Goal: Communication & Community: Answer question/provide support

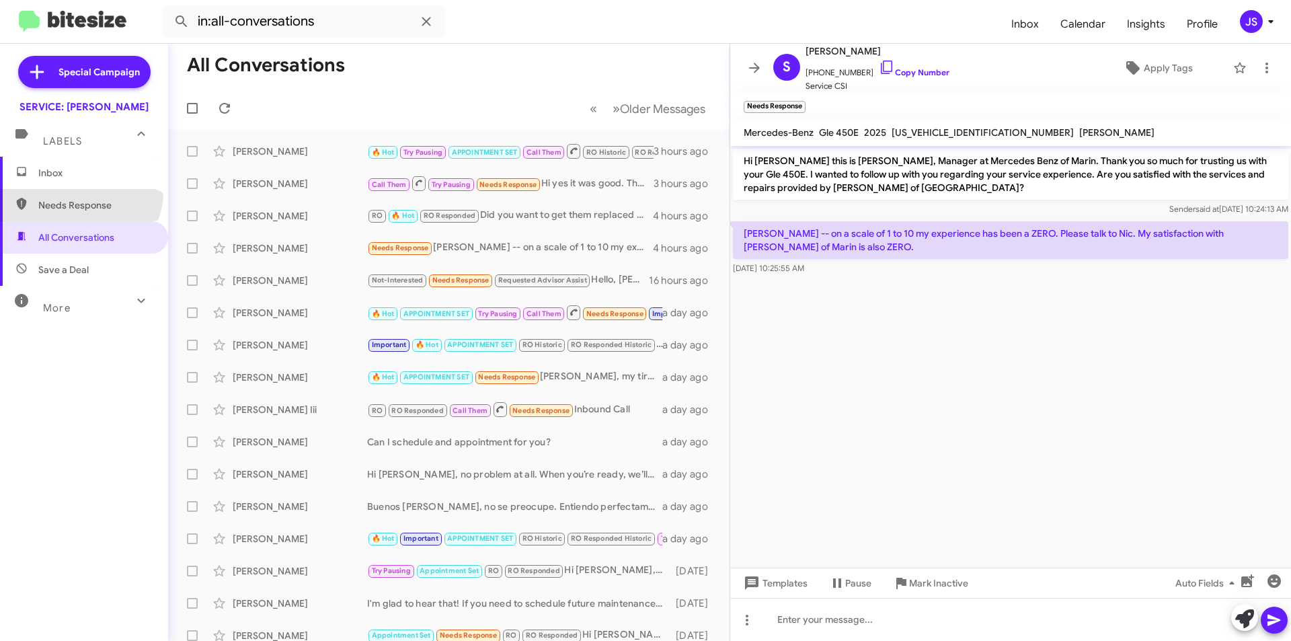
click at [77, 191] on span "Needs Response" at bounding box center [84, 205] width 168 height 32
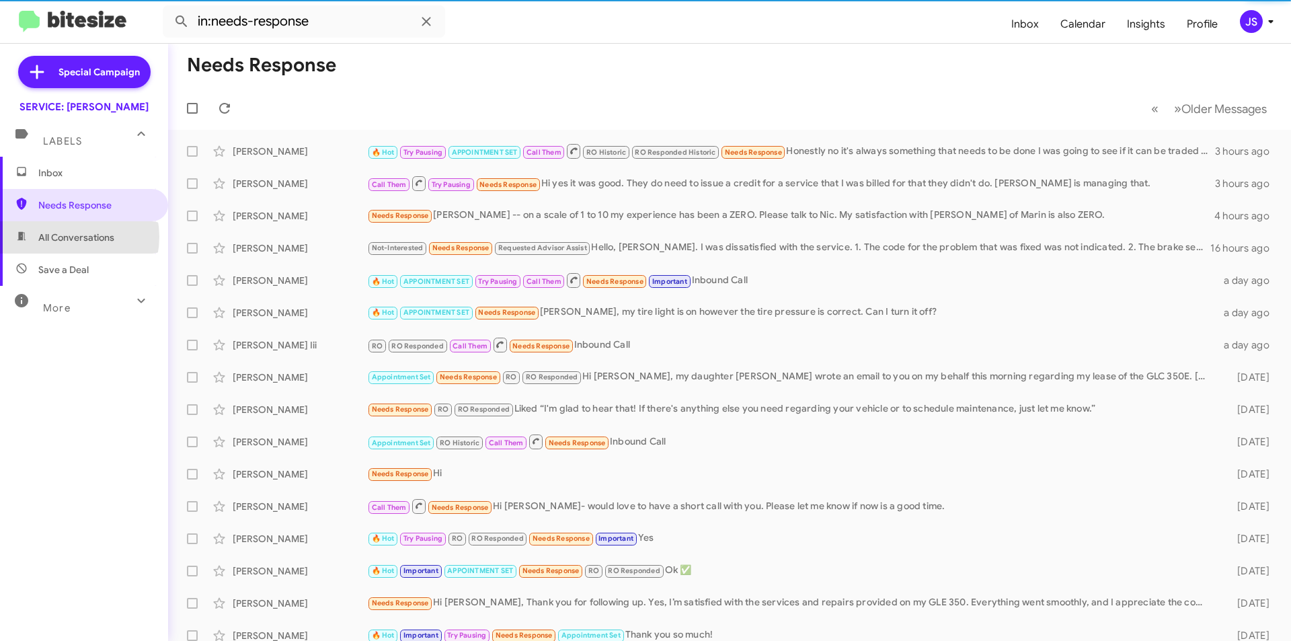
click at [67, 237] on span "All Conversations" at bounding box center [76, 237] width 76 height 13
type input "in:all-conversations"
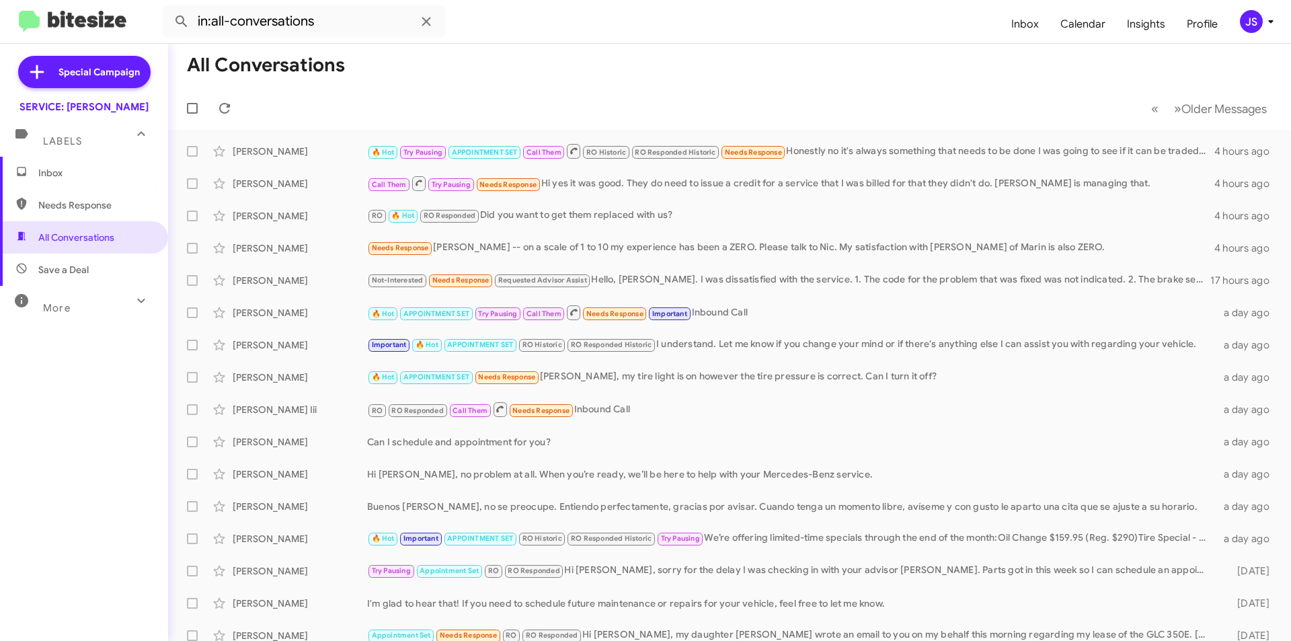
click at [152, 196] on span "Needs Response" at bounding box center [84, 205] width 168 height 32
type input "in:needs-response"
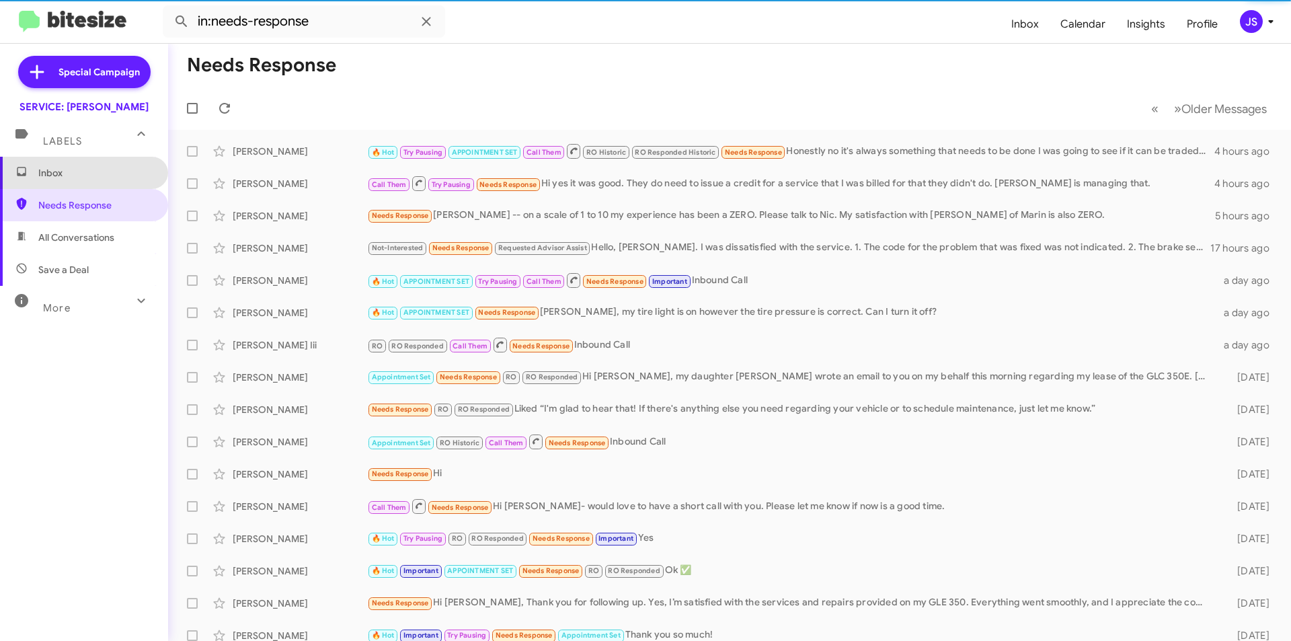
click at [102, 167] on span "Inbox" at bounding box center [95, 172] width 114 height 13
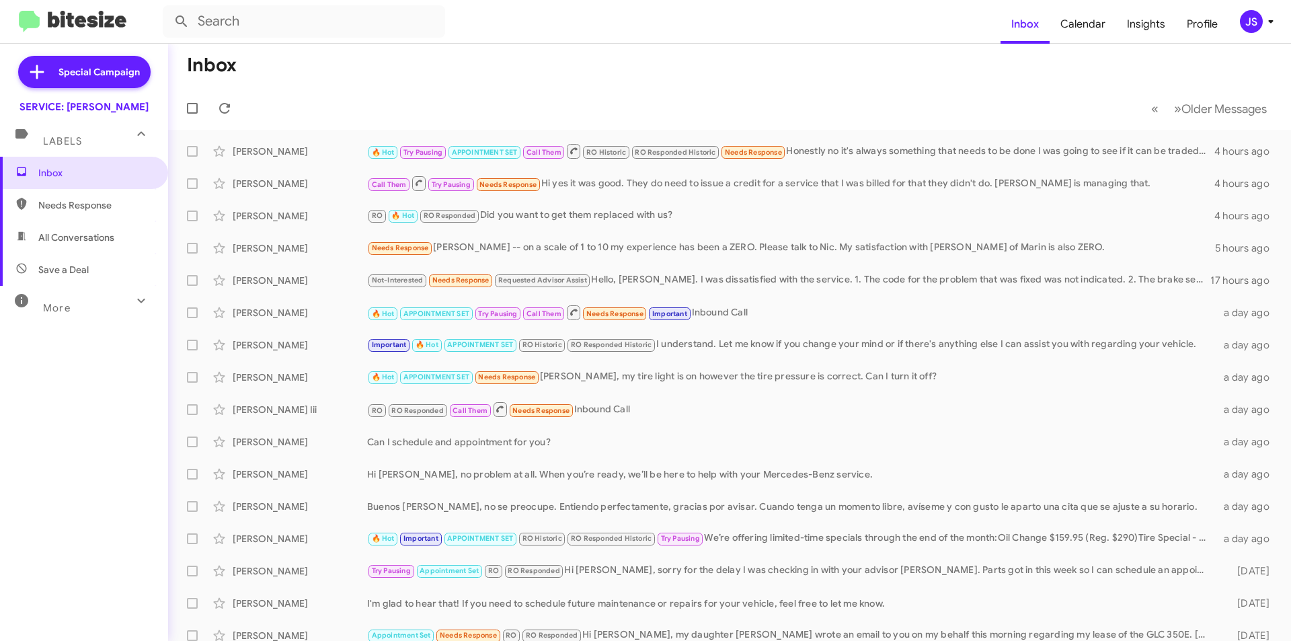
click at [108, 305] on div "More" at bounding box center [71, 302] width 120 height 25
click at [56, 276] on span "Save a Deal" at bounding box center [63, 269] width 50 height 13
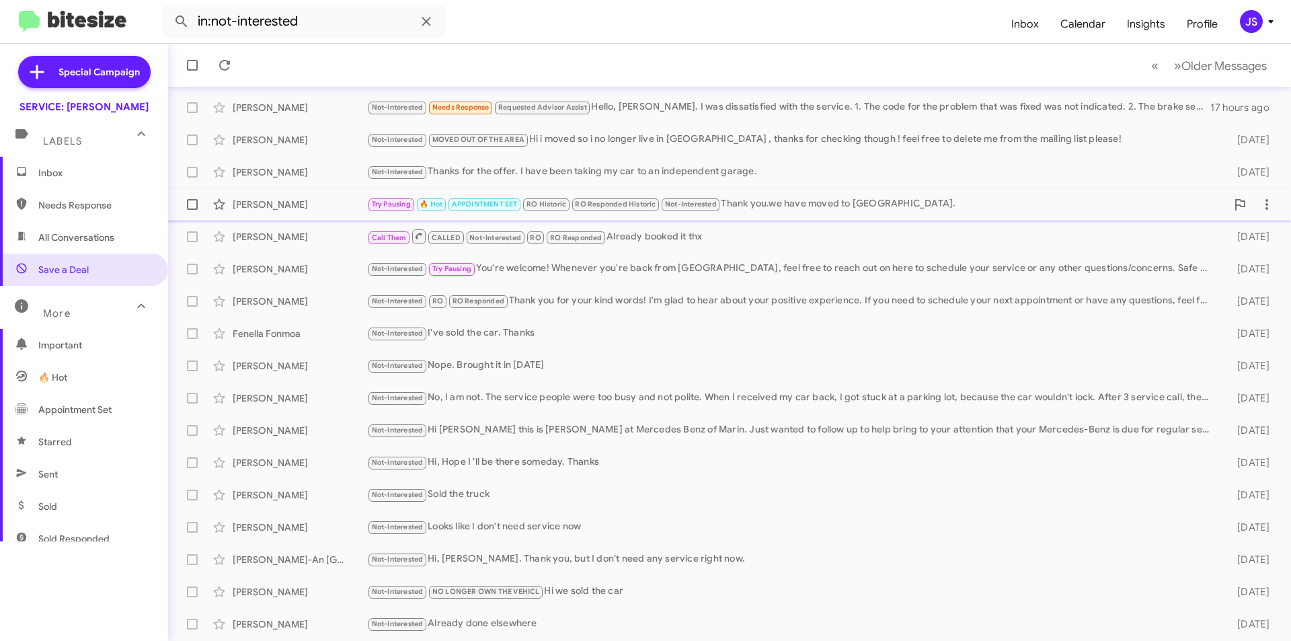
scroll to position [67, 0]
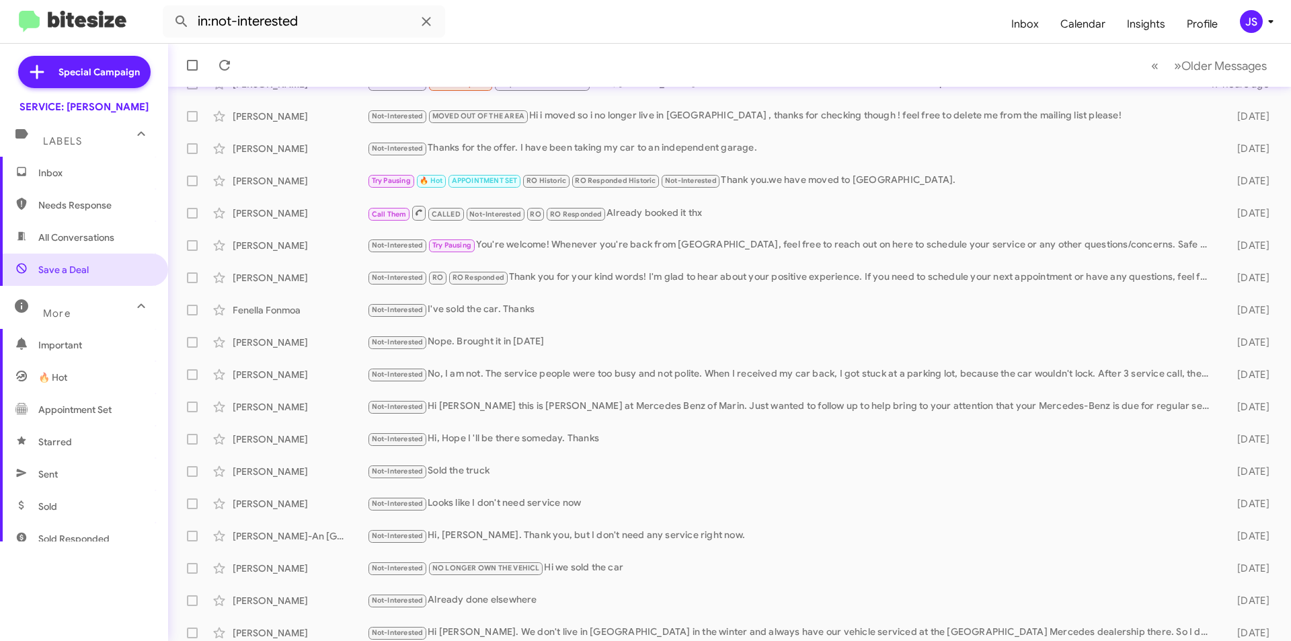
click at [123, 239] on span "All Conversations" at bounding box center [84, 237] width 168 height 32
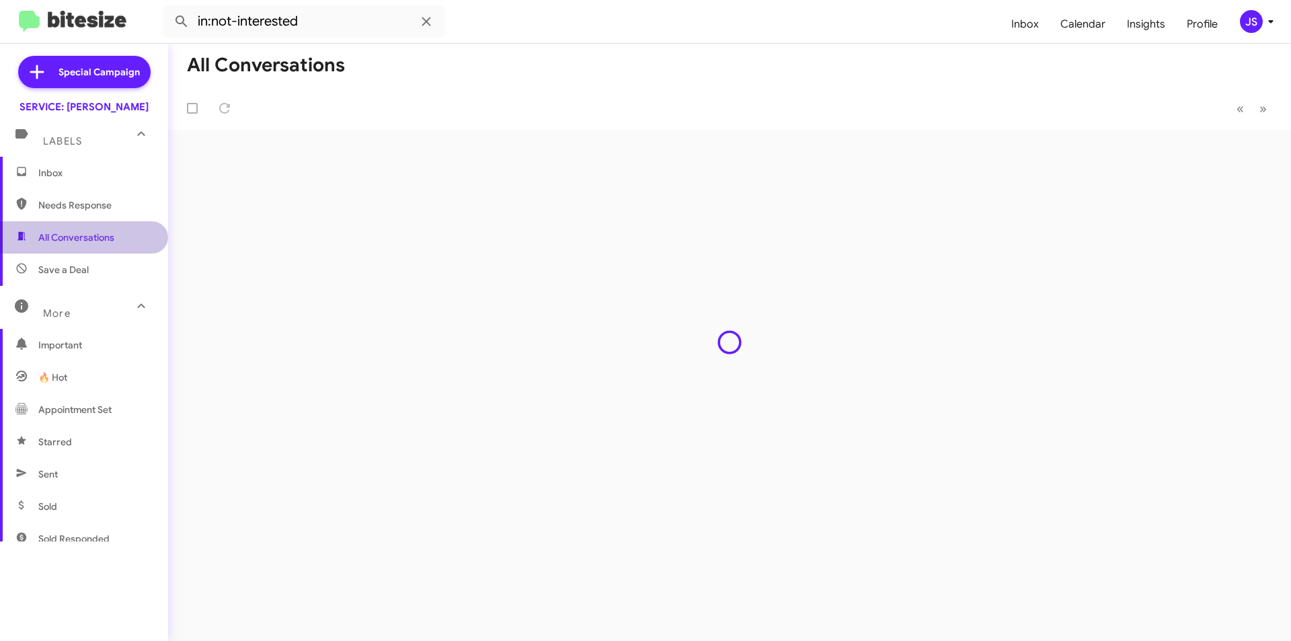
type input "in:all-conversations"
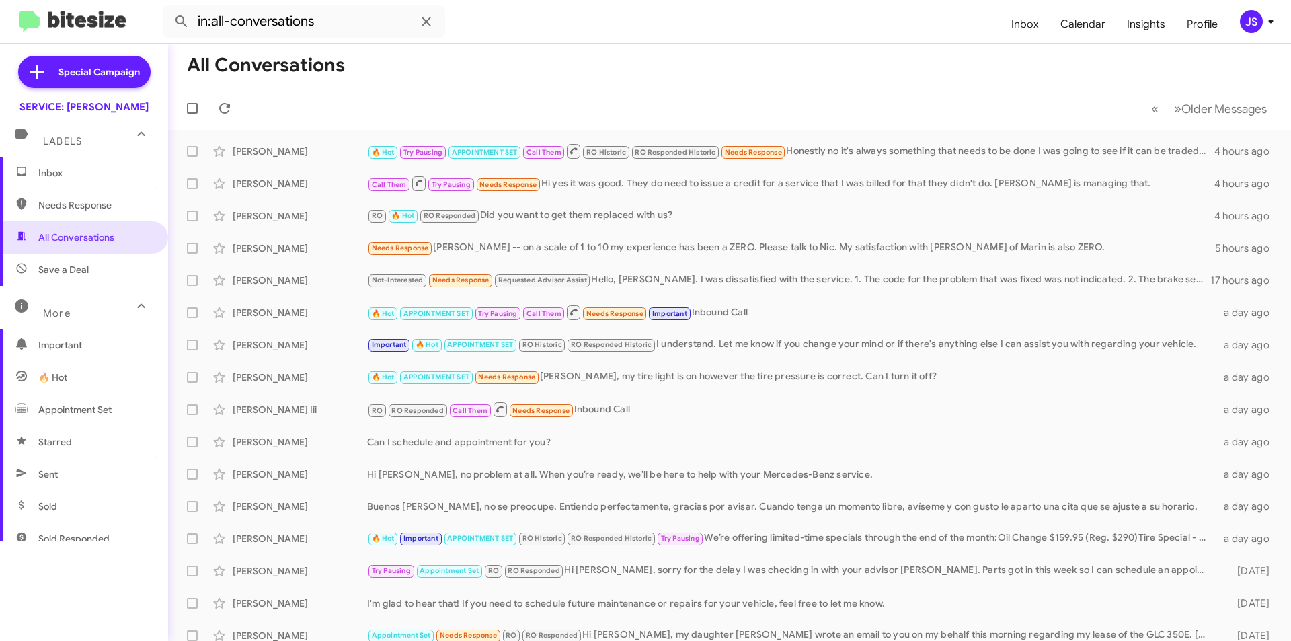
click at [55, 177] on span "Inbox" at bounding box center [95, 172] width 114 height 13
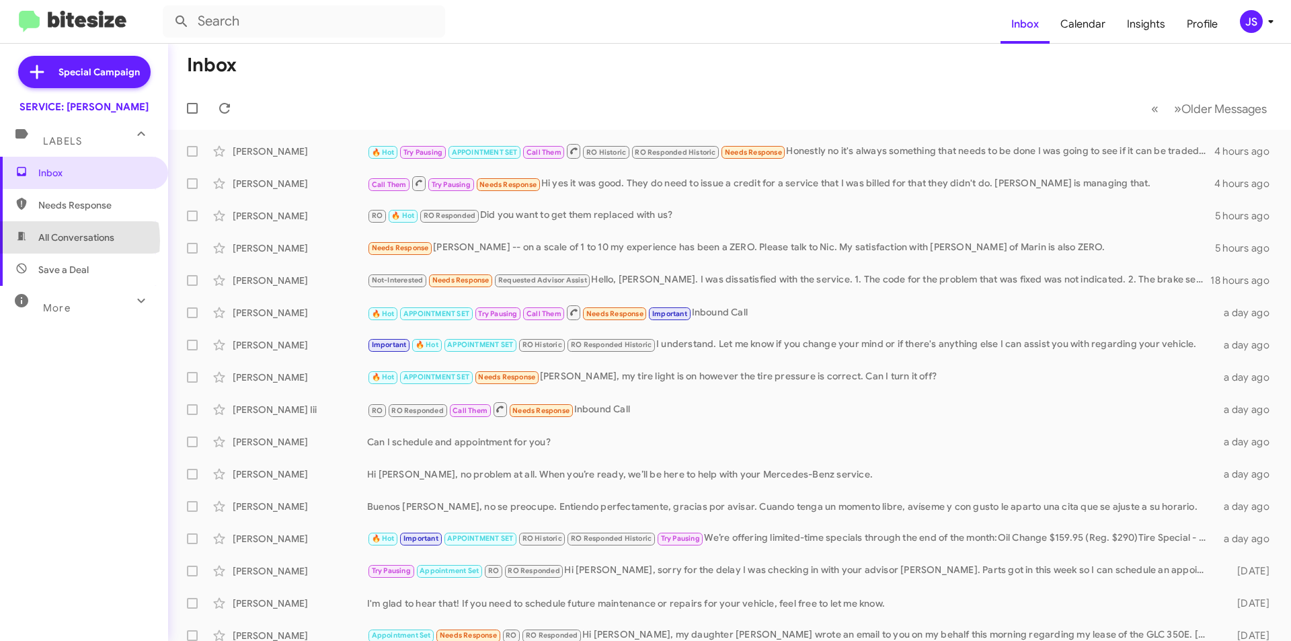
click at [51, 241] on span "All Conversations" at bounding box center [76, 237] width 76 height 13
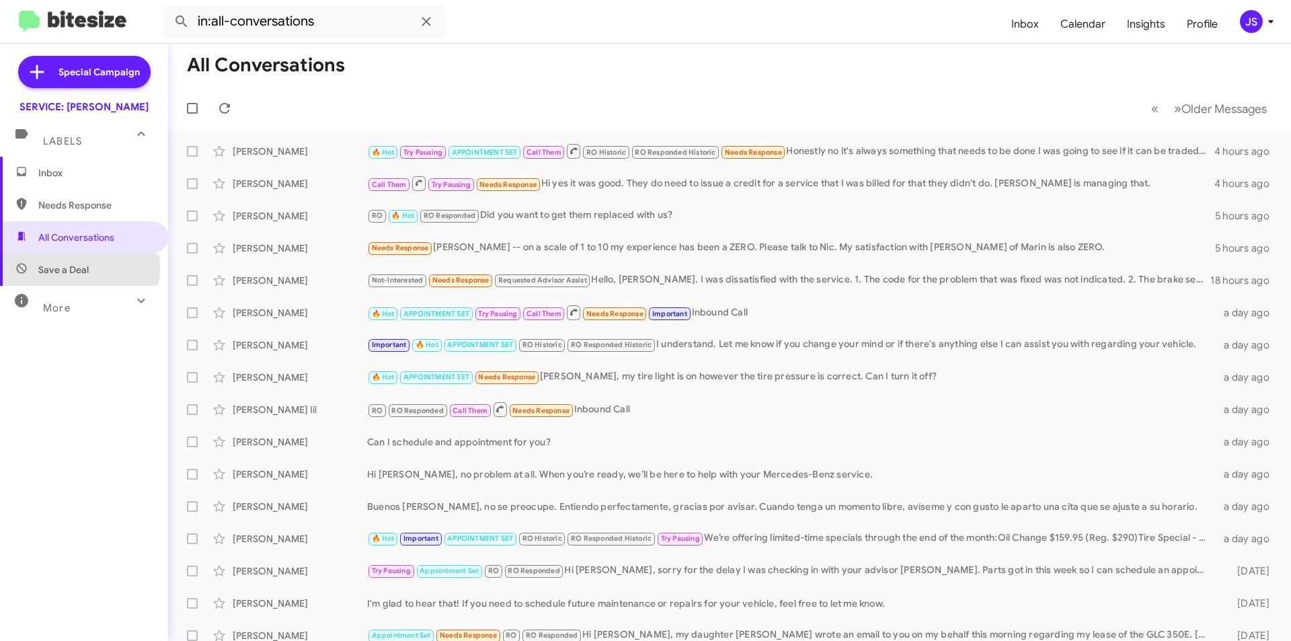
click at [59, 267] on span "Save a Deal" at bounding box center [63, 269] width 50 height 13
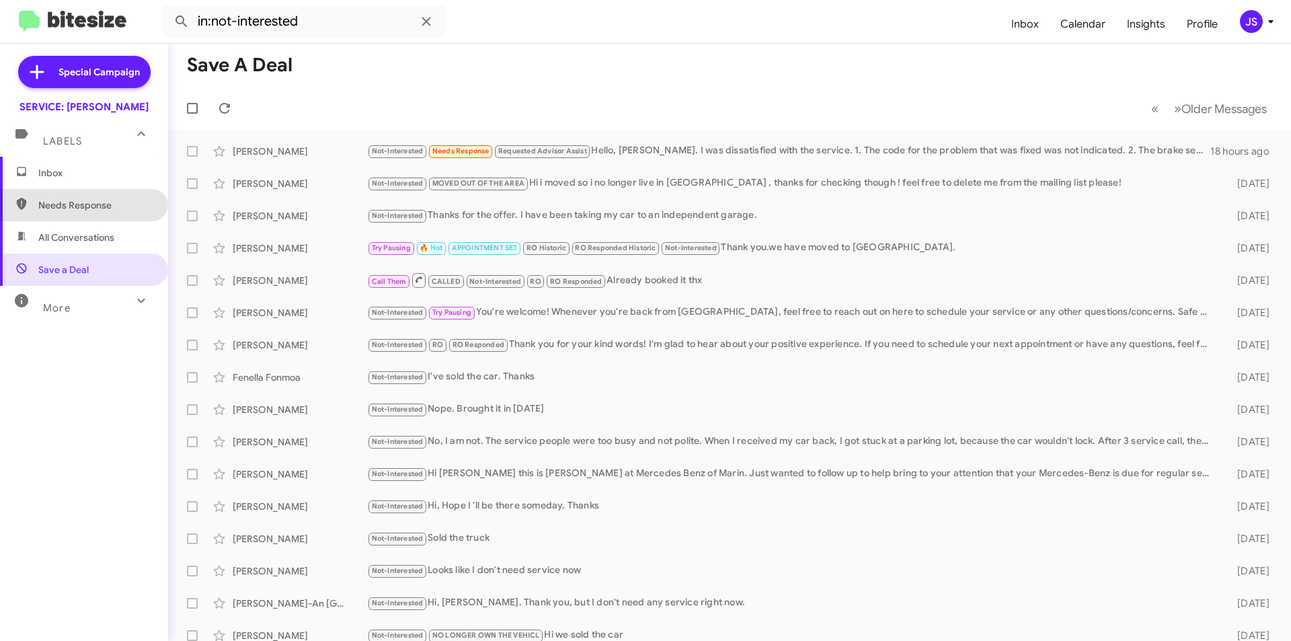
click at [111, 210] on span "Needs Response" at bounding box center [95, 204] width 114 height 13
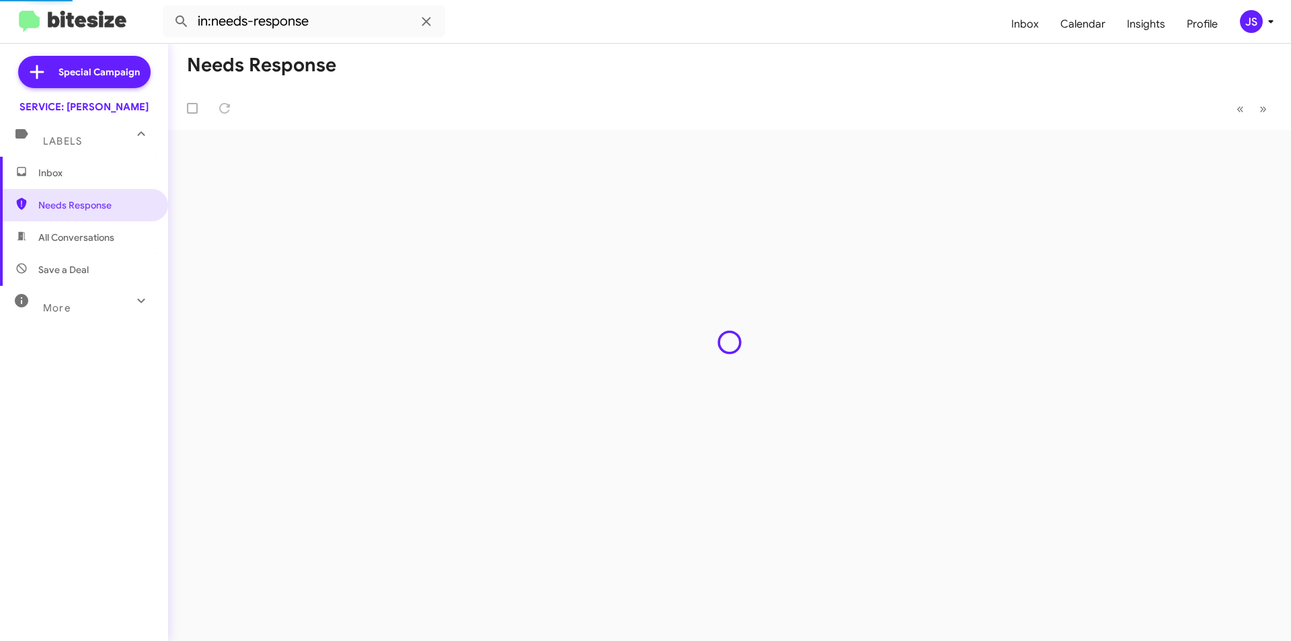
click at [116, 237] on span "All Conversations" at bounding box center [84, 237] width 168 height 32
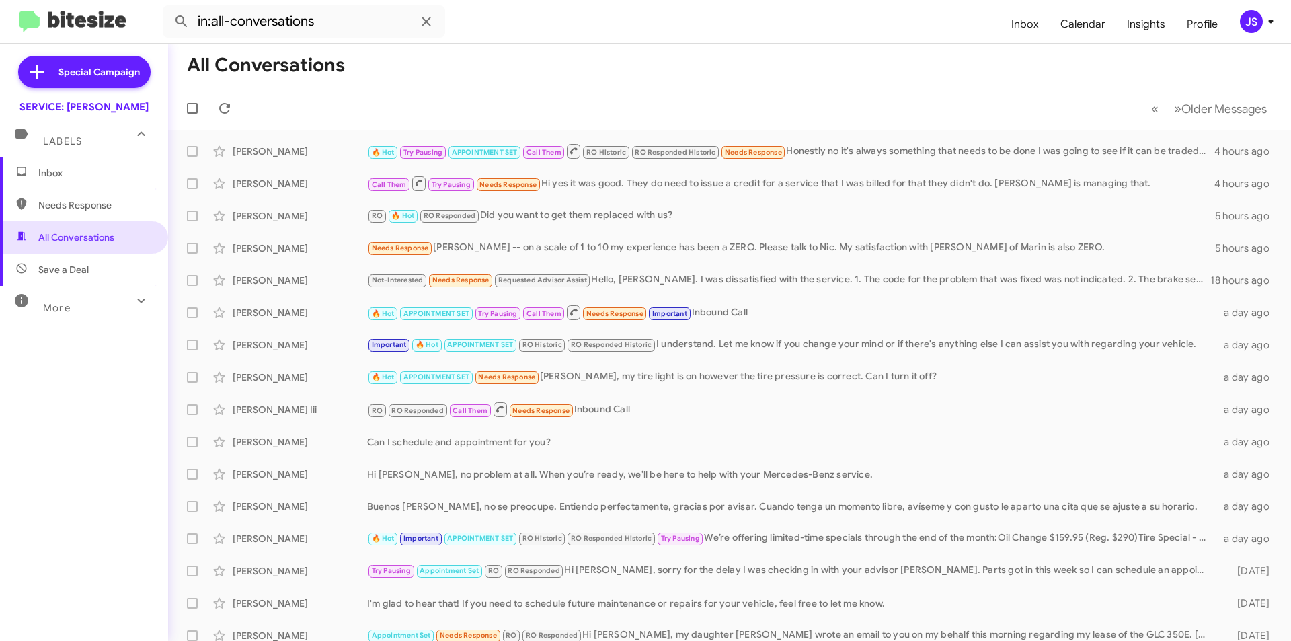
click at [32, 306] on div "More" at bounding box center [71, 302] width 120 height 25
click at [94, 278] on span "Save a Deal" at bounding box center [84, 269] width 168 height 32
type input "in:not-interested"
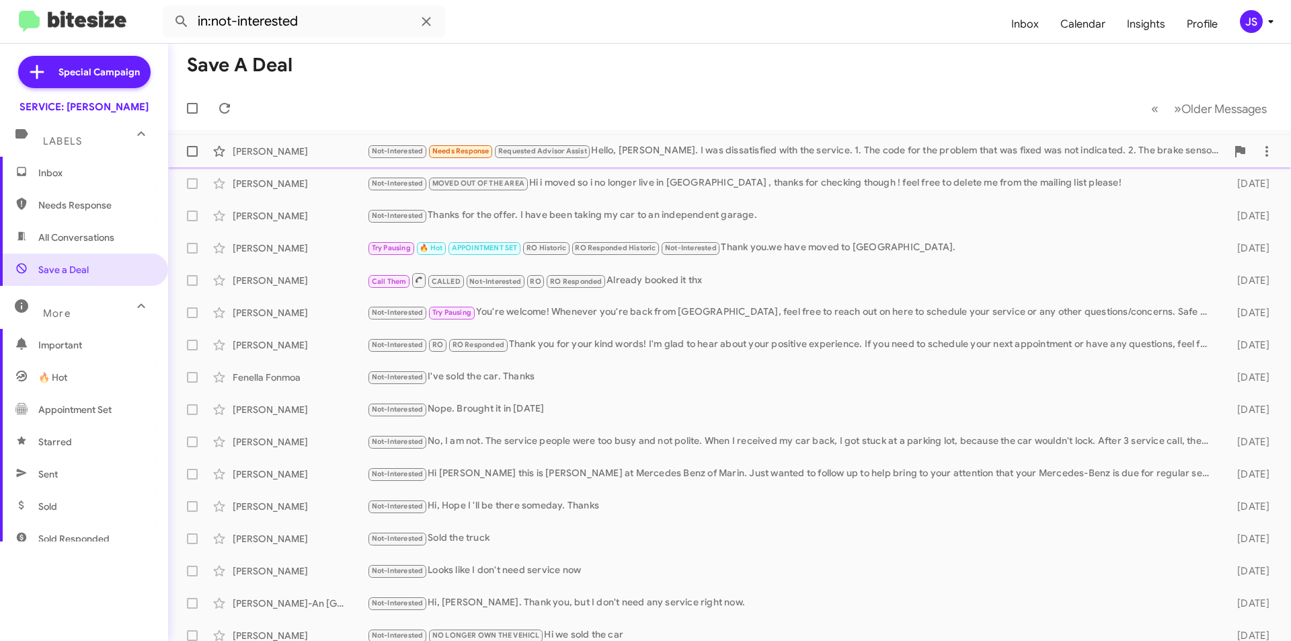
click at [311, 155] on div "[PERSON_NAME]" at bounding box center [300, 151] width 134 height 13
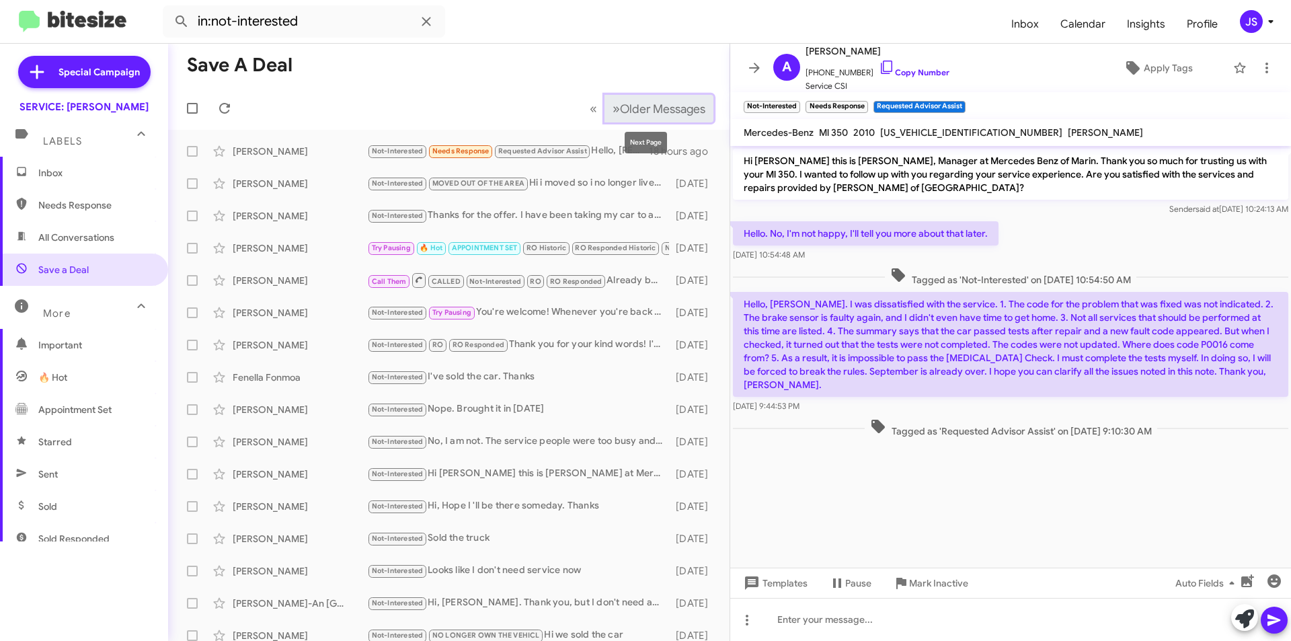
click at [675, 99] on button "» Next Older Messages" at bounding box center [658, 109] width 109 height 28
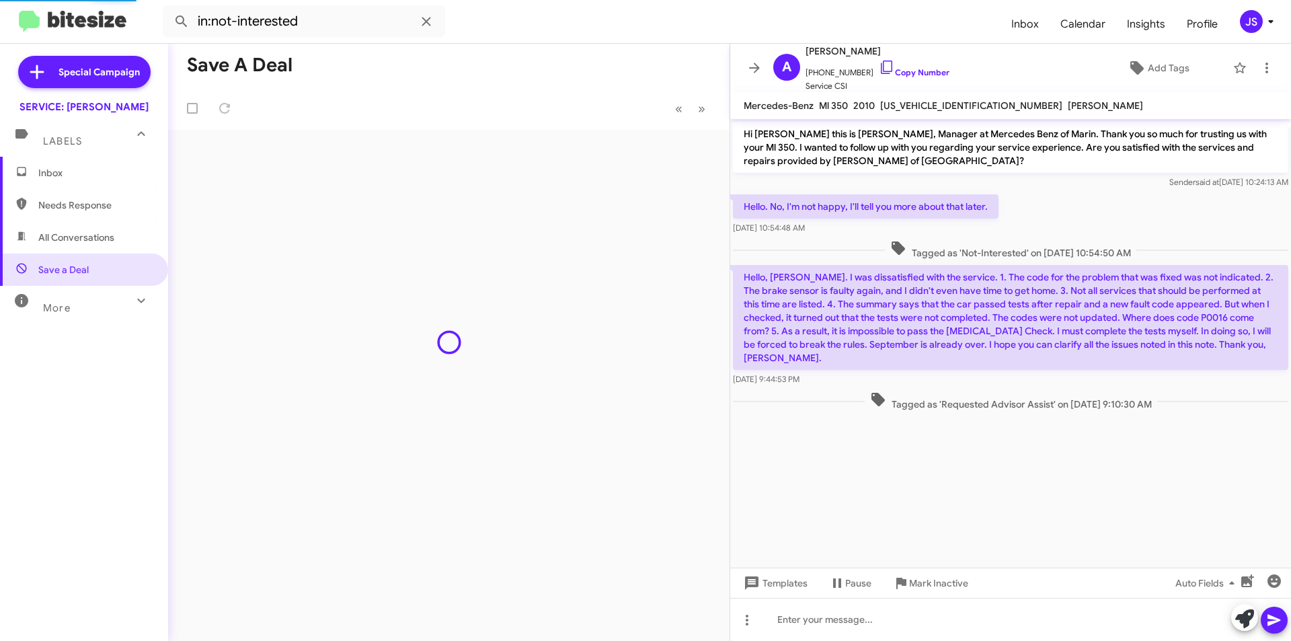
click at [93, 168] on span "Inbox" at bounding box center [95, 172] width 114 height 13
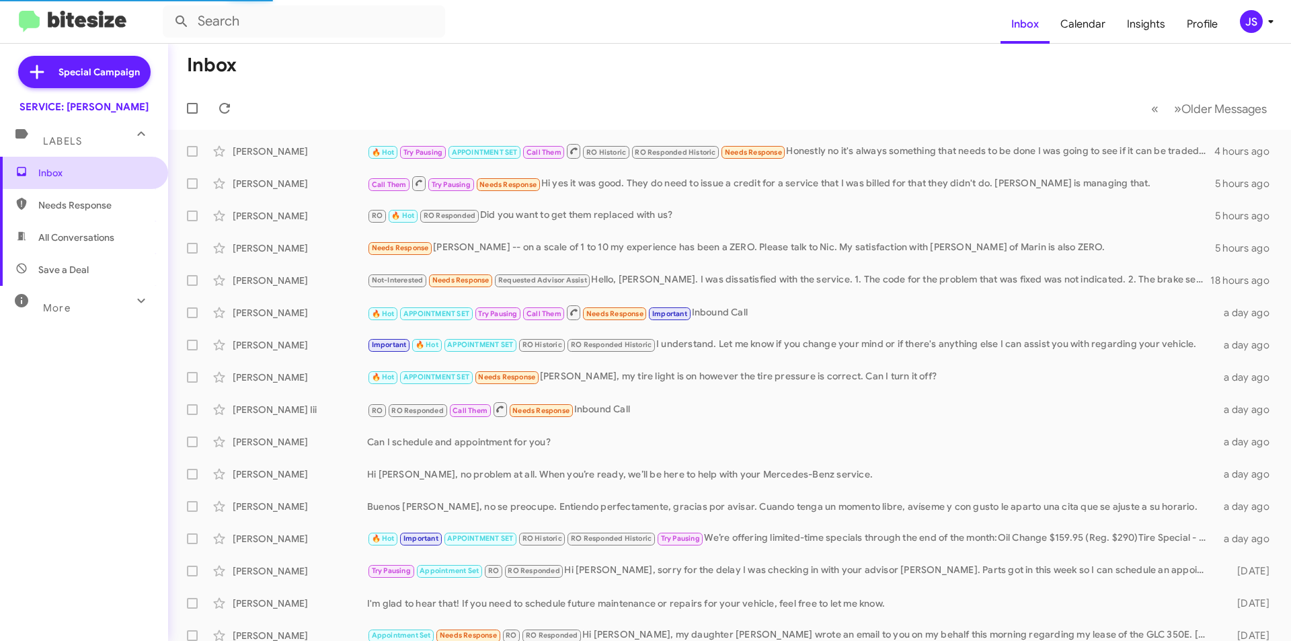
click at [93, 168] on span "Inbox" at bounding box center [95, 172] width 114 height 13
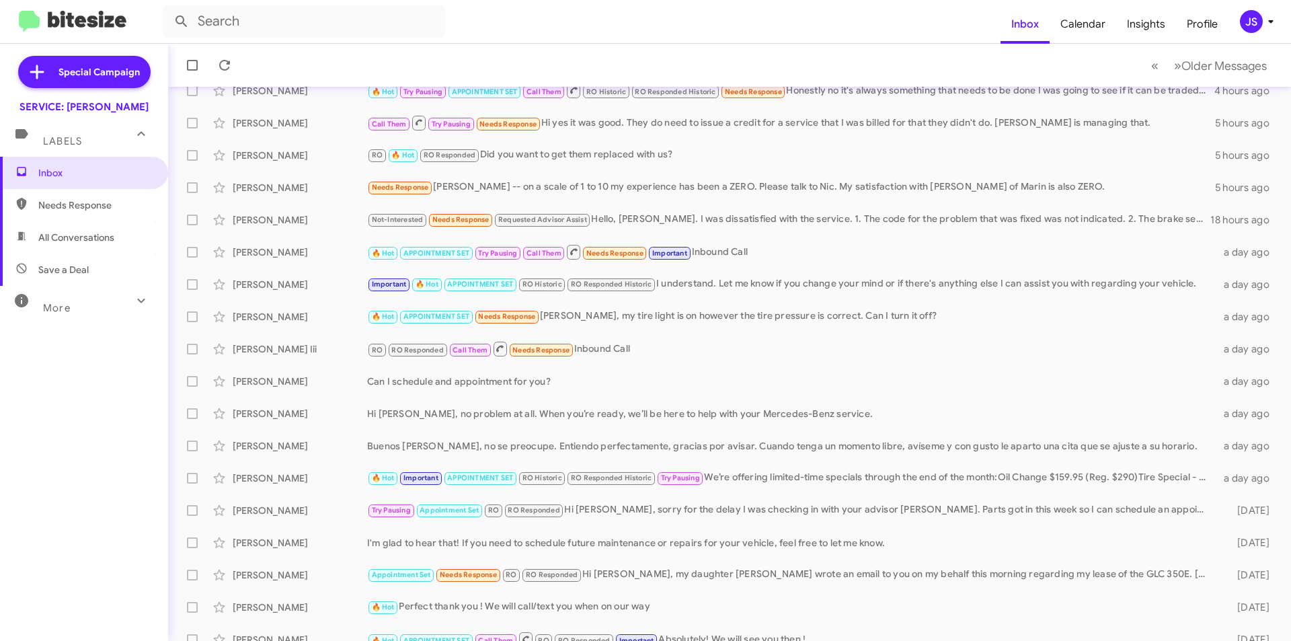
scroll to position [140, 0]
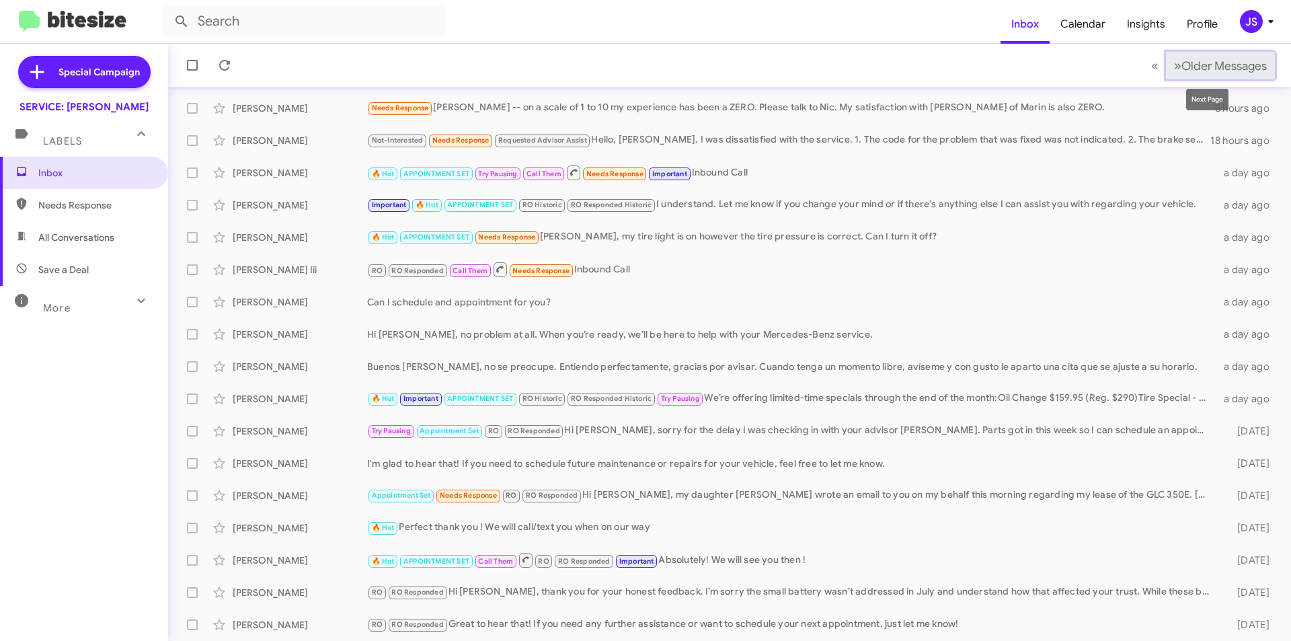
click at [1197, 78] on button "» Next Older Messages" at bounding box center [1220, 66] width 109 height 28
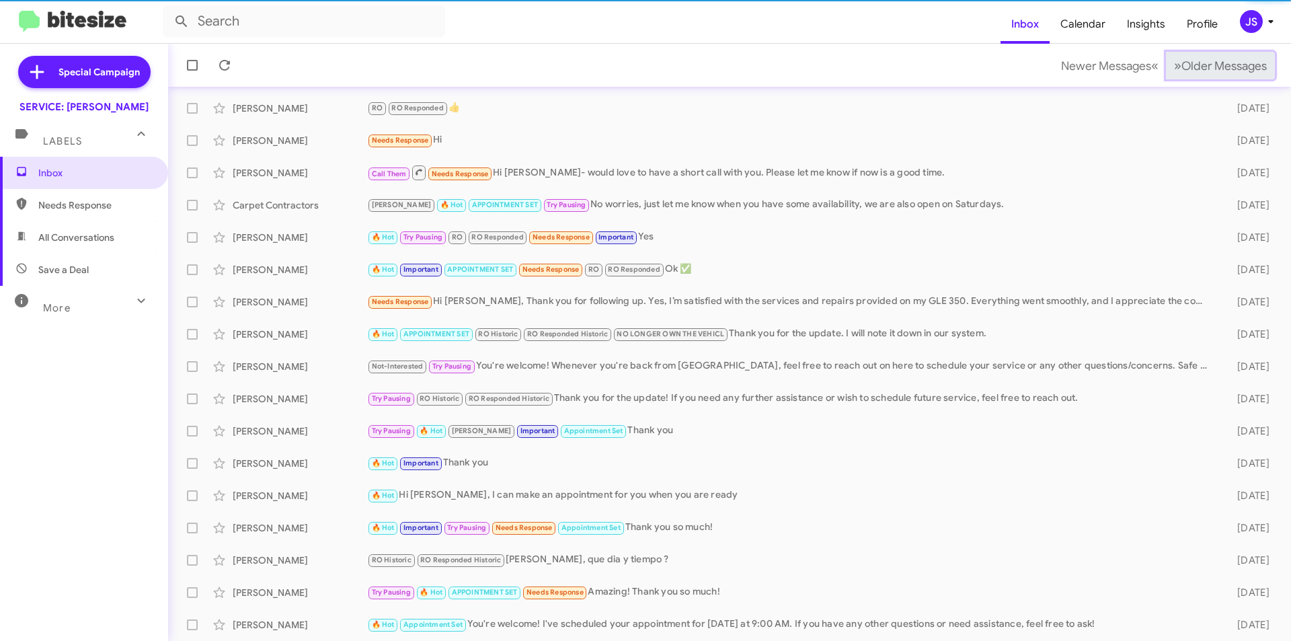
click at [1197, 78] on button "» Next Older Messages" at bounding box center [1220, 66] width 109 height 28
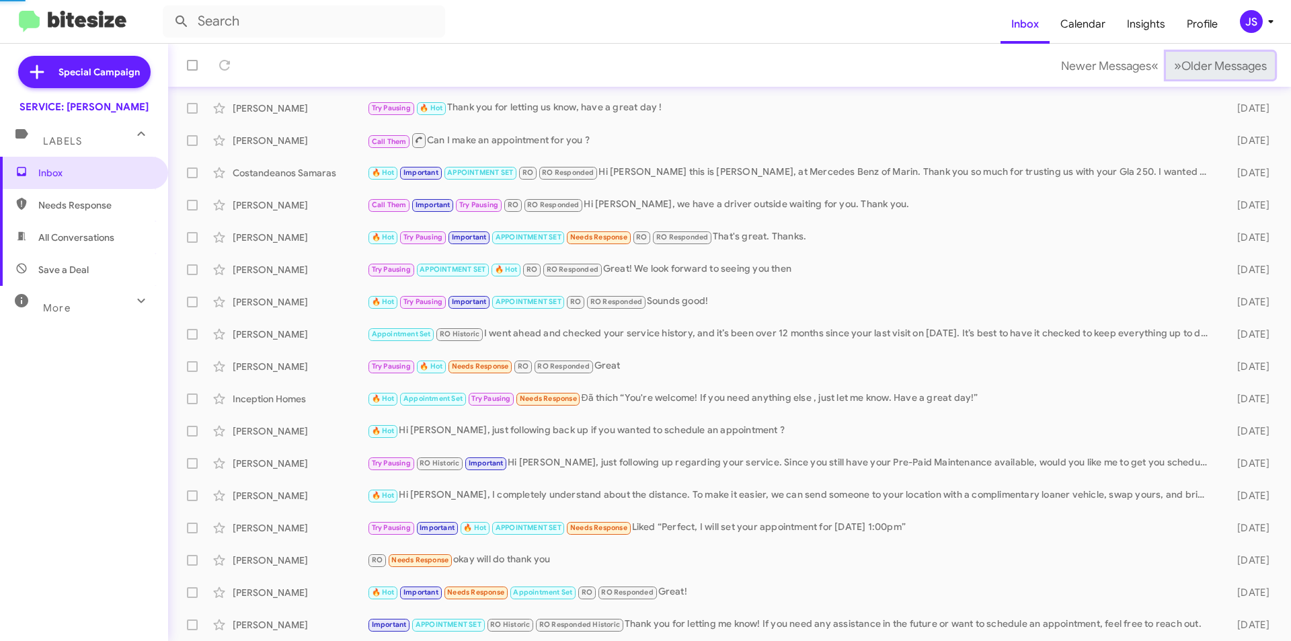
click at [1197, 78] on button "» Next Older Messages" at bounding box center [1220, 66] width 109 height 28
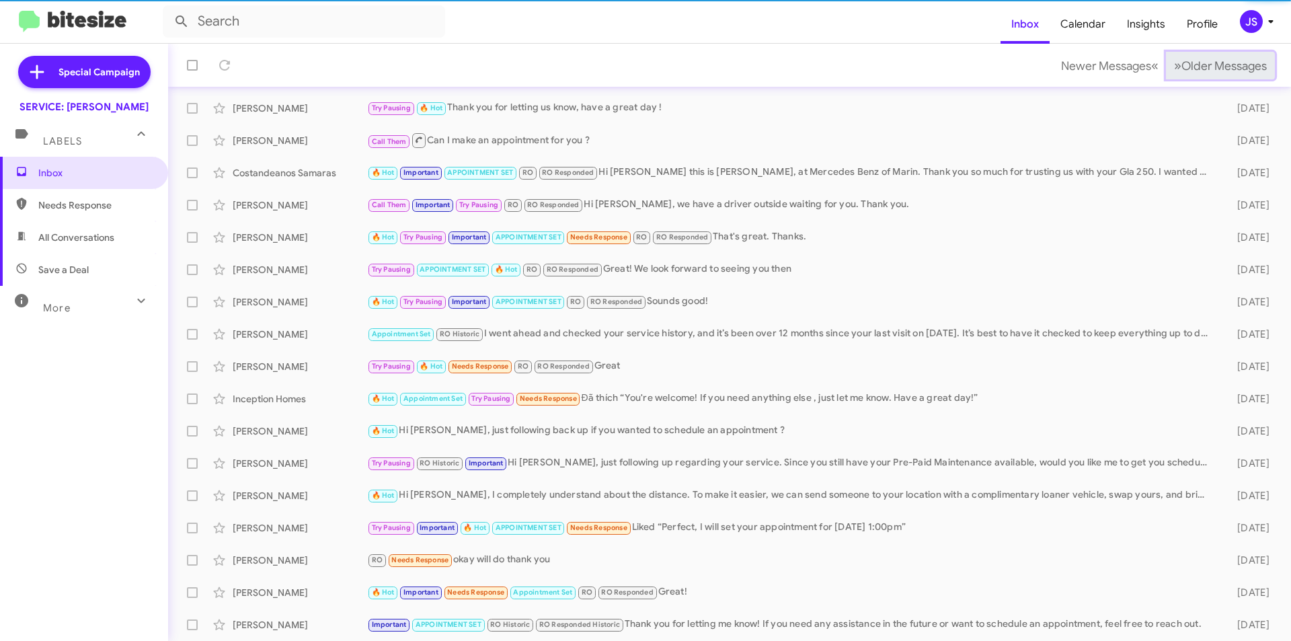
click at [1197, 78] on button "» Next Older Messages" at bounding box center [1220, 66] width 109 height 28
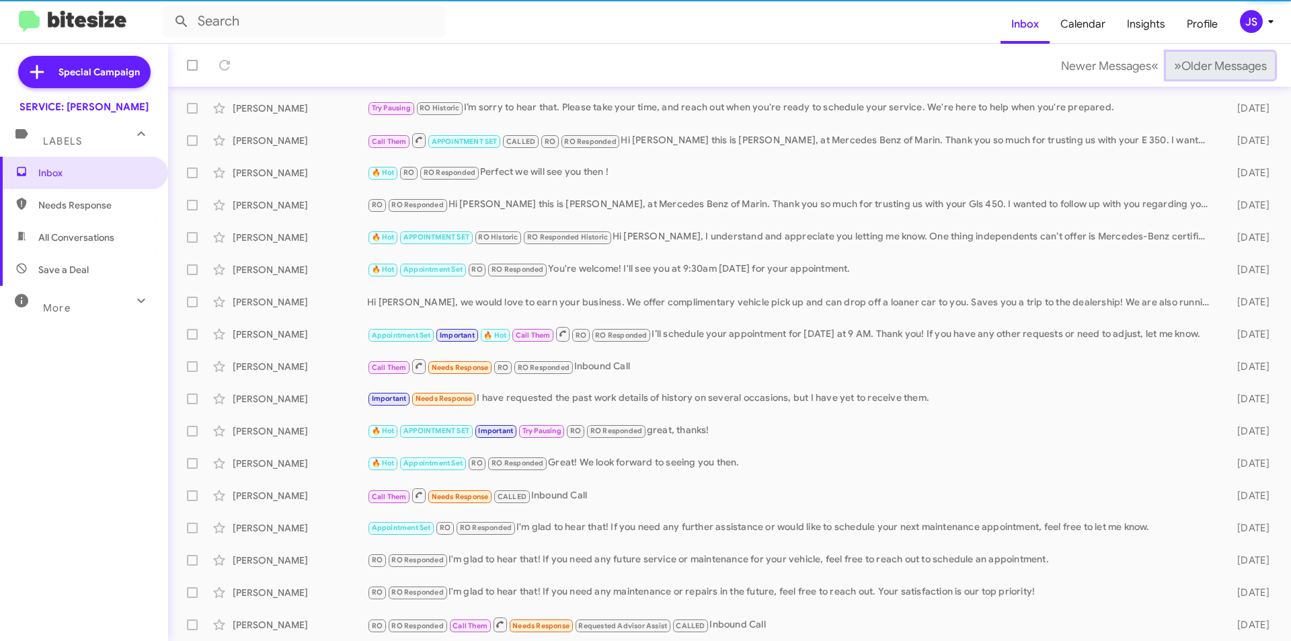
click at [1197, 78] on button "» Next Older Messages" at bounding box center [1220, 66] width 109 height 28
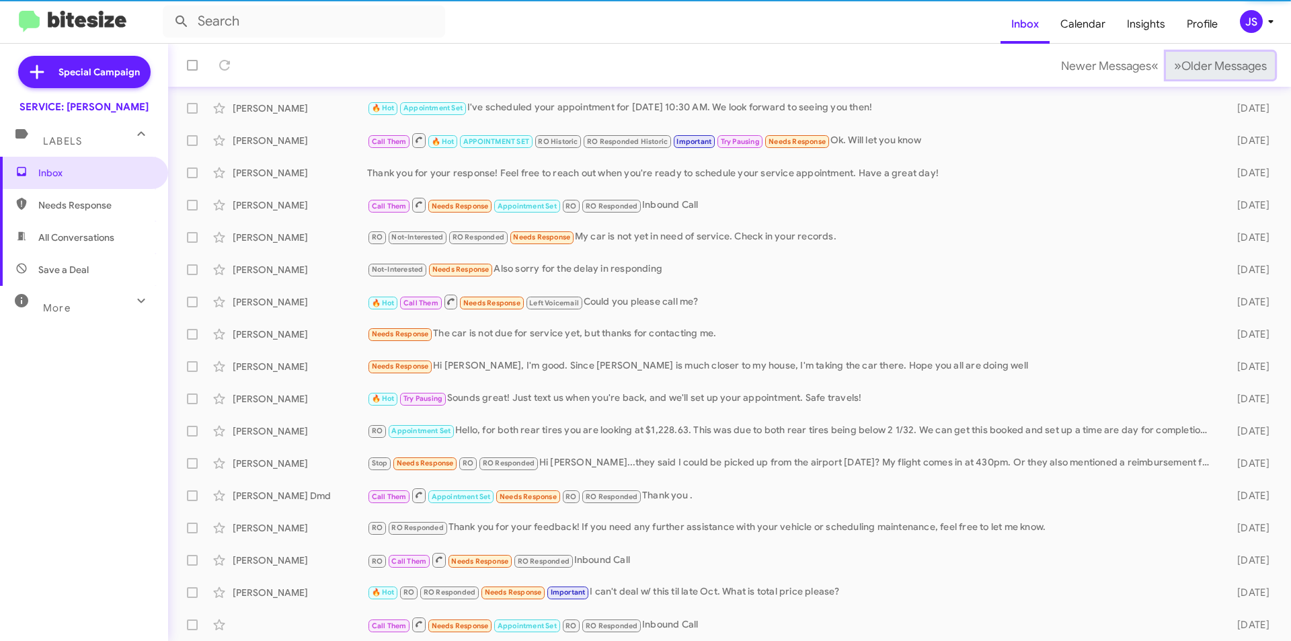
click at [1197, 78] on button "» Next Older Messages" at bounding box center [1220, 66] width 109 height 28
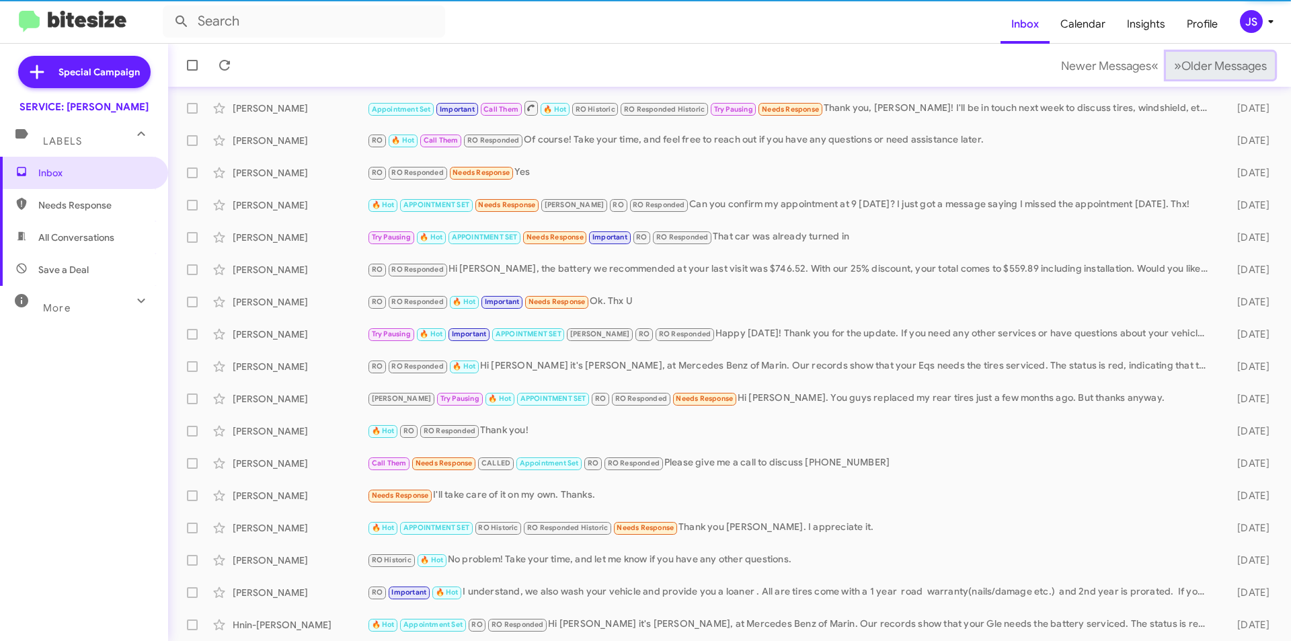
click at [1197, 78] on button "» Next Older Messages" at bounding box center [1220, 66] width 109 height 28
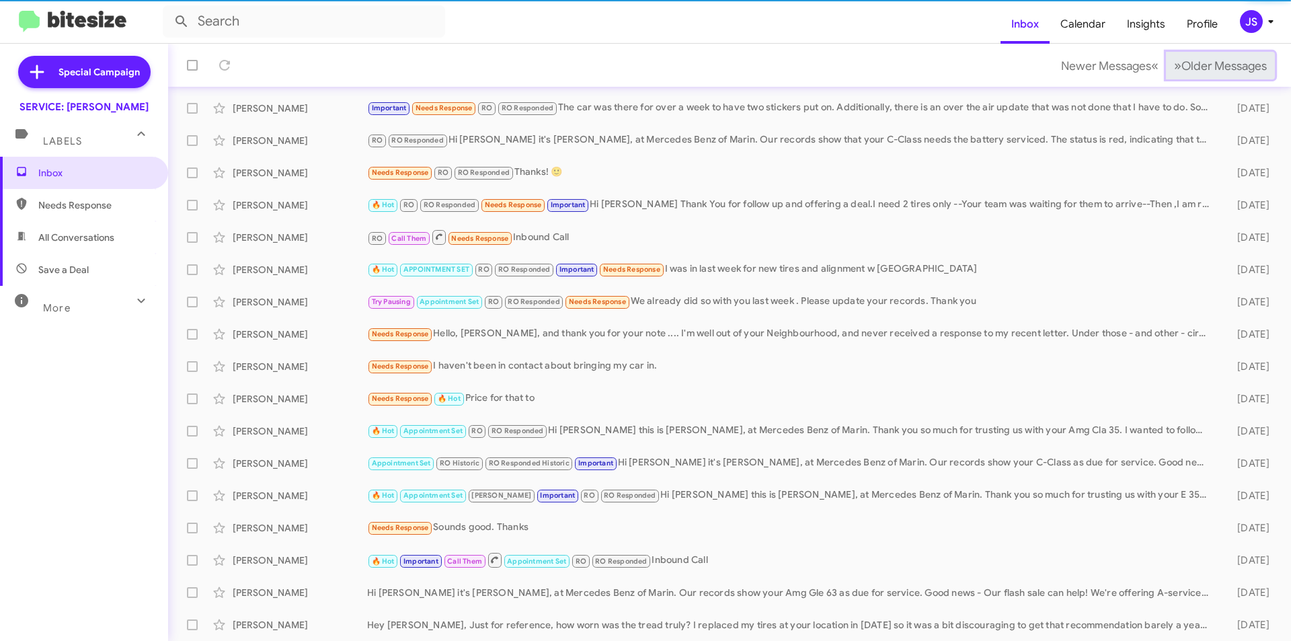
click at [1197, 78] on button "» Next Older Messages" at bounding box center [1220, 66] width 109 height 28
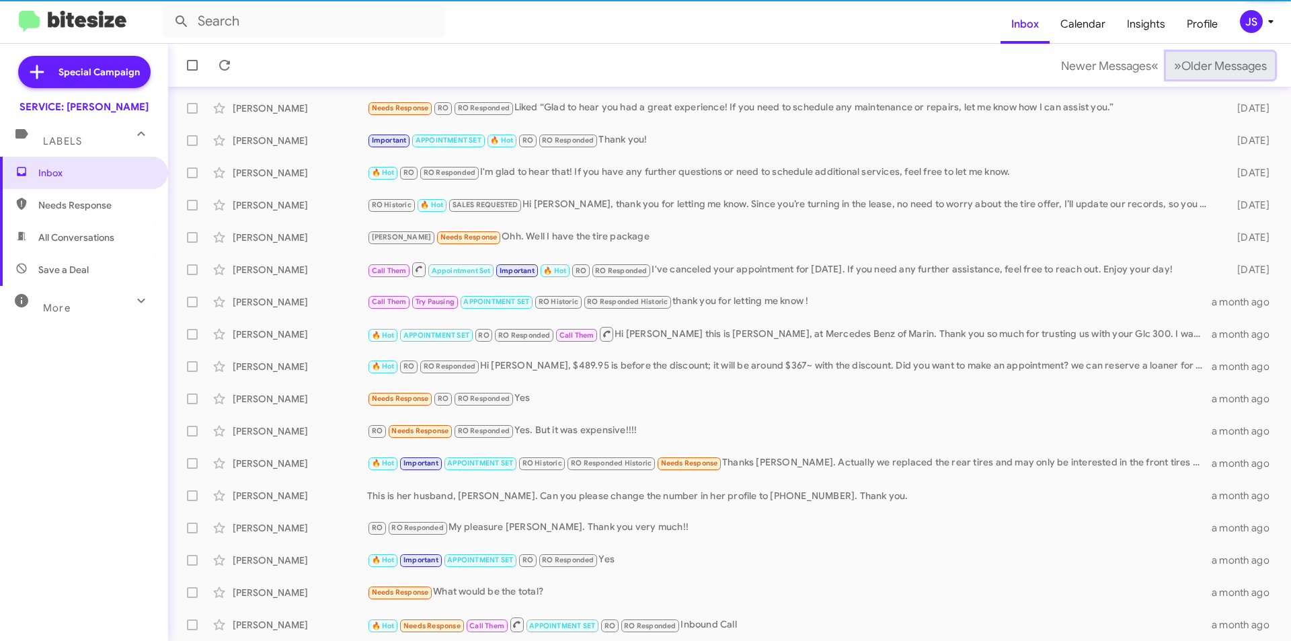
click at [1197, 78] on button "» Next Older Messages" at bounding box center [1220, 66] width 109 height 28
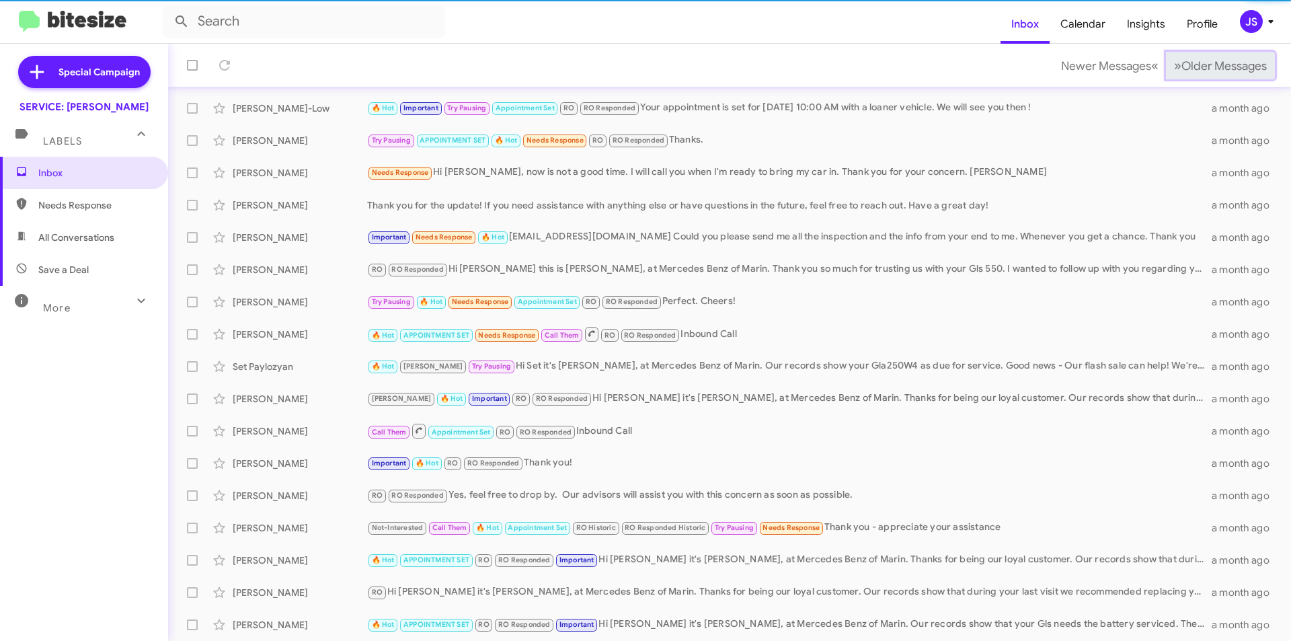
click at [1197, 78] on button "» Next Older Messages" at bounding box center [1220, 66] width 109 height 28
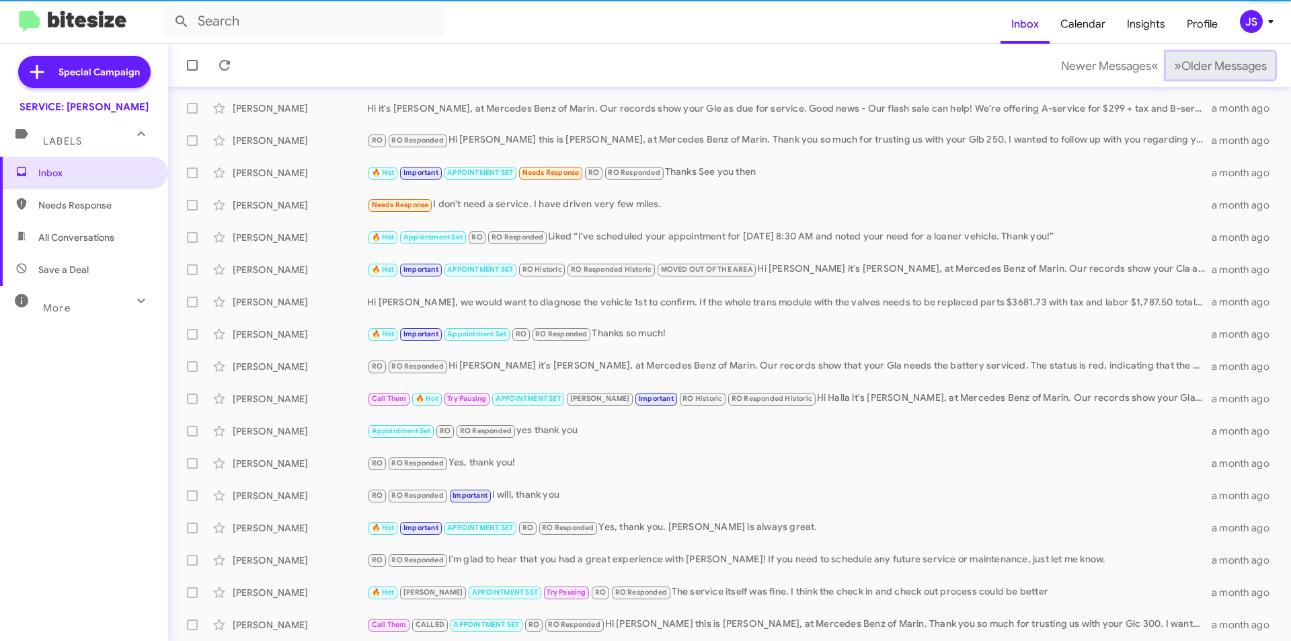
click at [1197, 78] on button "» Next Older Messages" at bounding box center [1220, 66] width 109 height 28
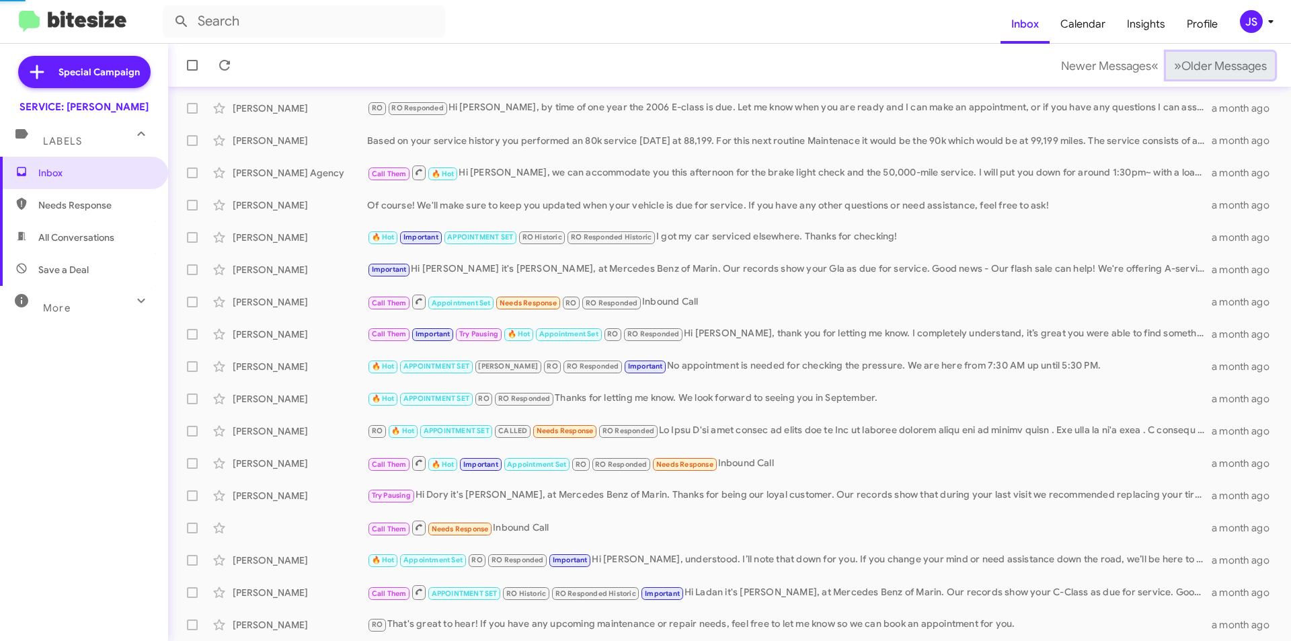
click at [1197, 78] on button "» Next Older Messages" at bounding box center [1220, 66] width 109 height 28
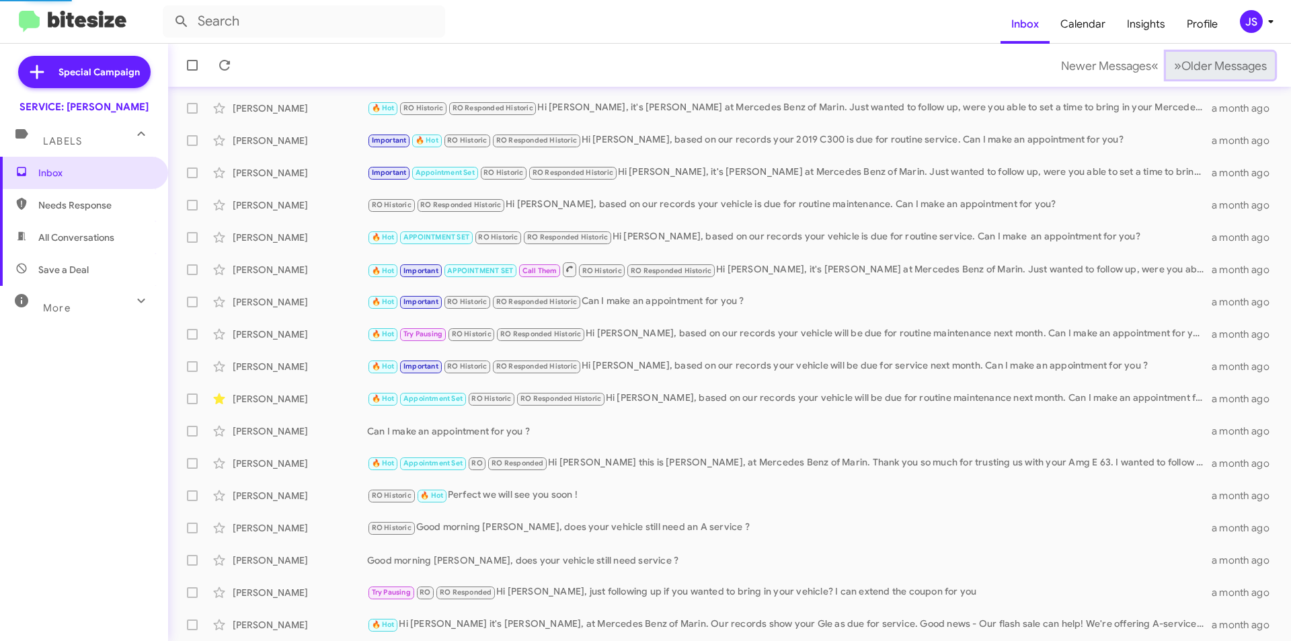
click at [1197, 78] on button "» Next Older Messages" at bounding box center [1220, 66] width 109 height 28
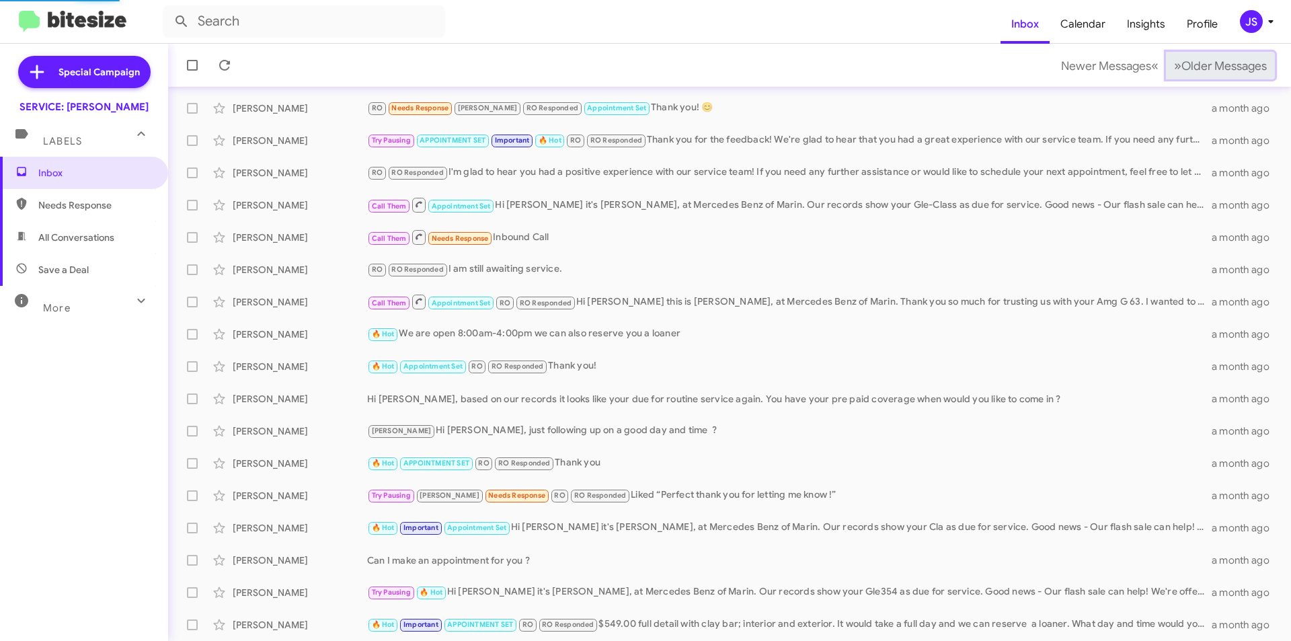
click at [1197, 78] on button "» Next Older Messages" at bounding box center [1220, 66] width 109 height 28
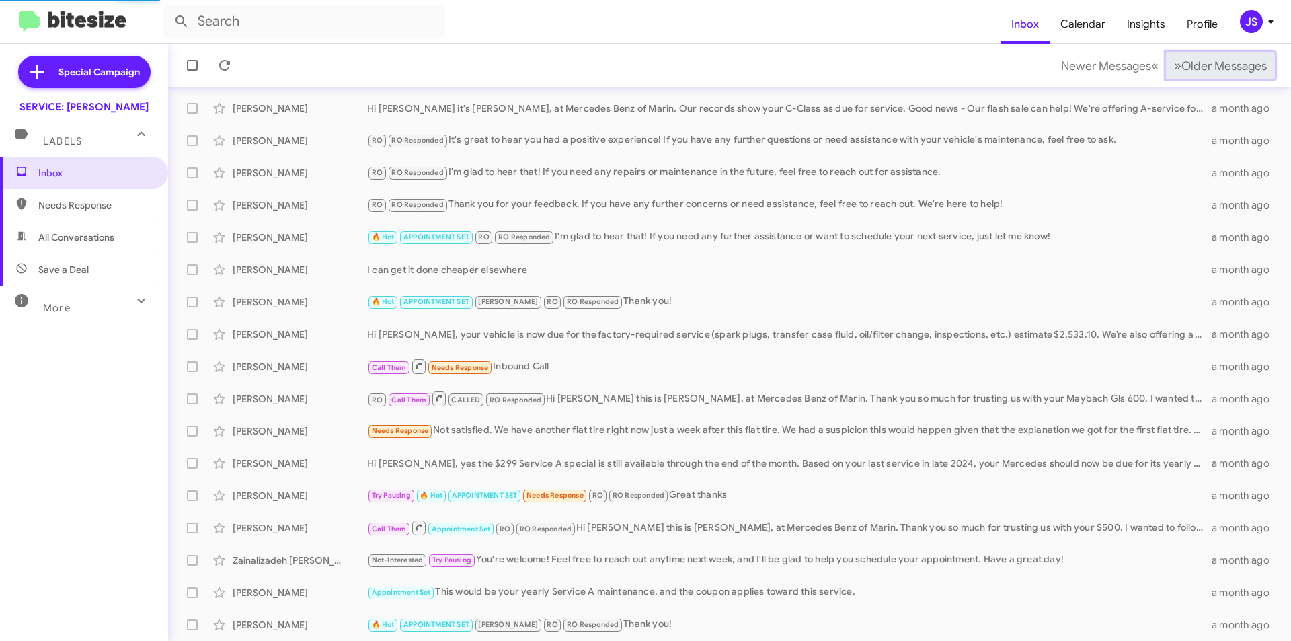
click at [1197, 78] on button "» Next Older Messages" at bounding box center [1220, 66] width 109 height 28
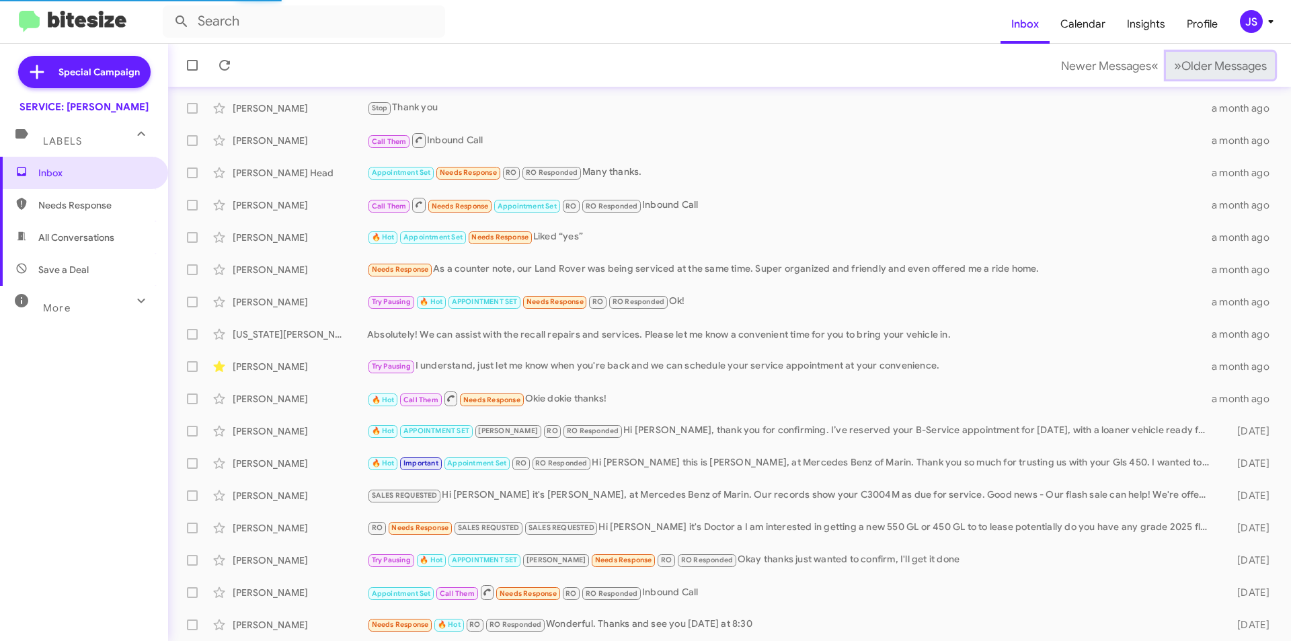
click at [1197, 78] on button "» Next Older Messages" at bounding box center [1220, 66] width 109 height 28
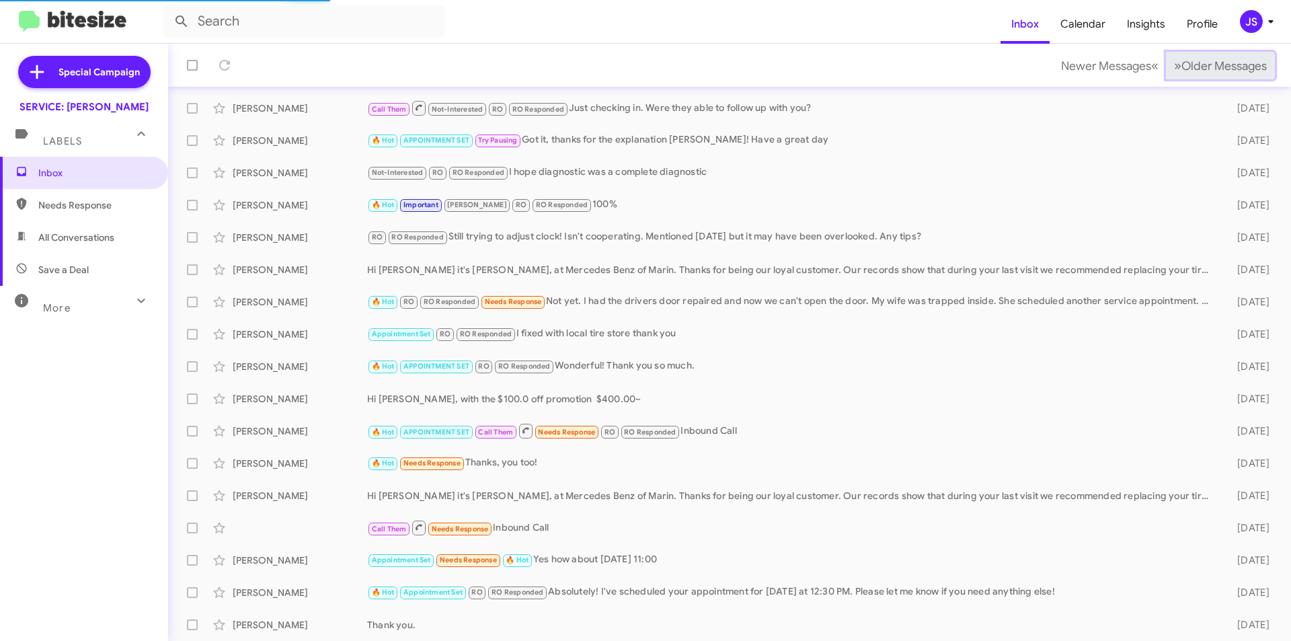
click at [1197, 78] on button "» Next Older Messages" at bounding box center [1220, 66] width 109 height 28
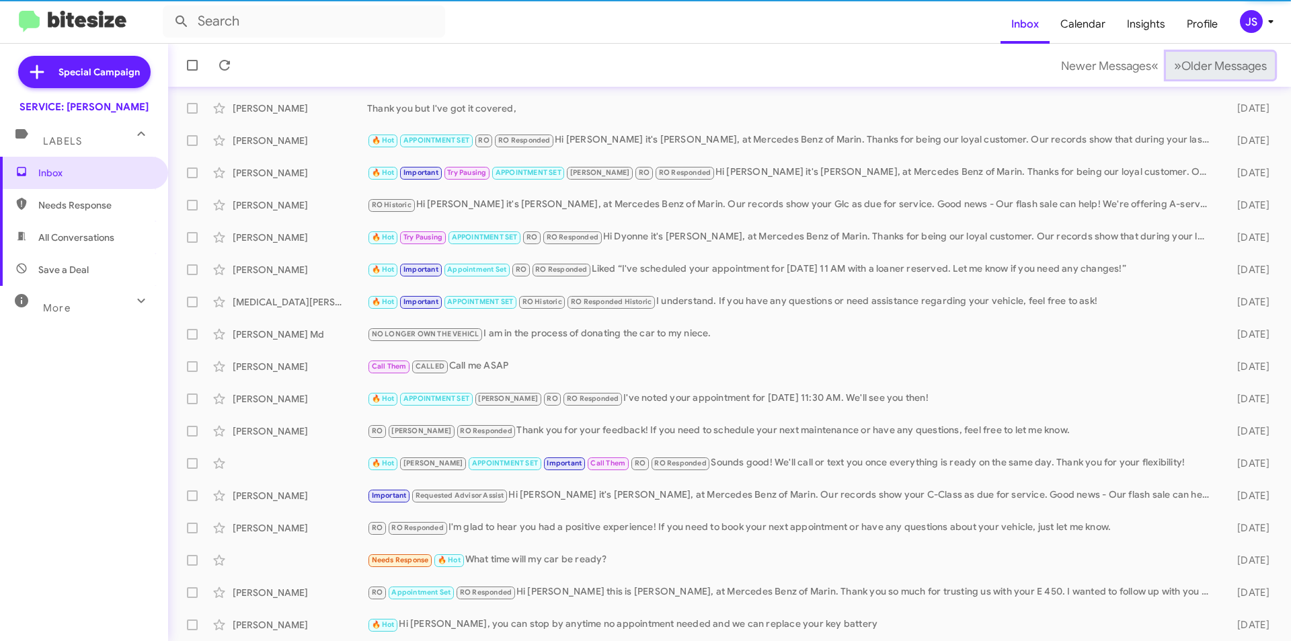
click at [1197, 78] on button "» Next Older Messages" at bounding box center [1220, 66] width 109 height 28
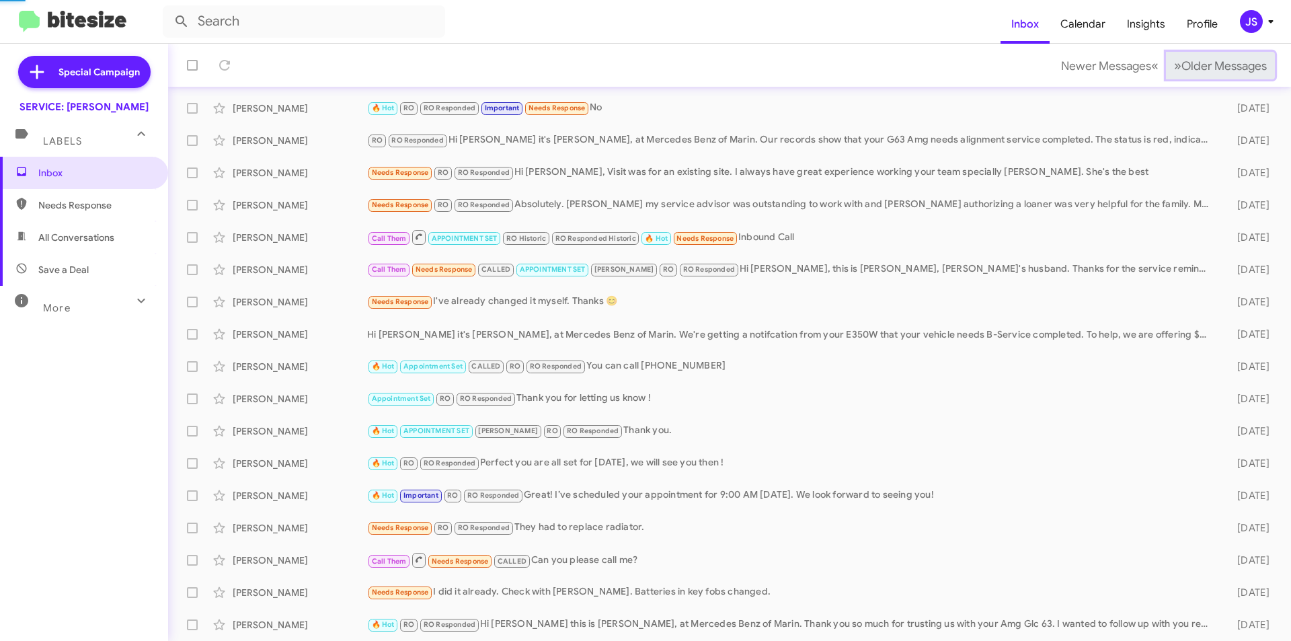
click at [1197, 78] on button "» Next Older Messages" at bounding box center [1220, 66] width 109 height 28
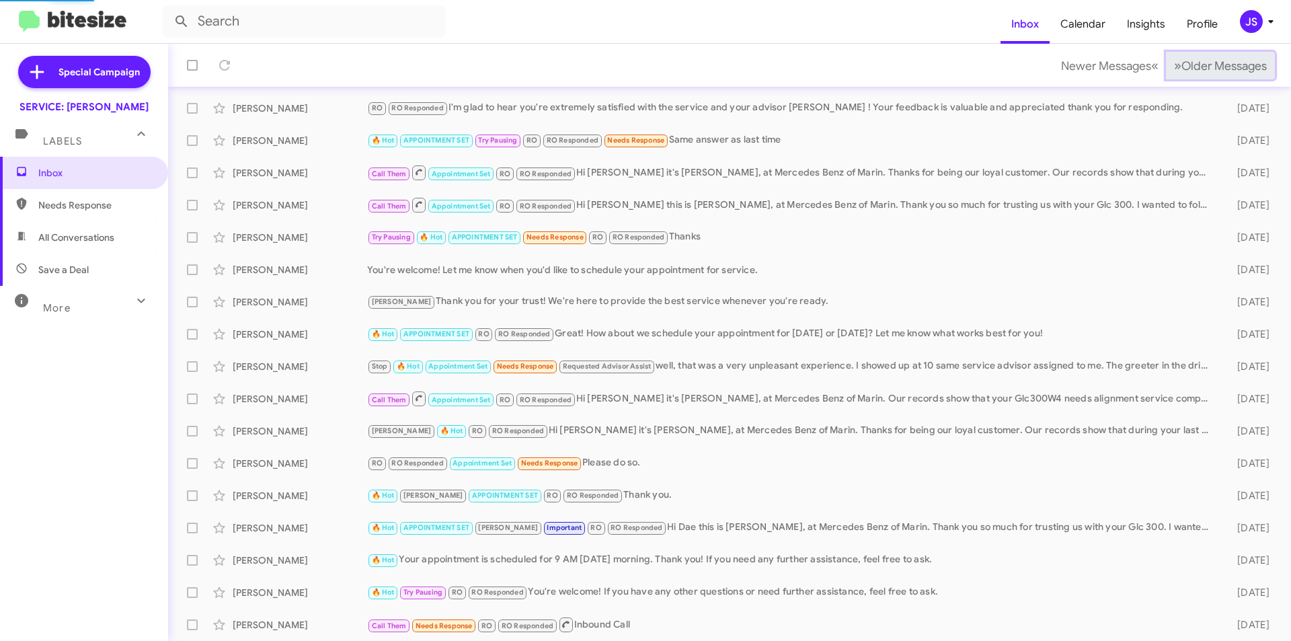
click at [1197, 78] on button "» Next Older Messages" at bounding box center [1220, 66] width 109 height 28
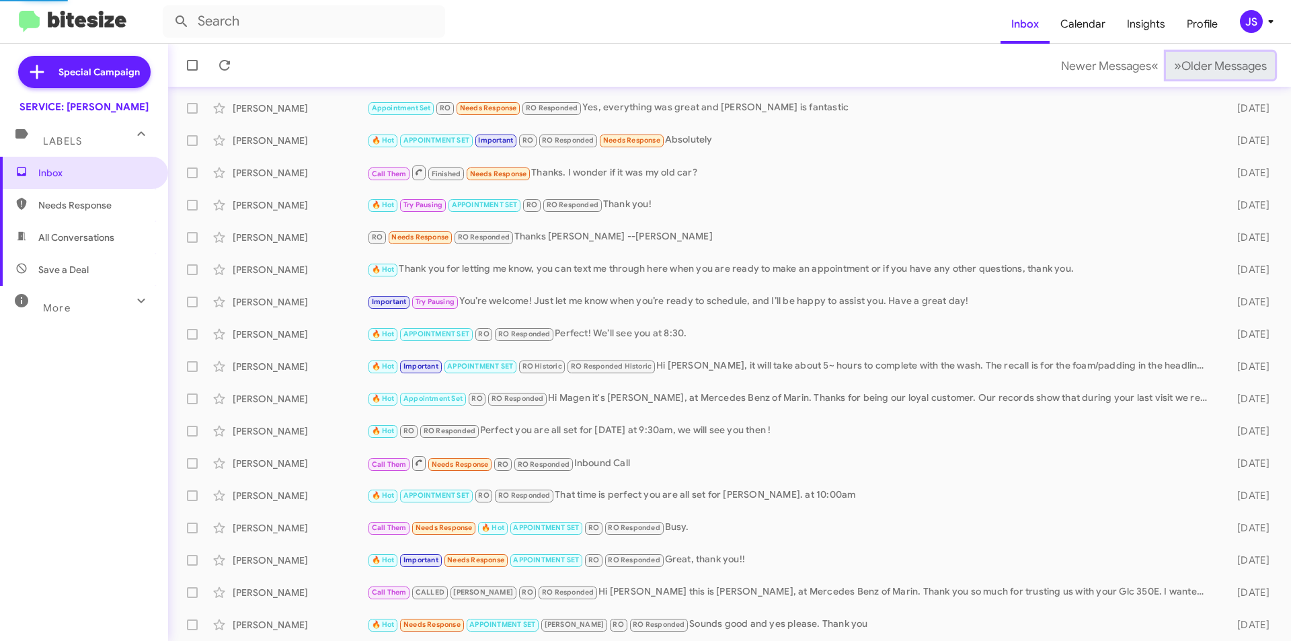
click at [1197, 78] on button "» Next Older Messages" at bounding box center [1220, 66] width 109 height 28
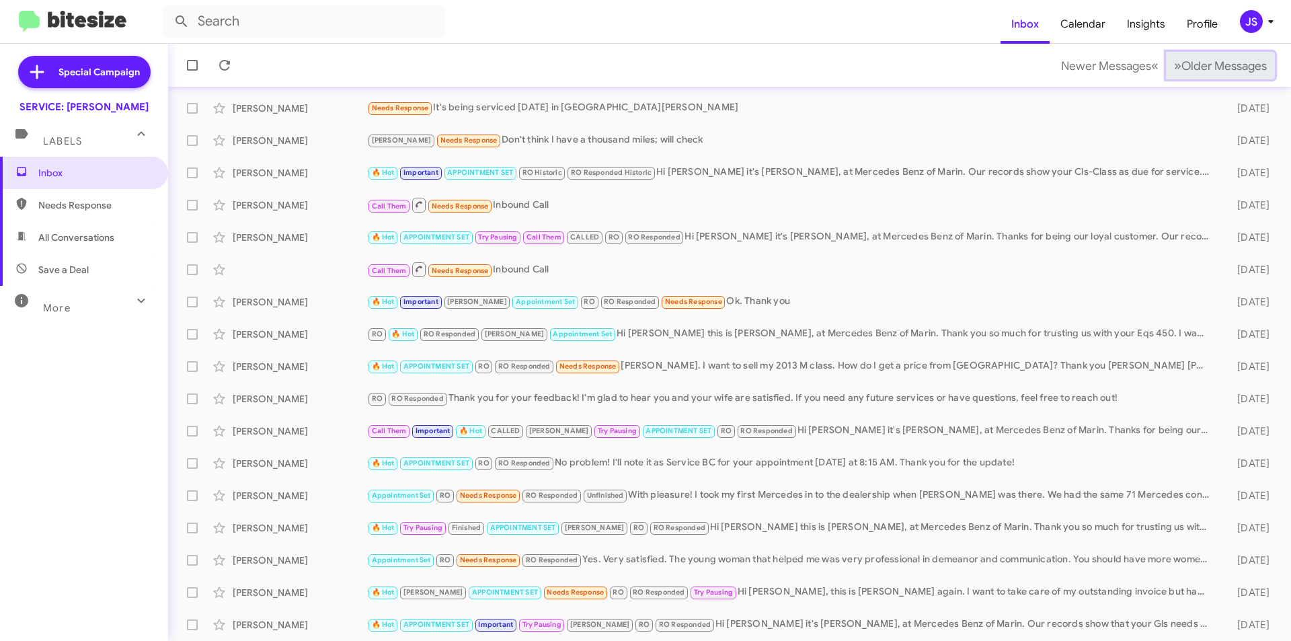
click at [1197, 78] on button "» Next Older Messages" at bounding box center [1220, 66] width 109 height 28
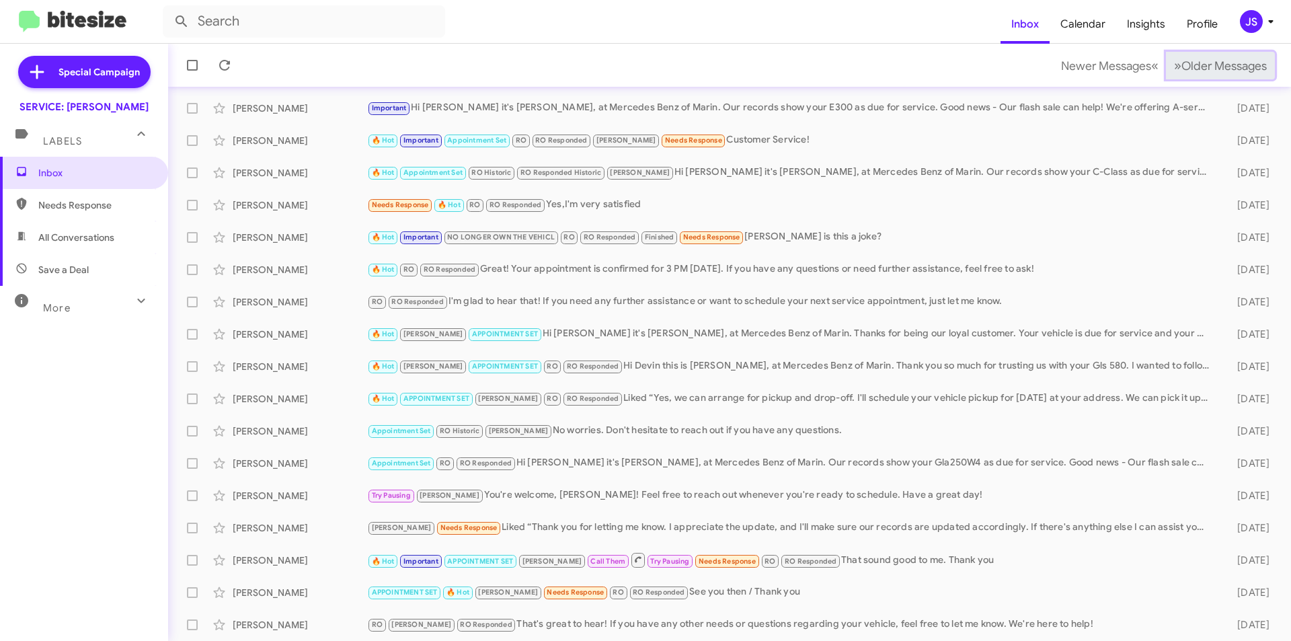
click at [1197, 78] on button "» Next Older Messages" at bounding box center [1220, 66] width 109 height 28
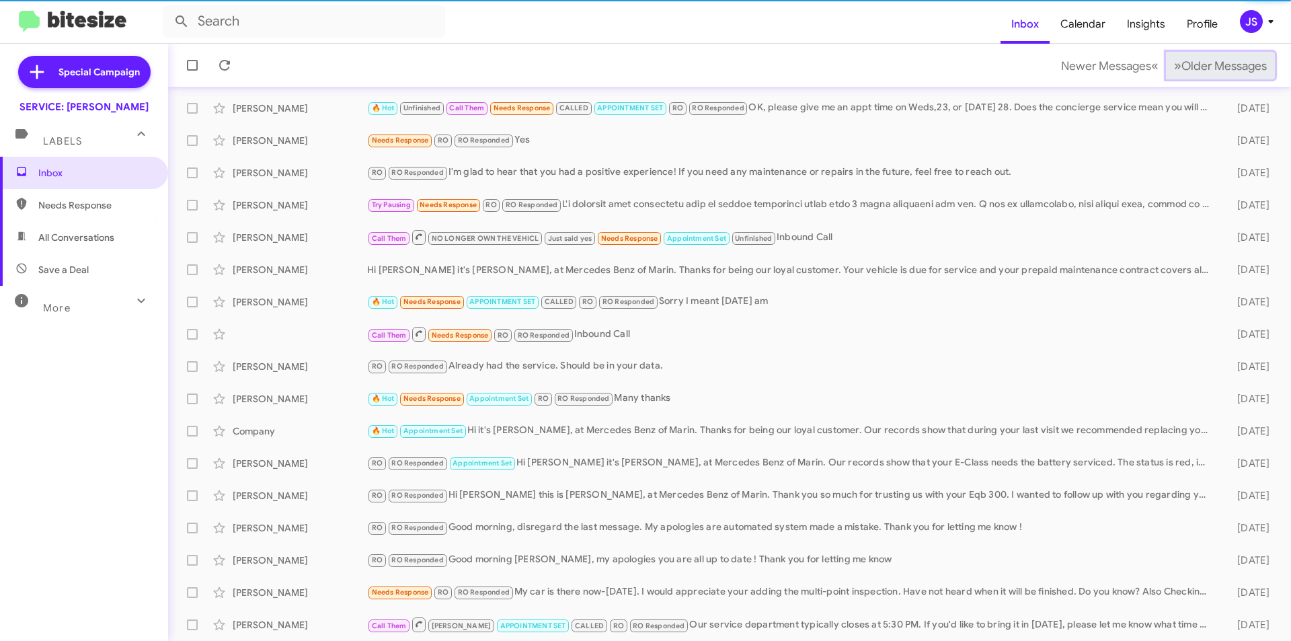
click at [1197, 78] on button "» Next Older Messages" at bounding box center [1220, 66] width 109 height 28
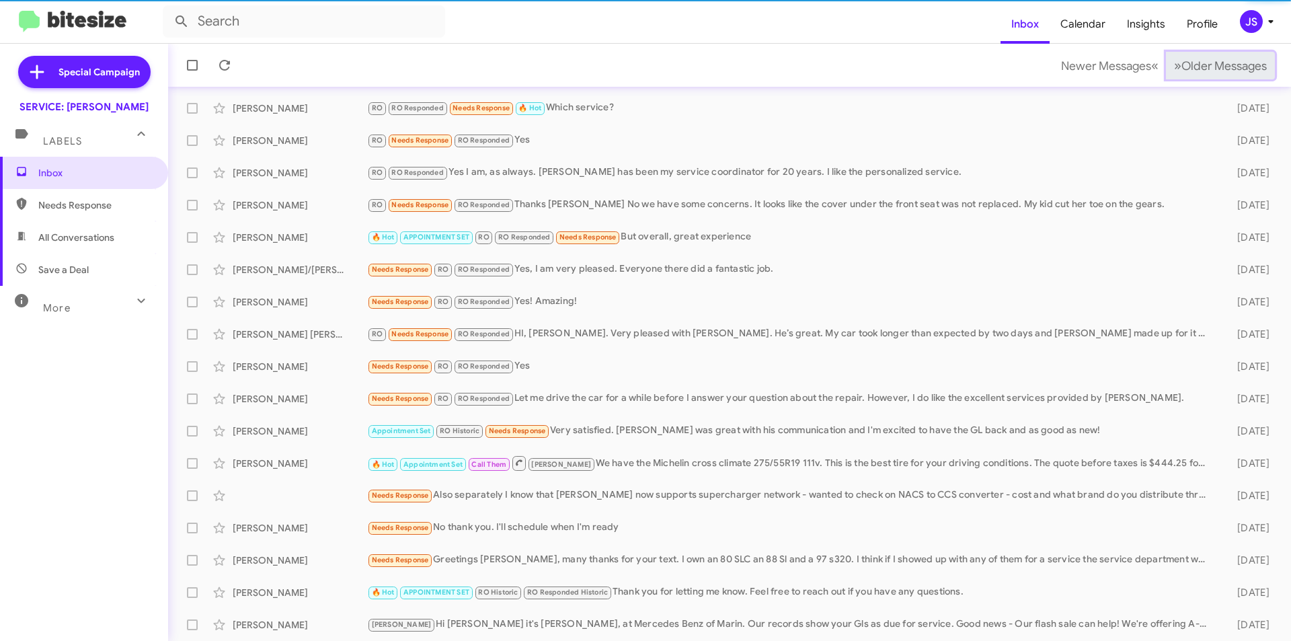
click at [1197, 78] on button "» Next Older Messages" at bounding box center [1220, 66] width 109 height 28
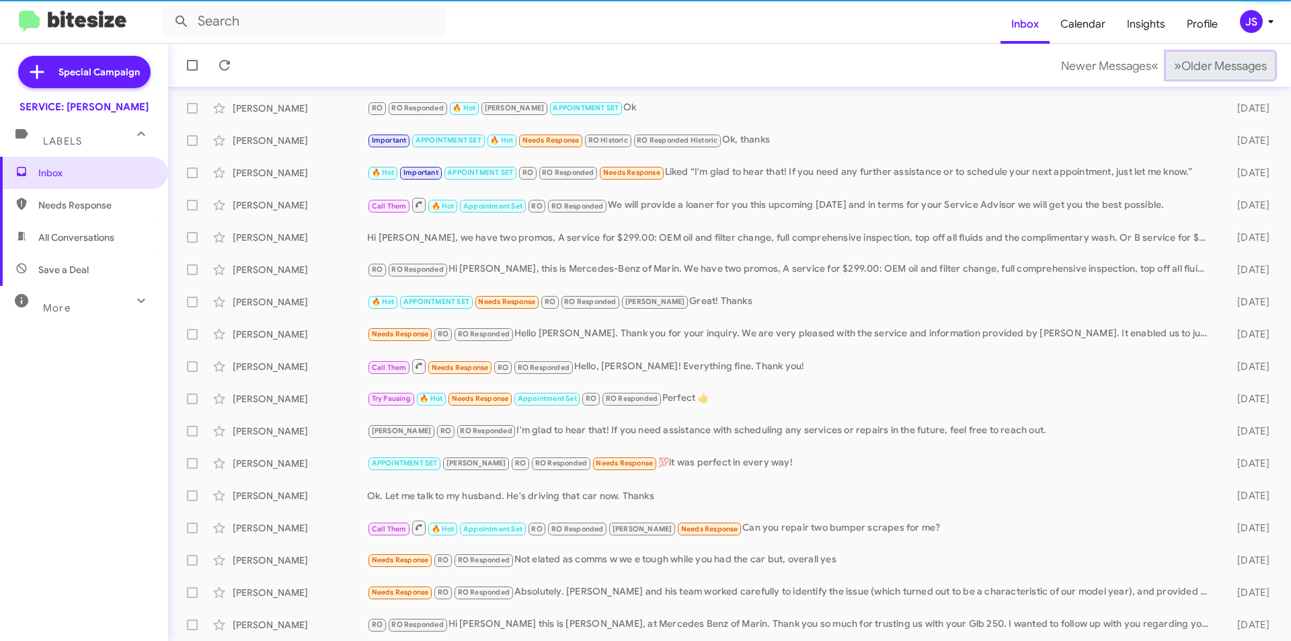
click at [1197, 78] on button "» Next Older Messages" at bounding box center [1220, 66] width 109 height 28
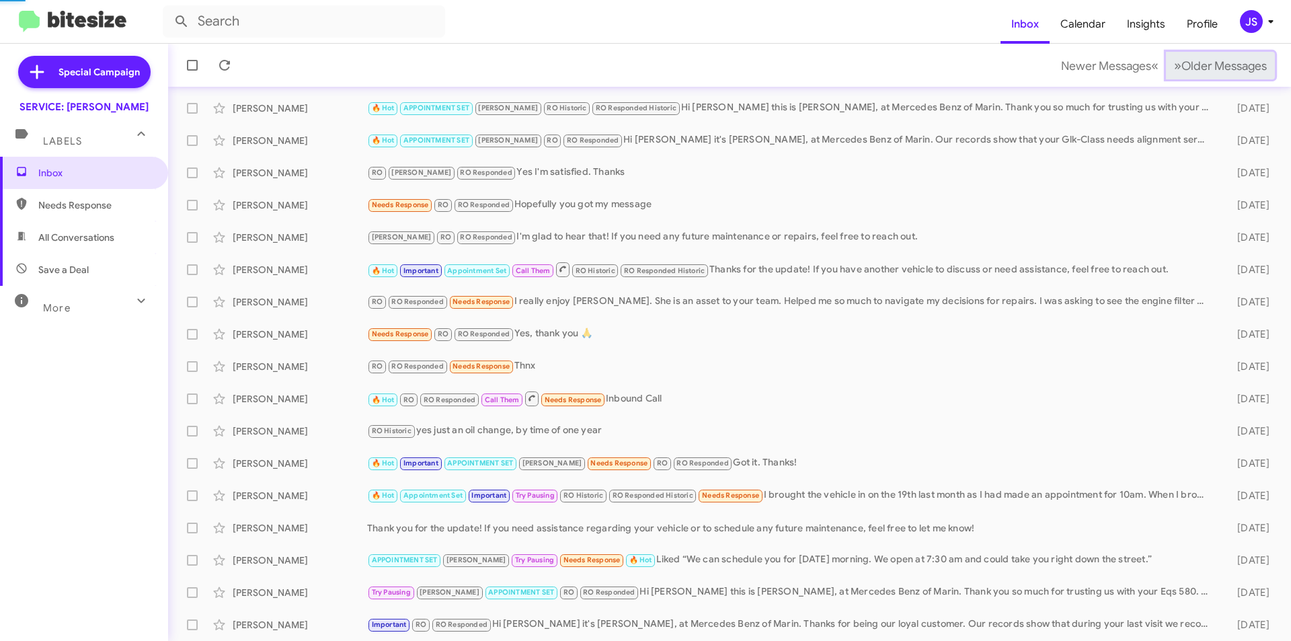
click at [1197, 78] on button "» Next Older Messages" at bounding box center [1220, 66] width 109 height 28
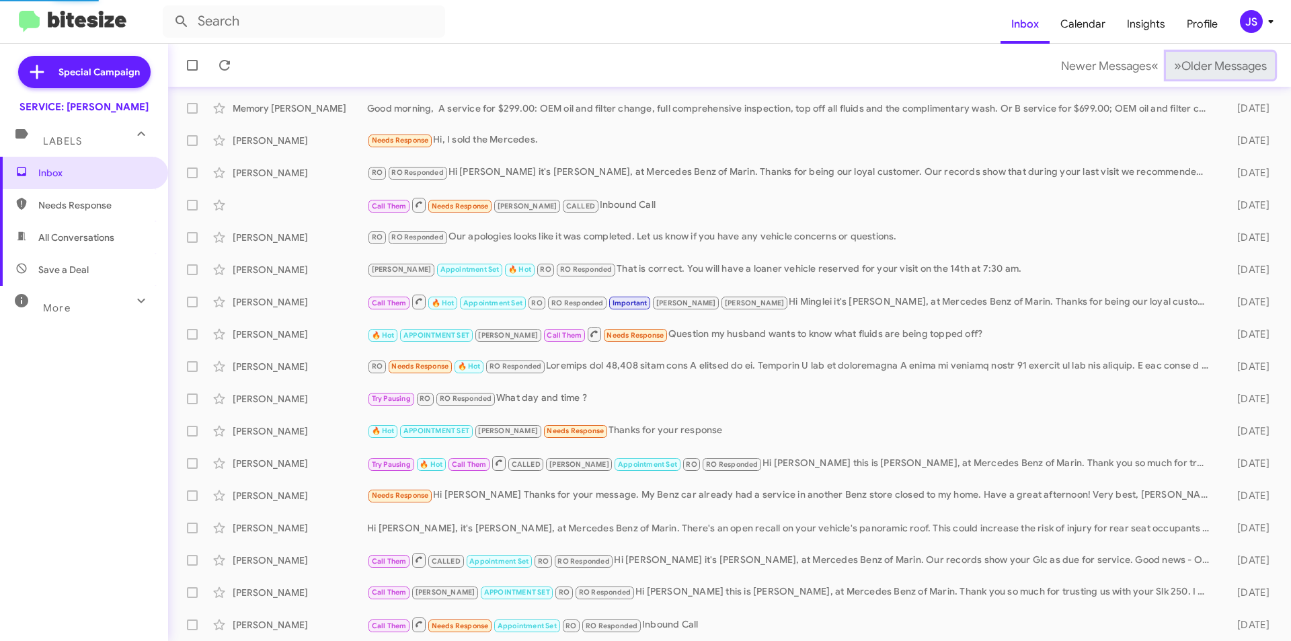
click at [1197, 78] on button "» Next Older Messages" at bounding box center [1220, 66] width 109 height 28
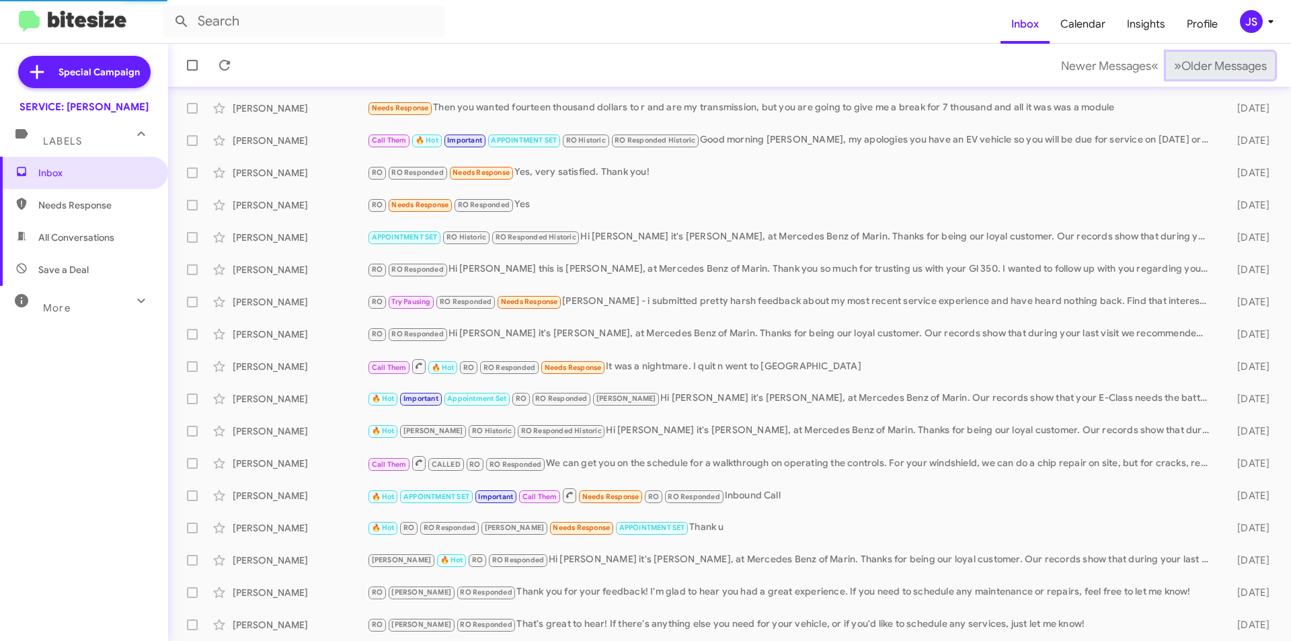
click at [1197, 78] on button "» Next Older Messages" at bounding box center [1220, 66] width 109 height 28
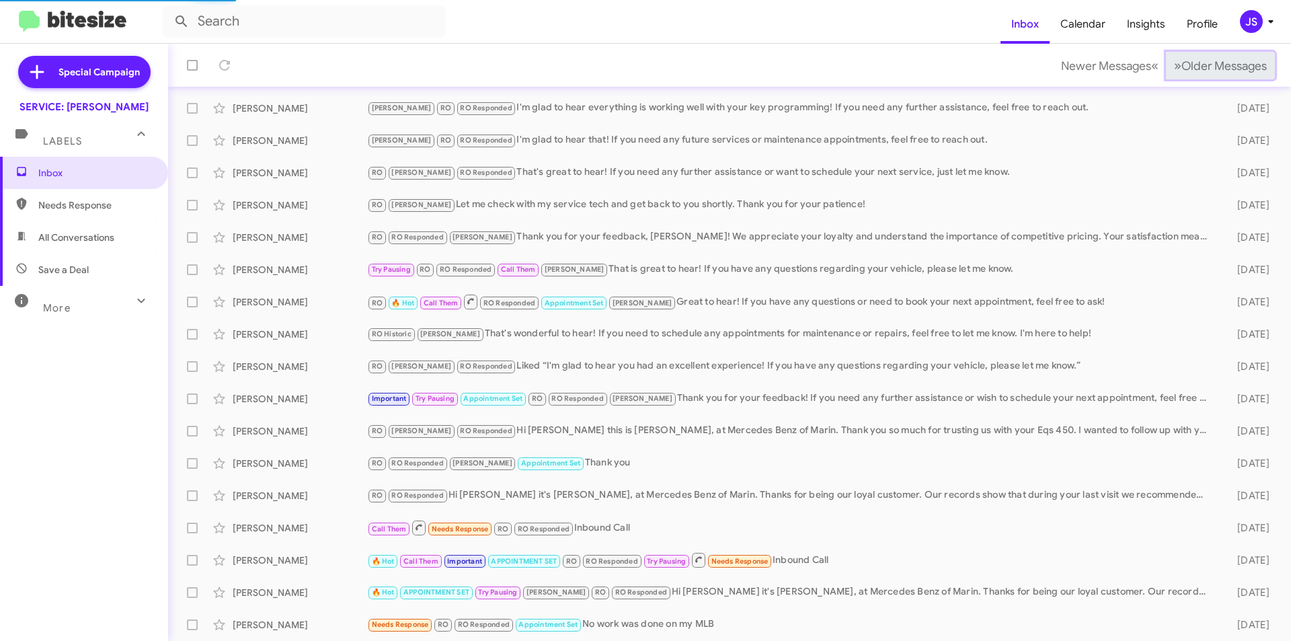
click at [1197, 78] on button "» Next Older Messages" at bounding box center [1220, 66] width 109 height 28
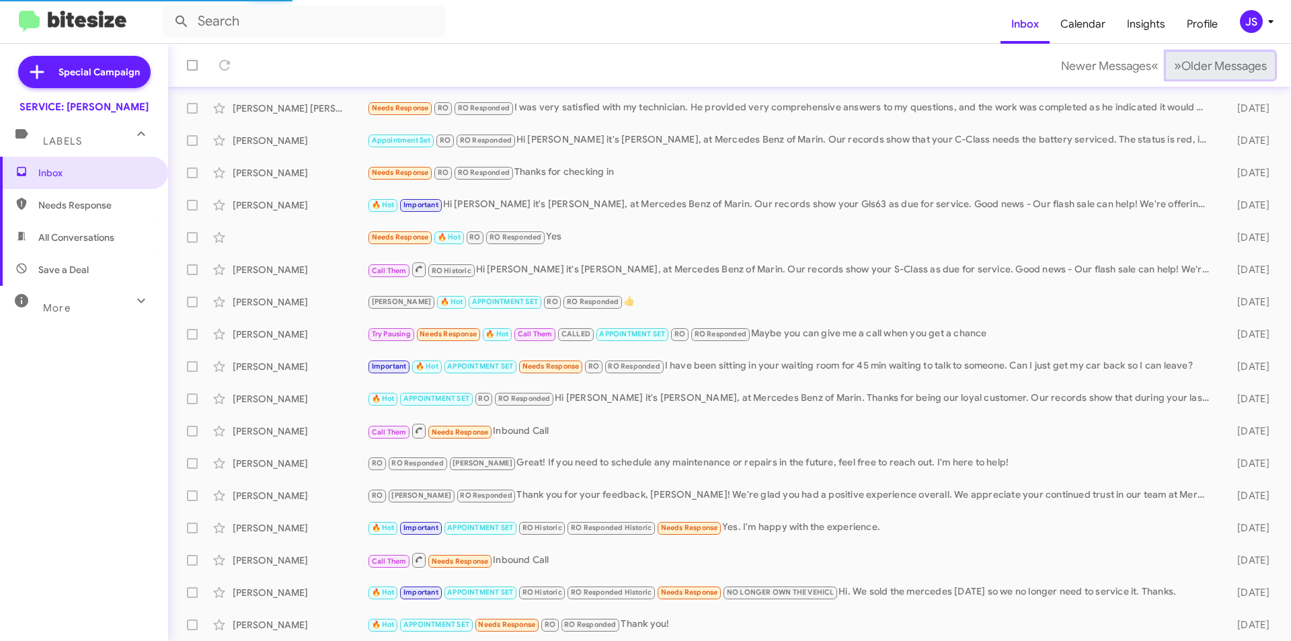
click at [1197, 78] on button "» Next Older Messages" at bounding box center [1220, 66] width 109 height 28
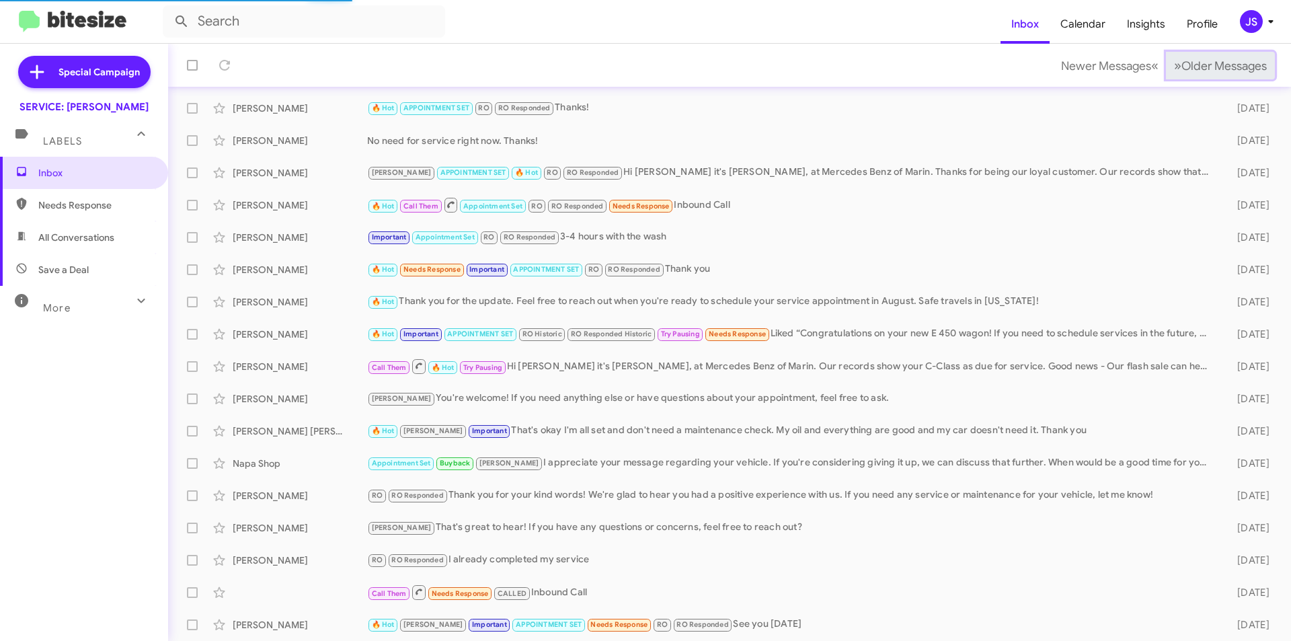
click at [1197, 78] on button "» Next Older Messages" at bounding box center [1220, 66] width 109 height 28
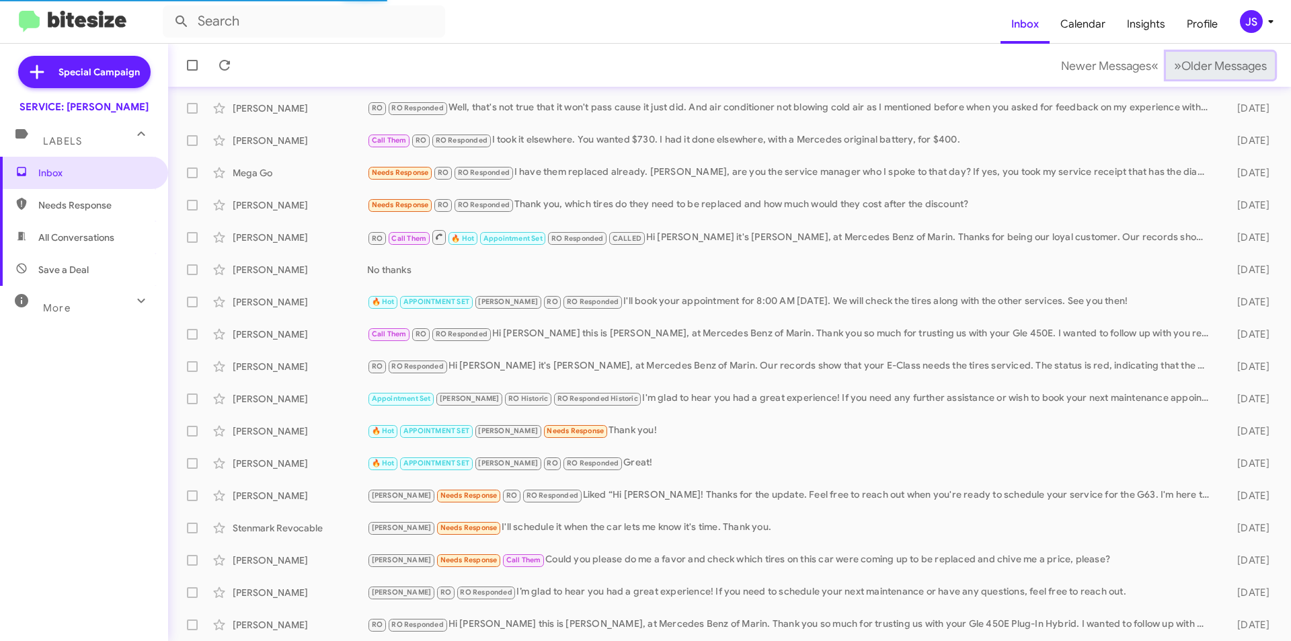
click at [1197, 78] on button "» Next Older Messages" at bounding box center [1220, 66] width 109 height 28
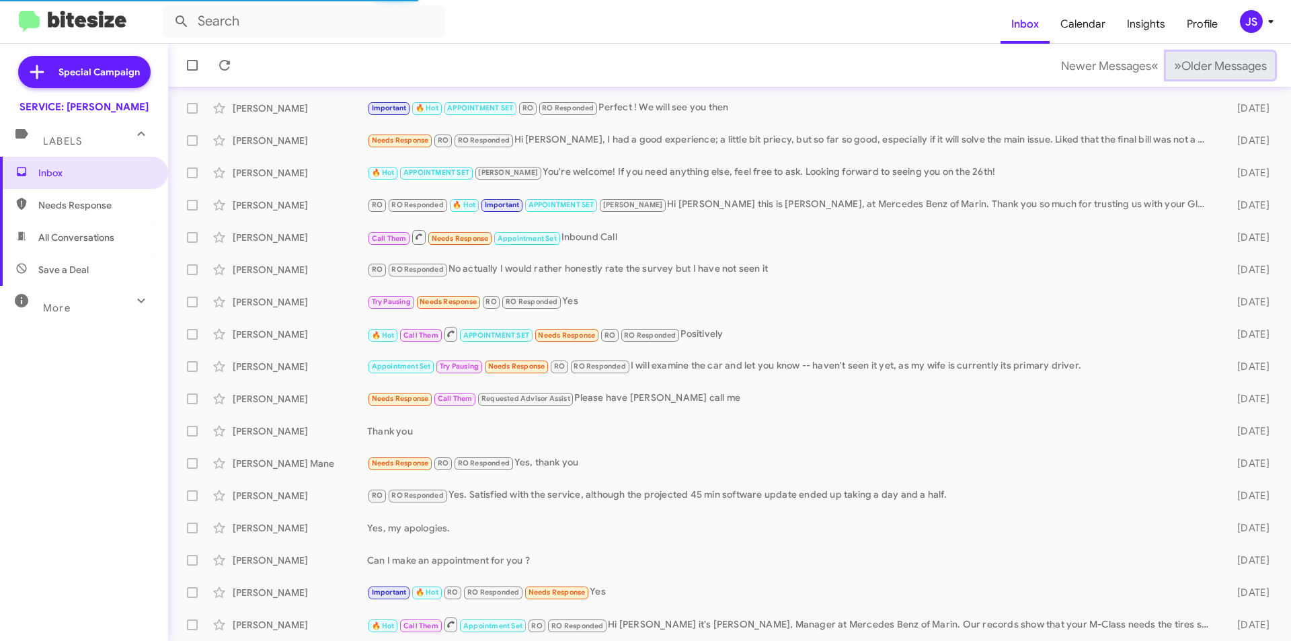
click at [1197, 78] on button "» Next Older Messages" at bounding box center [1220, 66] width 109 height 28
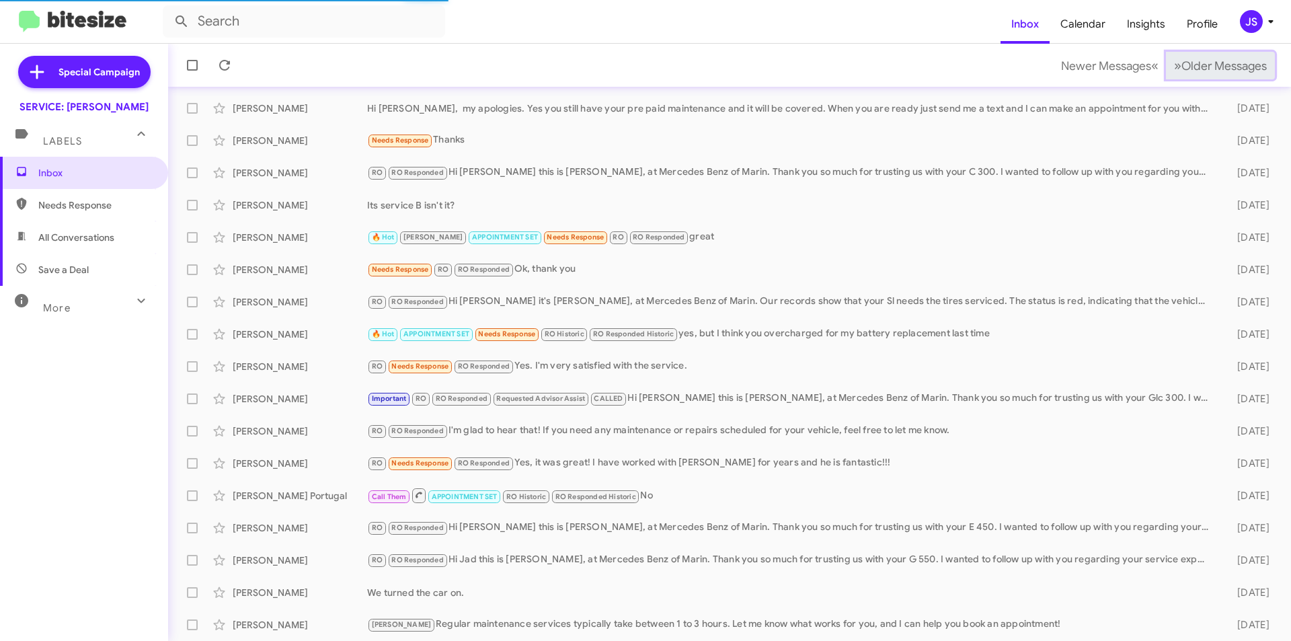
click at [1197, 78] on button "» Next Older Messages" at bounding box center [1220, 66] width 109 height 28
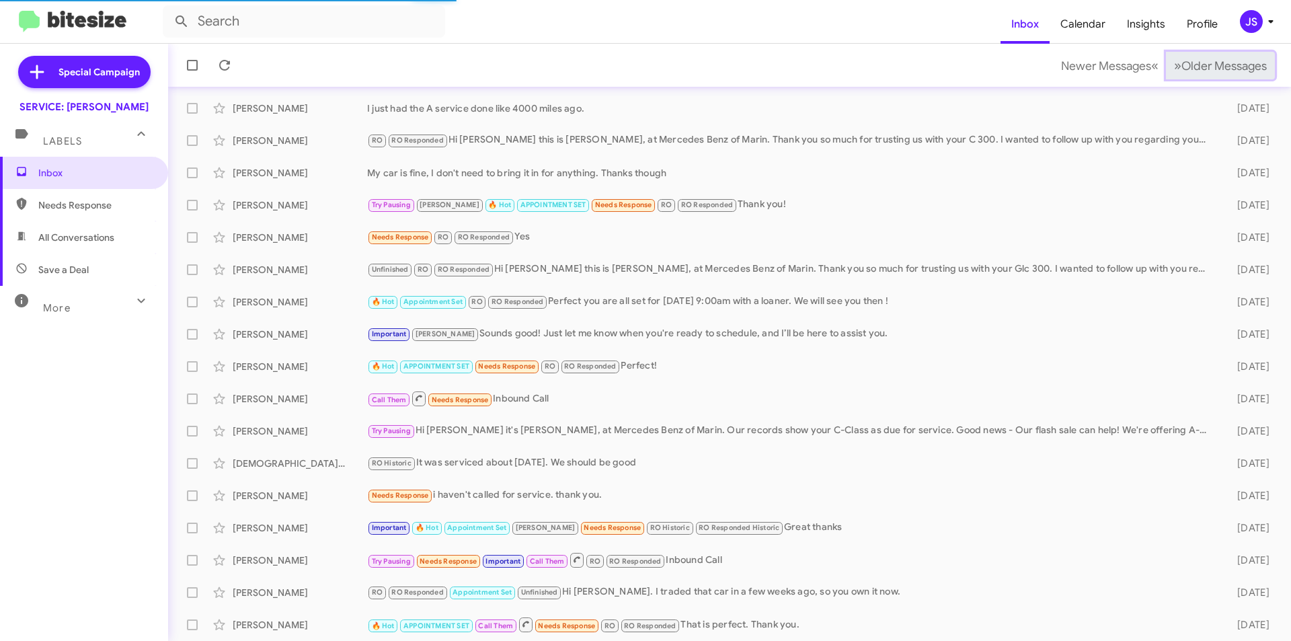
click at [1197, 78] on button "» Next Older Messages" at bounding box center [1220, 66] width 109 height 28
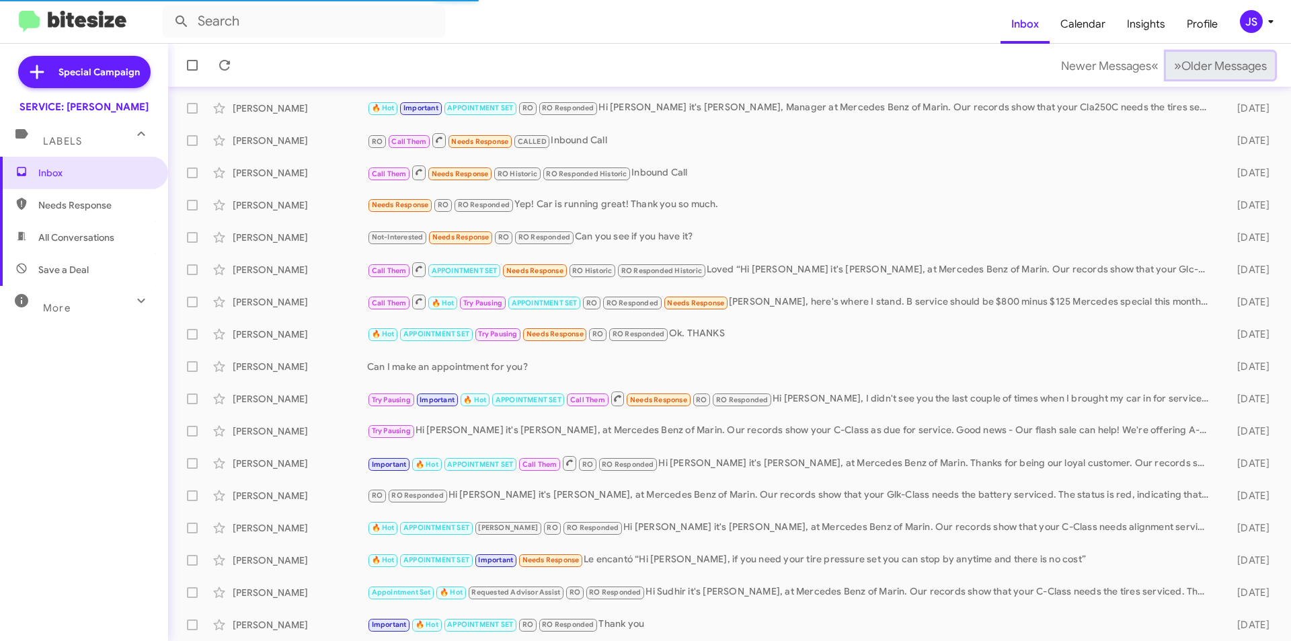
click at [1197, 78] on button "» Next Older Messages" at bounding box center [1220, 66] width 109 height 28
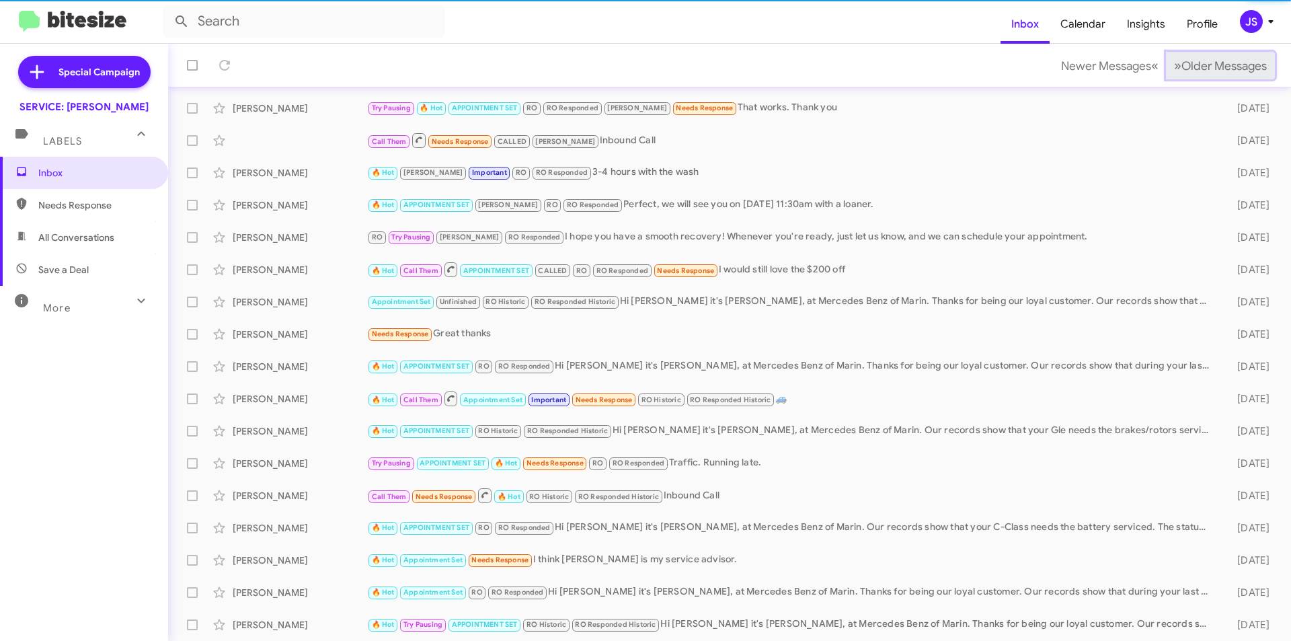
click at [1197, 78] on button "» Next Older Messages" at bounding box center [1220, 66] width 109 height 28
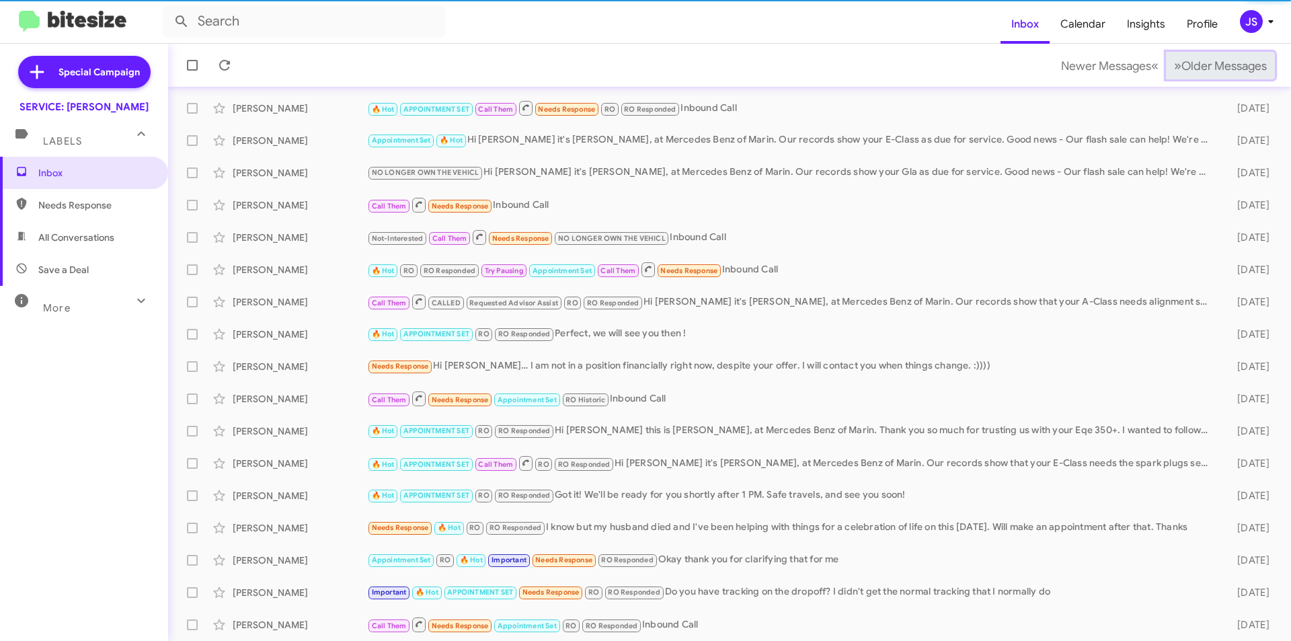
click at [1197, 78] on button "» Next Older Messages" at bounding box center [1220, 66] width 109 height 28
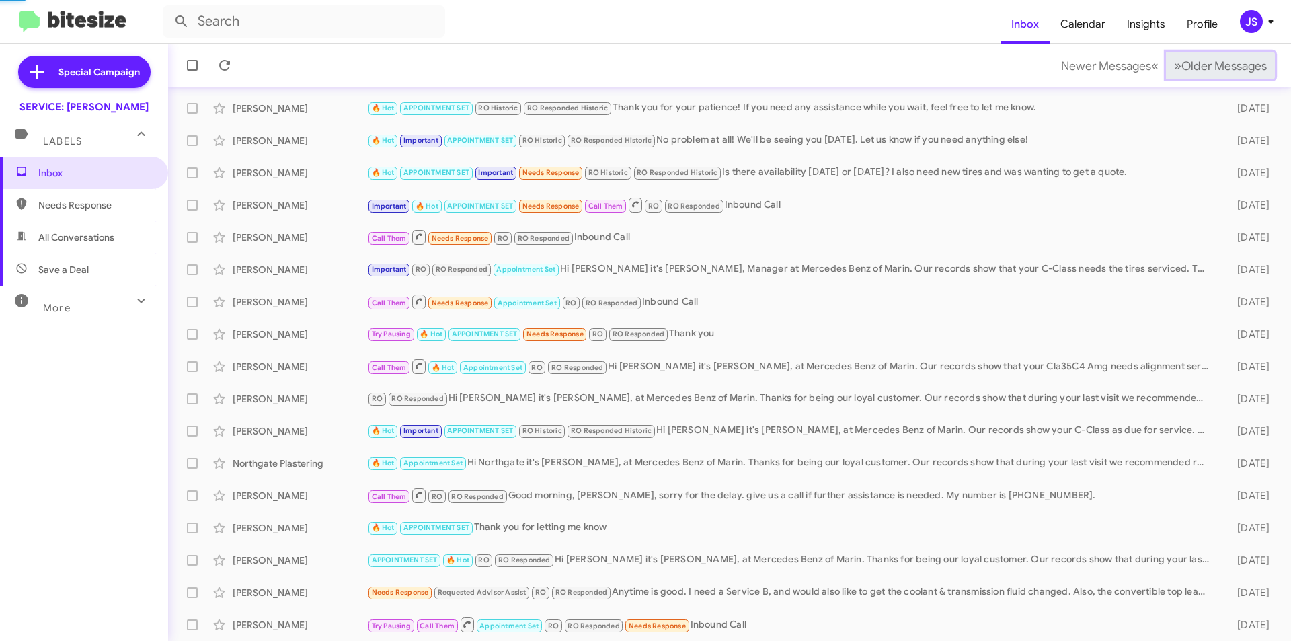
click at [1197, 78] on button "» Next Older Messages" at bounding box center [1220, 66] width 109 height 28
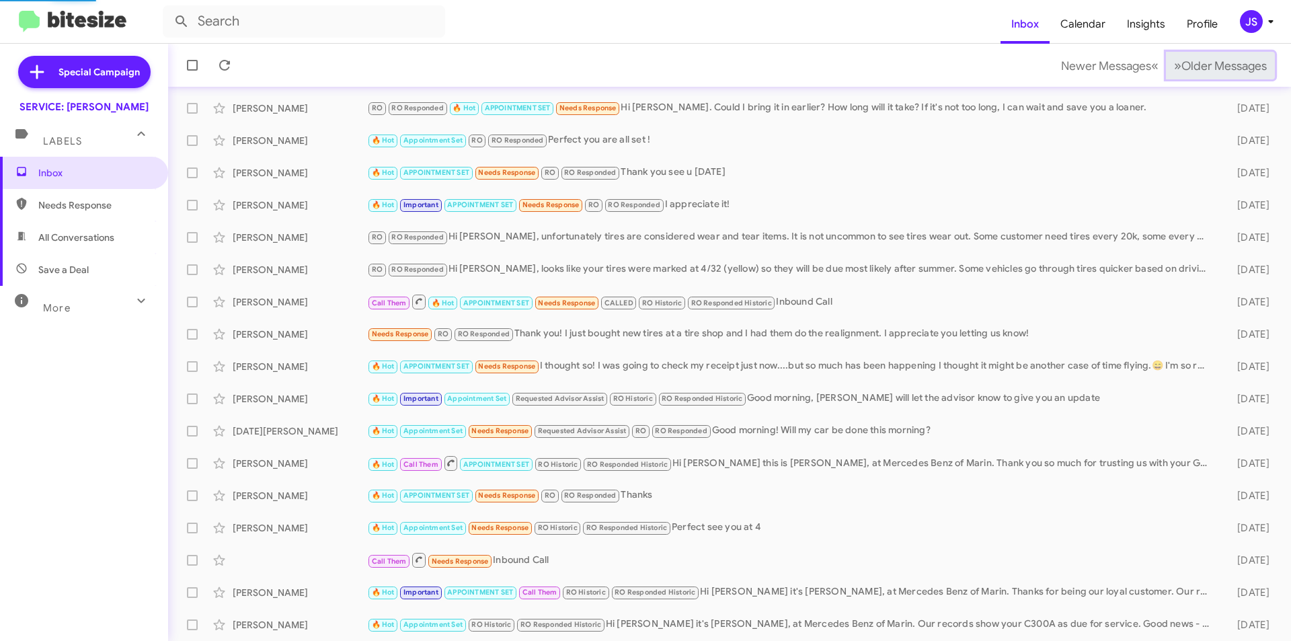
click at [1197, 78] on button "» Next Older Messages" at bounding box center [1220, 66] width 109 height 28
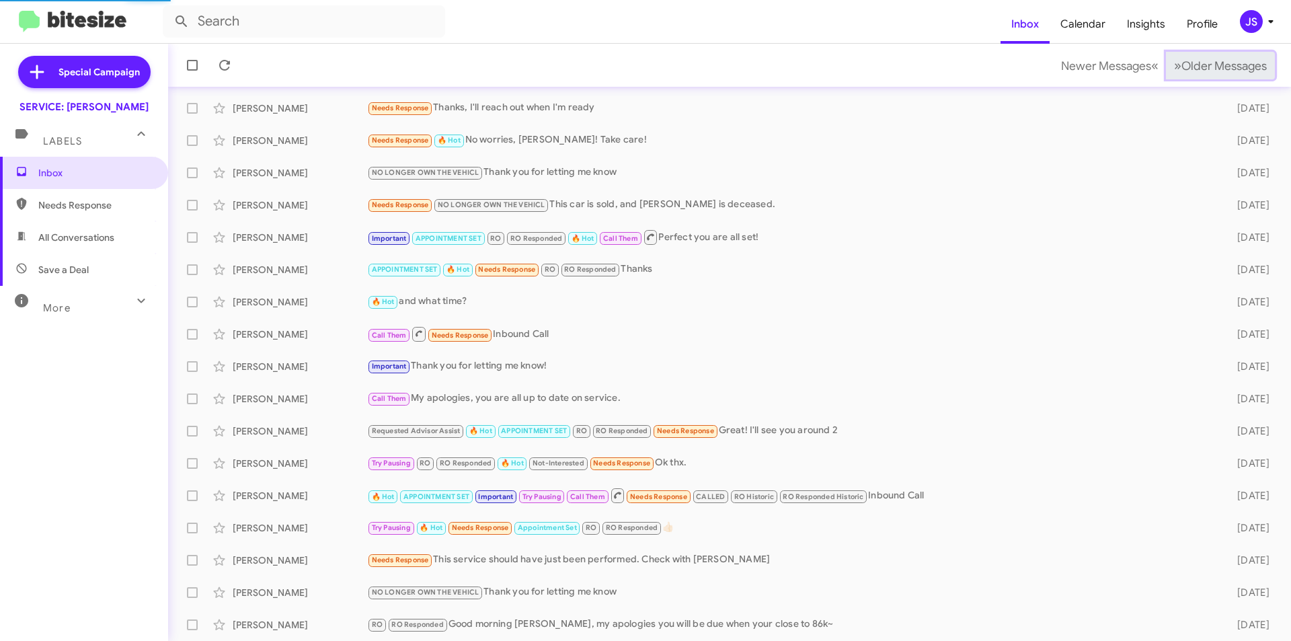
click at [1197, 78] on button "» Next Older Messages" at bounding box center [1220, 66] width 109 height 28
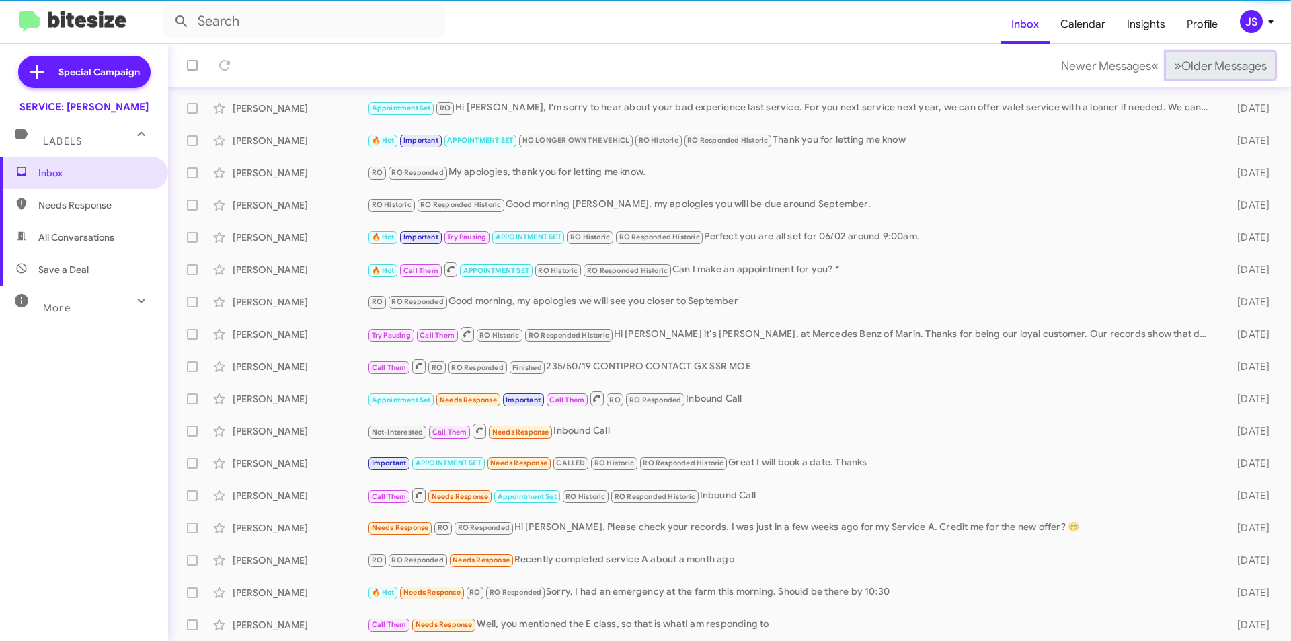
click at [1197, 78] on button "» Next Older Messages" at bounding box center [1220, 66] width 109 height 28
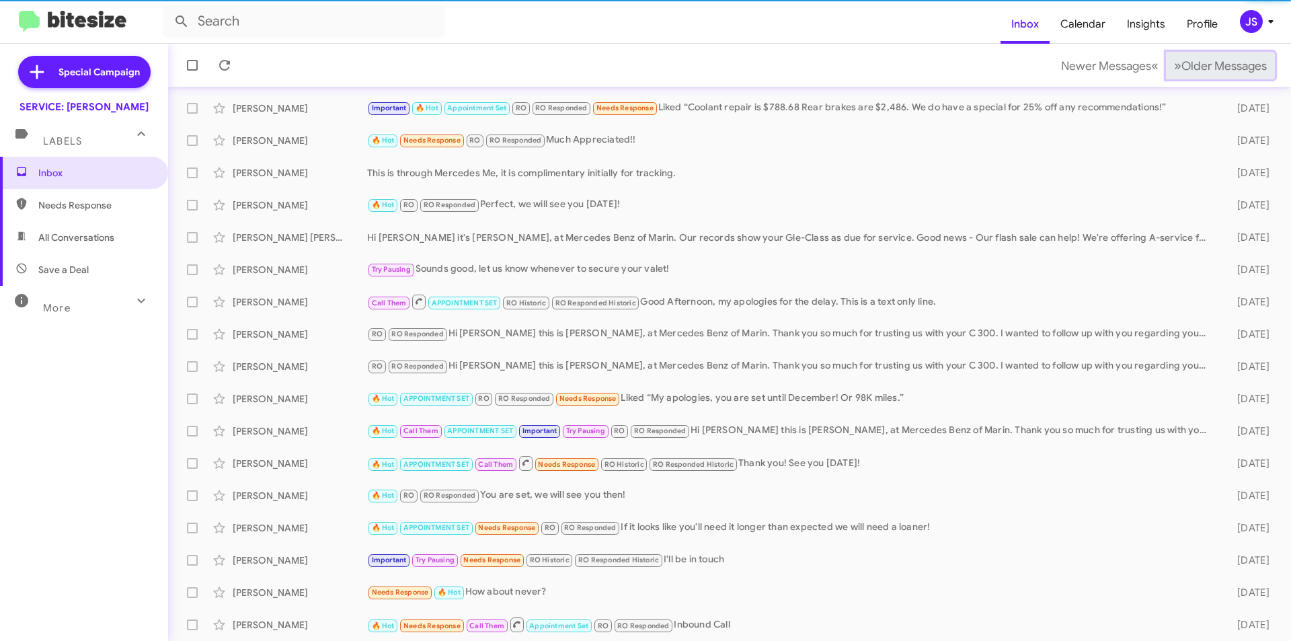
click at [1197, 78] on button "» Next Older Messages" at bounding box center [1220, 66] width 109 height 28
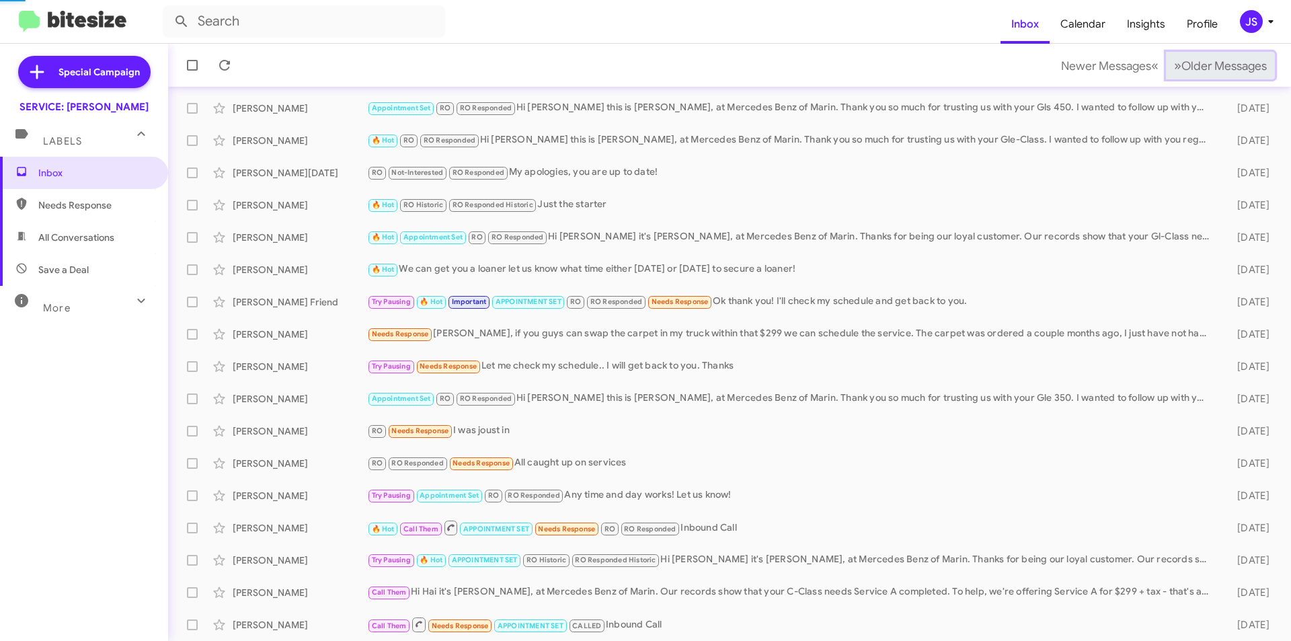
click at [1197, 78] on button "» Next Older Messages" at bounding box center [1220, 66] width 109 height 28
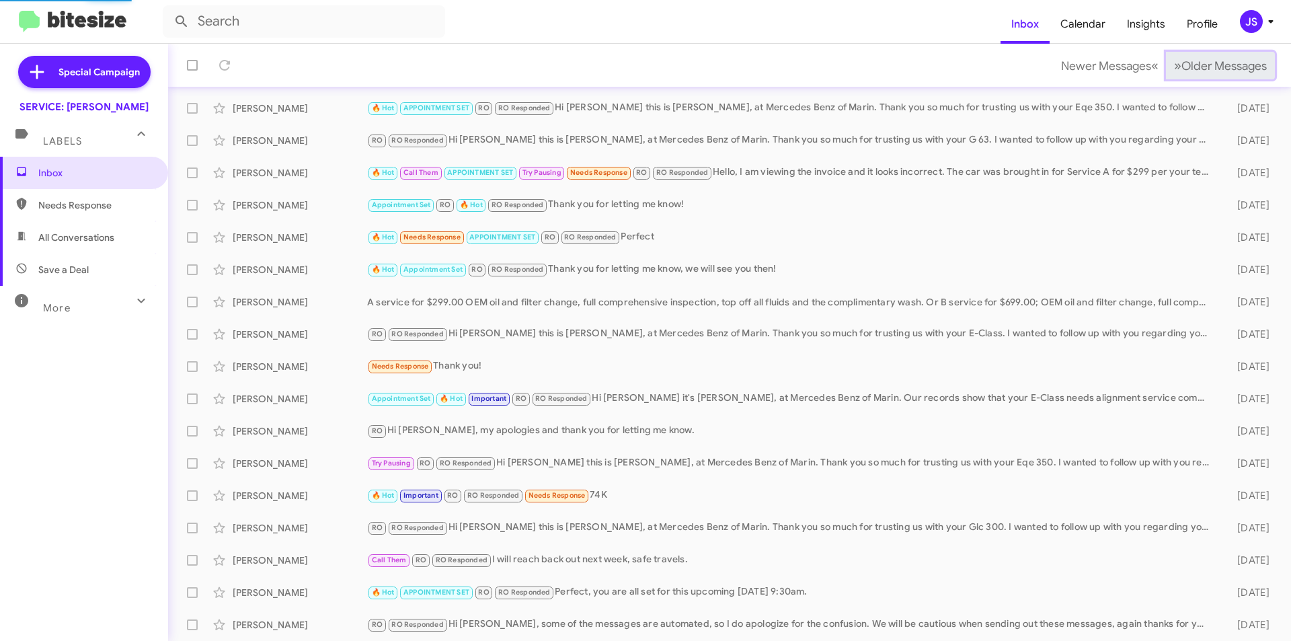
click at [1197, 78] on button "» Next Older Messages" at bounding box center [1220, 66] width 109 height 28
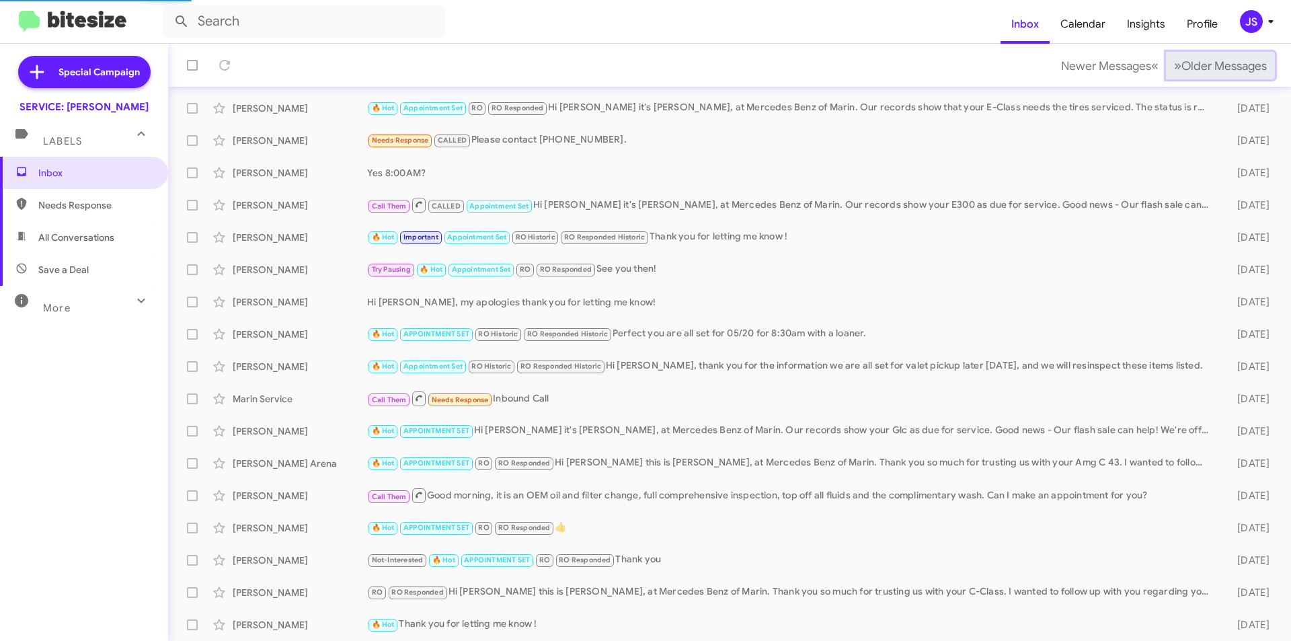
click at [1197, 78] on button "» Next Older Messages" at bounding box center [1220, 66] width 109 height 28
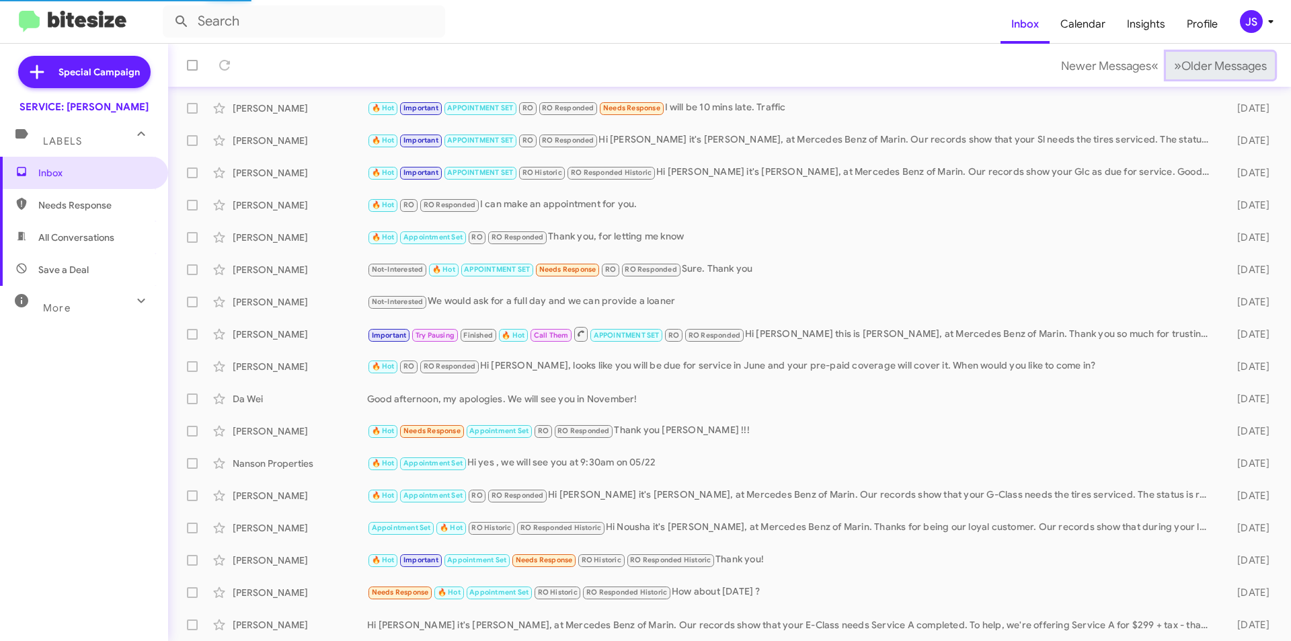
click at [1197, 78] on button "» Next Older Messages" at bounding box center [1220, 66] width 109 height 28
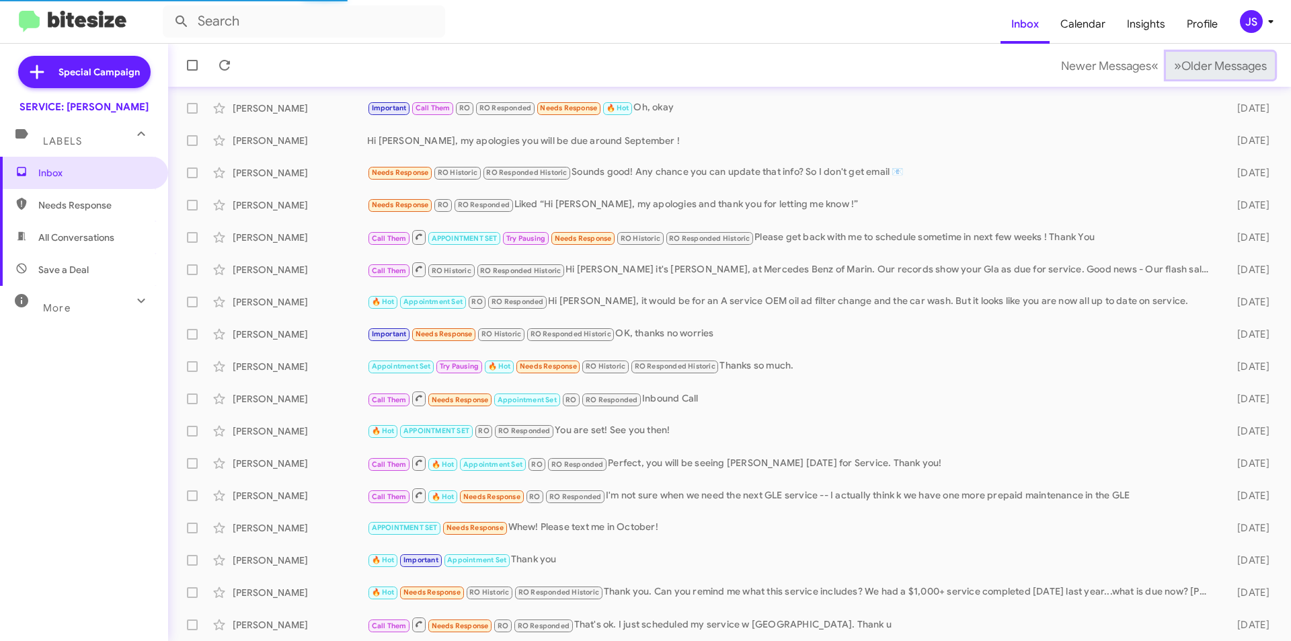
click at [1197, 78] on button "» Next Older Messages" at bounding box center [1220, 66] width 109 height 28
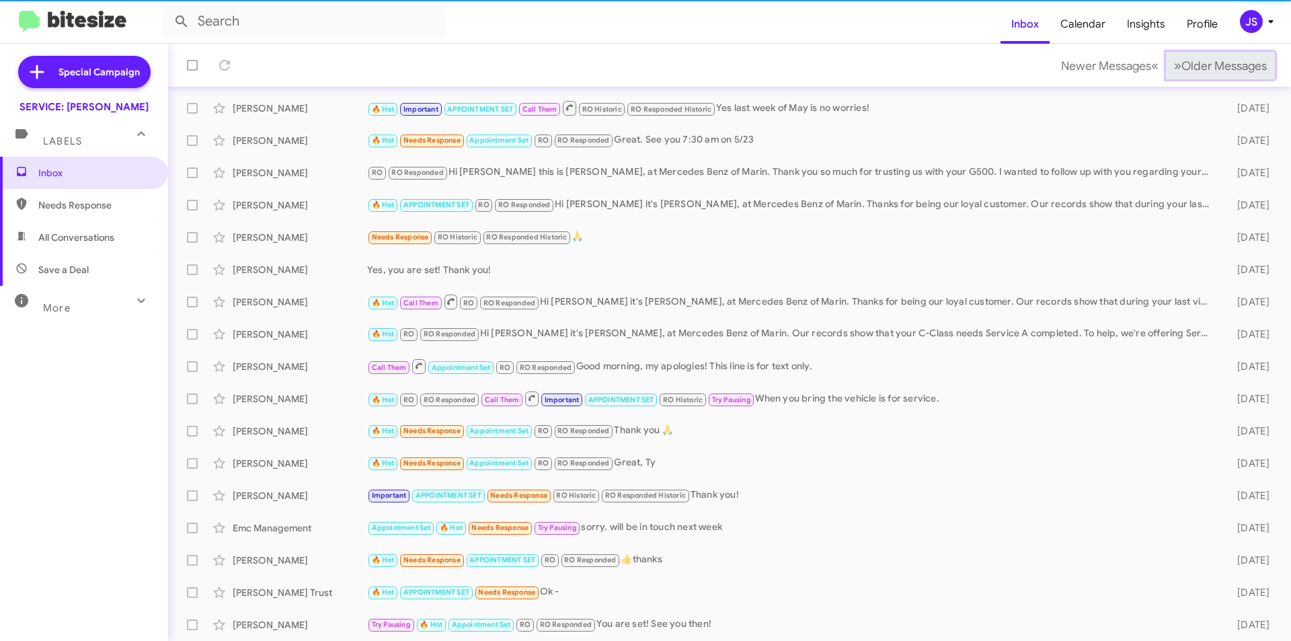
click at [1197, 78] on button "» Next Older Messages" at bounding box center [1220, 66] width 109 height 28
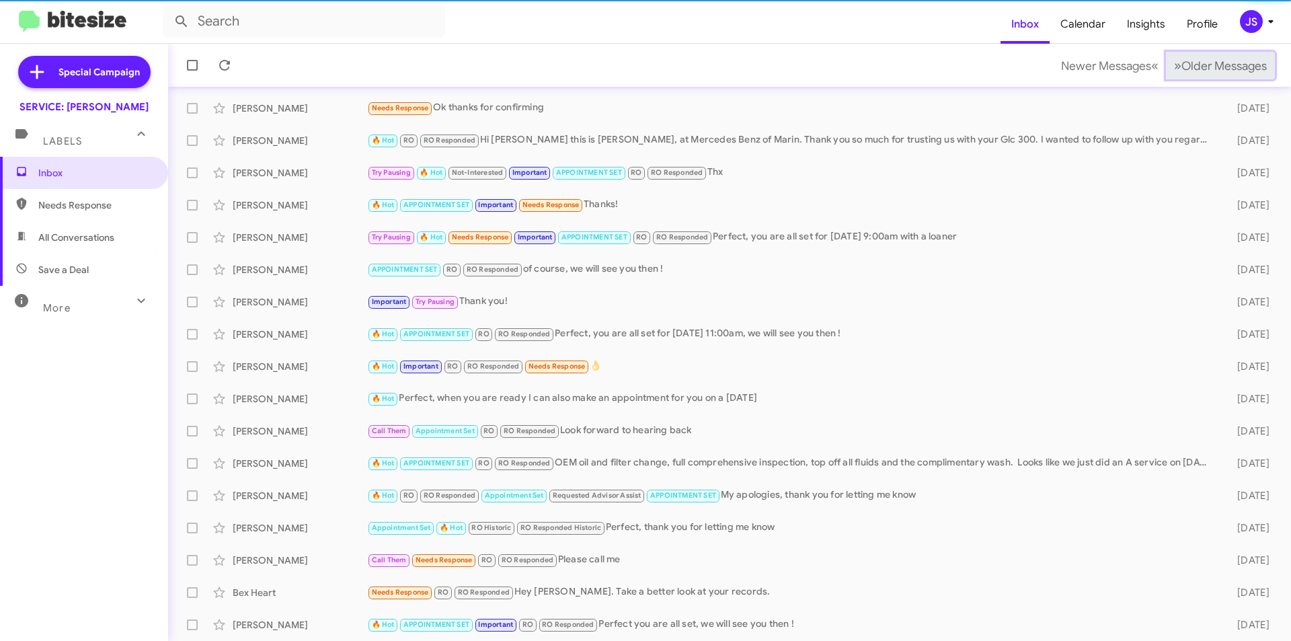
click at [1197, 78] on button "» Next Older Messages" at bounding box center [1220, 66] width 109 height 28
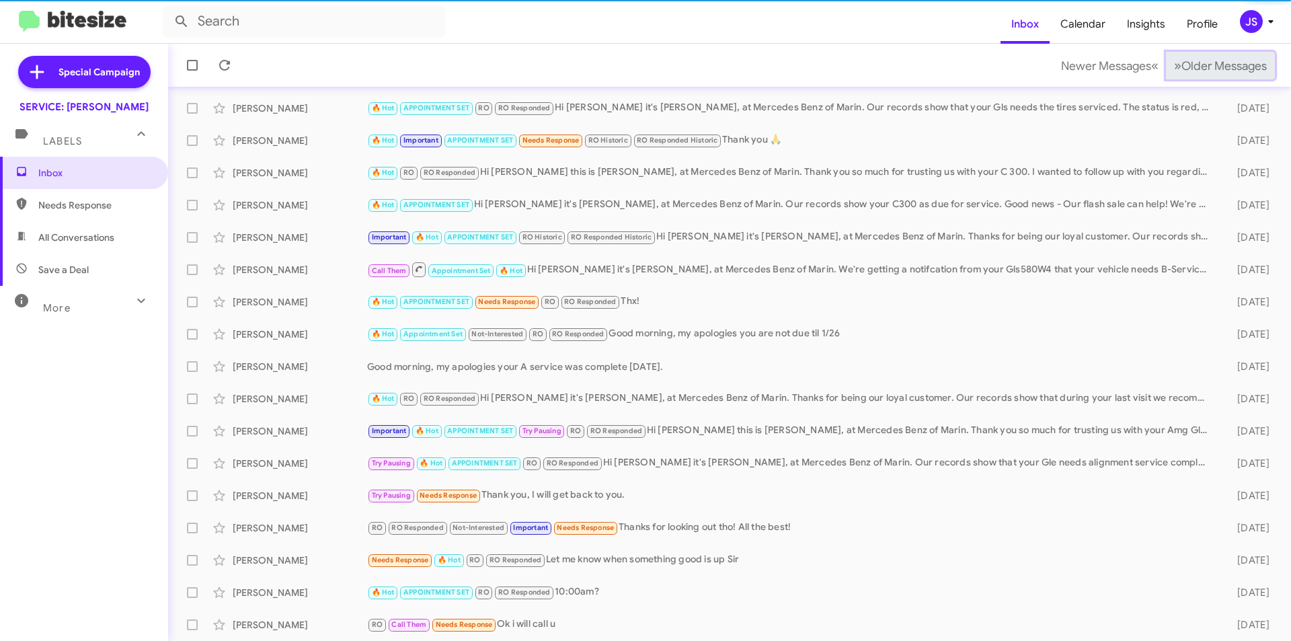
click at [1197, 78] on button "» Next Older Messages" at bounding box center [1220, 66] width 109 height 28
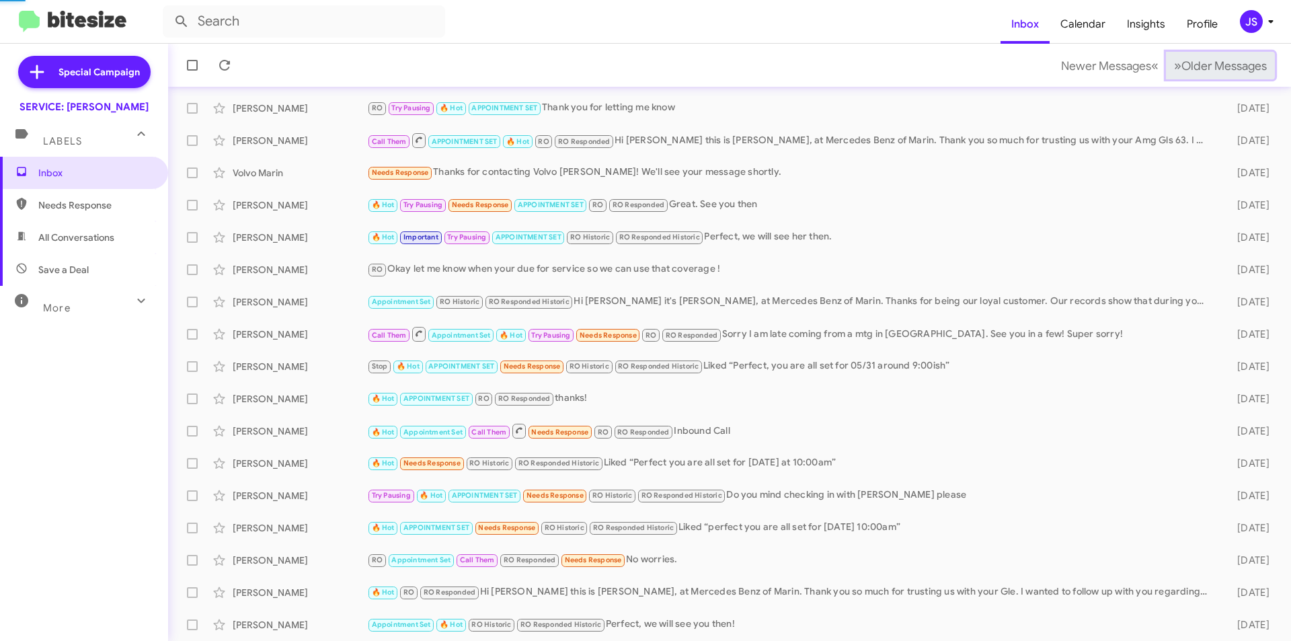
click at [1197, 78] on button "» Next Older Messages" at bounding box center [1220, 66] width 109 height 28
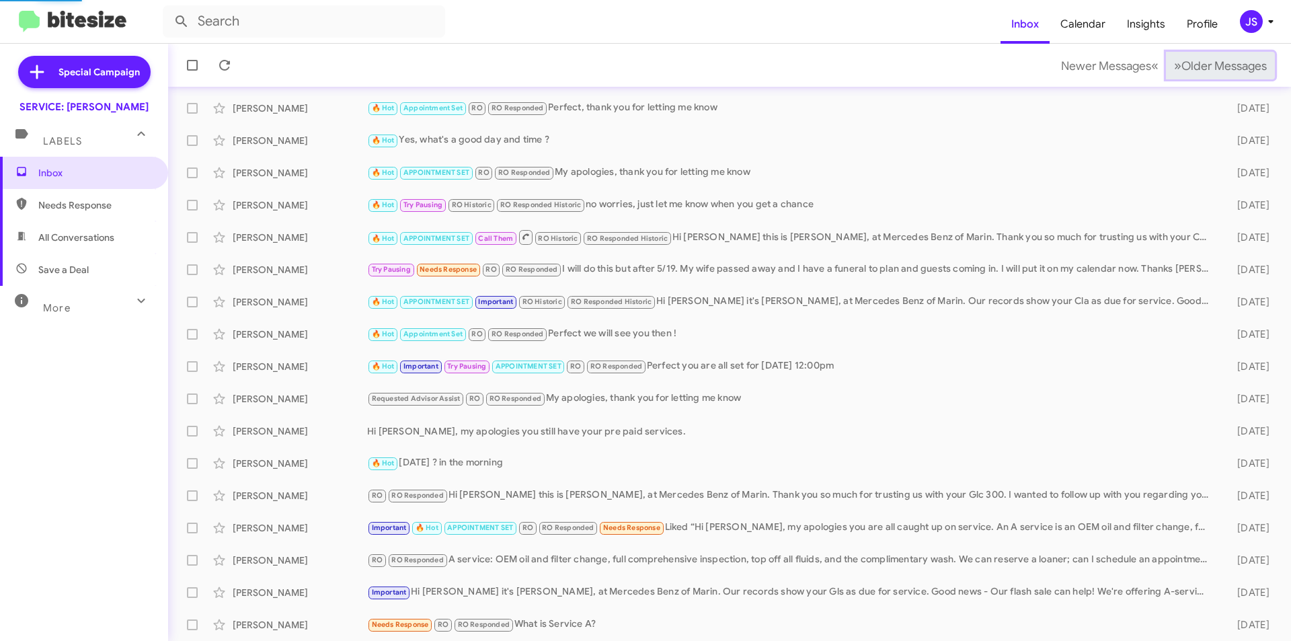
click at [1197, 78] on button "» Next Older Messages" at bounding box center [1220, 66] width 109 height 28
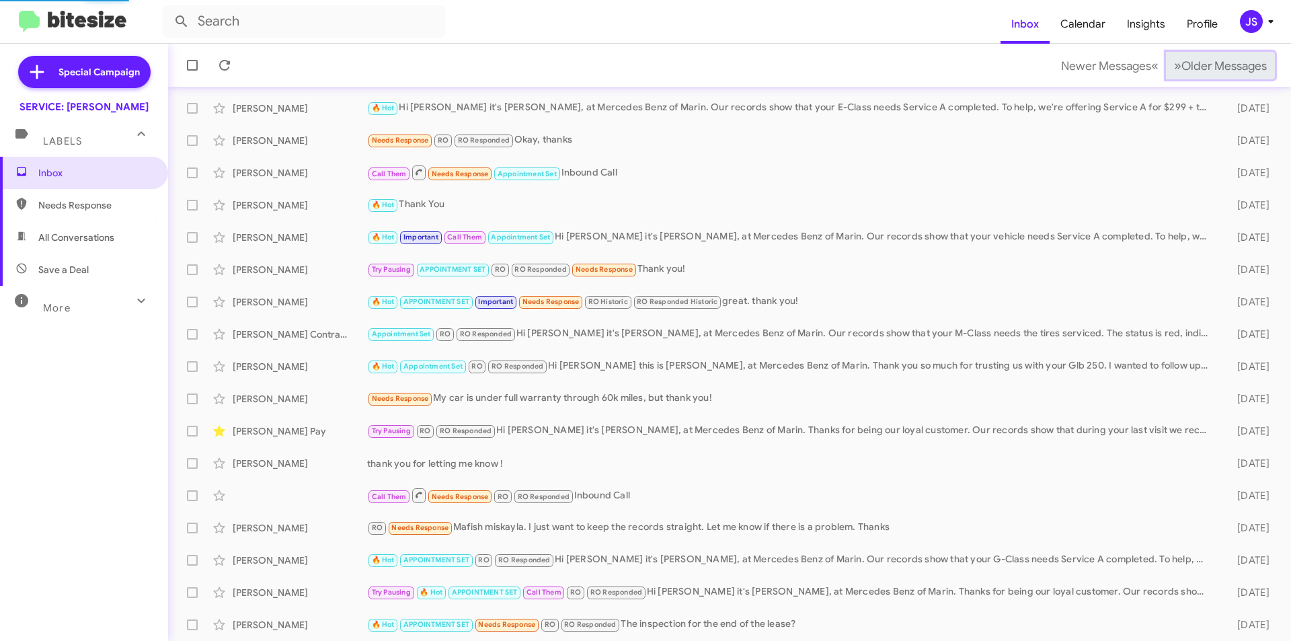
click at [1197, 78] on button "» Next Older Messages" at bounding box center [1220, 66] width 109 height 28
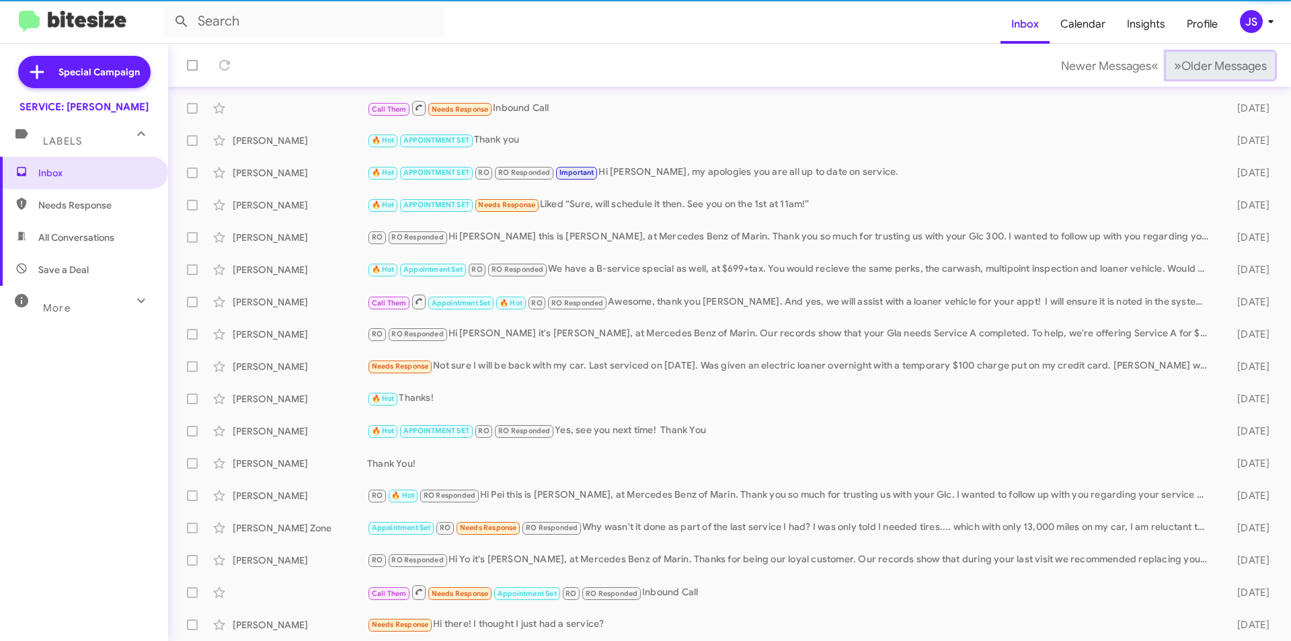
click at [1197, 78] on button "» Next Older Messages" at bounding box center [1220, 66] width 109 height 28
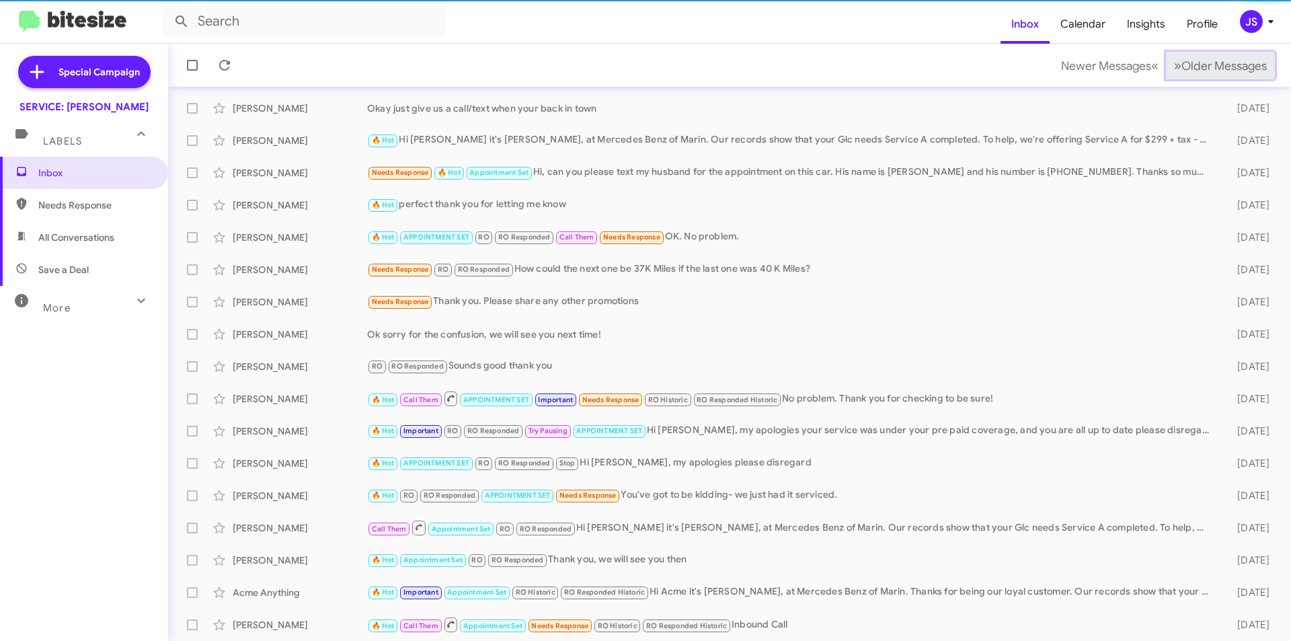
click at [1197, 78] on button "» Next Older Messages" at bounding box center [1220, 66] width 109 height 28
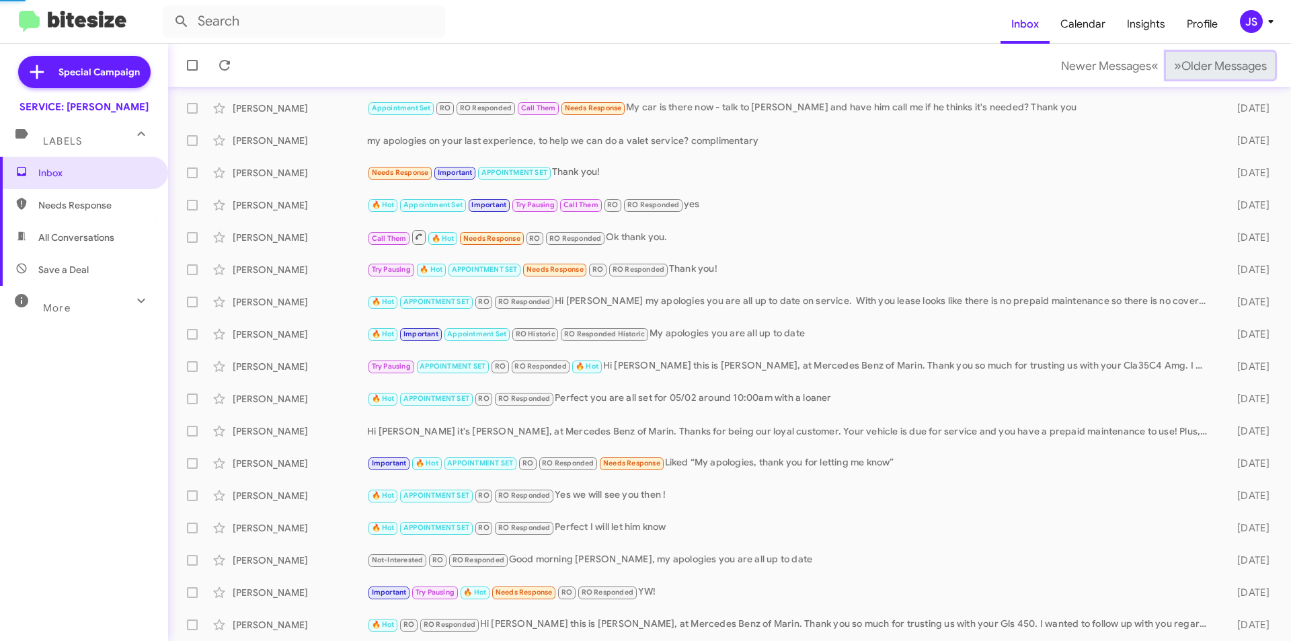
click at [1197, 78] on button "» Next Older Messages" at bounding box center [1220, 66] width 109 height 28
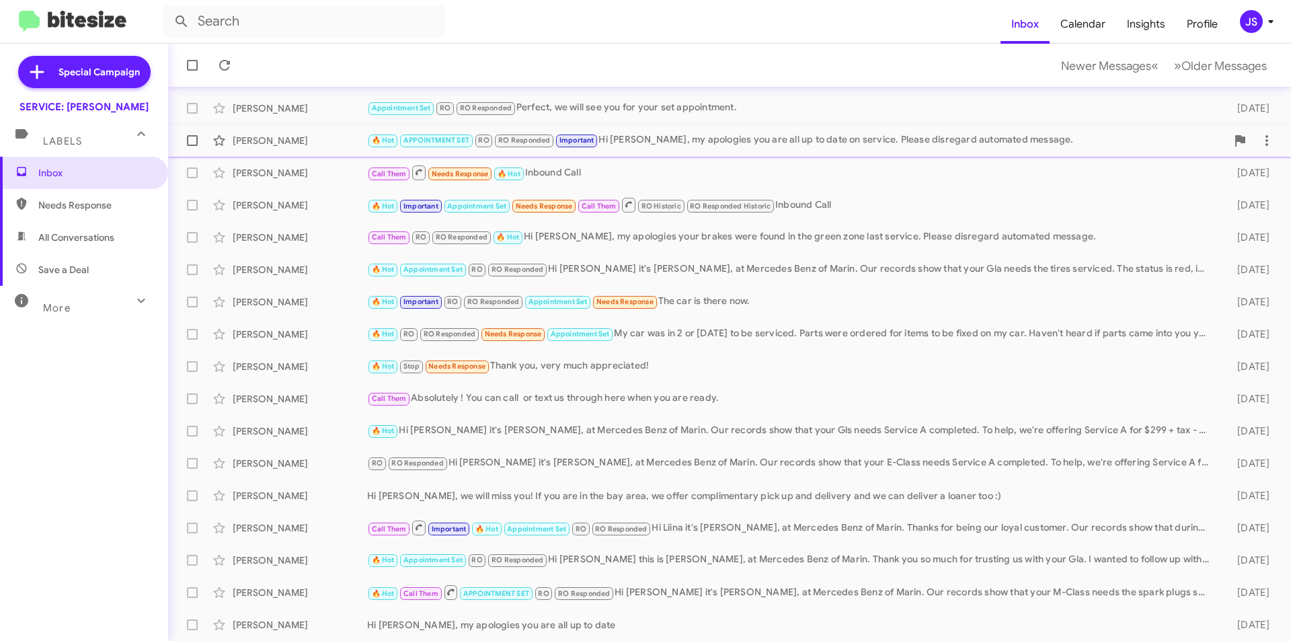
click at [881, 126] on span "Robert Blaney 🔥 Hot APPOINTMENT SET RO RO Responded Important Hi Robert, my apo…" at bounding box center [729, 140] width 1123 height 32
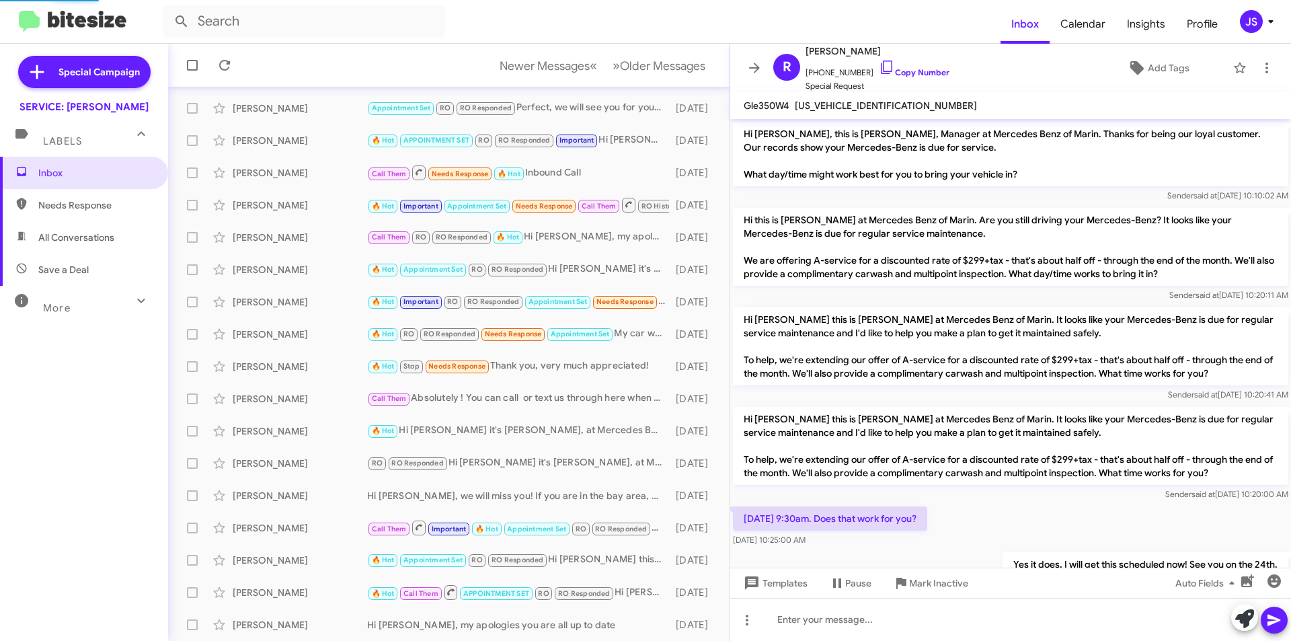
scroll to position [691, 0]
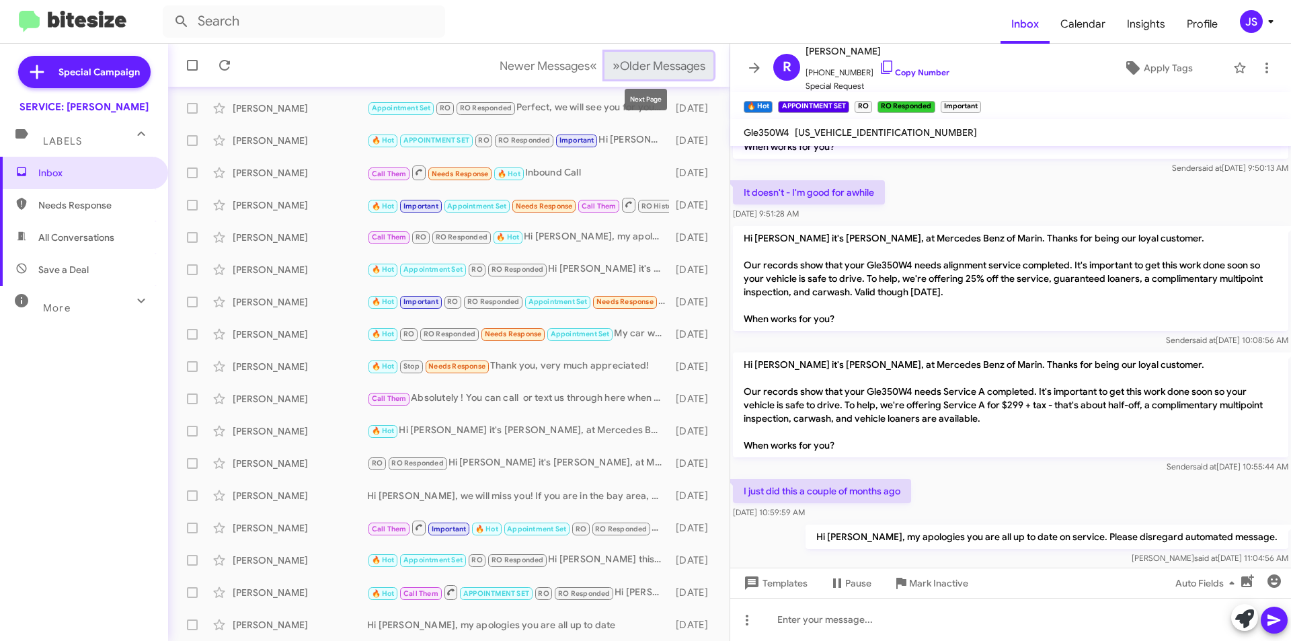
click at [635, 67] on span "Older Messages" at bounding box center [662, 65] width 85 height 15
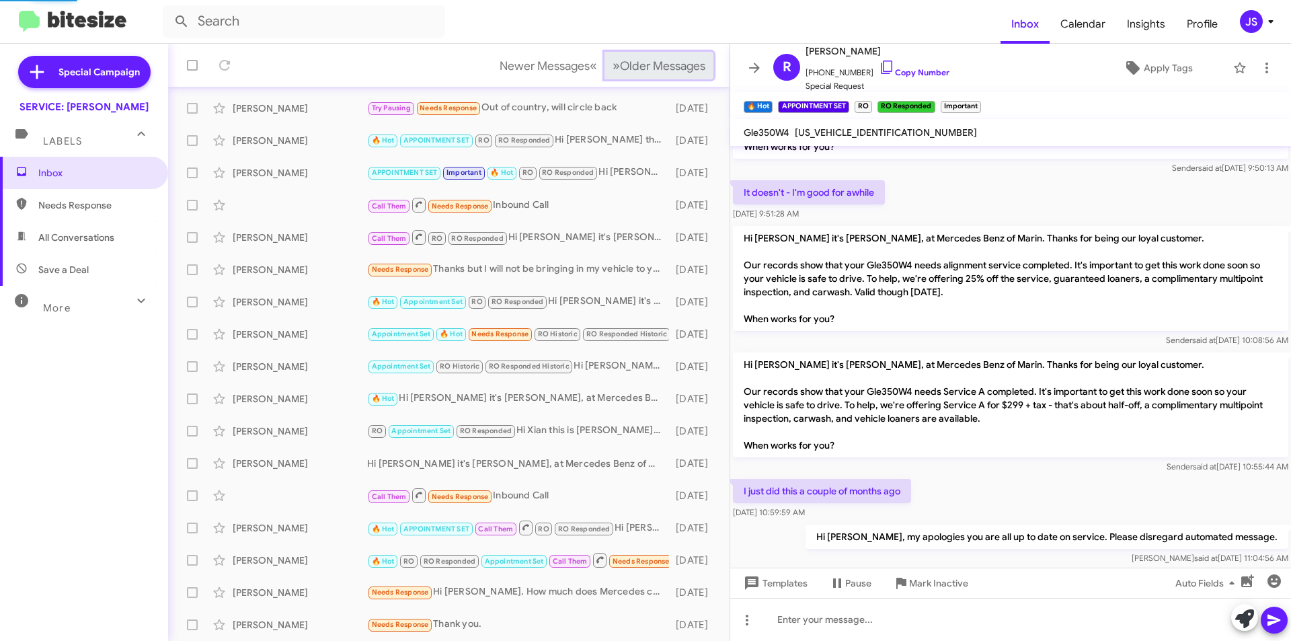
click at [635, 67] on span "Older Messages" at bounding box center [662, 65] width 85 height 15
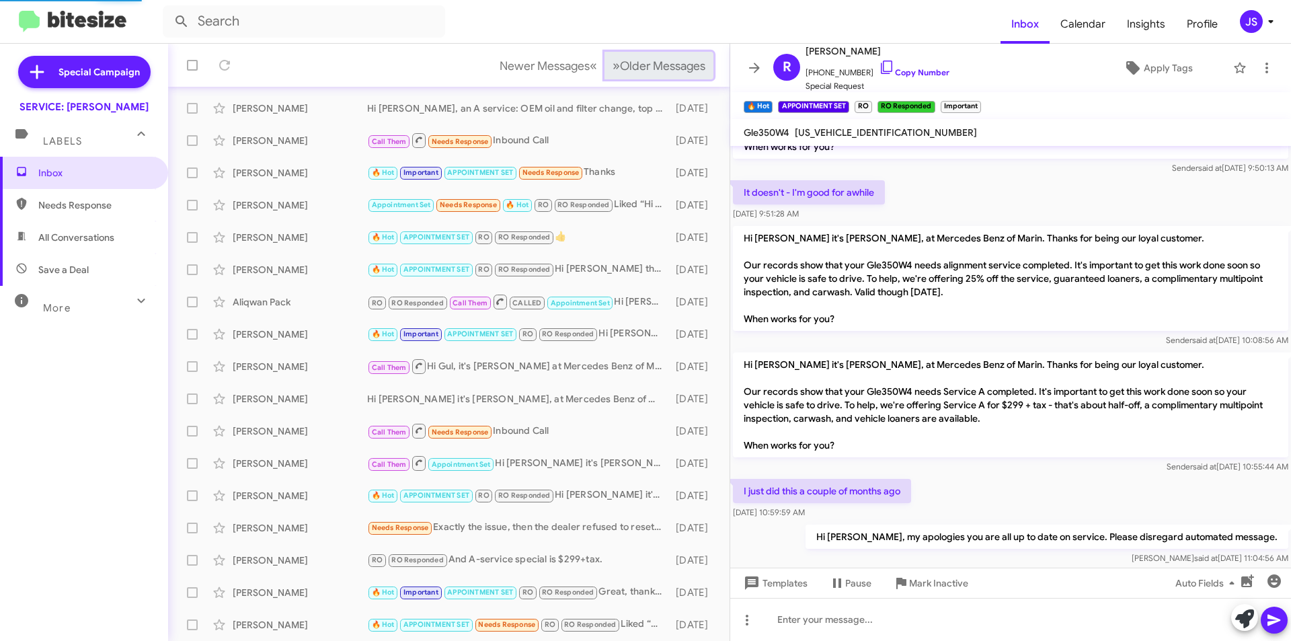
click at [635, 67] on span "Older Messages" at bounding box center [662, 65] width 85 height 15
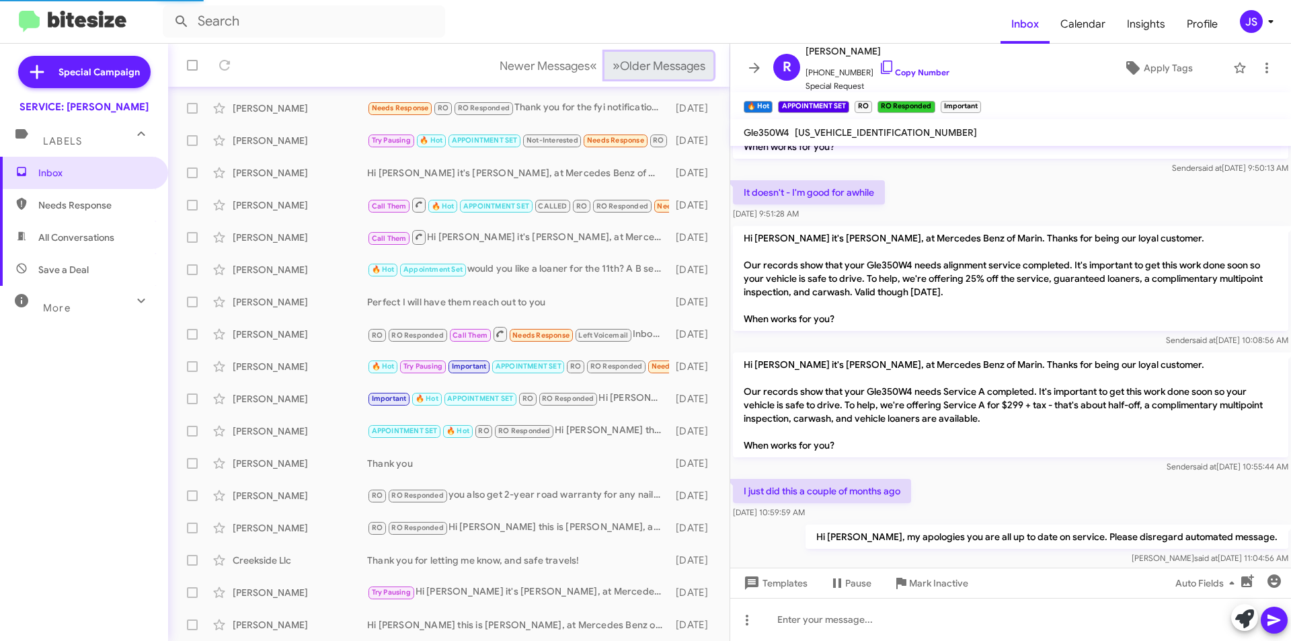
click at [635, 67] on span "Older Messages" at bounding box center [662, 65] width 85 height 15
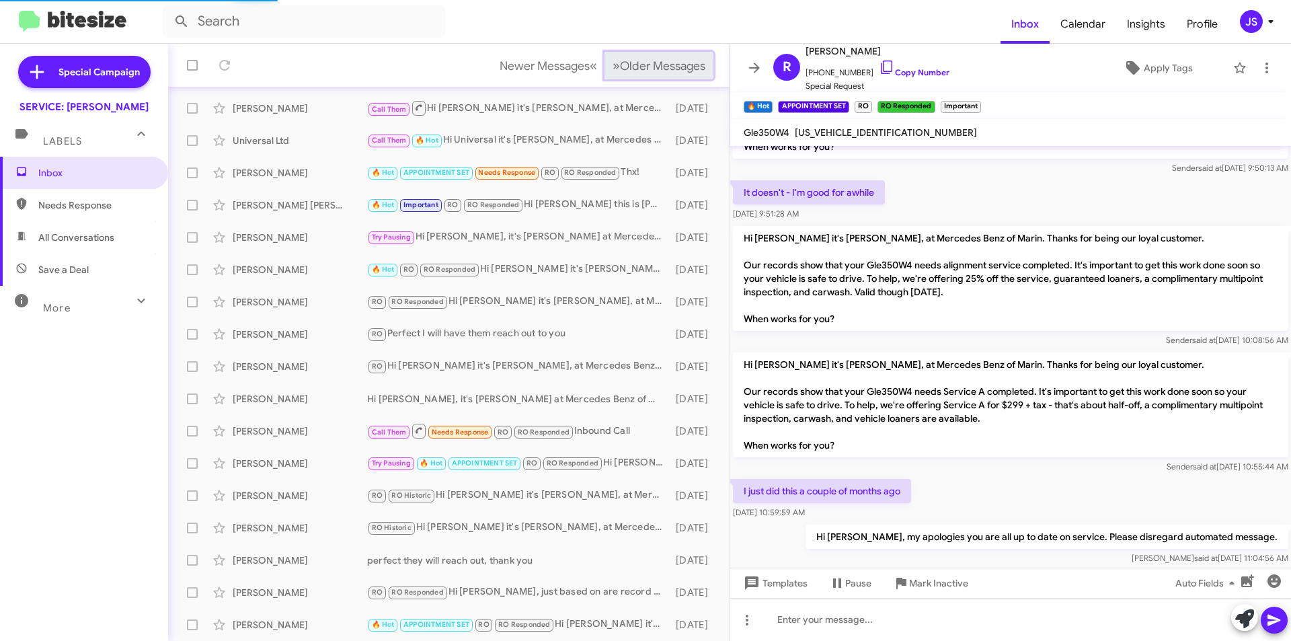
click at [635, 67] on span "Older Messages" at bounding box center [662, 65] width 85 height 15
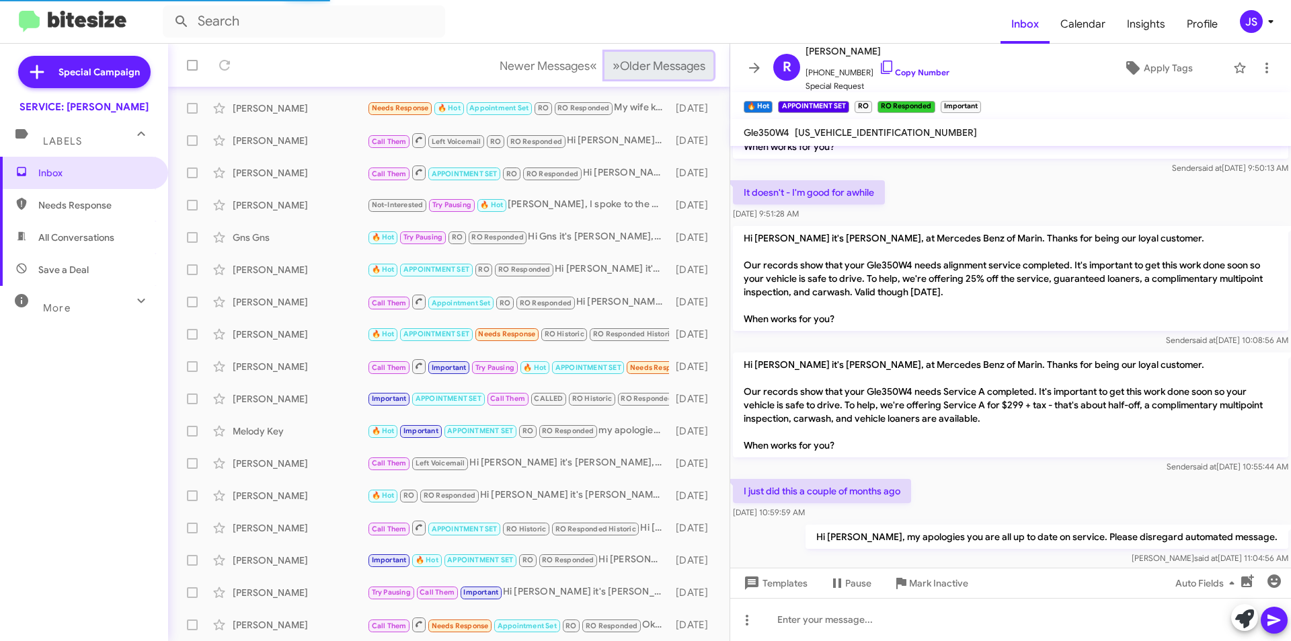
click at [635, 67] on span "Older Messages" at bounding box center [662, 65] width 85 height 15
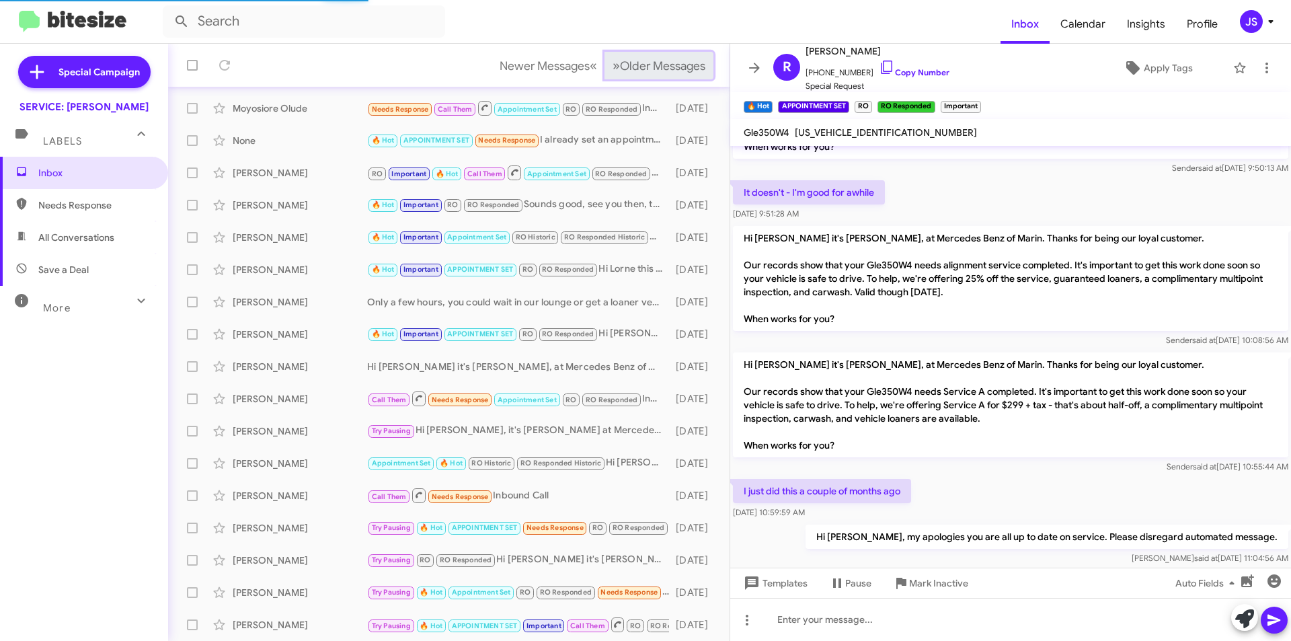
click at [635, 67] on span "Older Messages" at bounding box center [662, 65] width 85 height 15
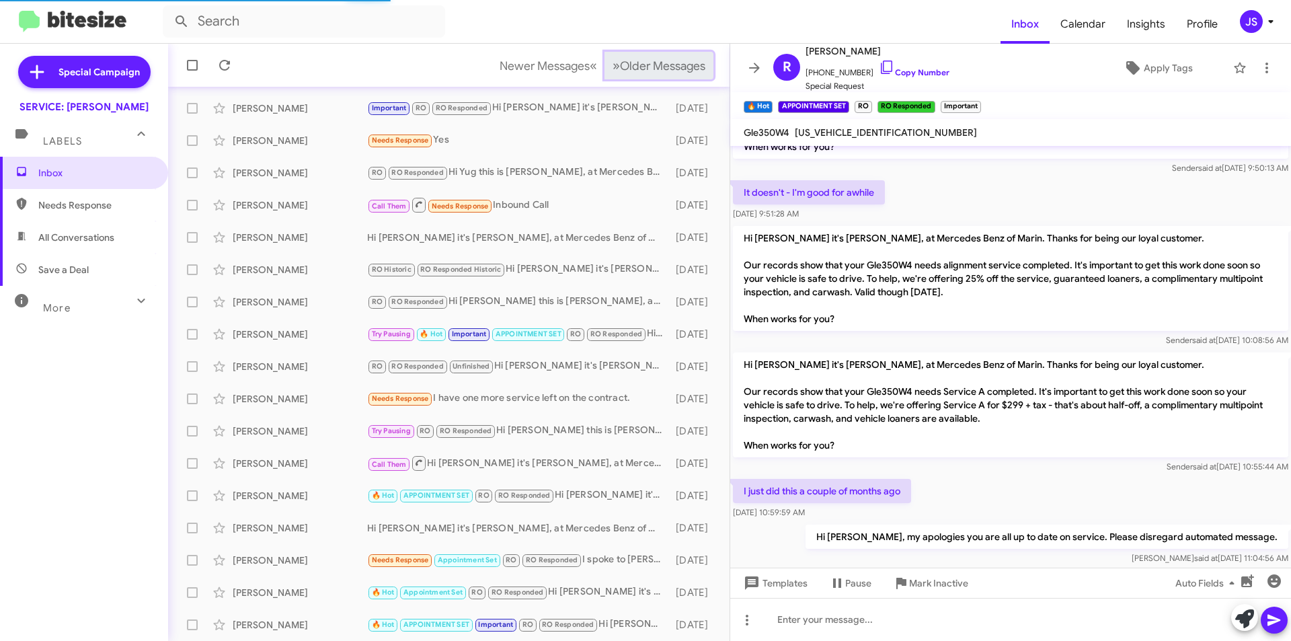
click at [635, 67] on span "Older Messages" at bounding box center [662, 65] width 85 height 15
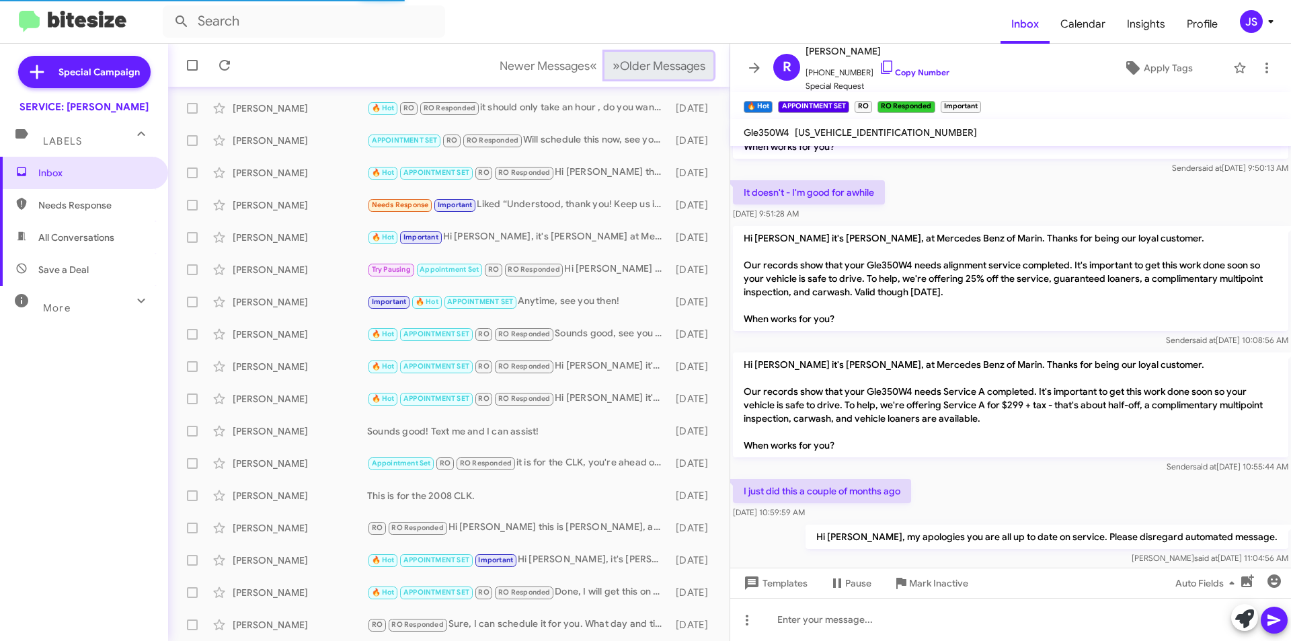
click at [635, 67] on span "Older Messages" at bounding box center [662, 65] width 85 height 15
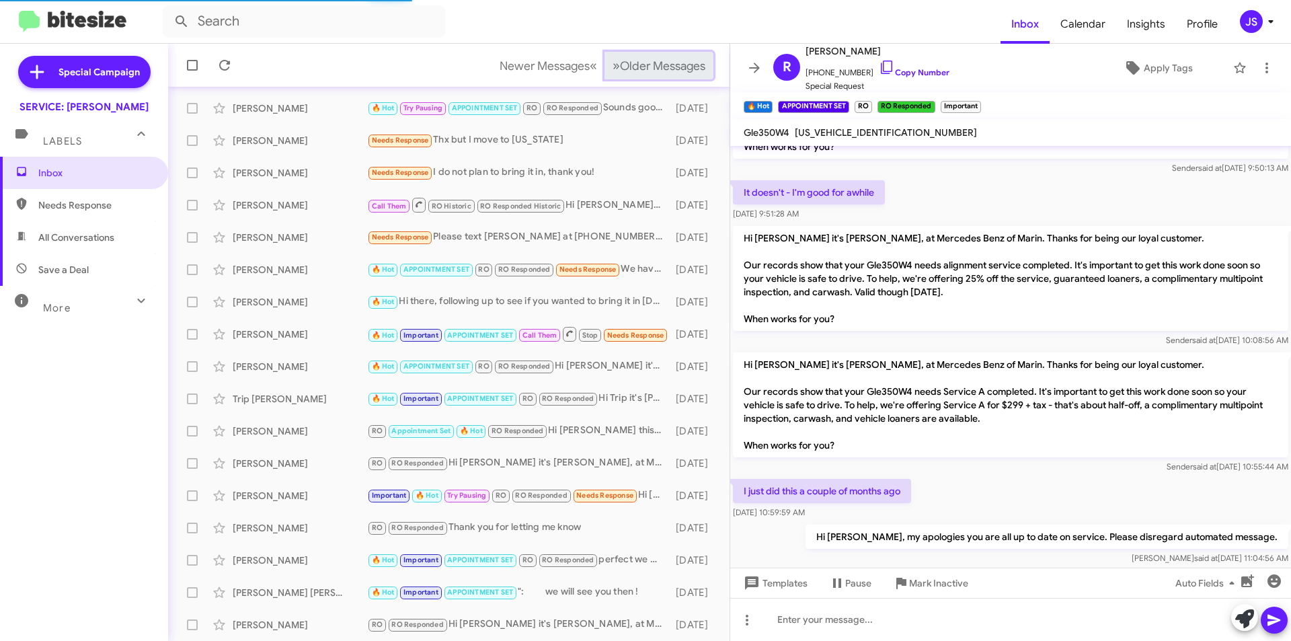
click at [635, 67] on span "Older Messages" at bounding box center [662, 65] width 85 height 15
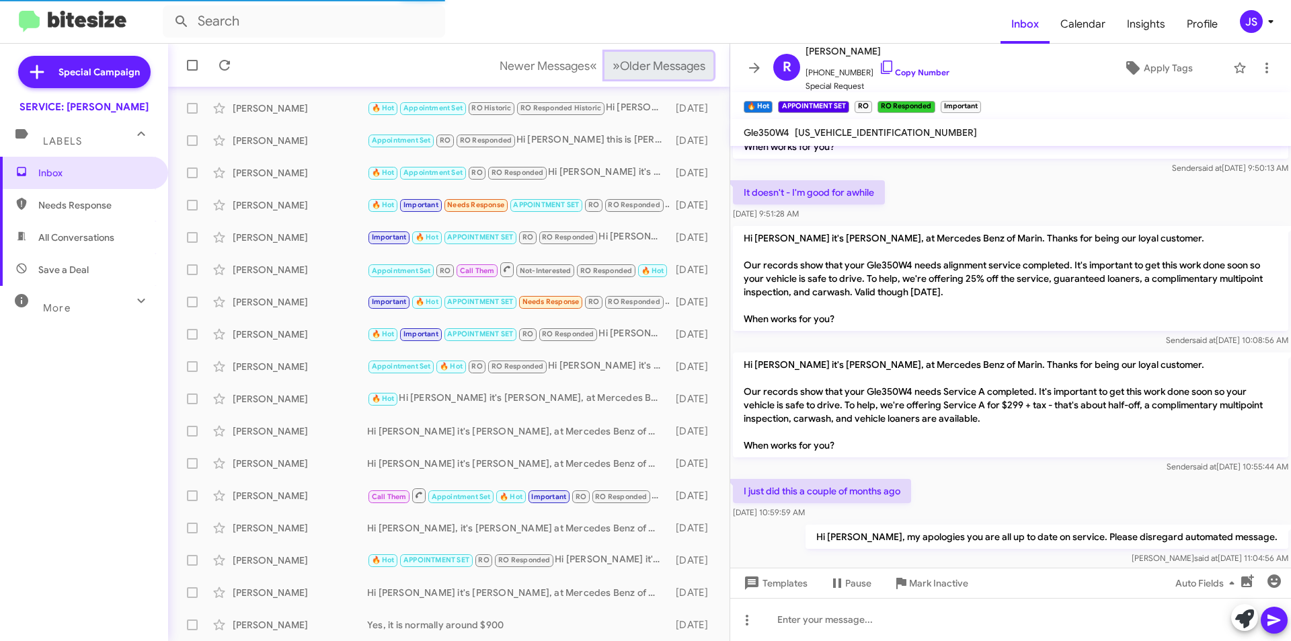
click at [635, 67] on span "Older Messages" at bounding box center [662, 65] width 85 height 15
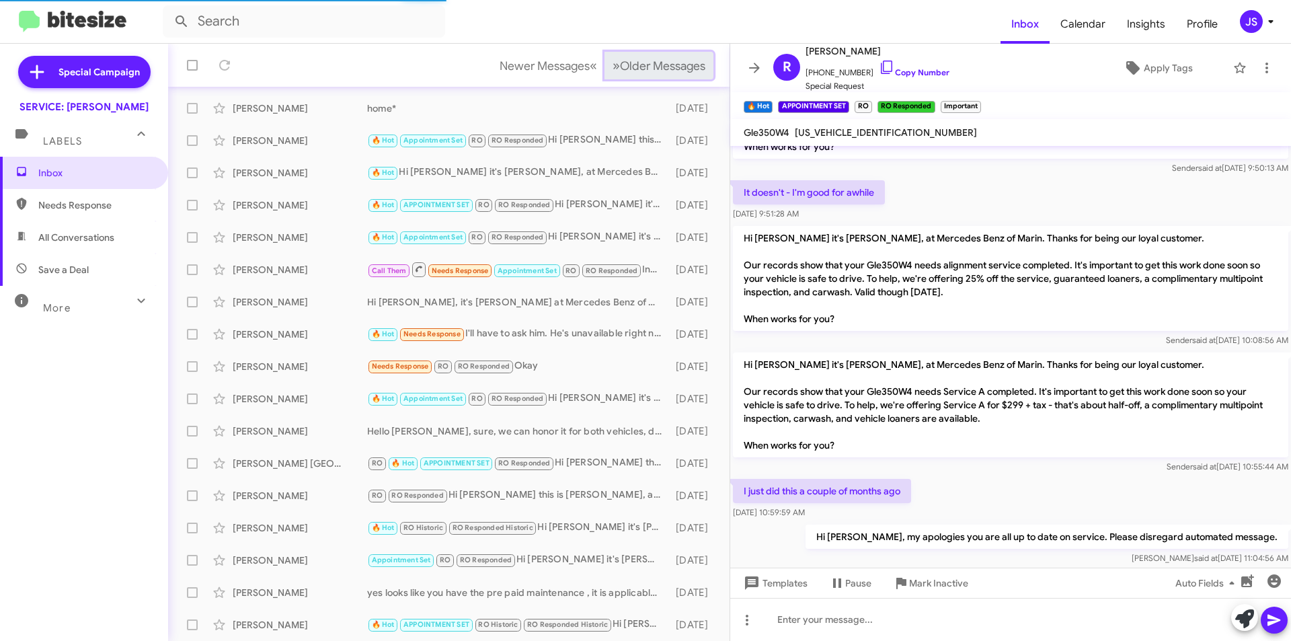
click at [635, 67] on span "Older Messages" at bounding box center [662, 65] width 85 height 15
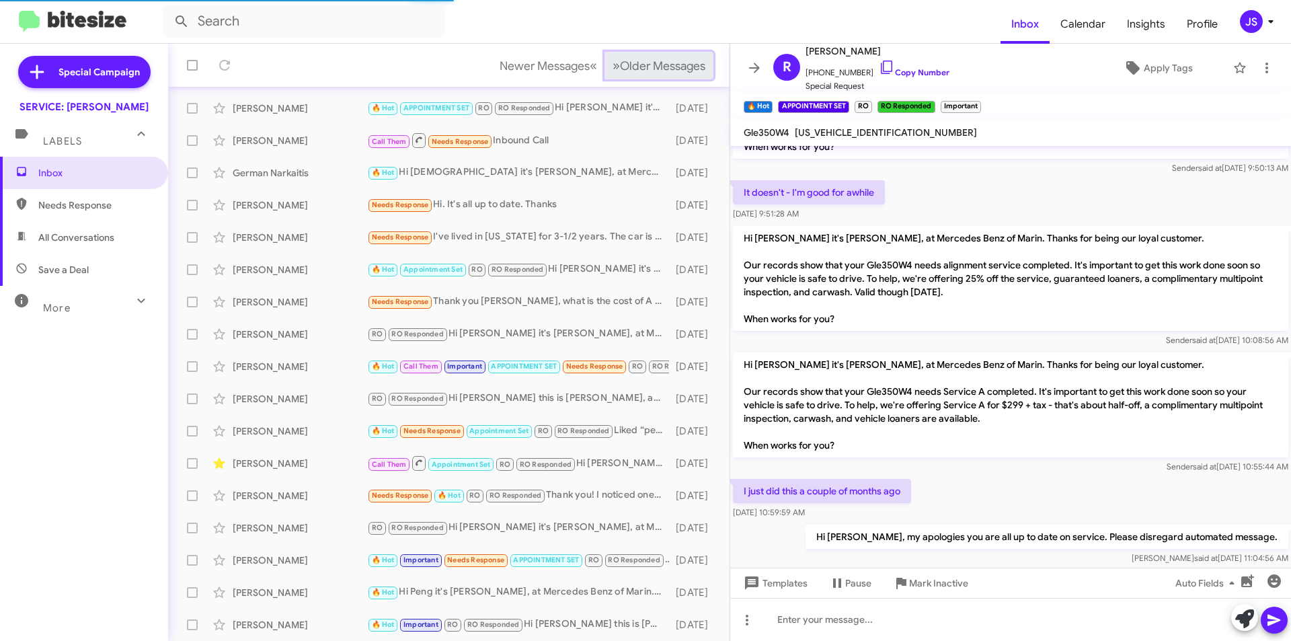
click at [635, 67] on span "Older Messages" at bounding box center [662, 65] width 85 height 15
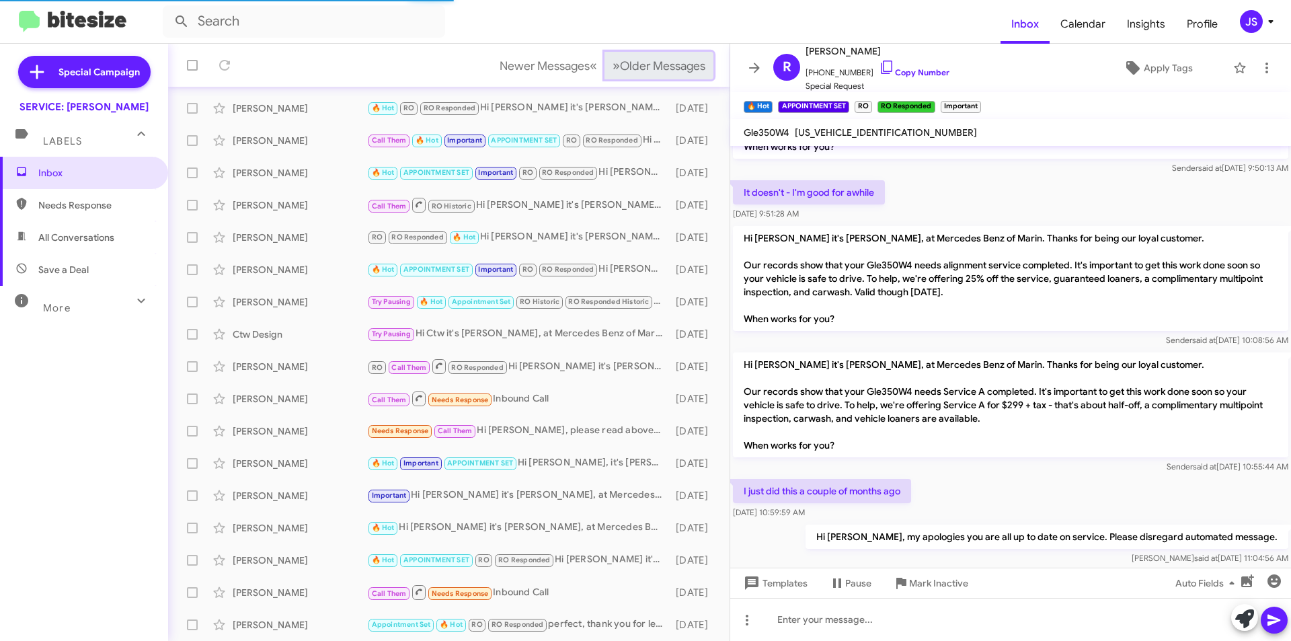
click at [635, 67] on span "Older Messages" at bounding box center [662, 65] width 85 height 15
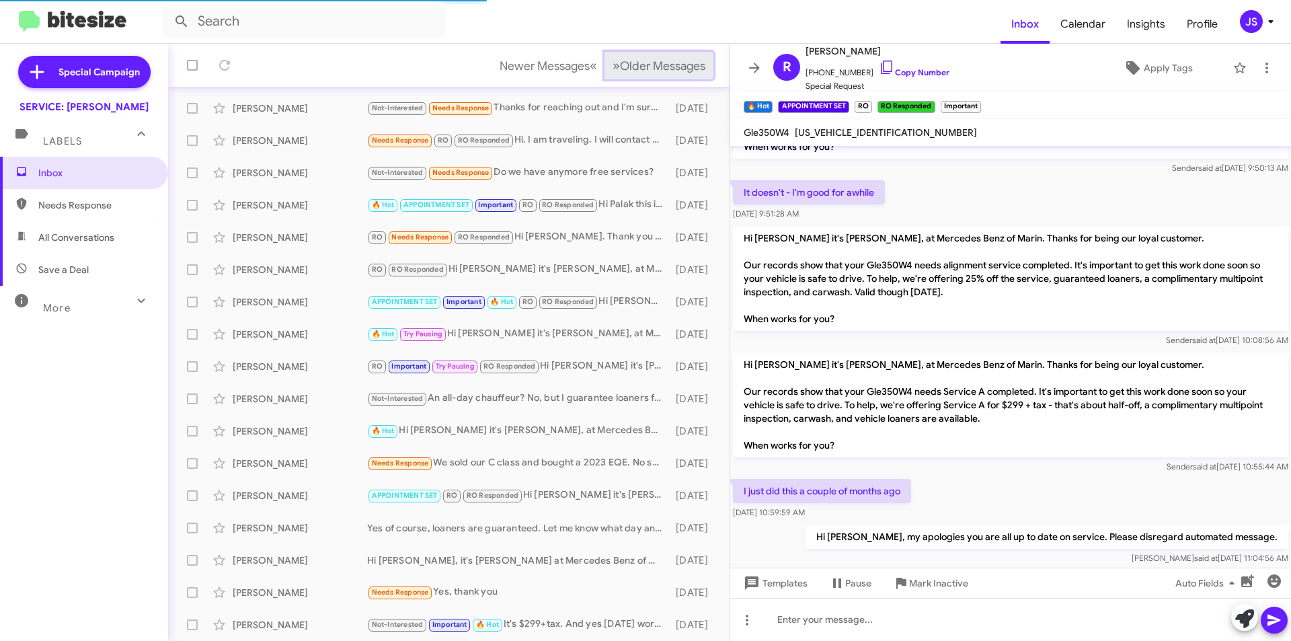
click at [635, 67] on span "Older Messages" at bounding box center [662, 65] width 85 height 15
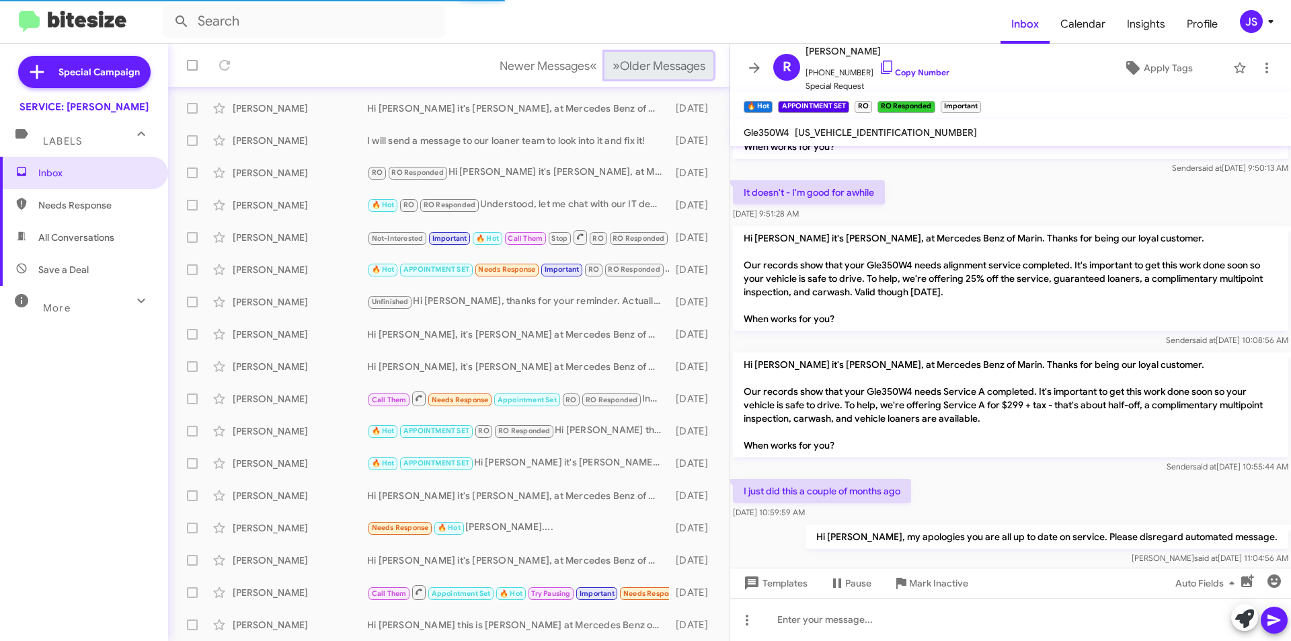
click at [635, 67] on span "Older Messages" at bounding box center [662, 65] width 85 height 15
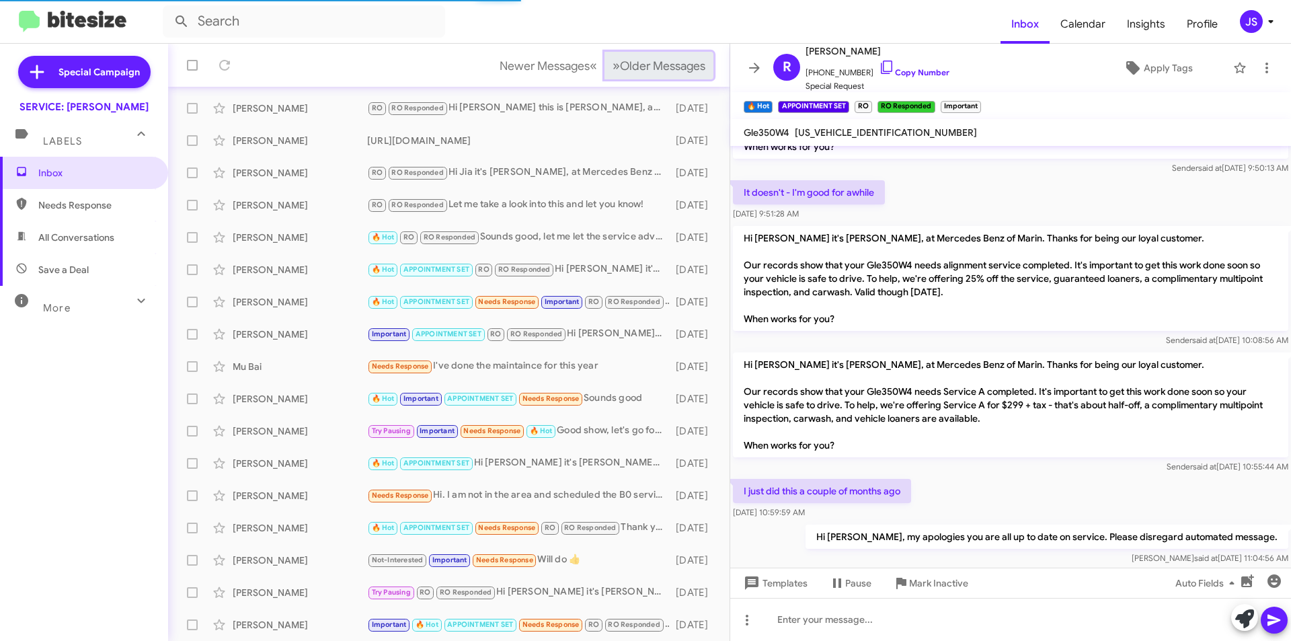
click at [635, 67] on span "Older Messages" at bounding box center [662, 65] width 85 height 15
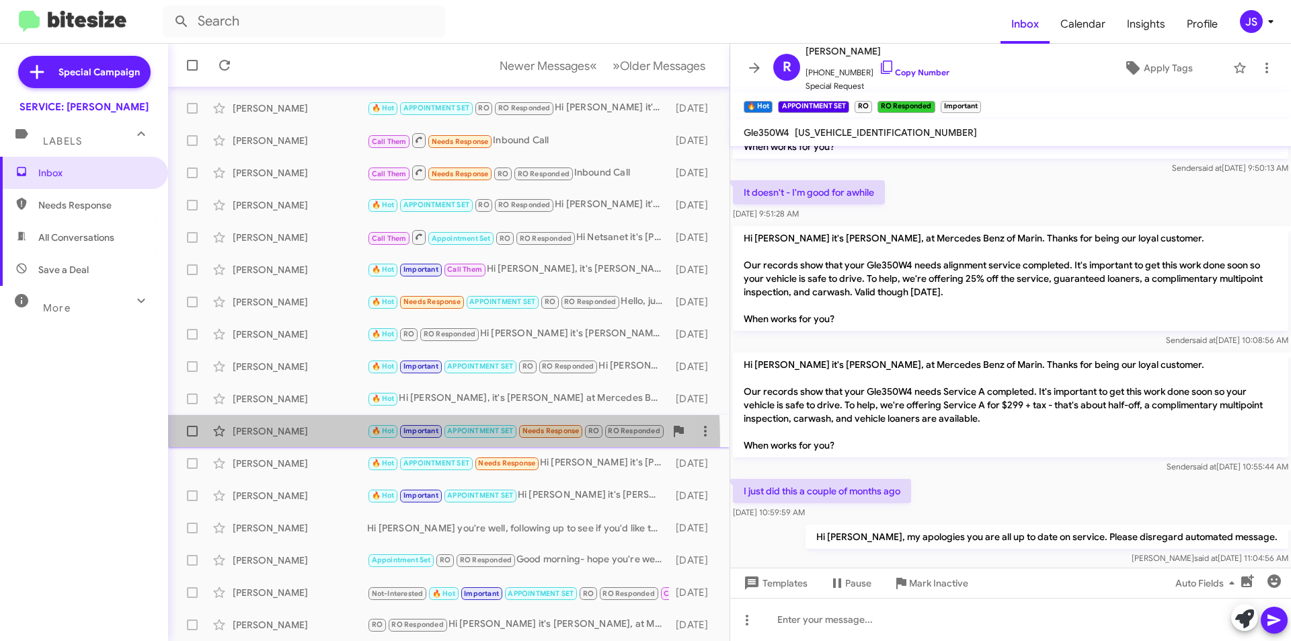
click at [280, 441] on div "Regina Franco 🔥 Hot Important APPOINTMENT SET Needs Response RO RO Responded TH…" at bounding box center [449, 430] width 540 height 27
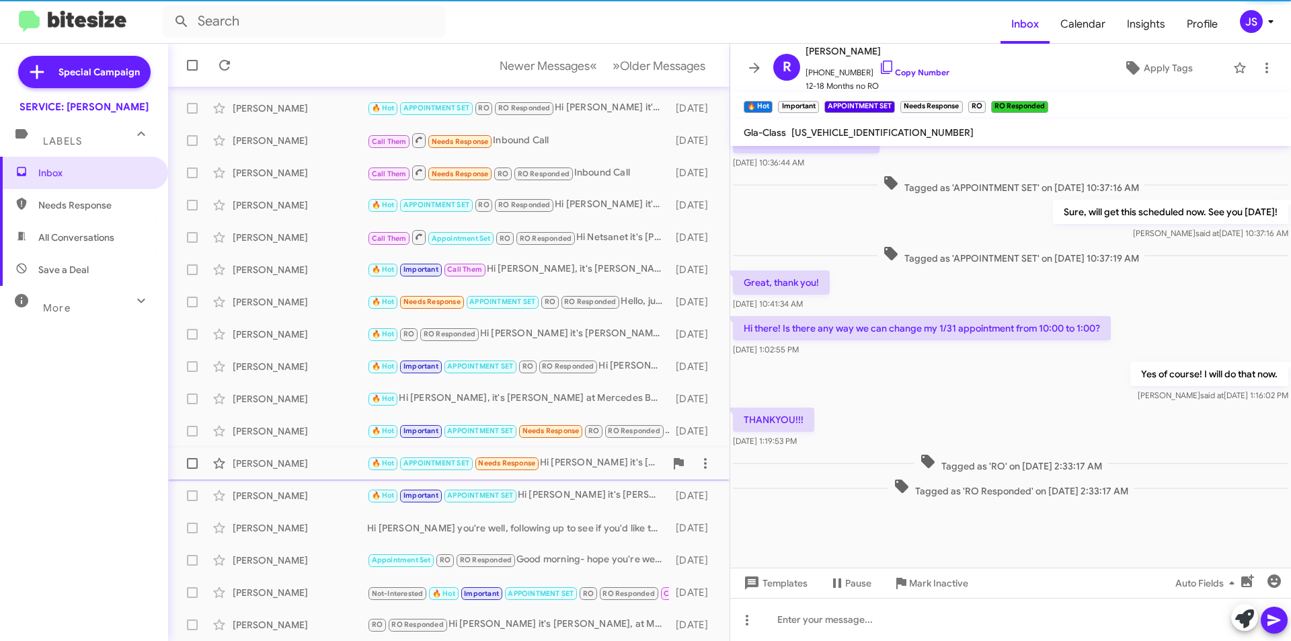
click at [288, 469] on div "Roberto Guillen" at bounding box center [300, 462] width 134 height 13
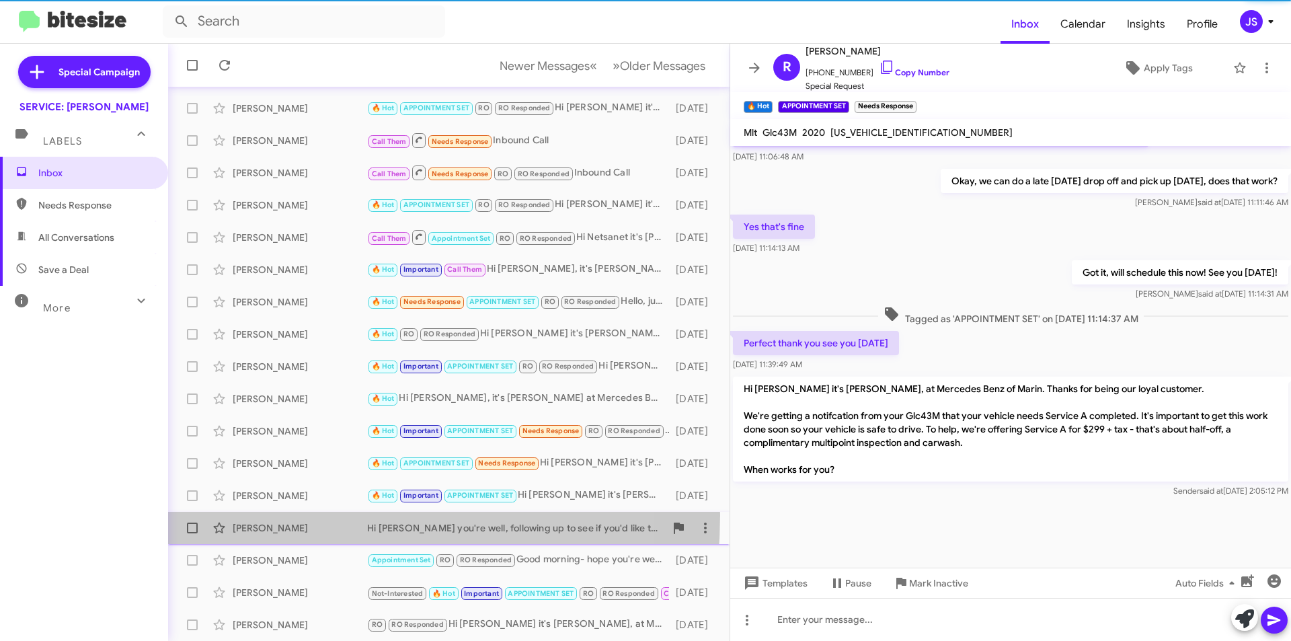
click at [259, 515] on div "Britt Miller Hi Britt, hope you're well, following up to see if you'd like to s…" at bounding box center [449, 527] width 540 height 27
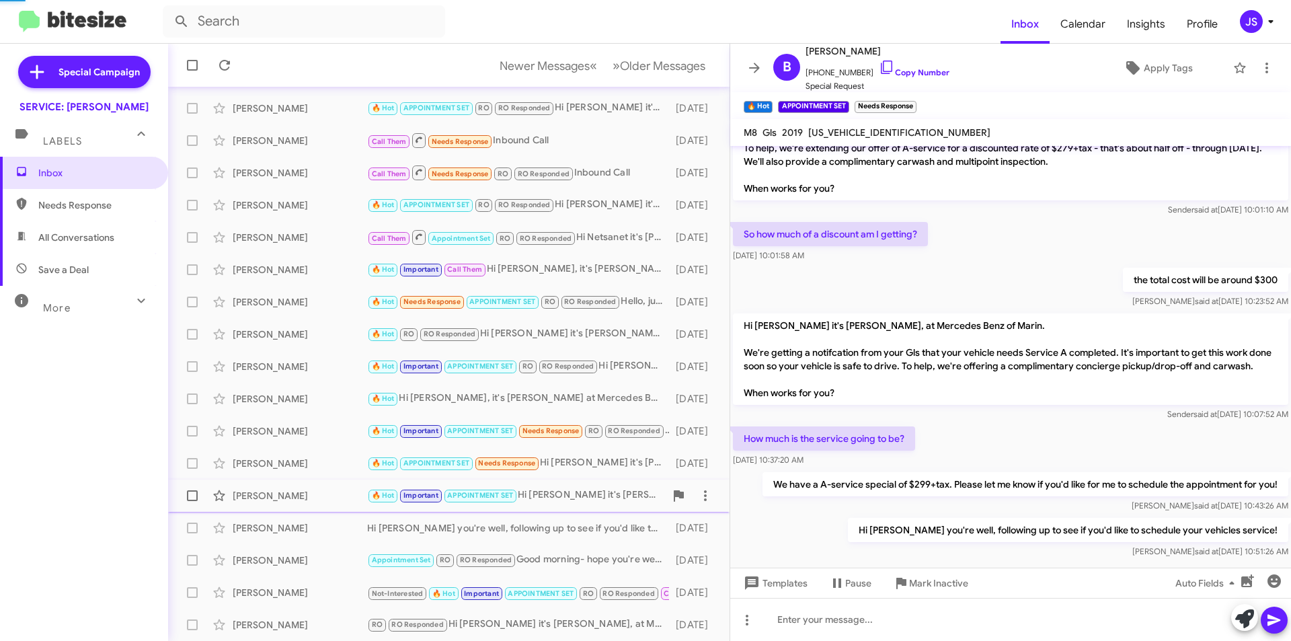
scroll to position [405, 0]
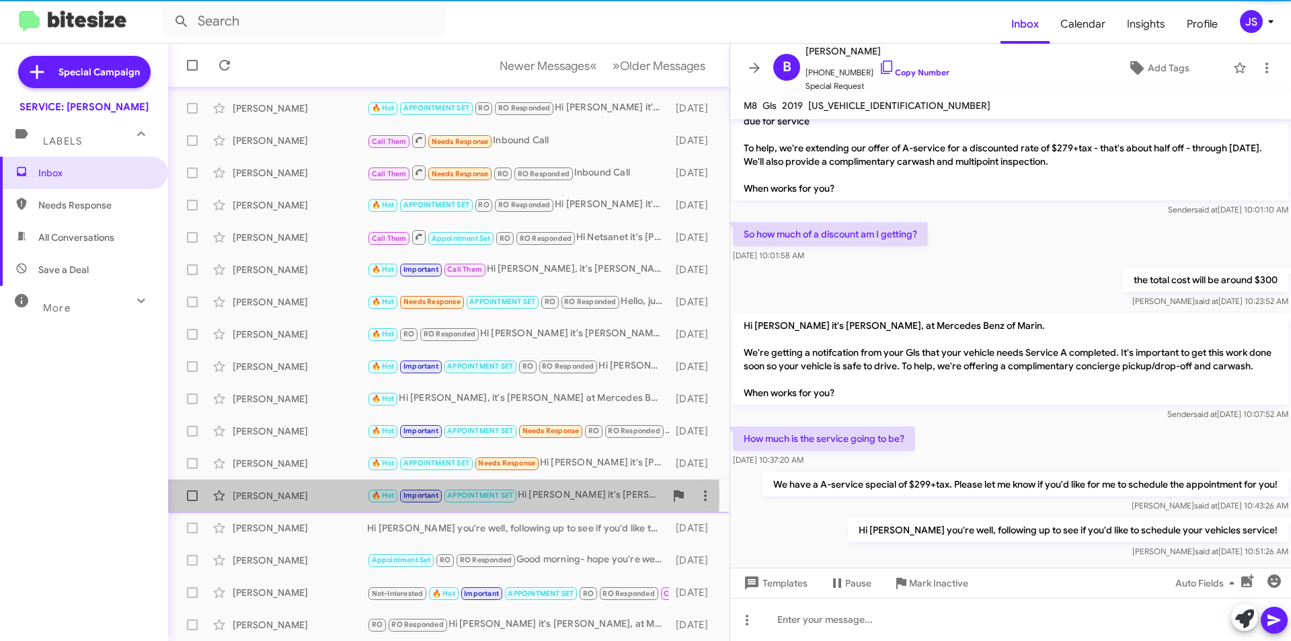
click at [282, 496] on div "Patricia Pang" at bounding box center [300, 495] width 134 height 13
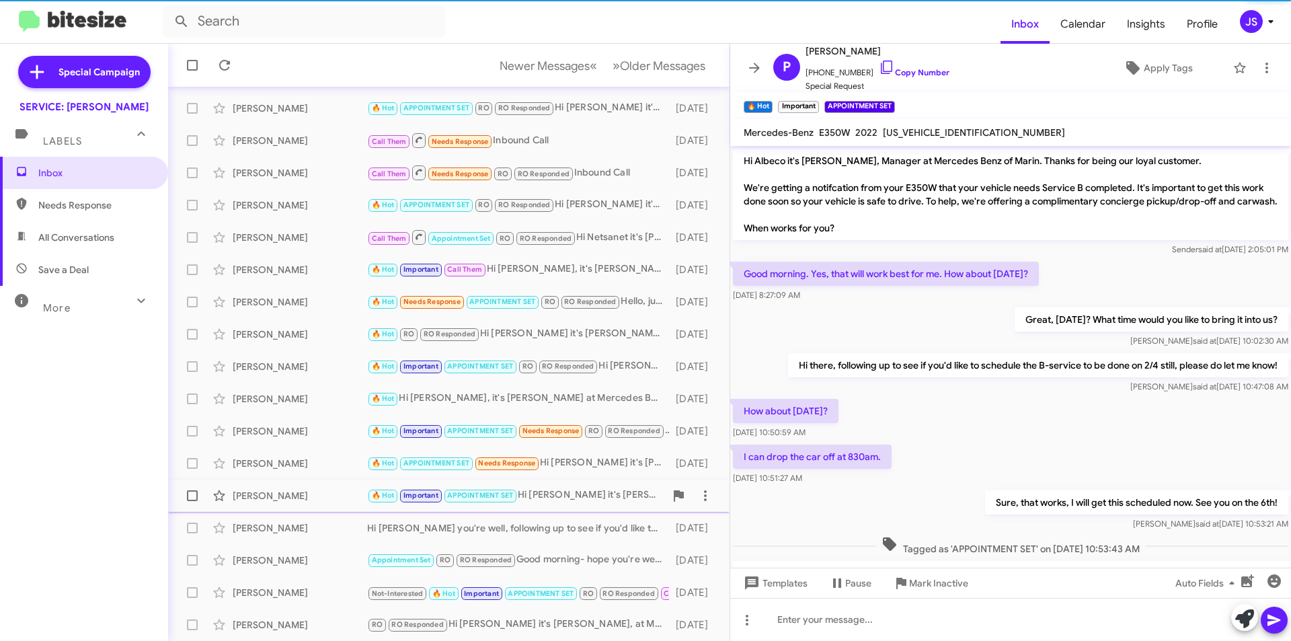
click at [282, 496] on div "Patricia Pang" at bounding box center [300, 495] width 134 height 13
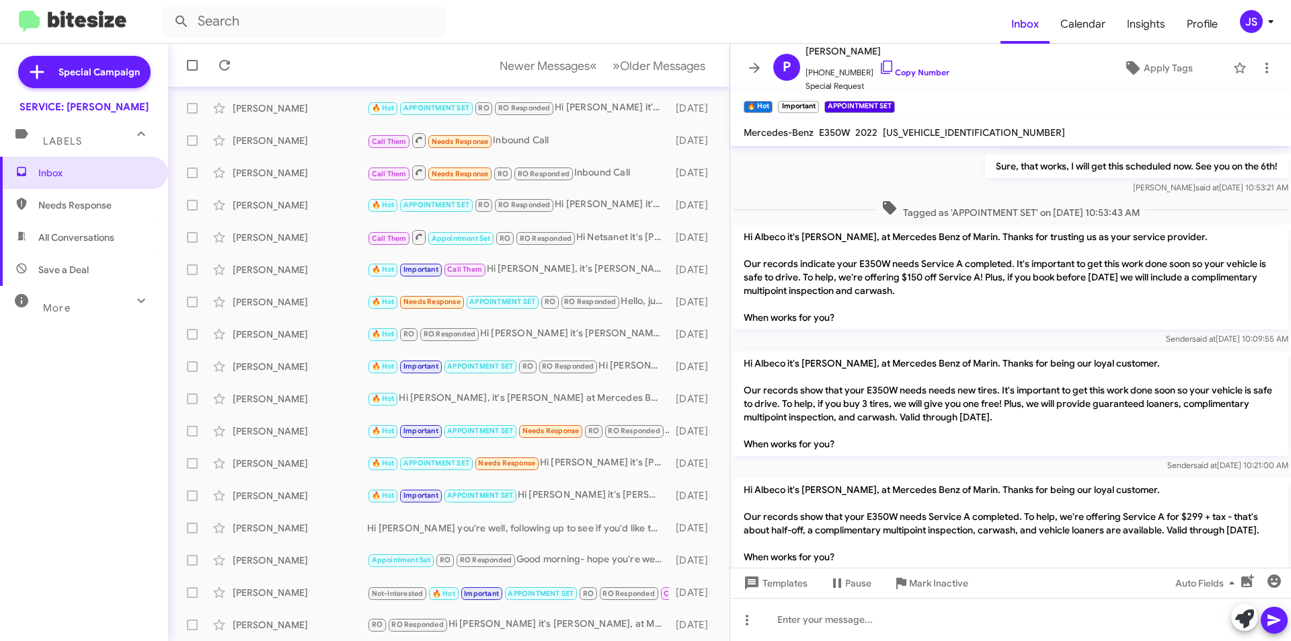
scroll to position [612, 0]
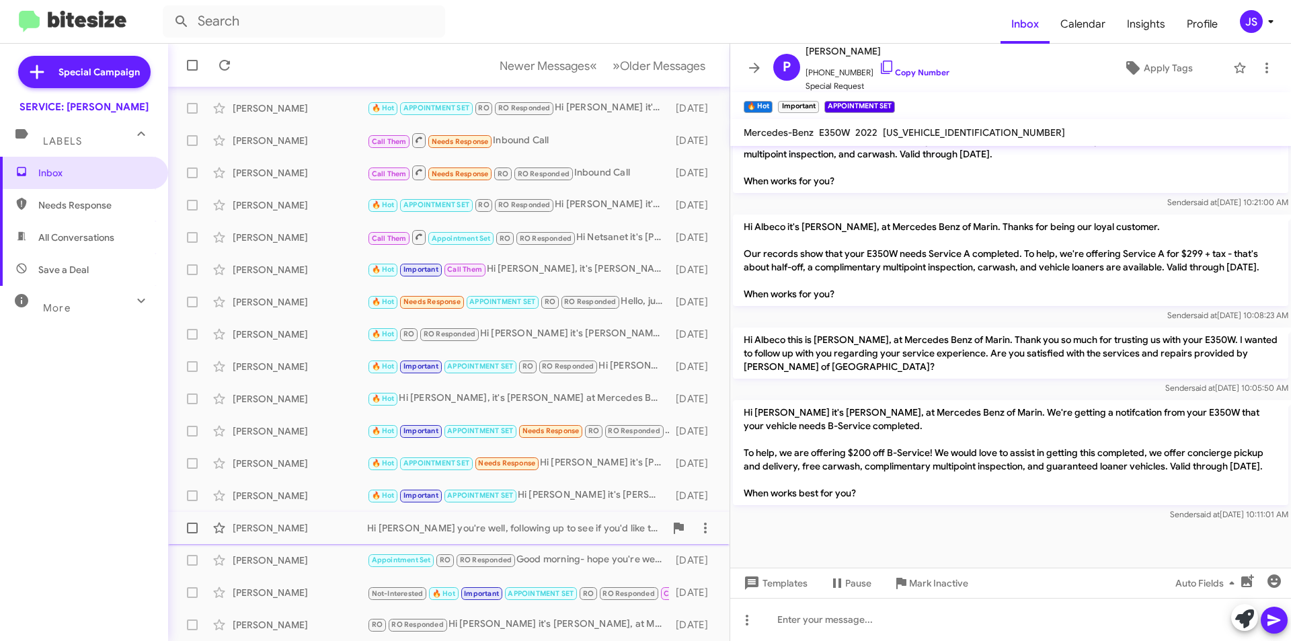
click at [328, 521] on div "Britt Miller" at bounding box center [300, 527] width 134 height 13
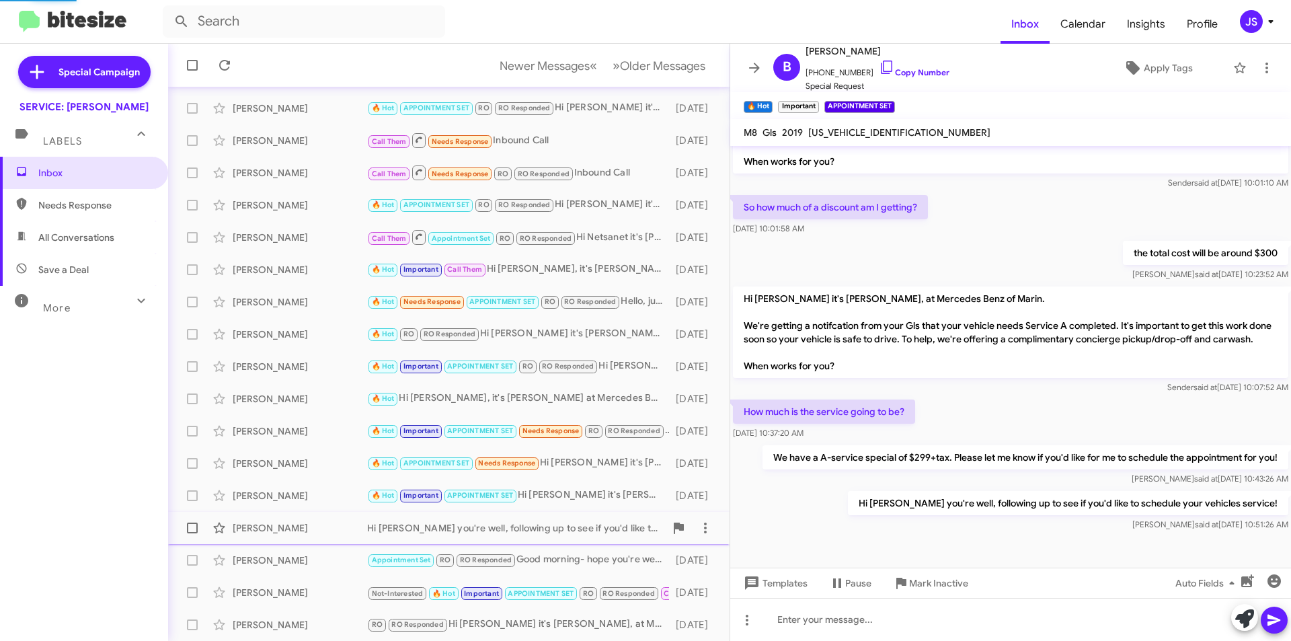
scroll to position [405, 0]
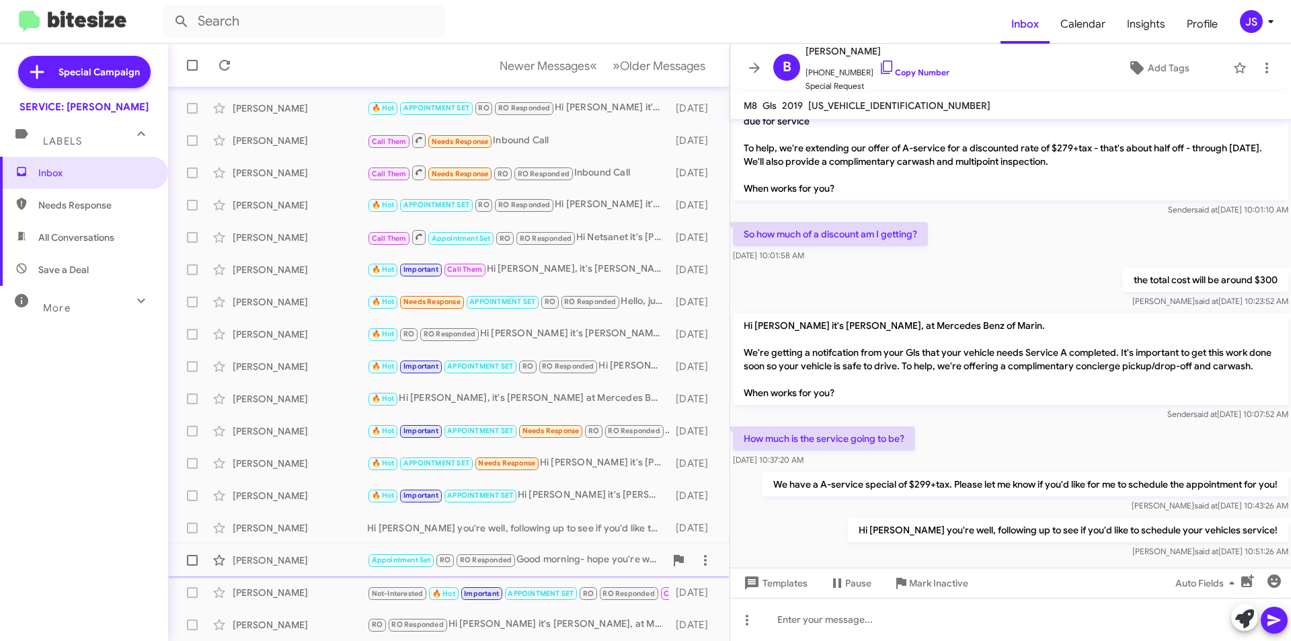
click at [288, 564] on div "Victoria Lobue" at bounding box center [300, 559] width 134 height 13
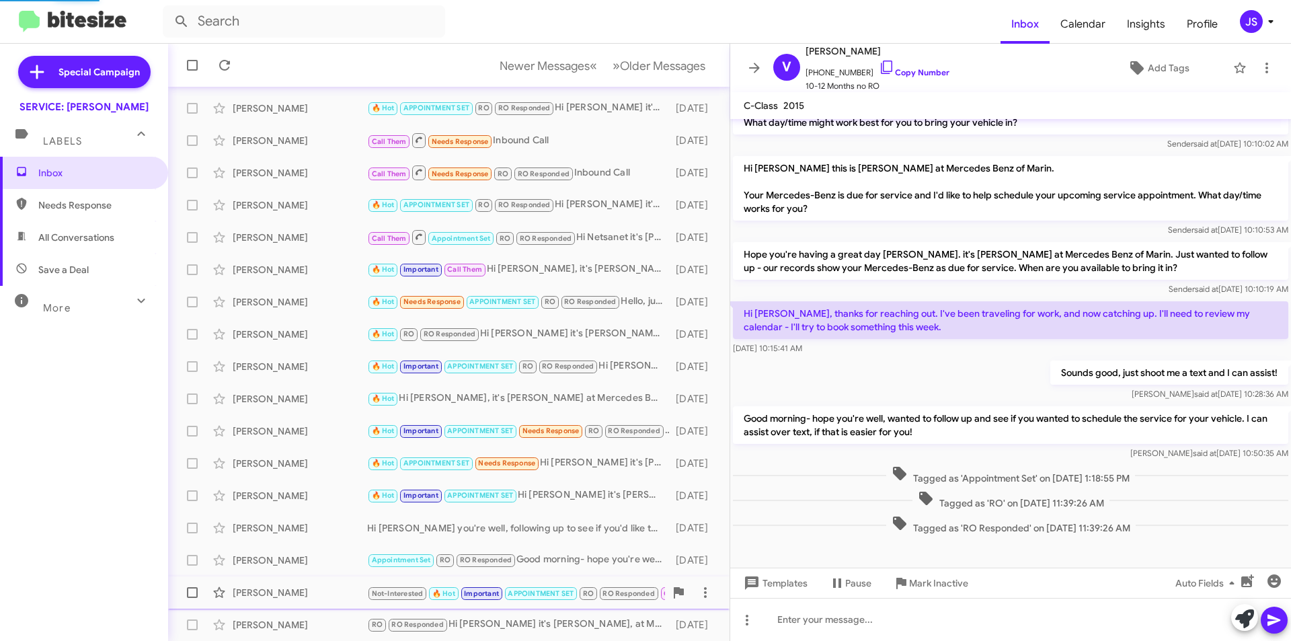
scroll to position [79, 0]
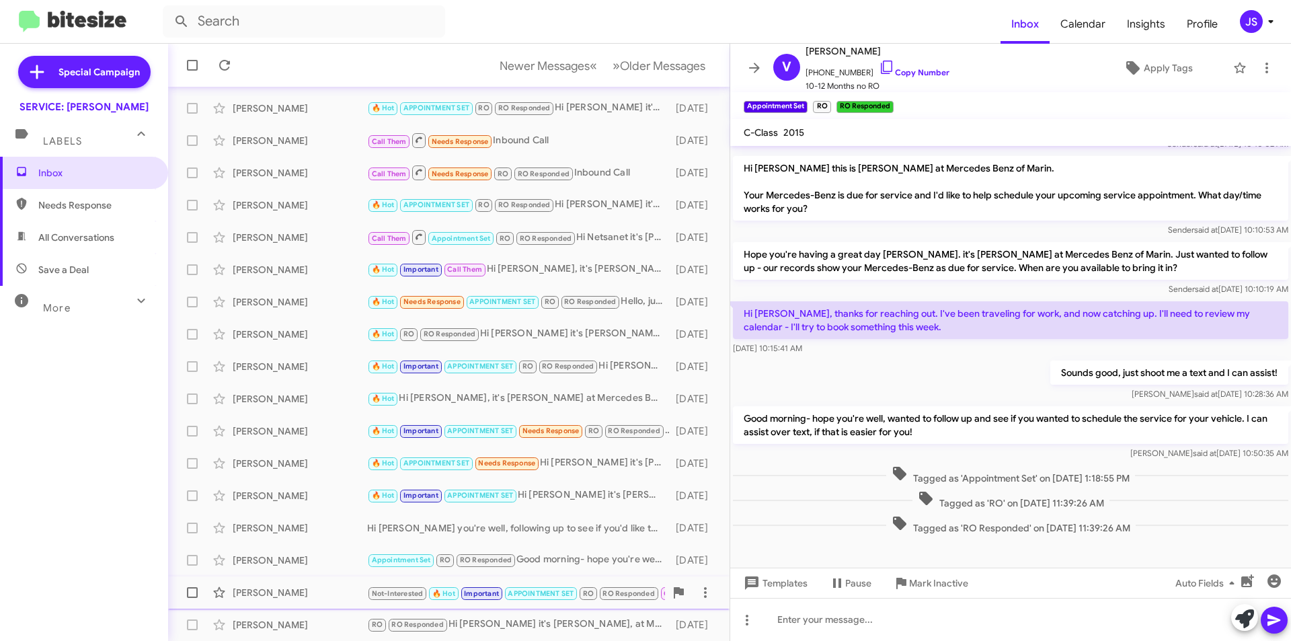
click at [305, 586] on div "Judi Pelz" at bounding box center [300, 592] width 134 height 13
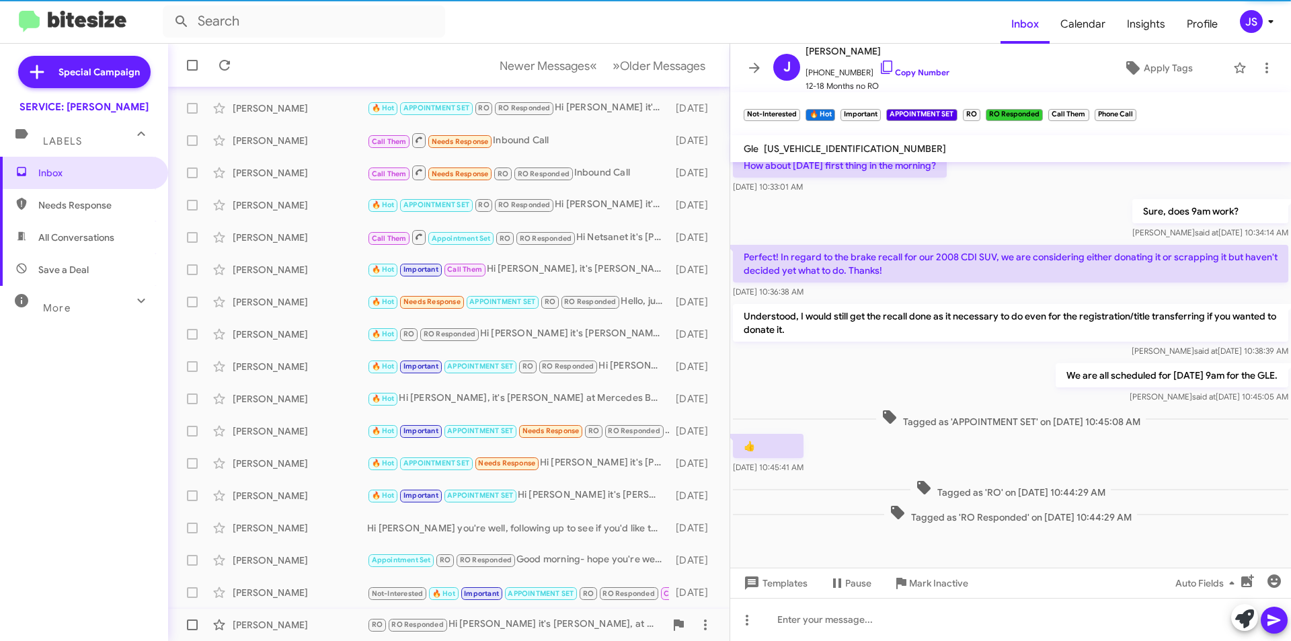
click at [292, 623] on div "Janna Warren" at bounding box center [300, 624] width 134 height 13
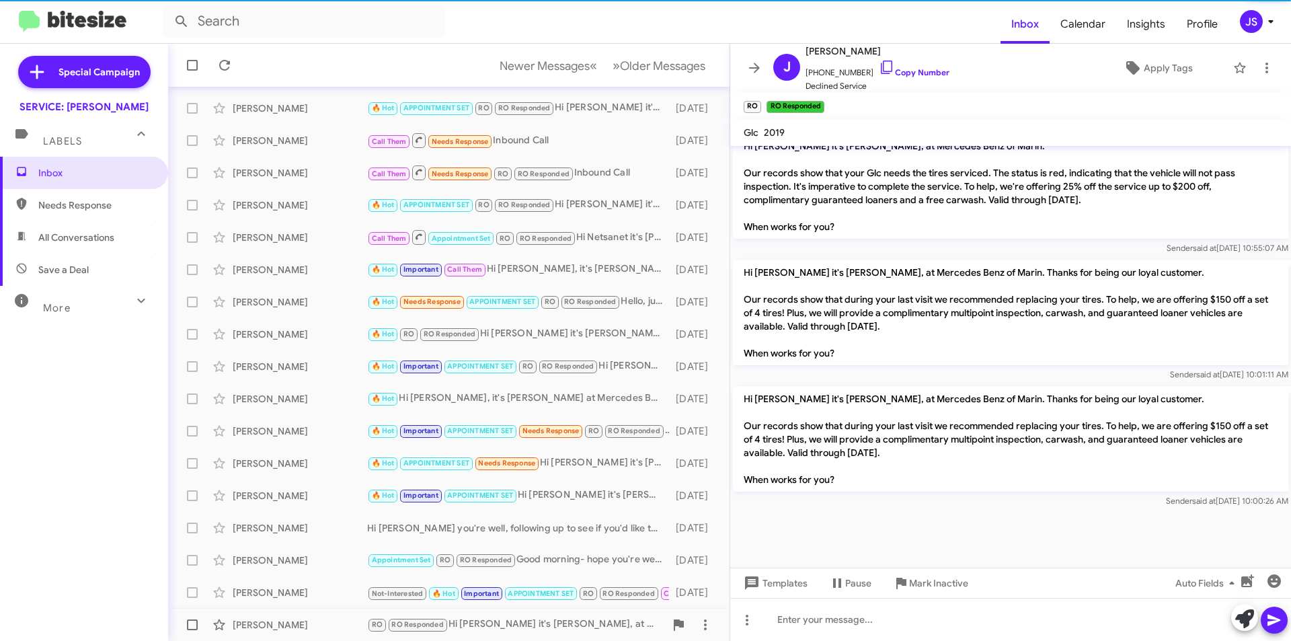
scroll to position [1026, 0]
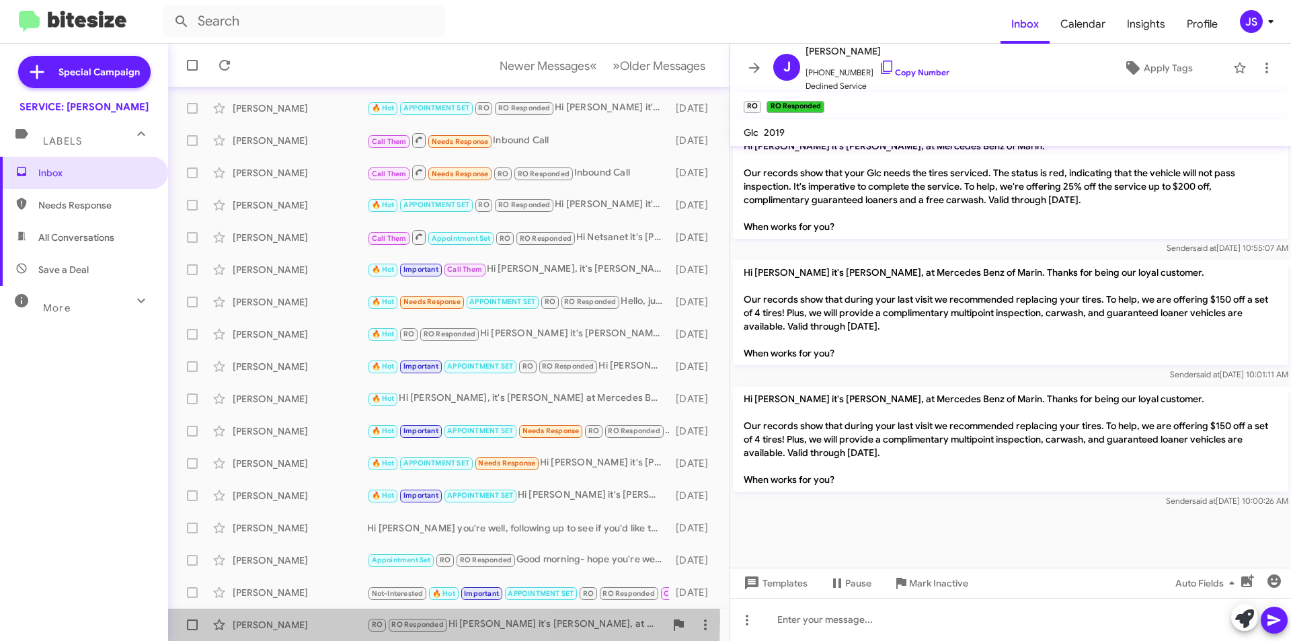
click at [296, 618] on div "Janna Warren" at bounding box center [300, 624] width 134 height 13
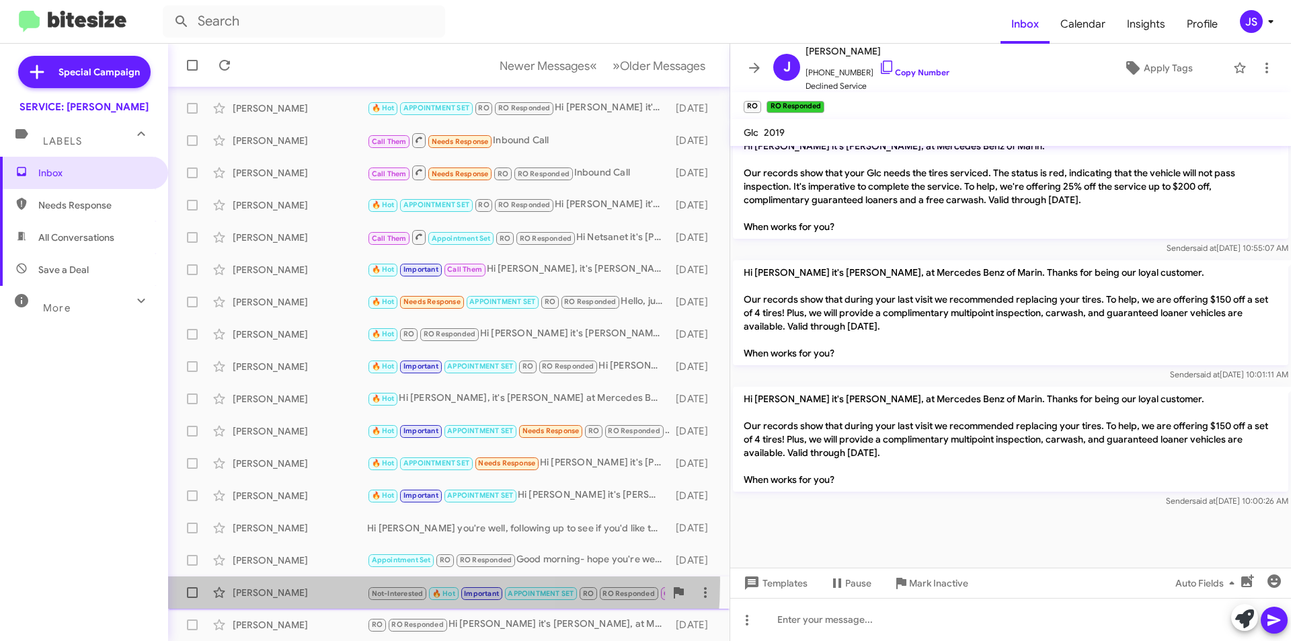
click at [296, 580] on div "Judi Pelz Not-Interested 🔥 Hot Important APPOINTMENT SET RO RO Responded Call T…" at bounding box center [449, 592] width 540 height 27
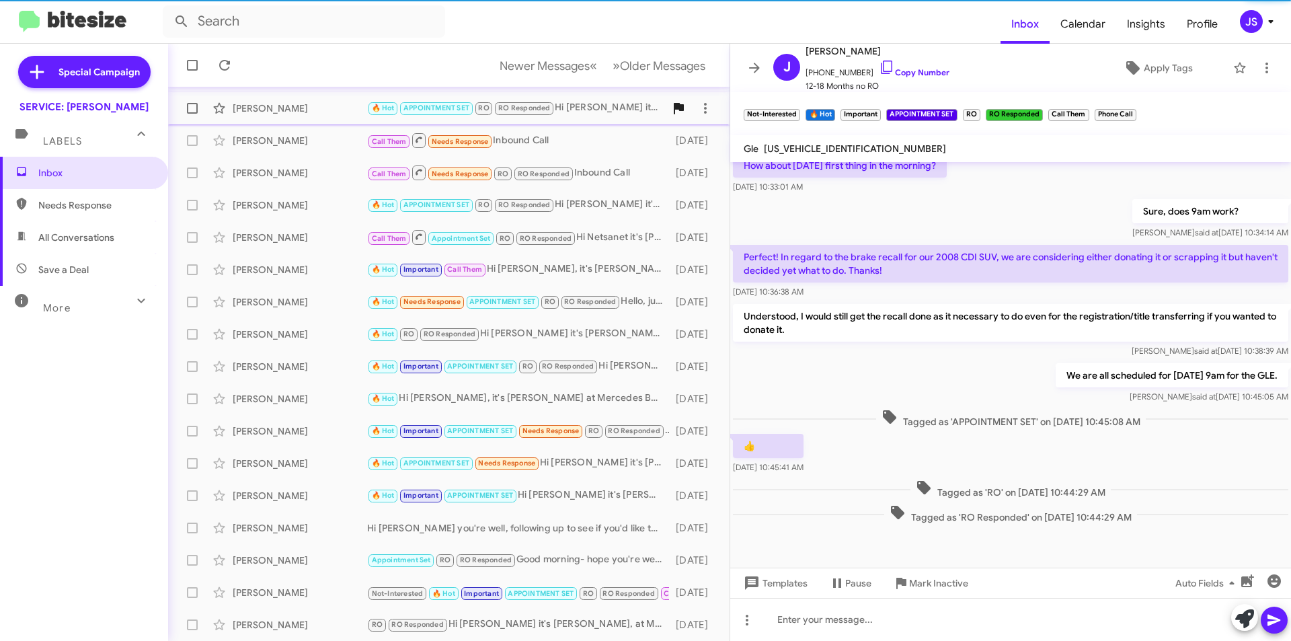
scroll to position [517, 0]
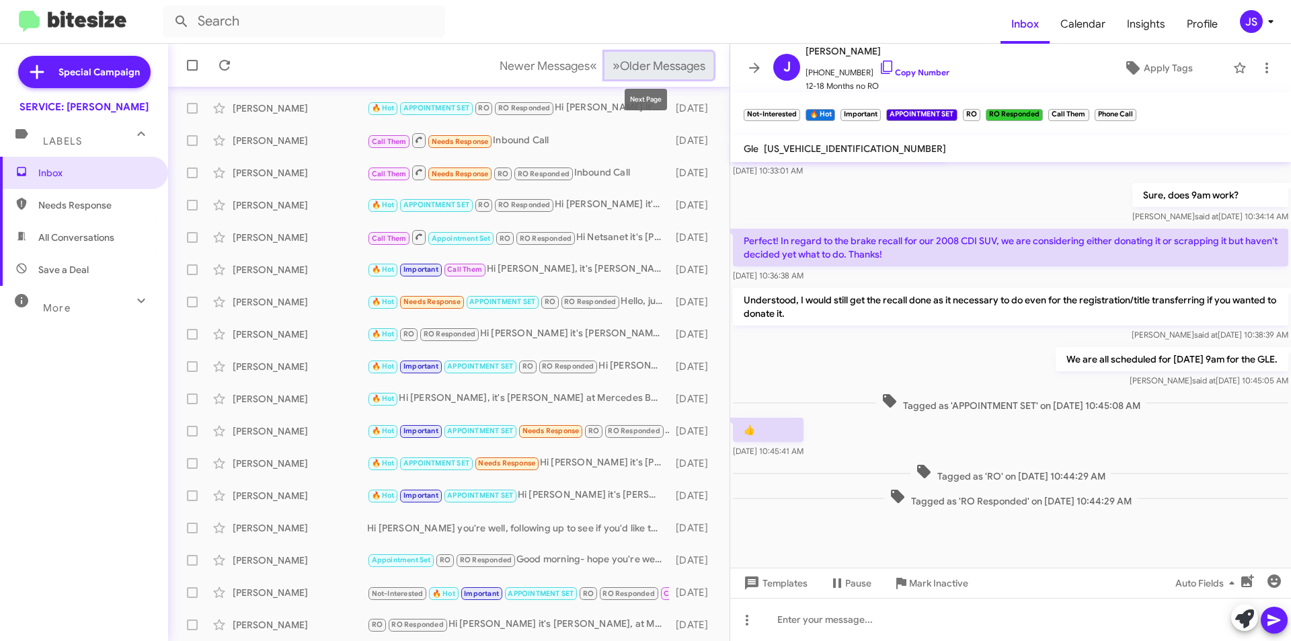
click at [663, 72] on span "Older Messages" at bounding box center [662, 65] width 85 height 15
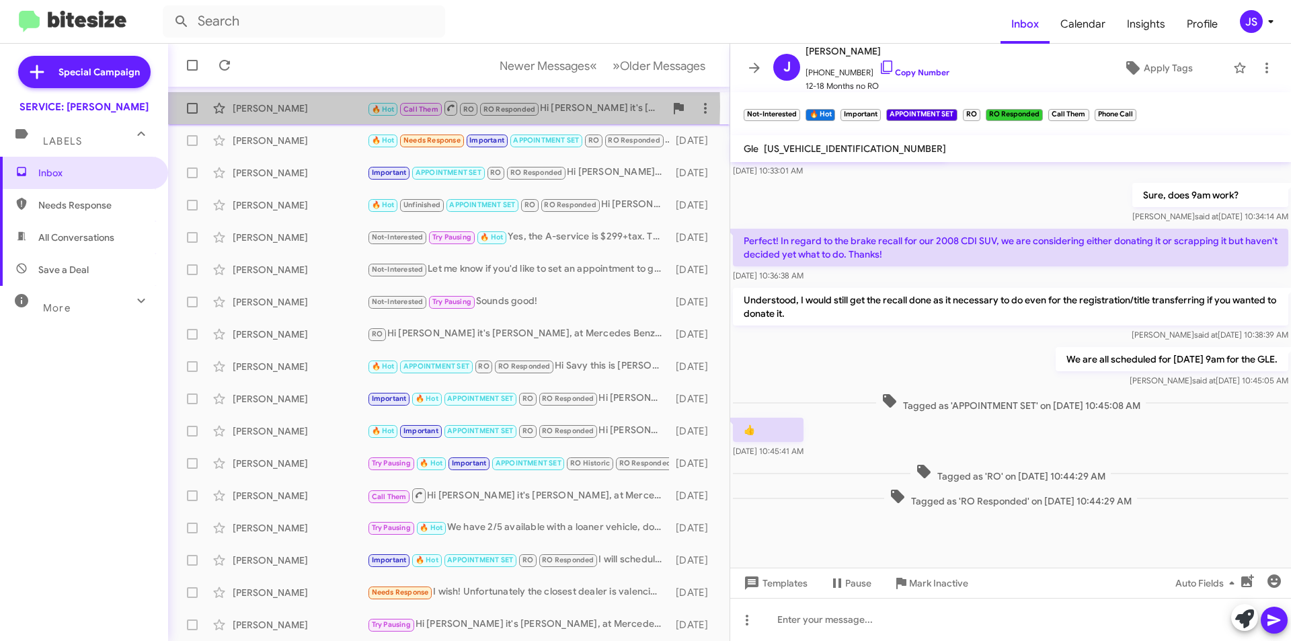
click at [328, 106] on div "Carleigh Price" at bounding box center [300, 108] width 134 height 13
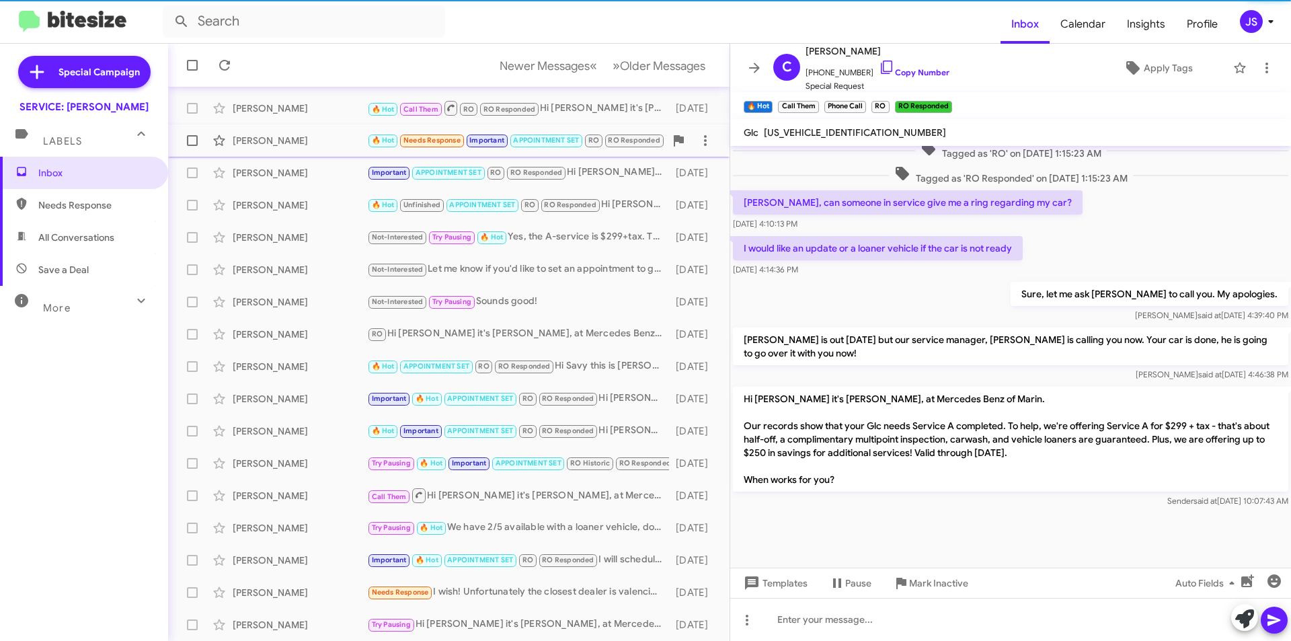
scroll to position [460, 0]
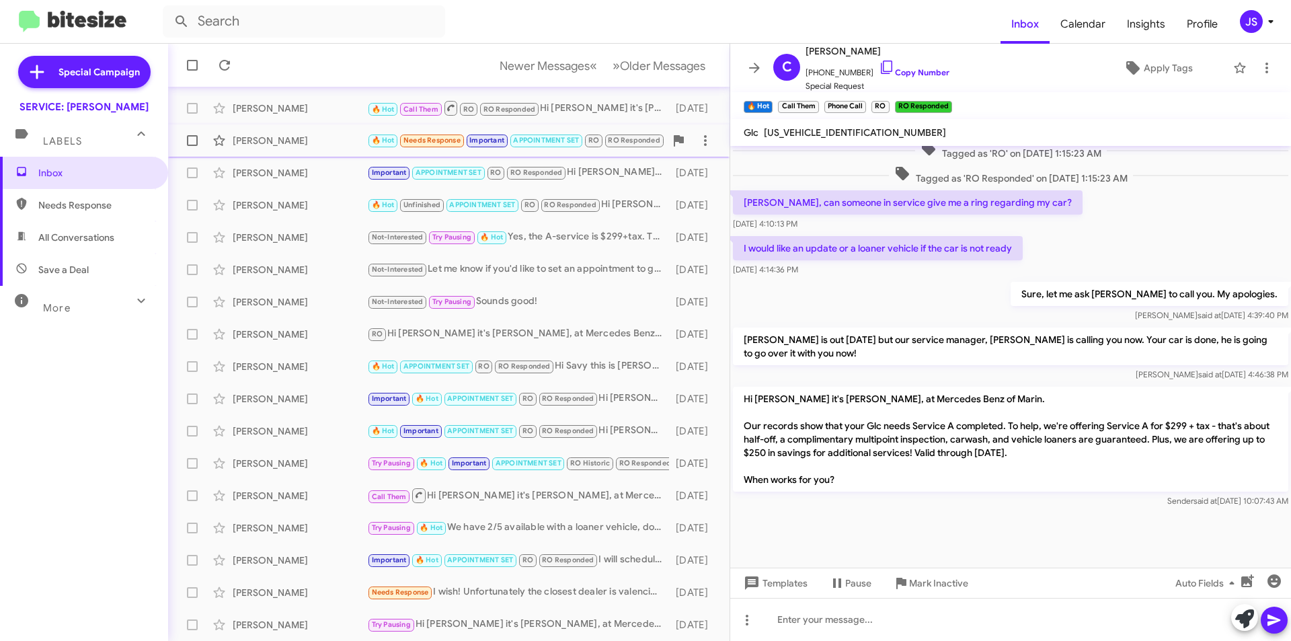
click at [321, 128] on div "Daniel Healy 🔥 Hot Needs Response Important APPOINTMENT SET RO RO Responded Tha…" at bounding box center [449, 140] width 540 height 27
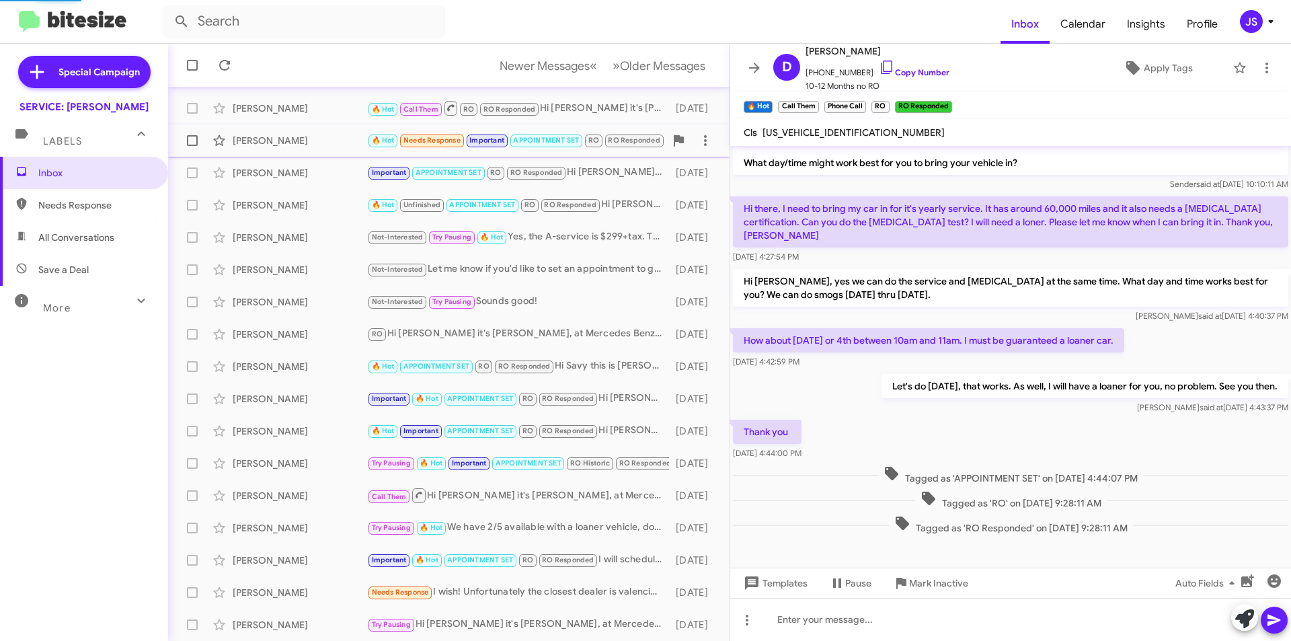
scroll to position [25, 0]
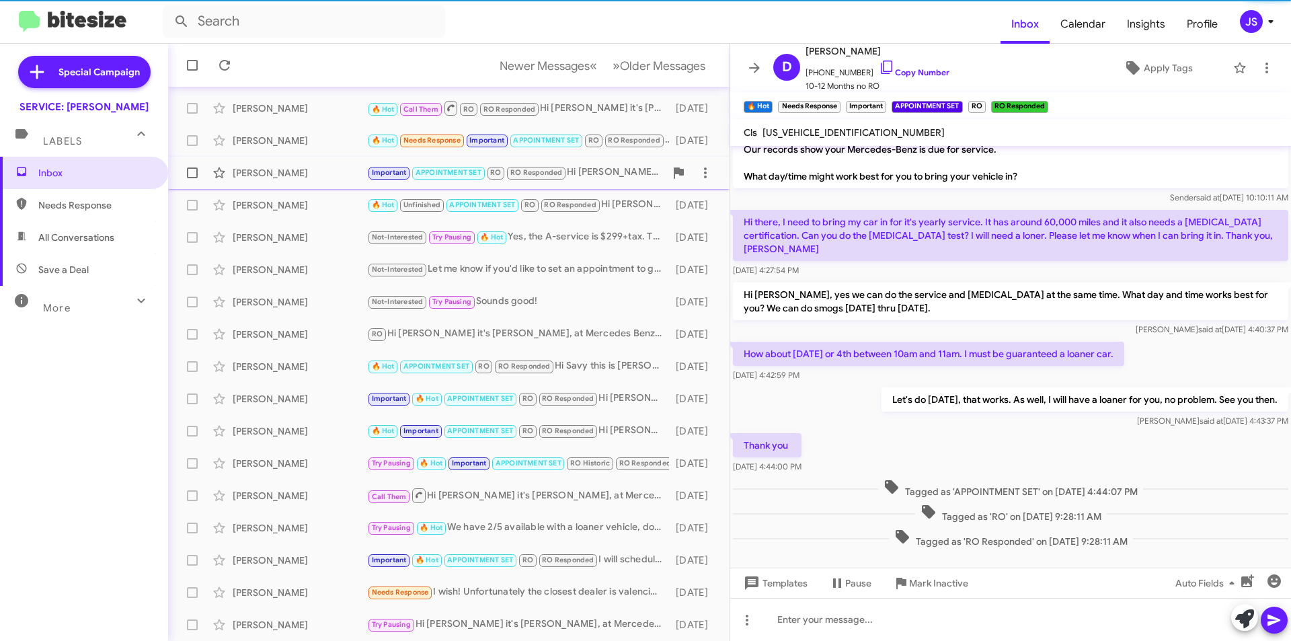
click at [309, 167] on div "Matthew Brooks" at bounding box center [300, 172] width 134 height 13
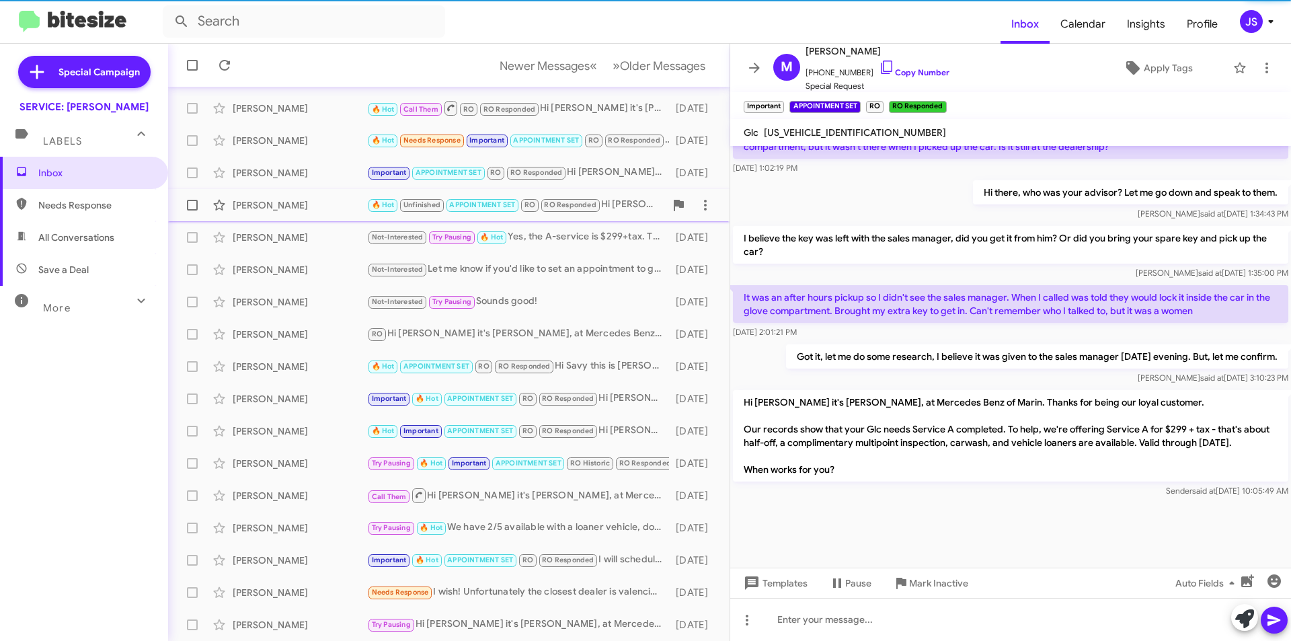
click at [298, 198] on div "Lucas Braun 🔥 Hot Unfinished APPOINTMENT SET RO RO Responded Hi Lucas it's Omar…" at bounding box center [449, 205] width 540 height 27
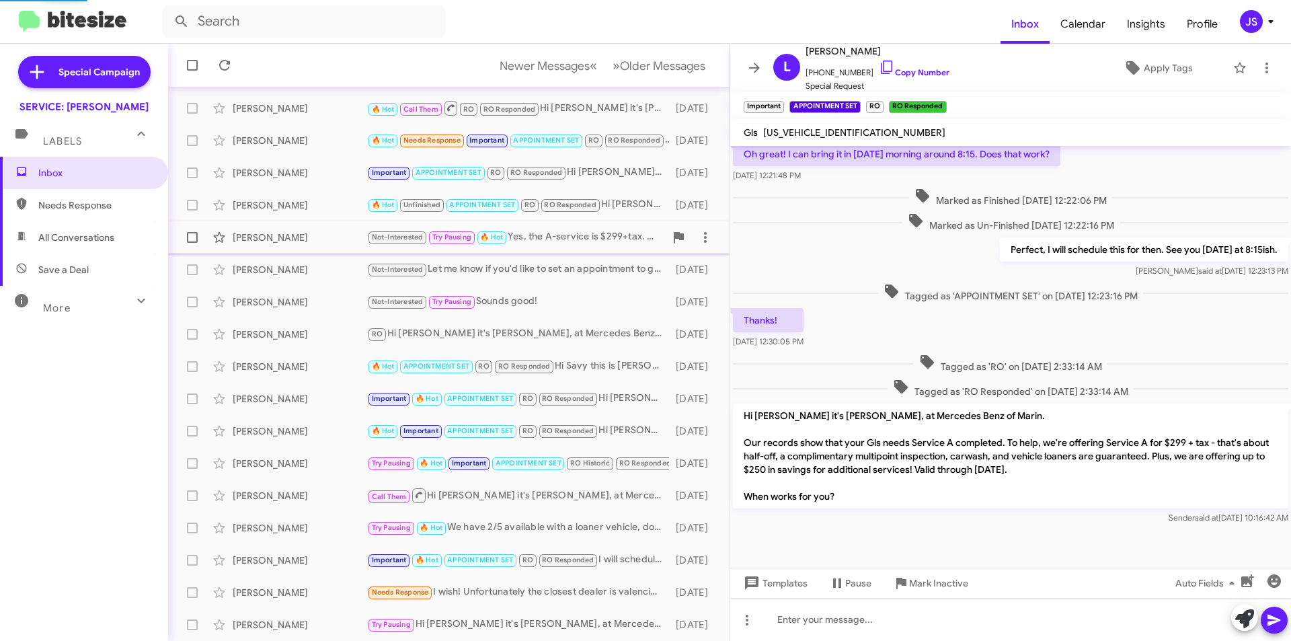
scroll to position [225, 0]
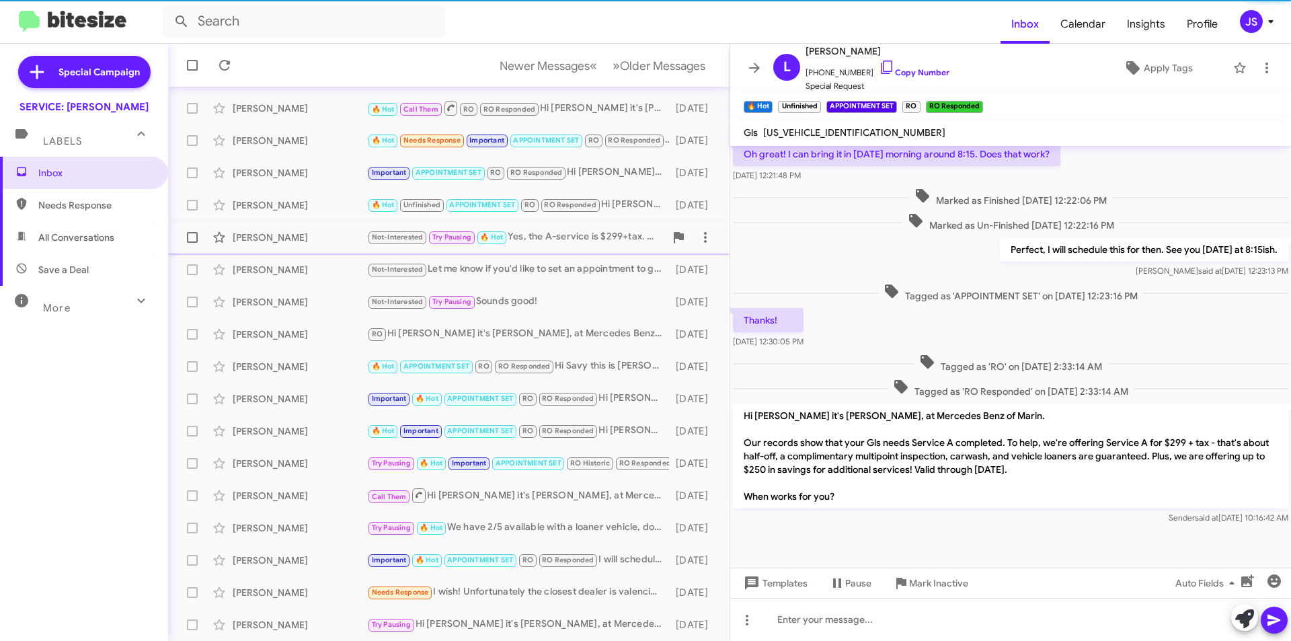
click at [288, 233] on div "Micheal Bezabeh" at bounding box center [300, 237] width 134 height 13
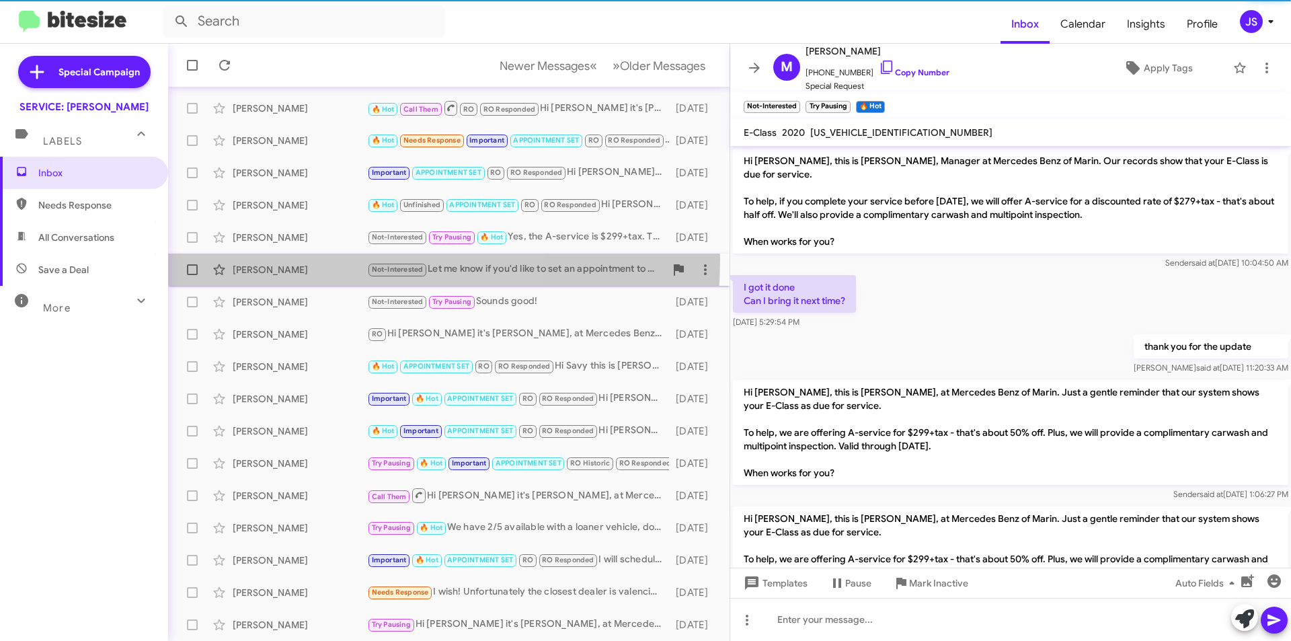
click at [290, 259] on div "Markus Wallgren Not-Interested Let me know if you'd like to set an appointment …" at bounding box center [449, 269] width 540 height 27
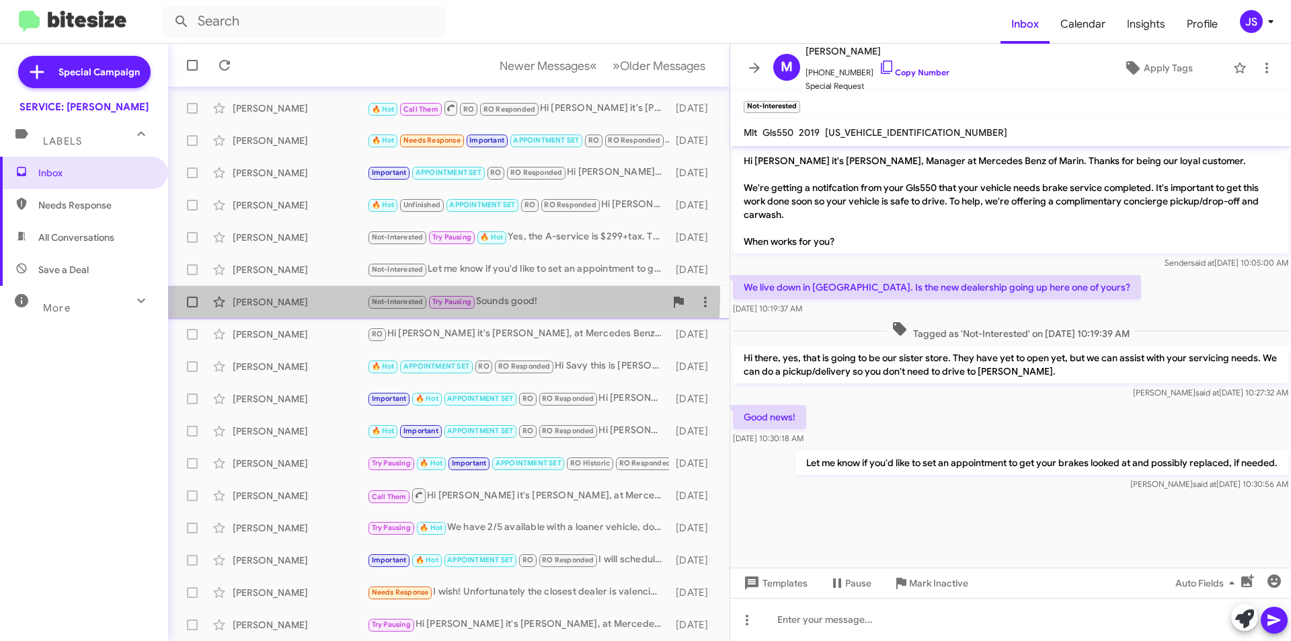
click at [297, 295] on div "Andrea Owen" at bounding box center [300, 301] width 134 height 13
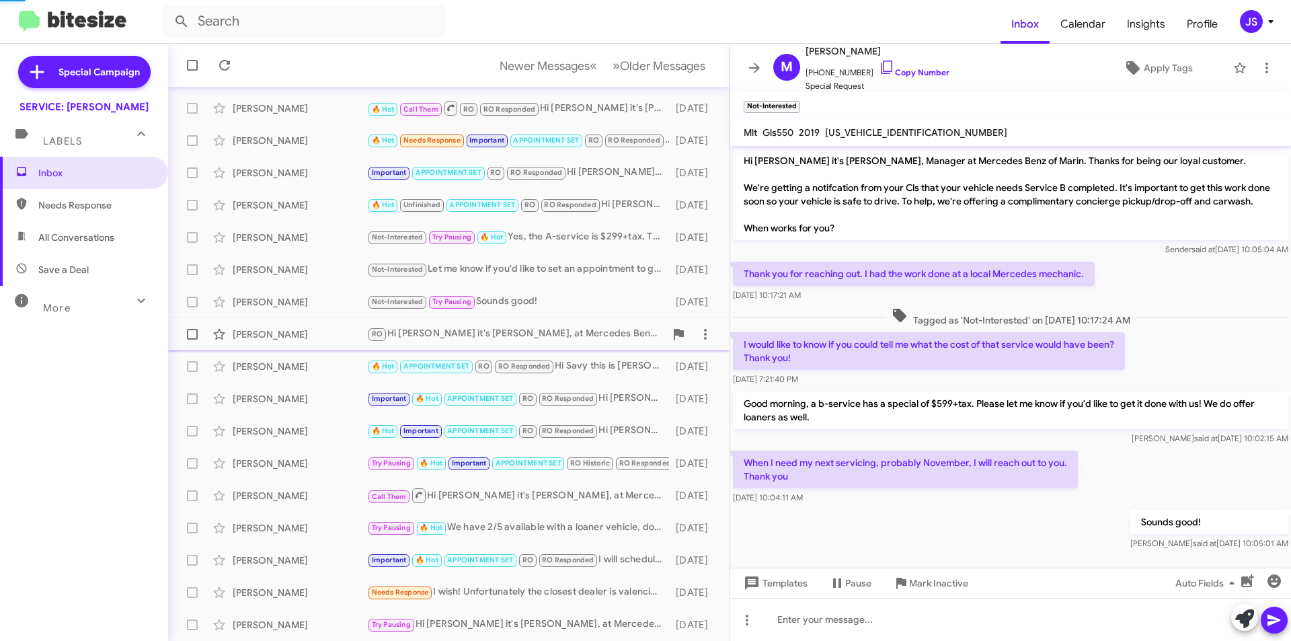
scroll to position [22, 0]
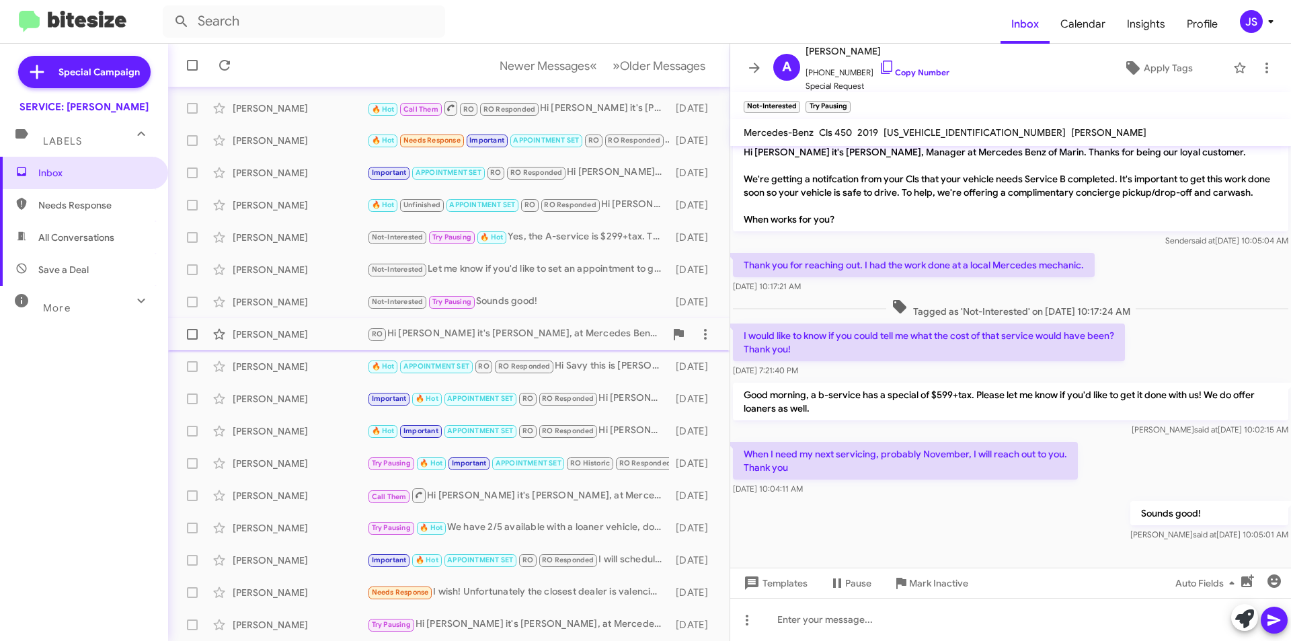
click at [316, 331] on div "Diane Mayers" at bounding box center [300, 333] width 134 height 13
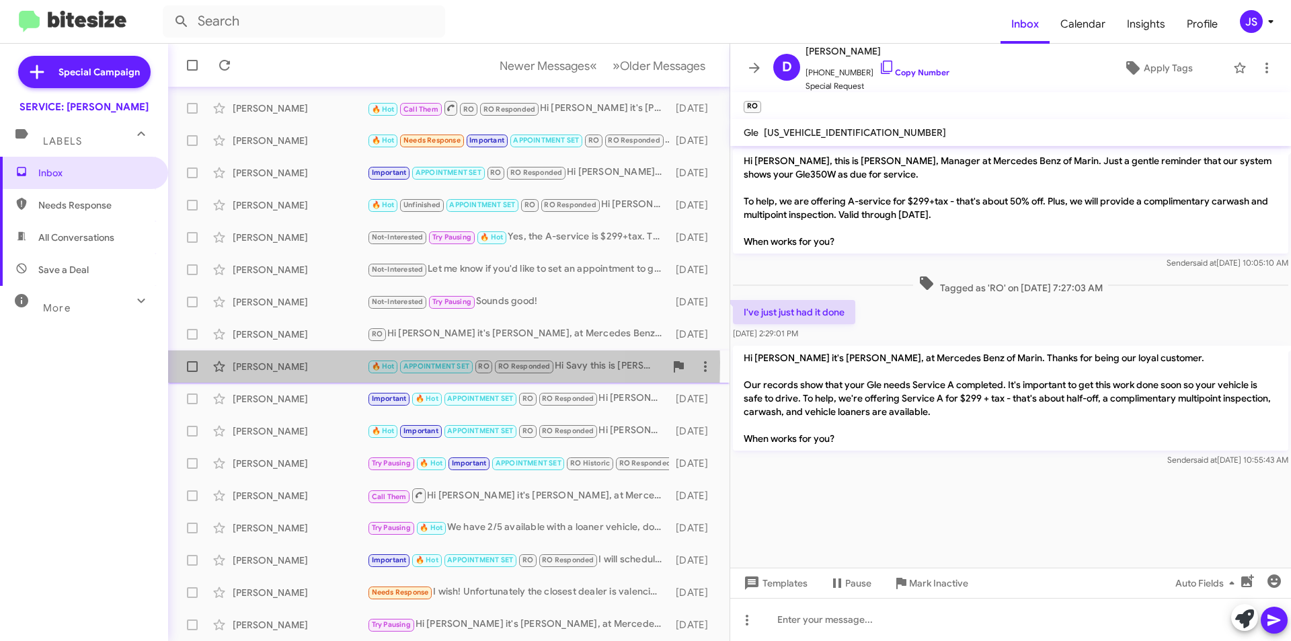
click at [245, 362] on div "Savy Ho" at bounding box center [300, 366] width 134 height 13
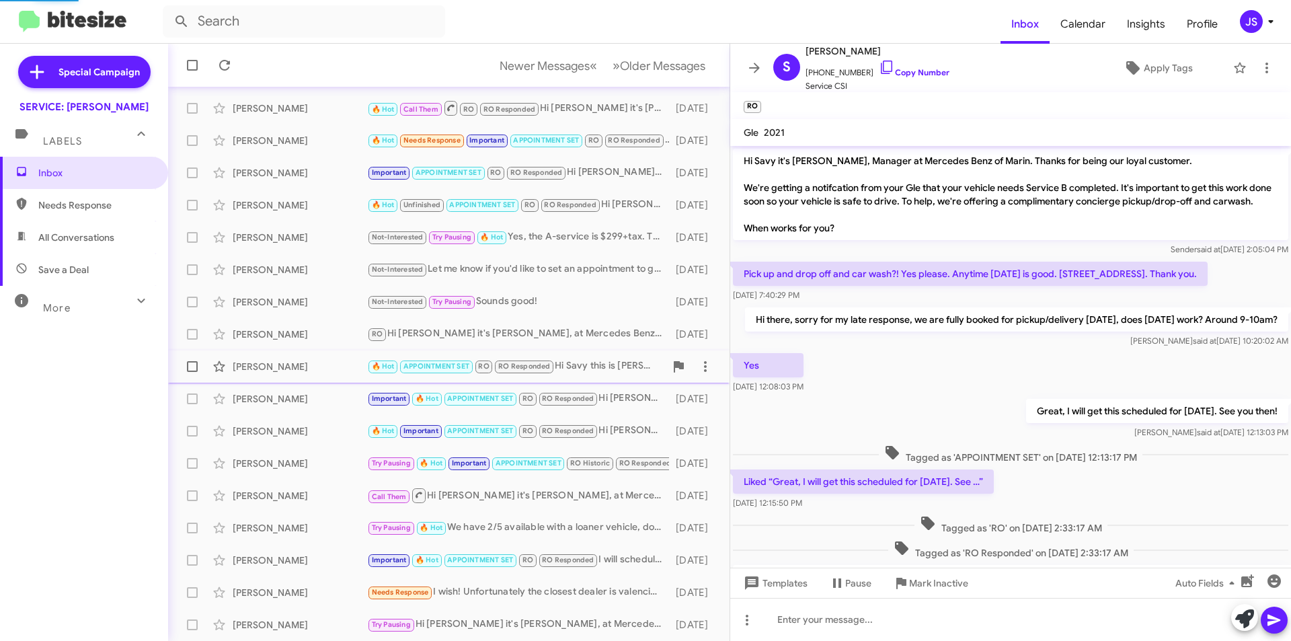
scroll to position [128, 0]
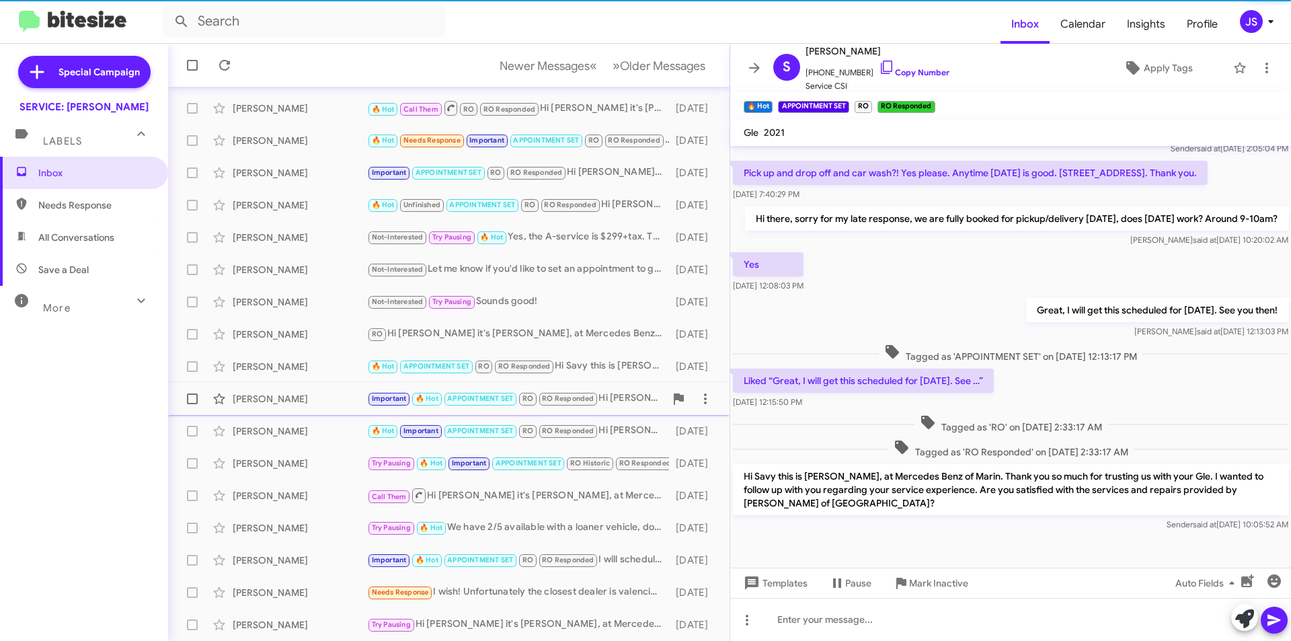
click at [269, 393] on div "Stephanie Zeppa" at bounding box center [300, 398] width 134 height 13
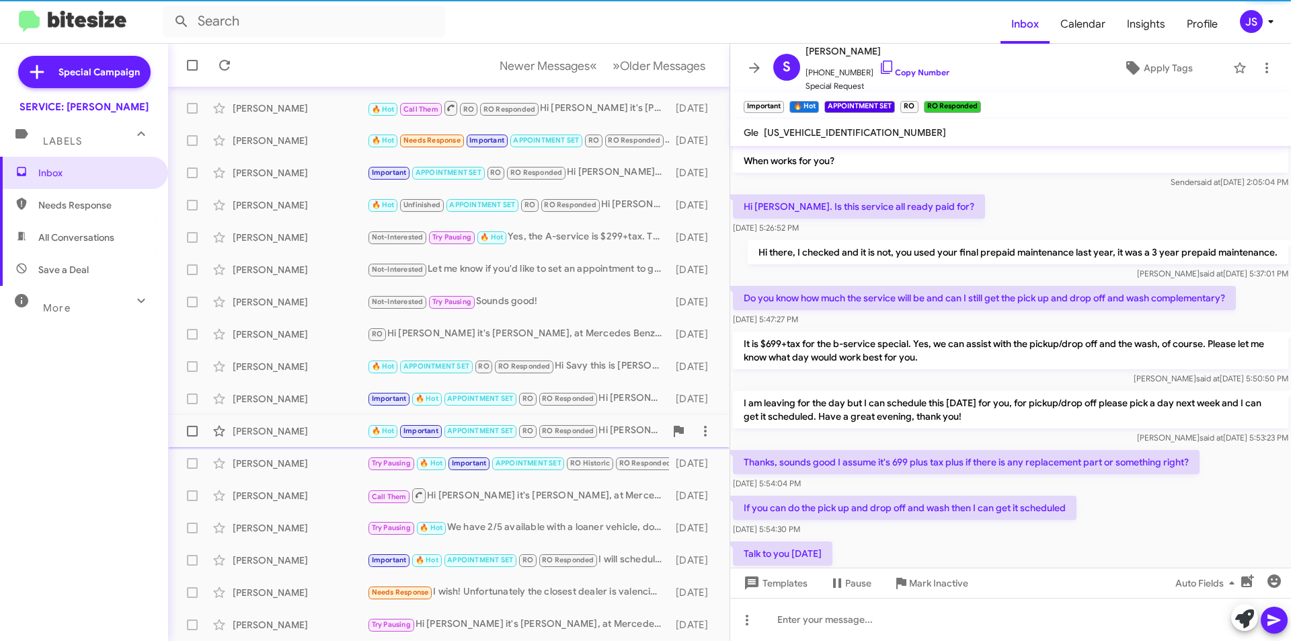
click at [269, 436] on div "Eric Richards" at bounding box center [300, 430] width 134 height 13
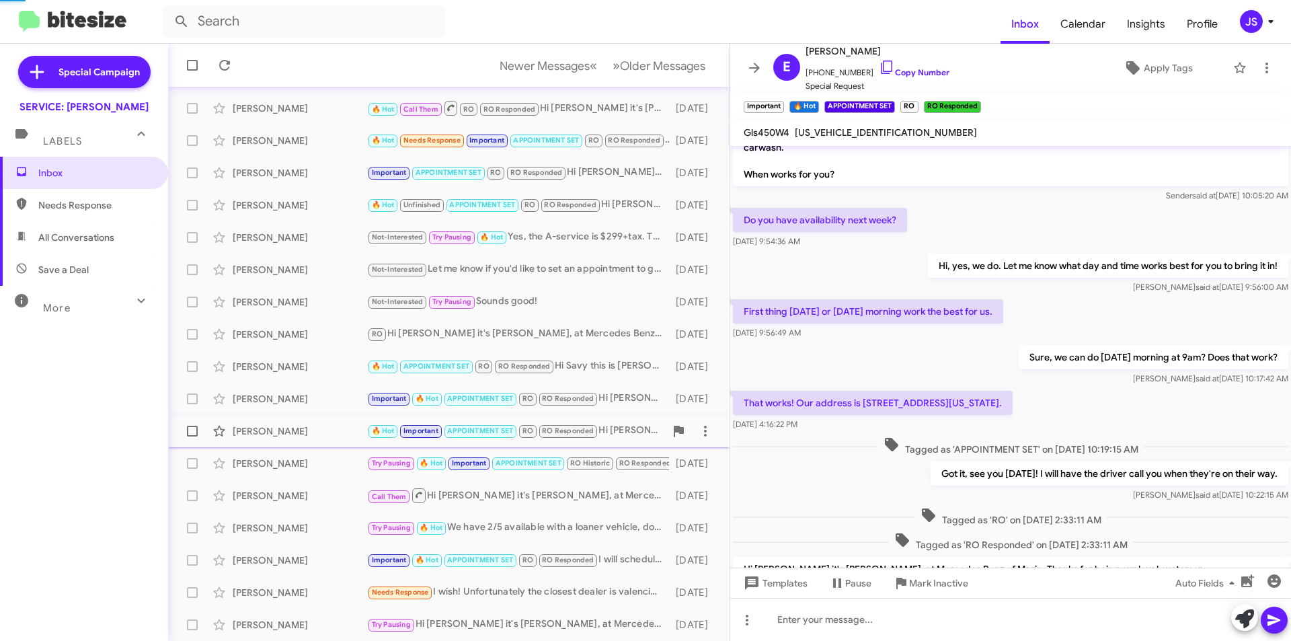
scroll to position [217, 0]
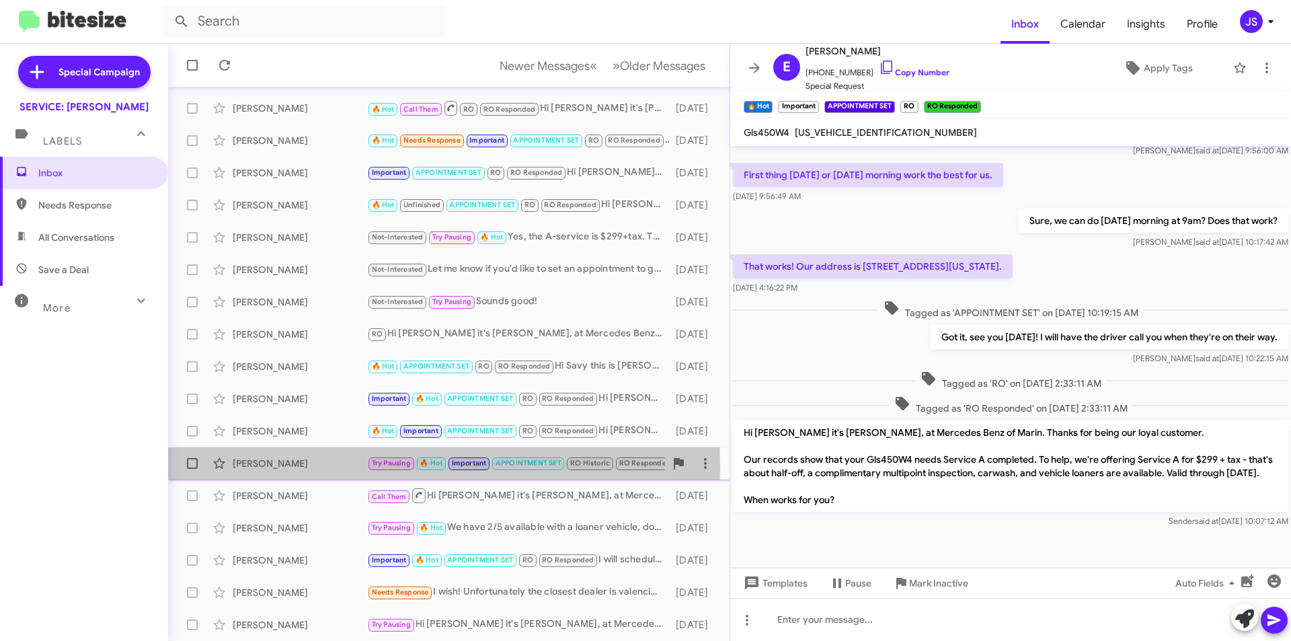
click at [269, 467] on div "Heidi Darling" at bounding box center [300, 462] width 134 height 13
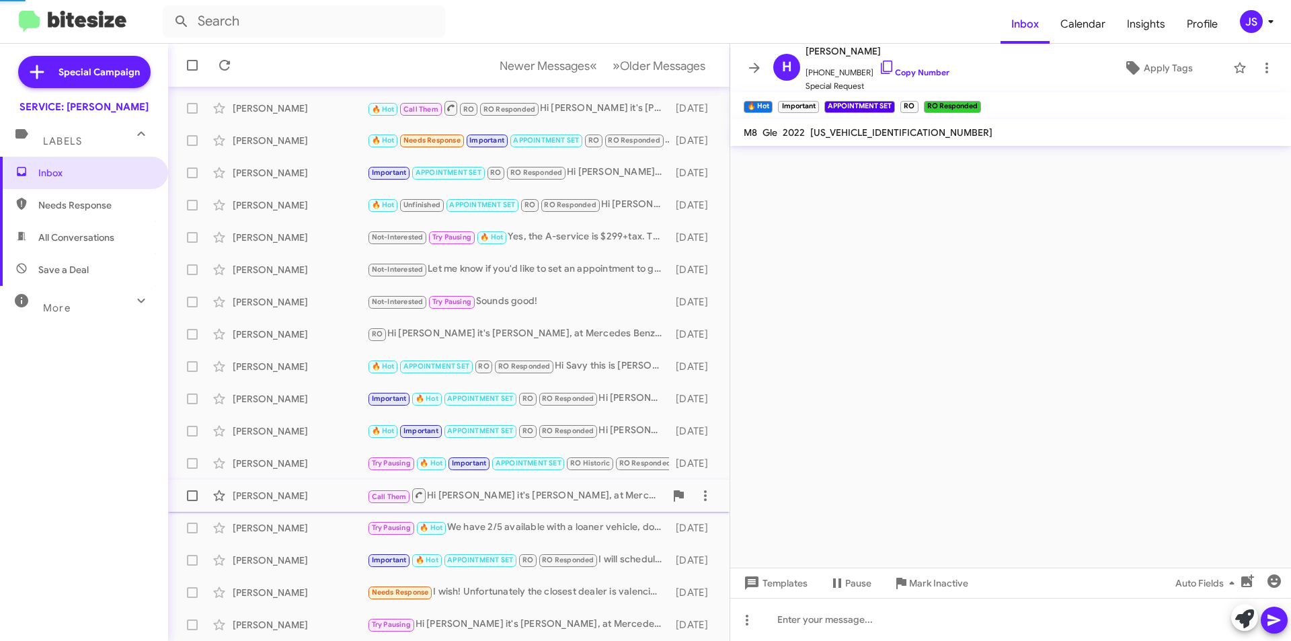
scroll to position [686, 0]
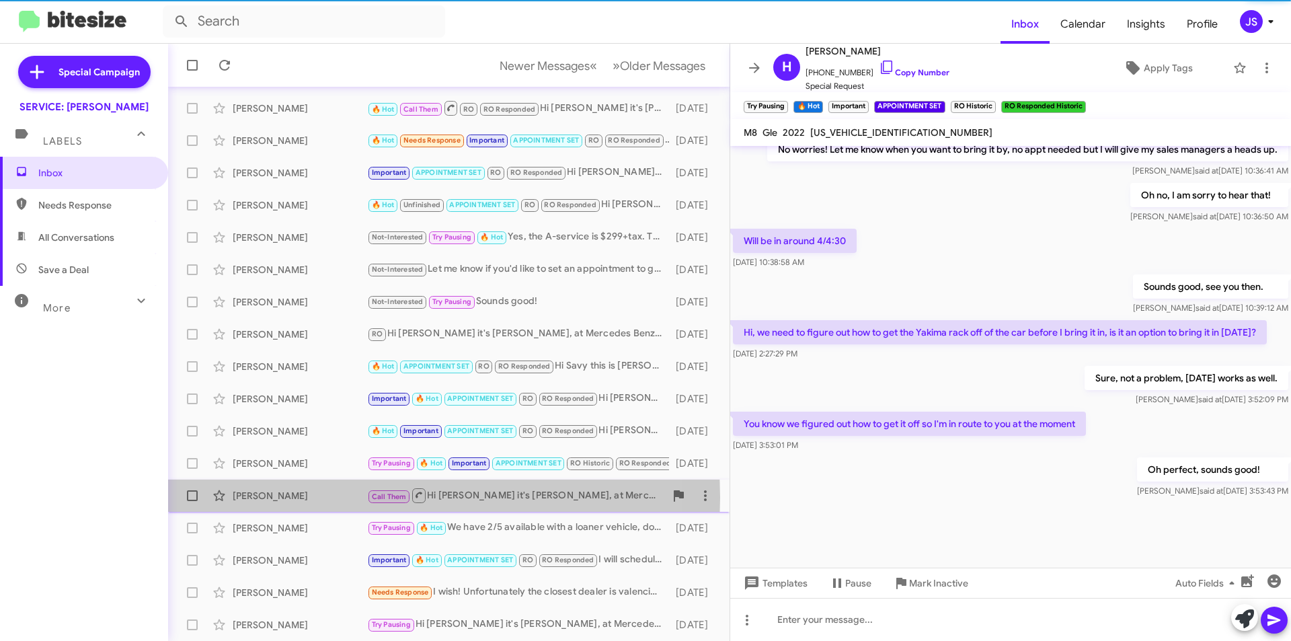
click at [274, 497] on div "Ryan Wilson" at bounding box center [300, 495] width 134 height 13
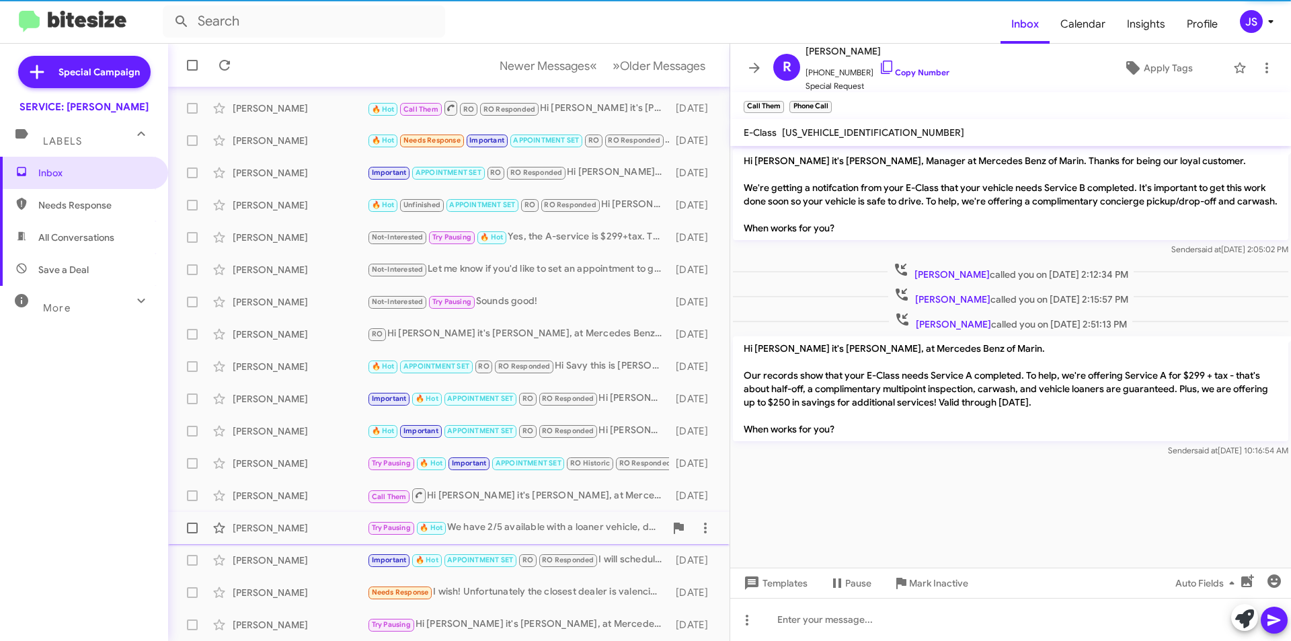
click at [286, 529] on div "Aditi Gupta" at bounding box center [300, 527] width 134 height 13
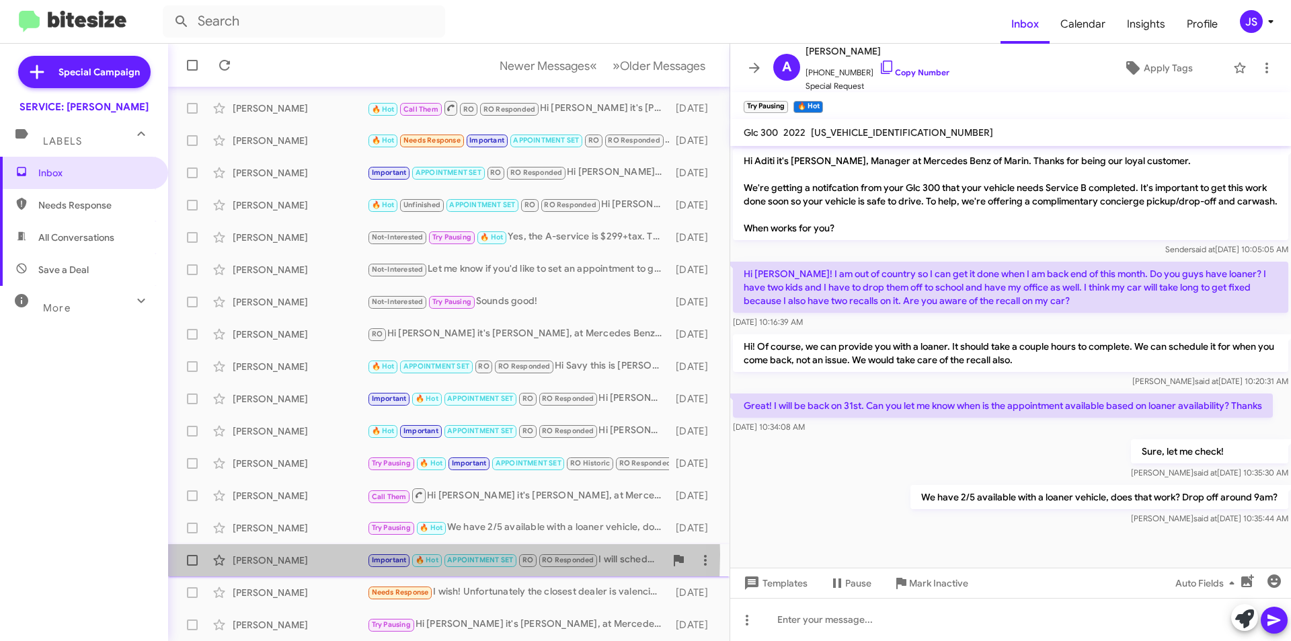
click at [286, 555] on div "Brooke Valen" at bounding box center [300, 559] width 134 height 13
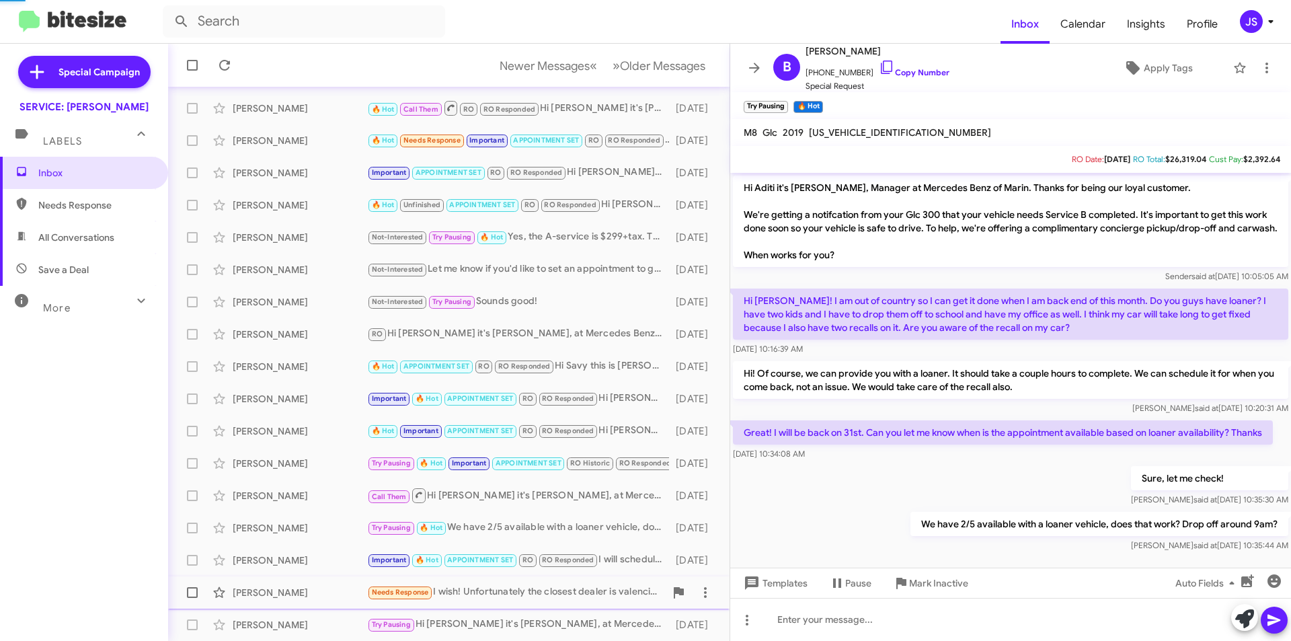
scroll to position [261, 0]
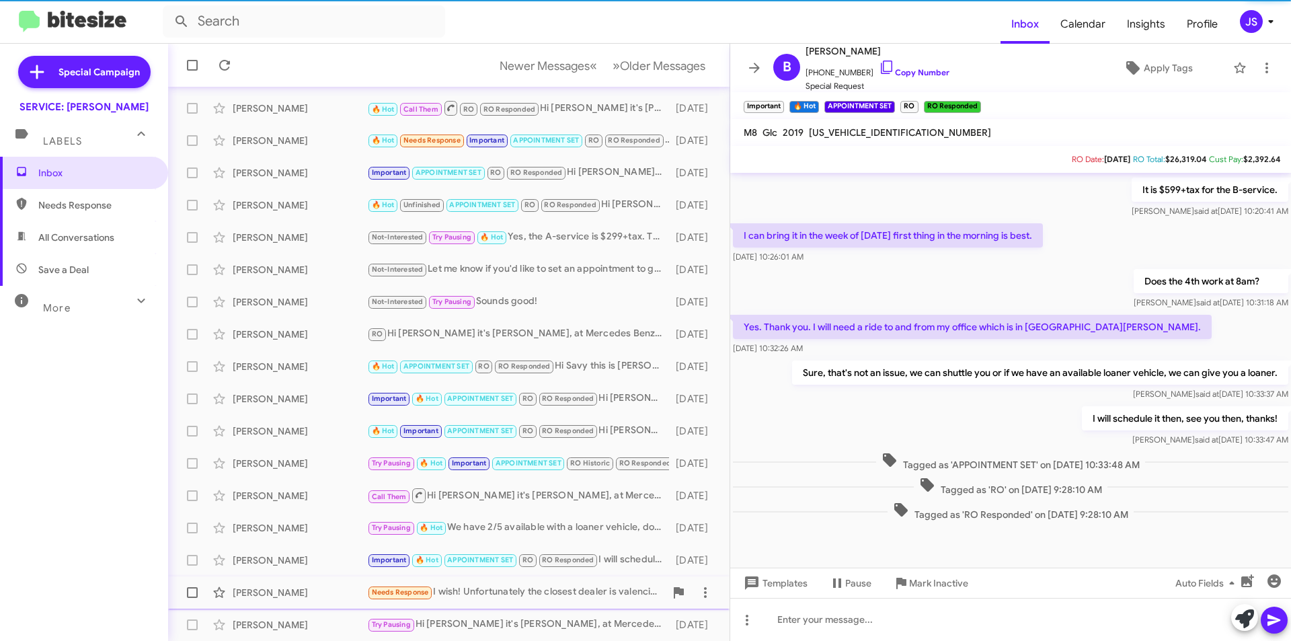
click at [293, 585] on div "Catherine Suiter Needs Response I wish! Unfortunately the closest dealer is val…" at bounding box center [449, 592] width 540 height 27
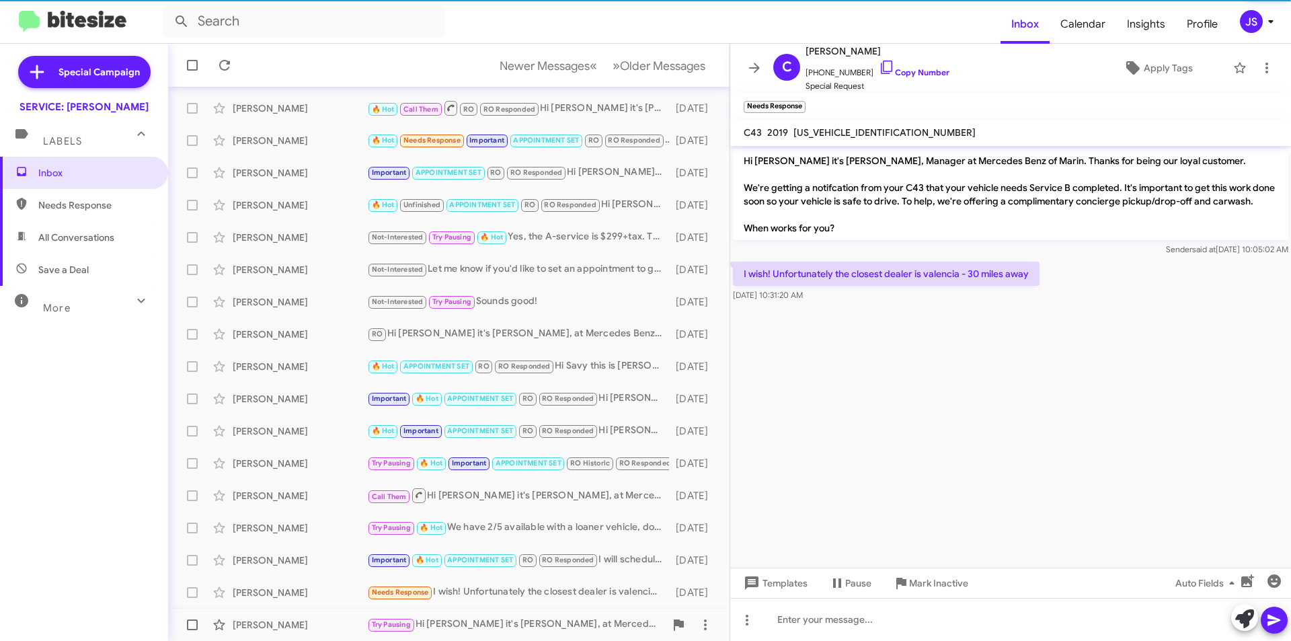
click at [302, 618] on div "Aaron Pero" at bounding box center [300, 624] width 134 height 13
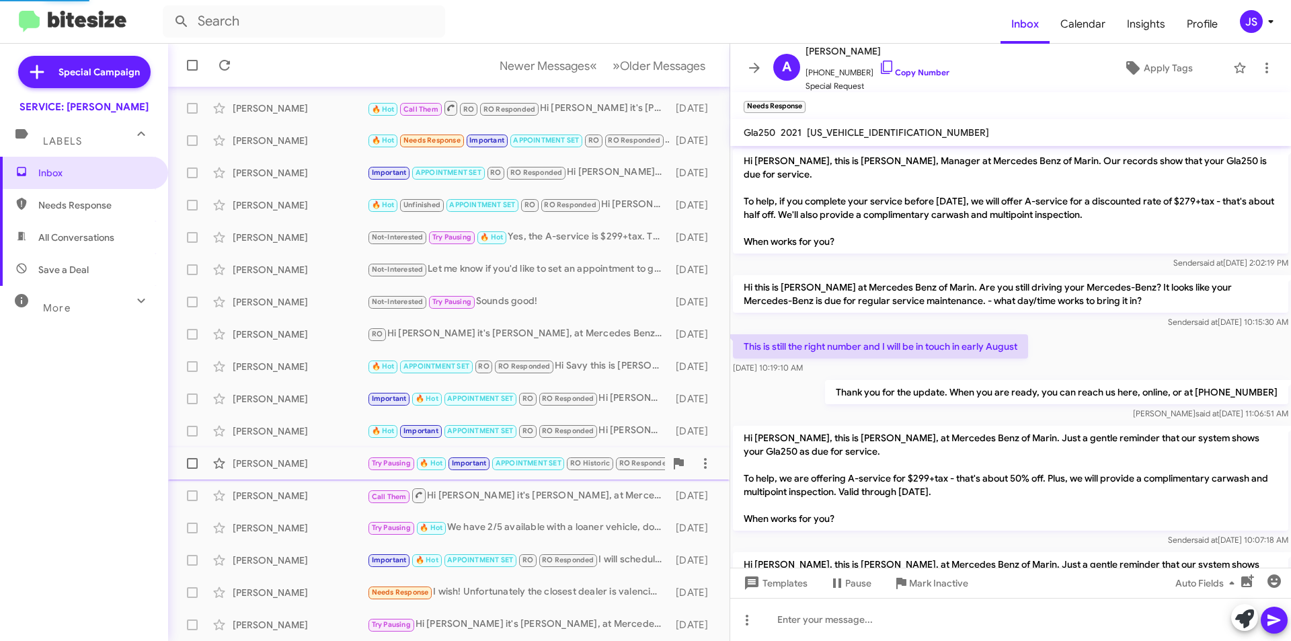
scroll to position [1528, 0]
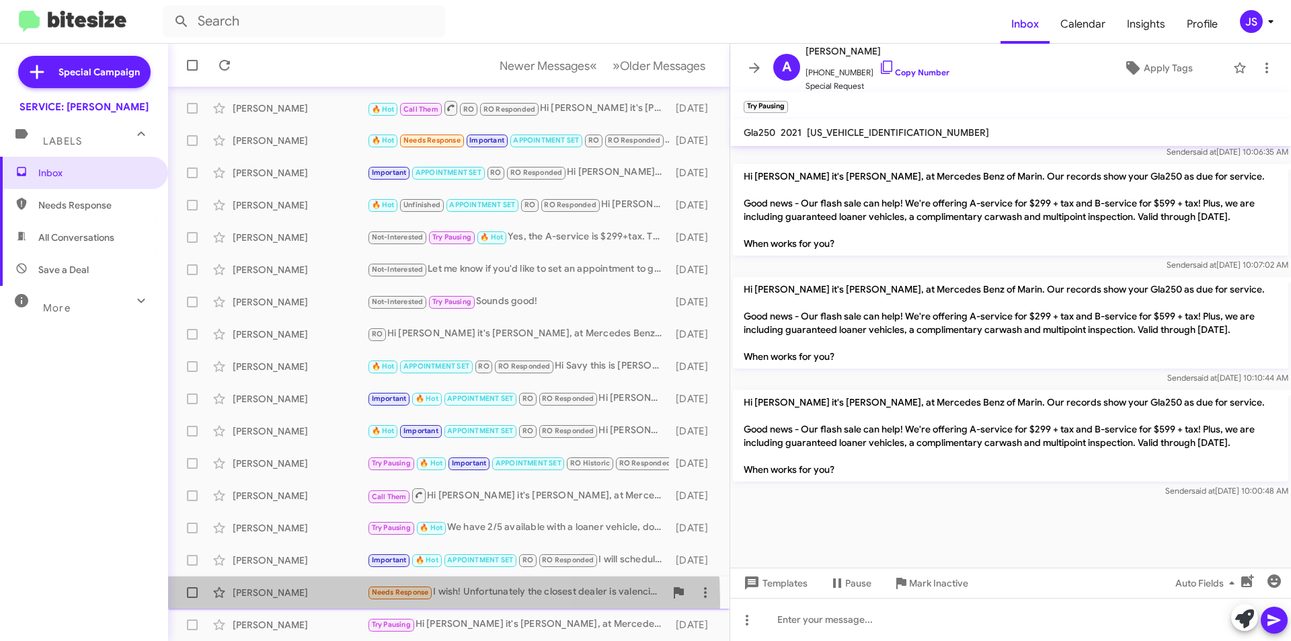
click at [303, 602] on div "Catherine Suiter Needs Response I wish! Unfortunately the closest dealer is val…" at bounding box center [449, 592] width 540 height 27
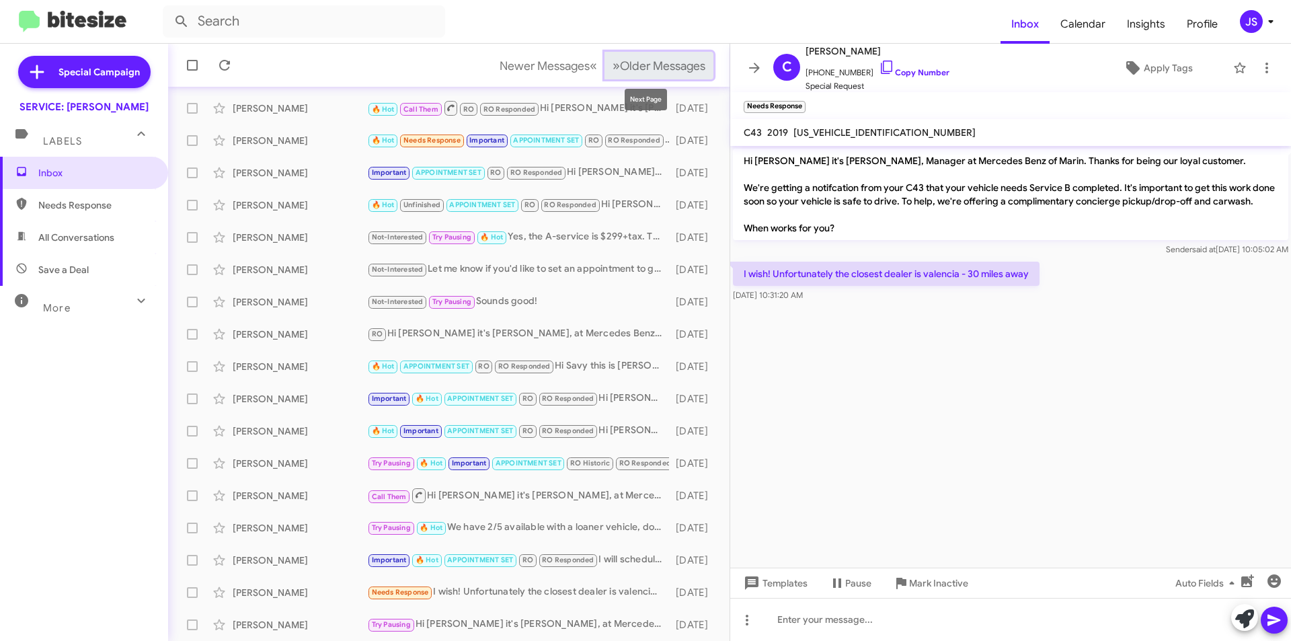
click at [669, 61] on span "Older Messages" at bounding box center [662, 65] width 85 height 15
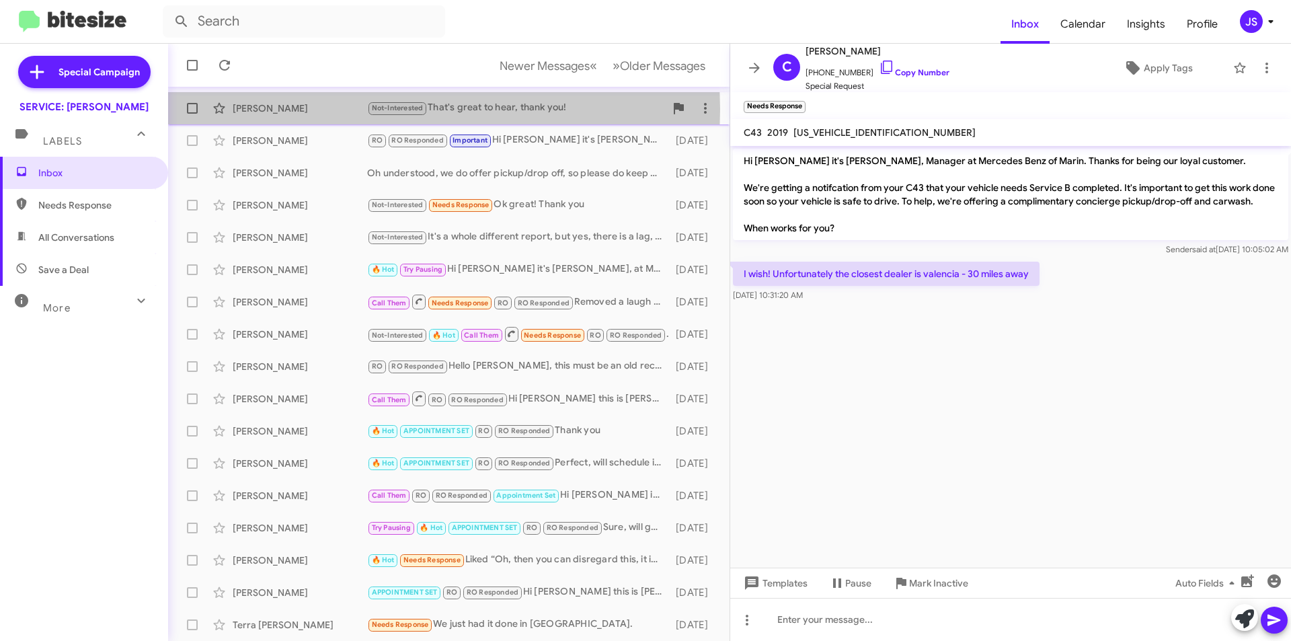
click at [308, 109] on div "Cam Cho" at bounding box center [300, 108] width 134 height 13
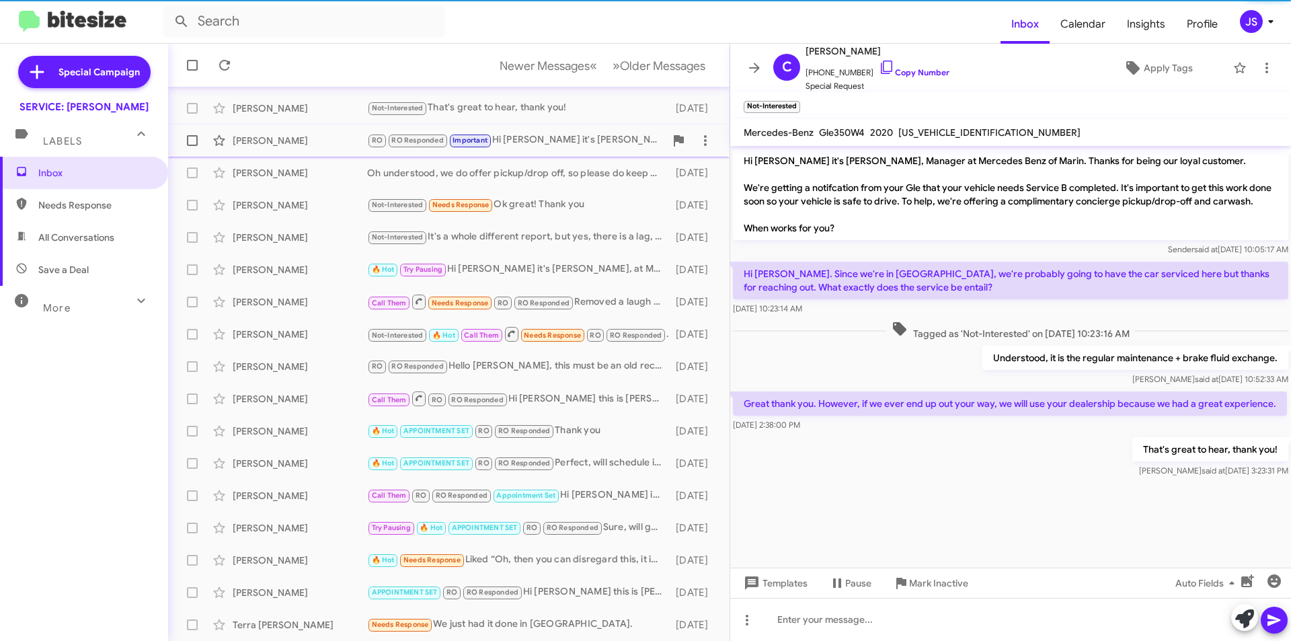
click at [300, 135] on div "Laura Armento" at bounding box center [300, 140] width 134 height 13
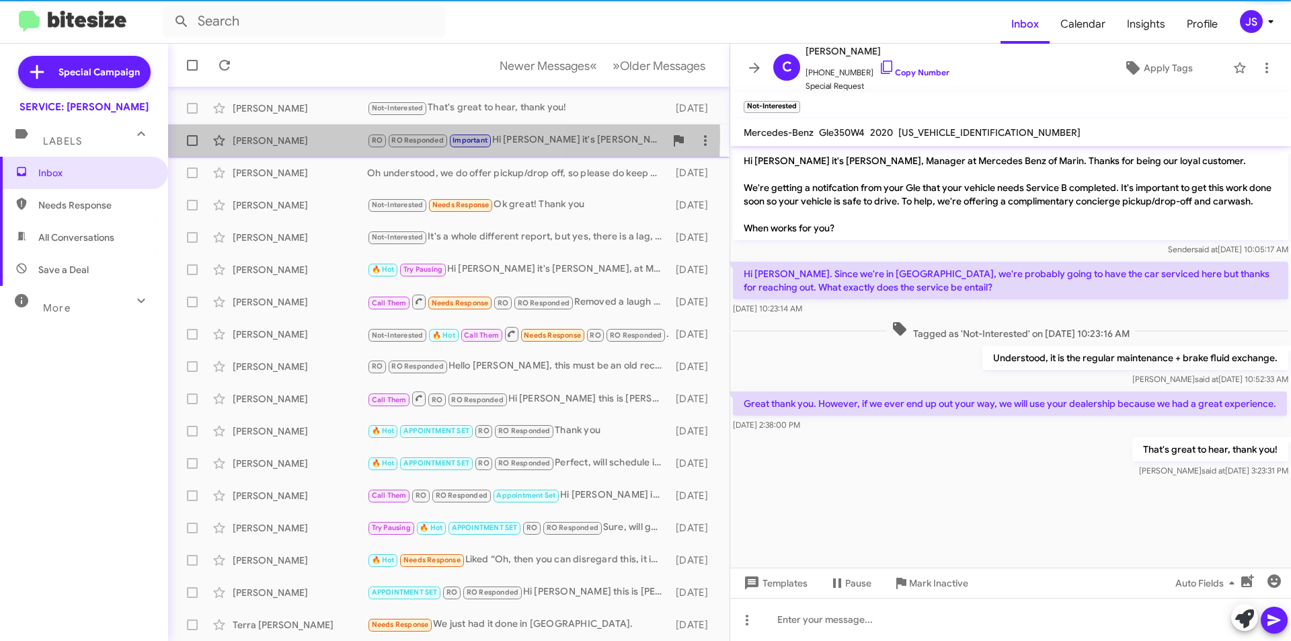
scroll to position [501, 0]
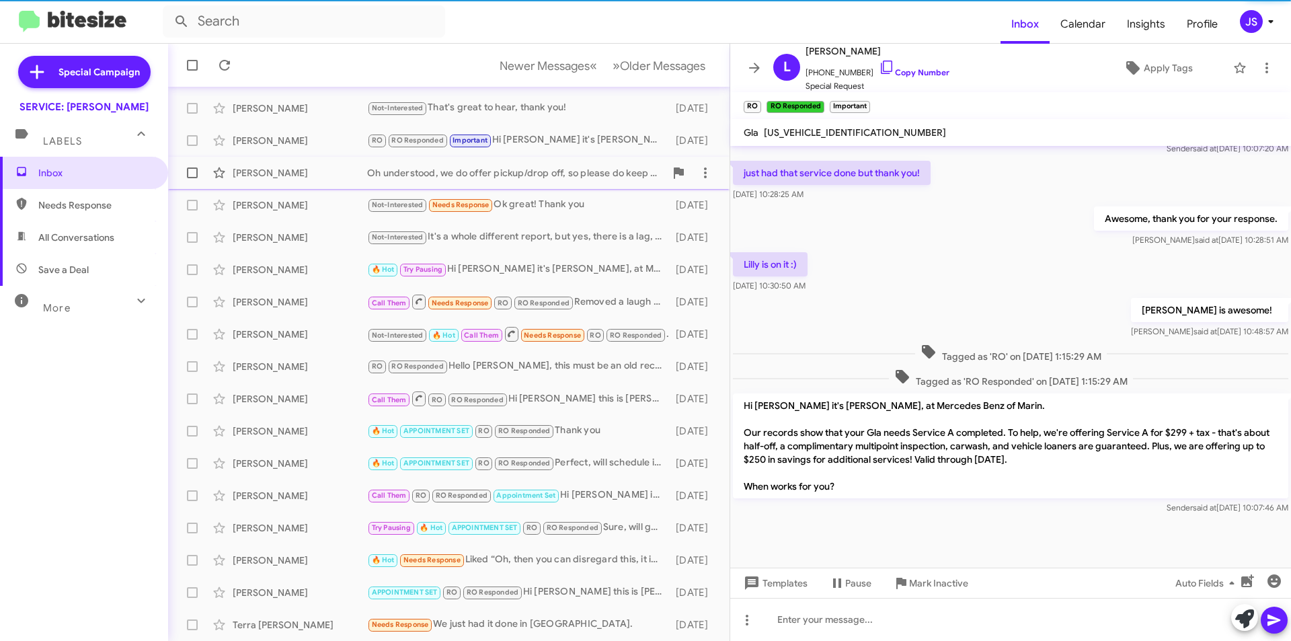
click at [290, 169] on div "Kealani Brandt" at bounding box center [300, 172] width 134 height 13
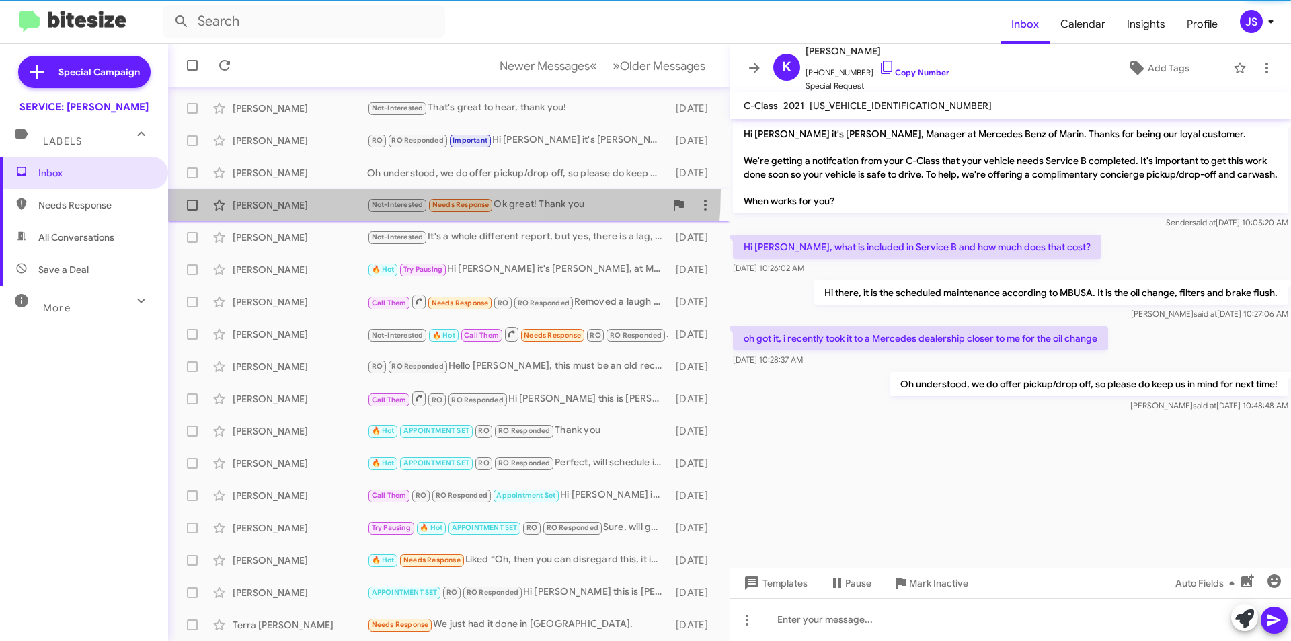
click at [290, 189] on span "Carla Simpkins Not-Interested Needs Response Ok great! Thank you 8 months ago" at bounding box center [448, 205] width 561 height 32
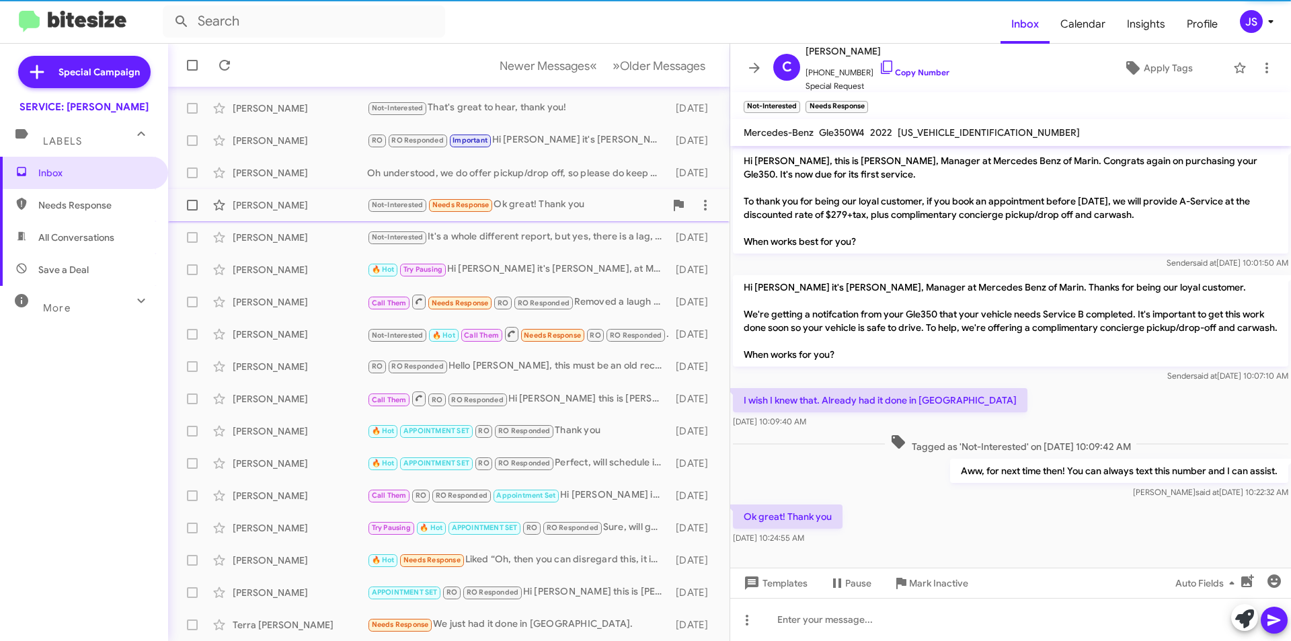
click at [289, 214] on div "Carla Simpkins Not-Interested Needs Response Ok great! Thank you 8 months ago" at bounding box center [449, 205] width 540 height 27
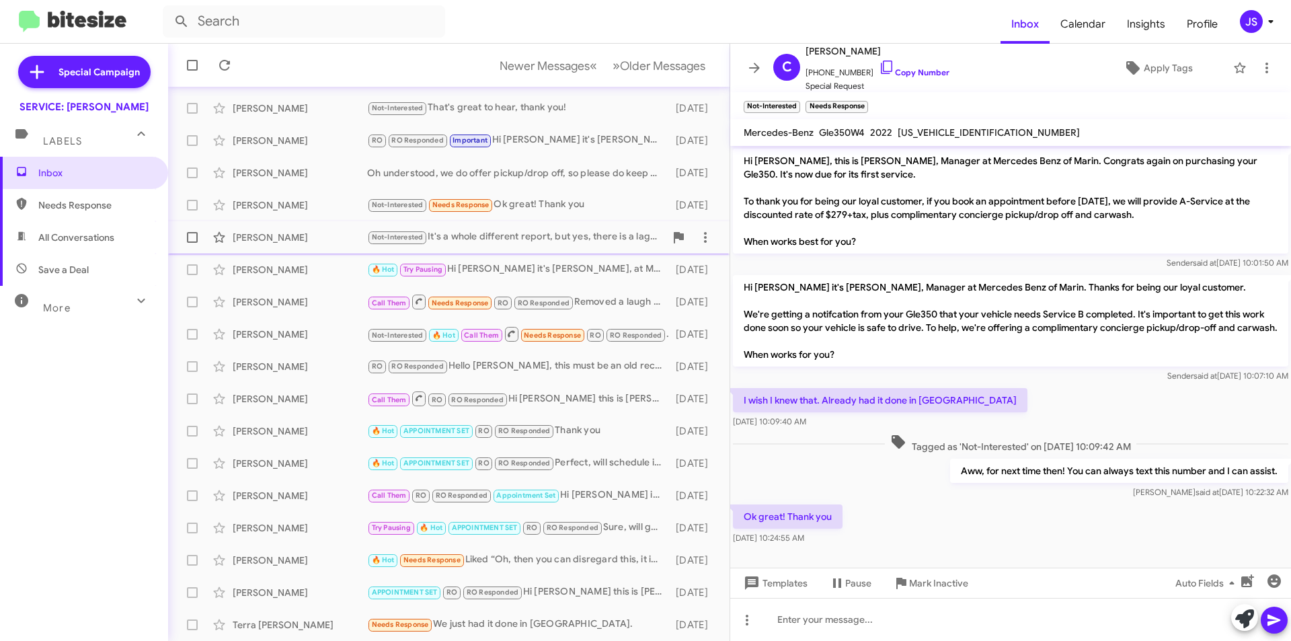
click at [276, 251] on span "Kolaitis Nicholas Not-Interested It's a whole different report, but yes, there …" at bounding box center [448, 237] width 561 height 32
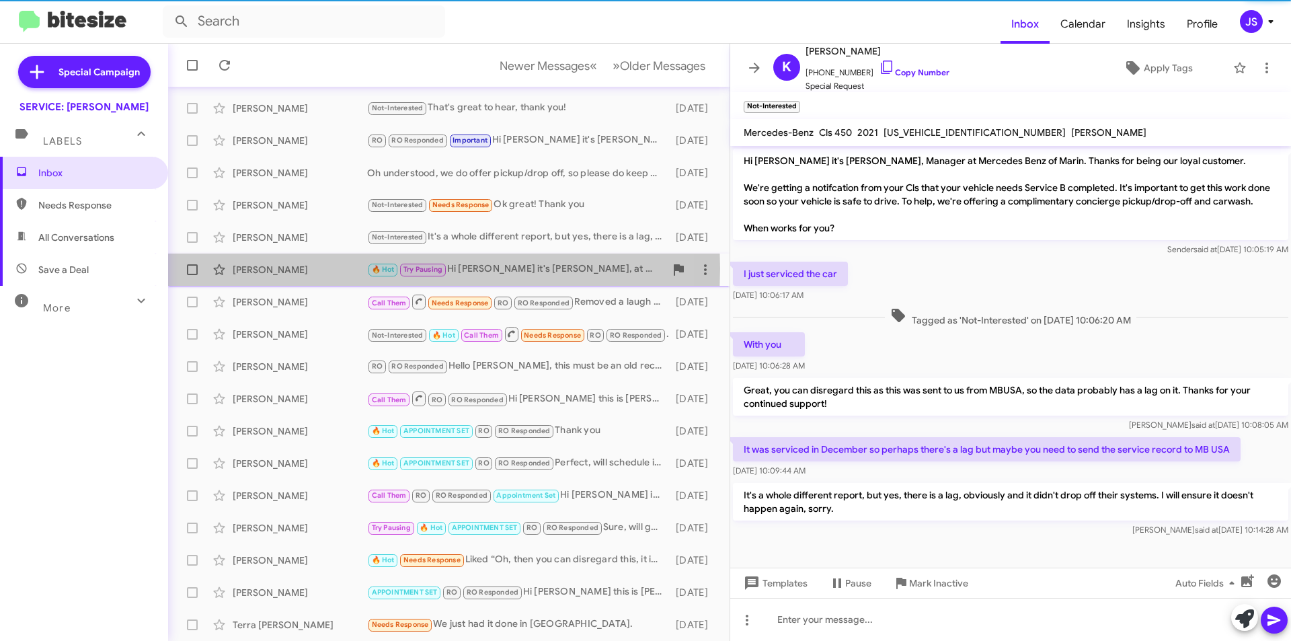
click at [280, 268] on div "Andrew Chase" at bounding box center [300, 269] width 134 height 13
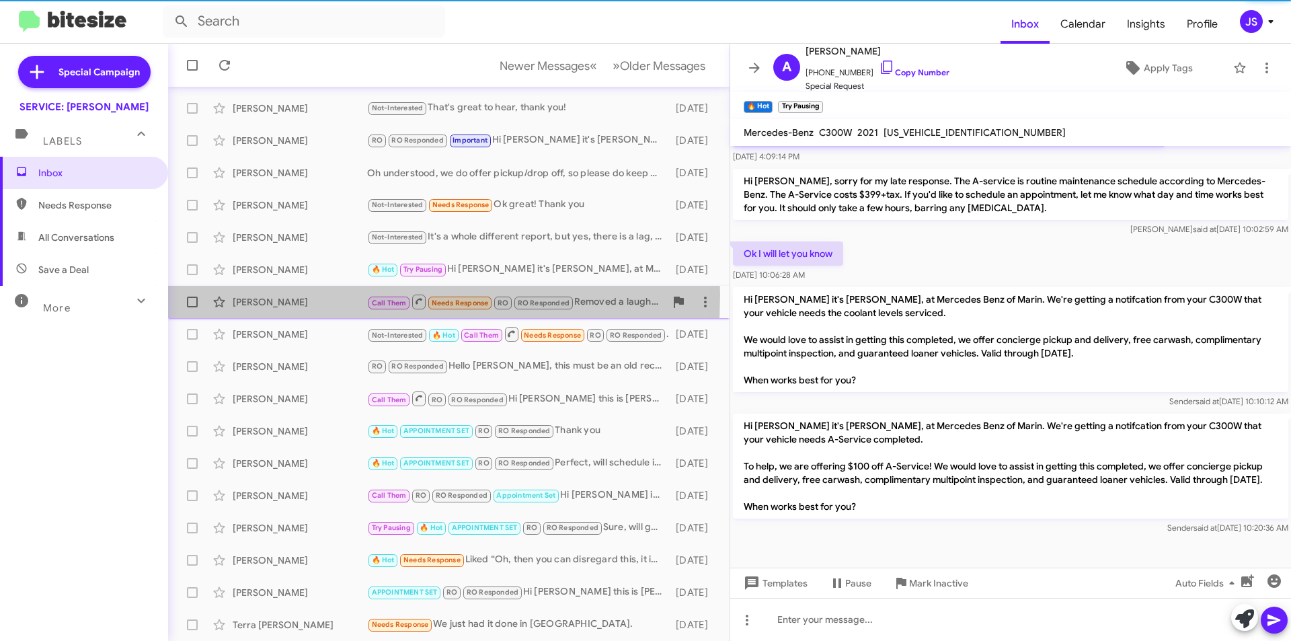
click at [287, 294] on div "Miriam Pengel Call Them Needs Response RO RO Responded Removed a laugh from “Hi…" at bounding box center [449, 301] width 540 height 27
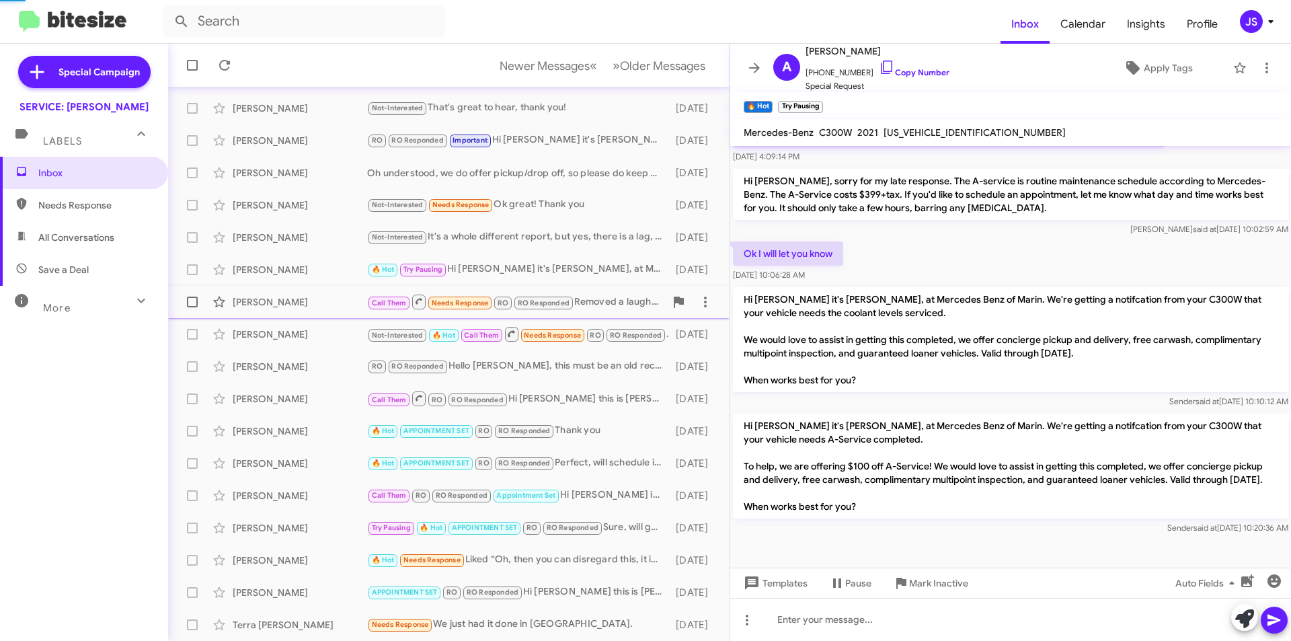
scroll to position [110, 0]
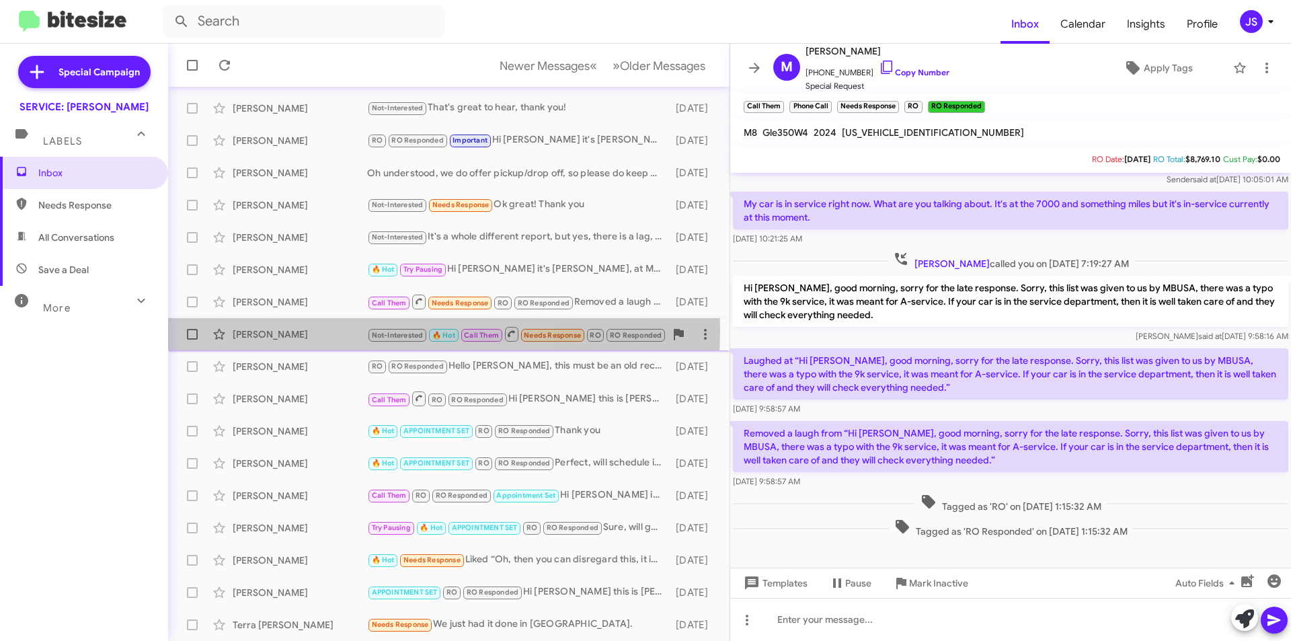
click at [295, 329] on div "Michelle Gau" at bounding box center [300, 333] width 134 height 13
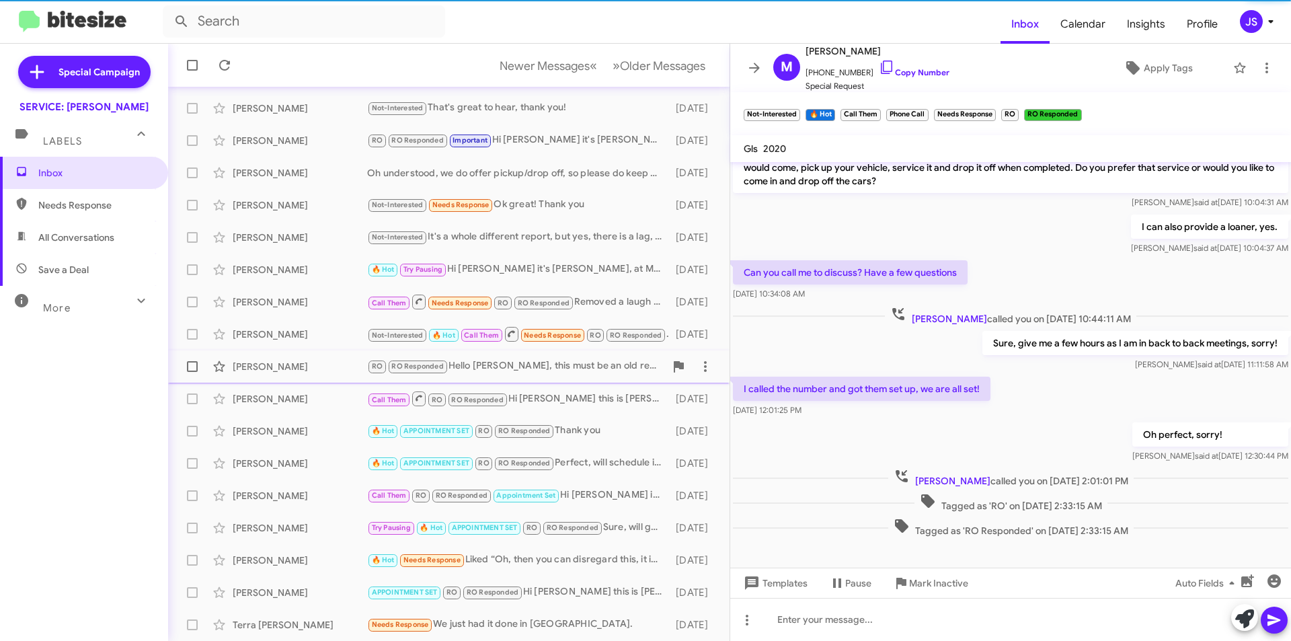
click at [313, 366] on div "Denise Vanhook" at bounding box center [300, 366] width 134 height 13
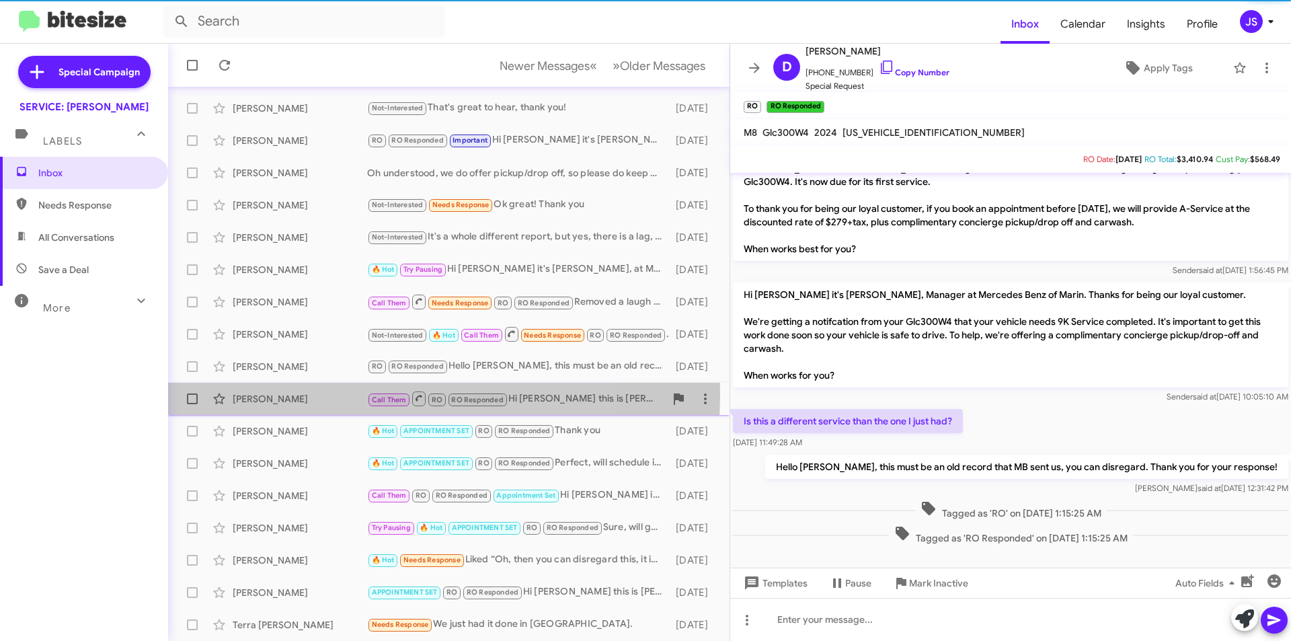
click at [325, 394] on div "Faezeh Ricci" at bounding box center [300, 398] width 134 height 13
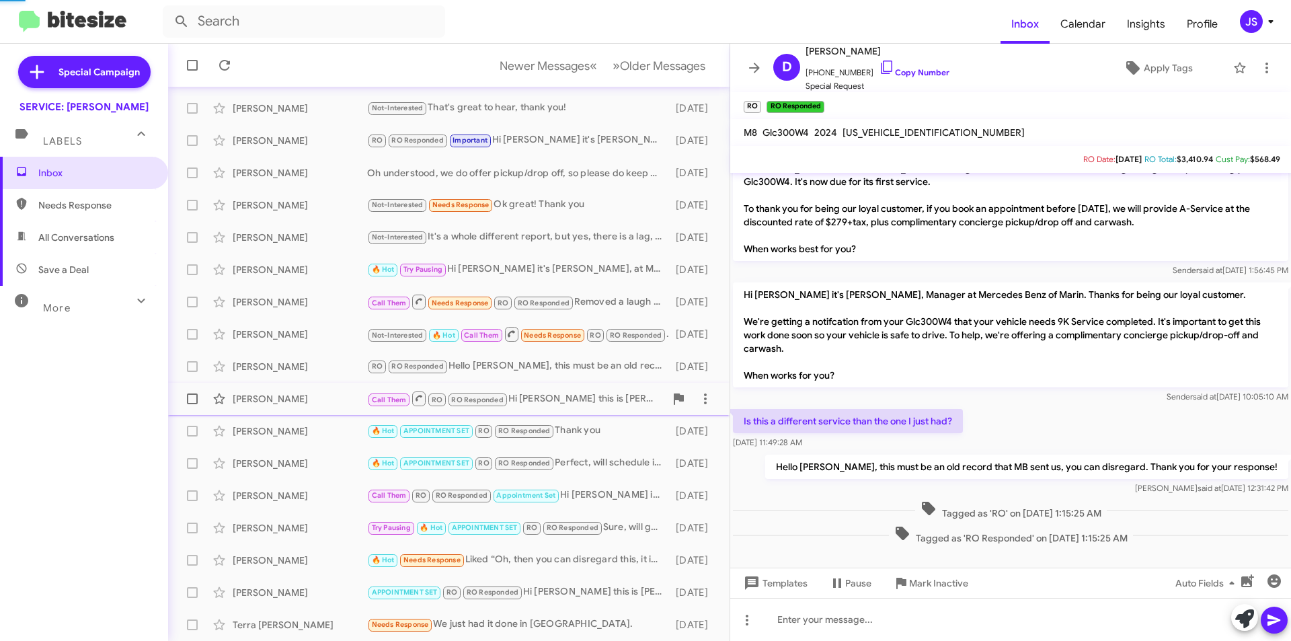
scroll to position [562, 0]
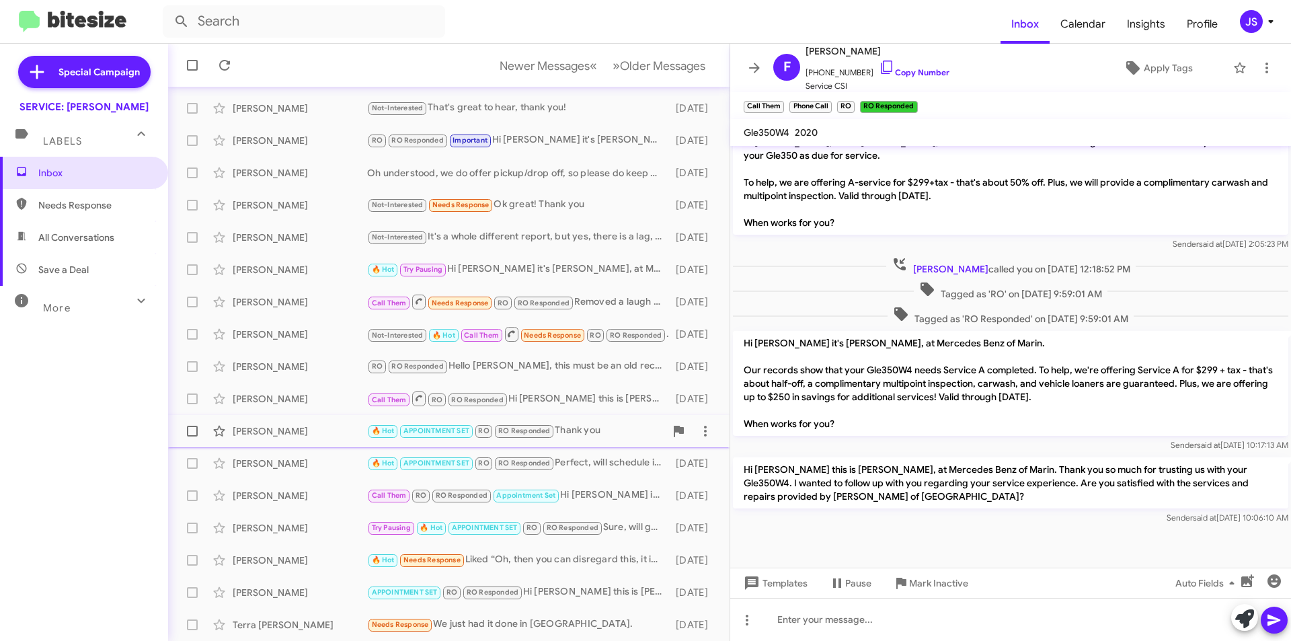
click at [310, 445] on span "Robert Markusfeld 🔥 Hot APPOINTMENT SET RO RO Responded Thank you 8 months ago" at bounding box center [448, 431] width 561 height 32
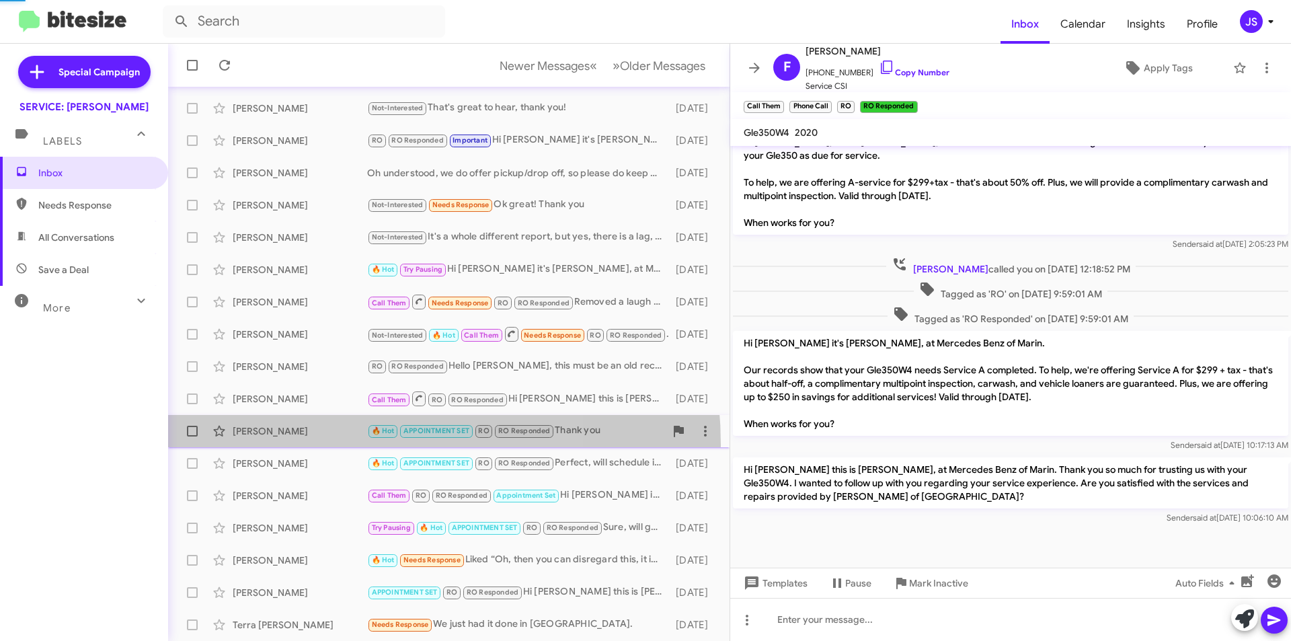
scroll to position [52, 0]
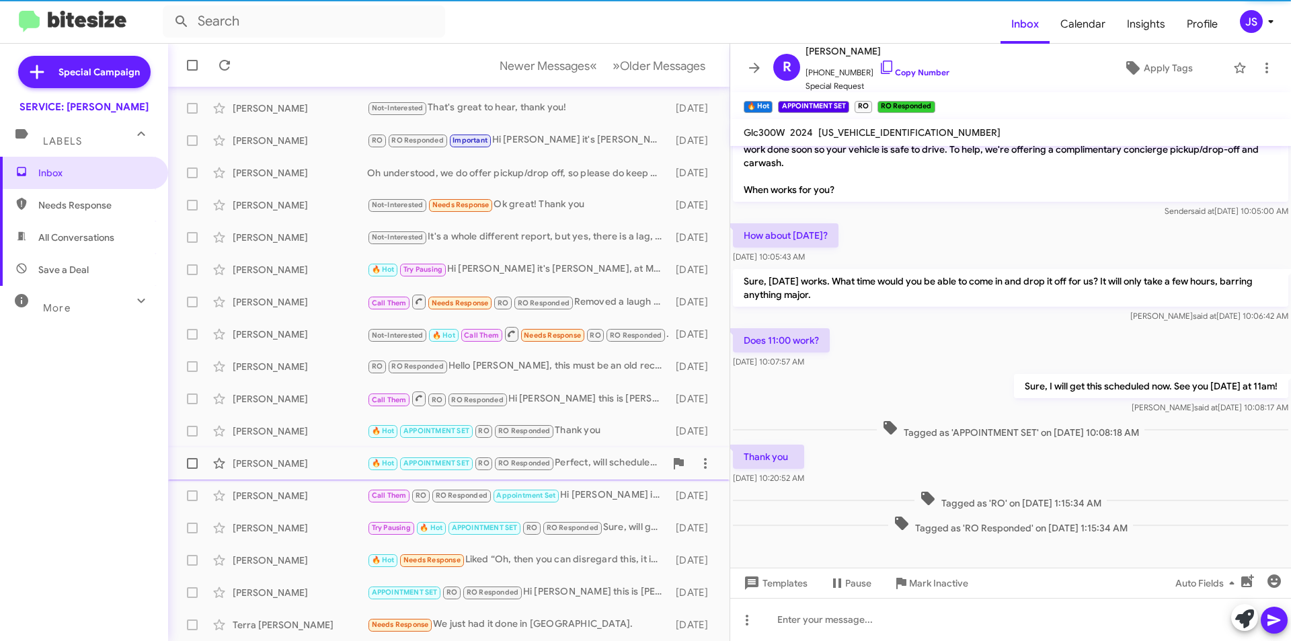
click at [305, 459] on div "Nader Mehra" at bounding box center [300, 462] width 134 height 13
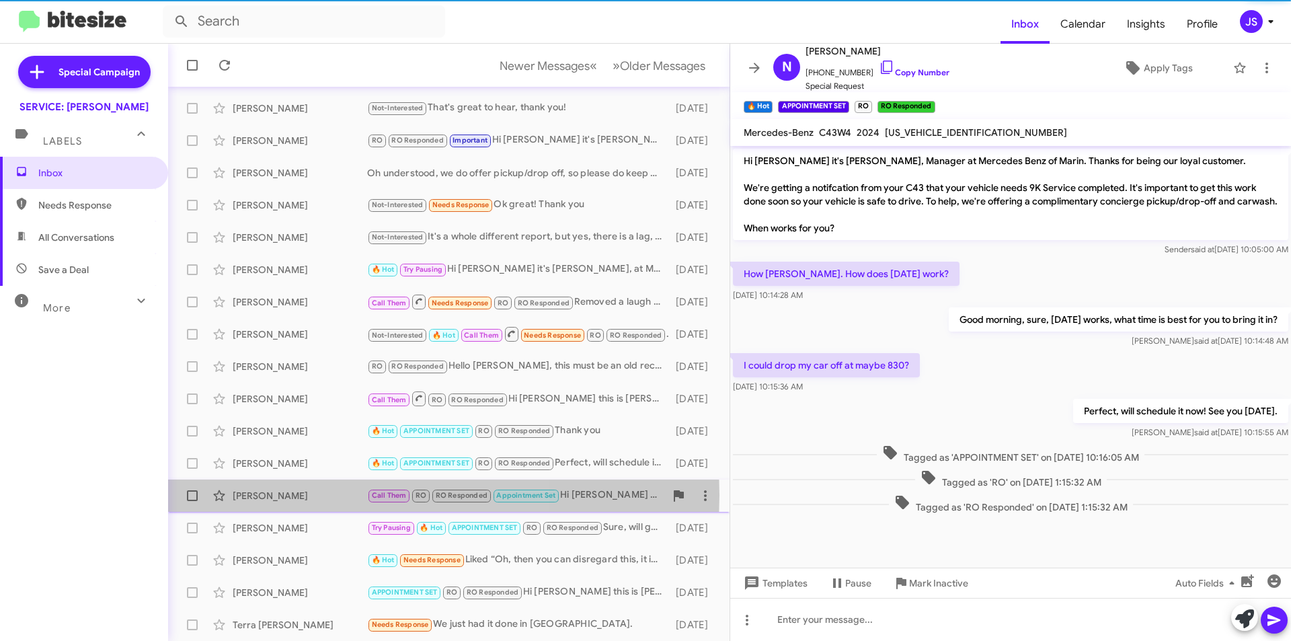
click at [292, 495] on div "Mary Derosa" at bounding box center [300, 495] width 134 height 13
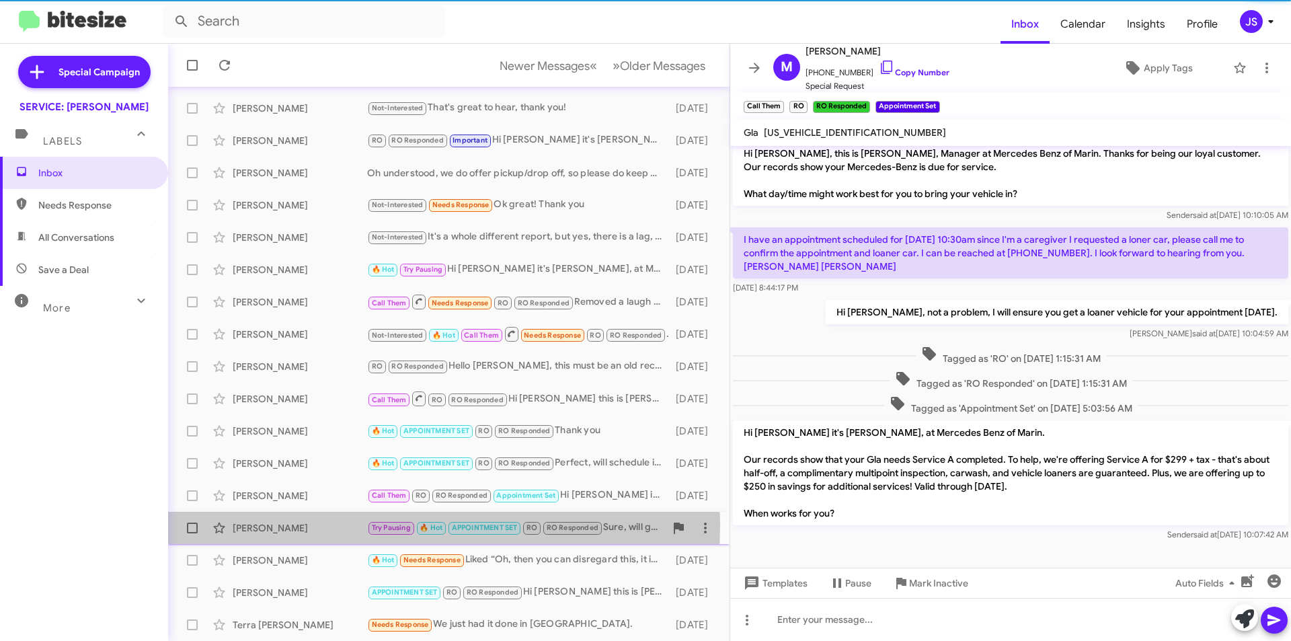
click at [292, 524] on div "Paul Castagna" at bounding box center [300, 527] width 134 height 13
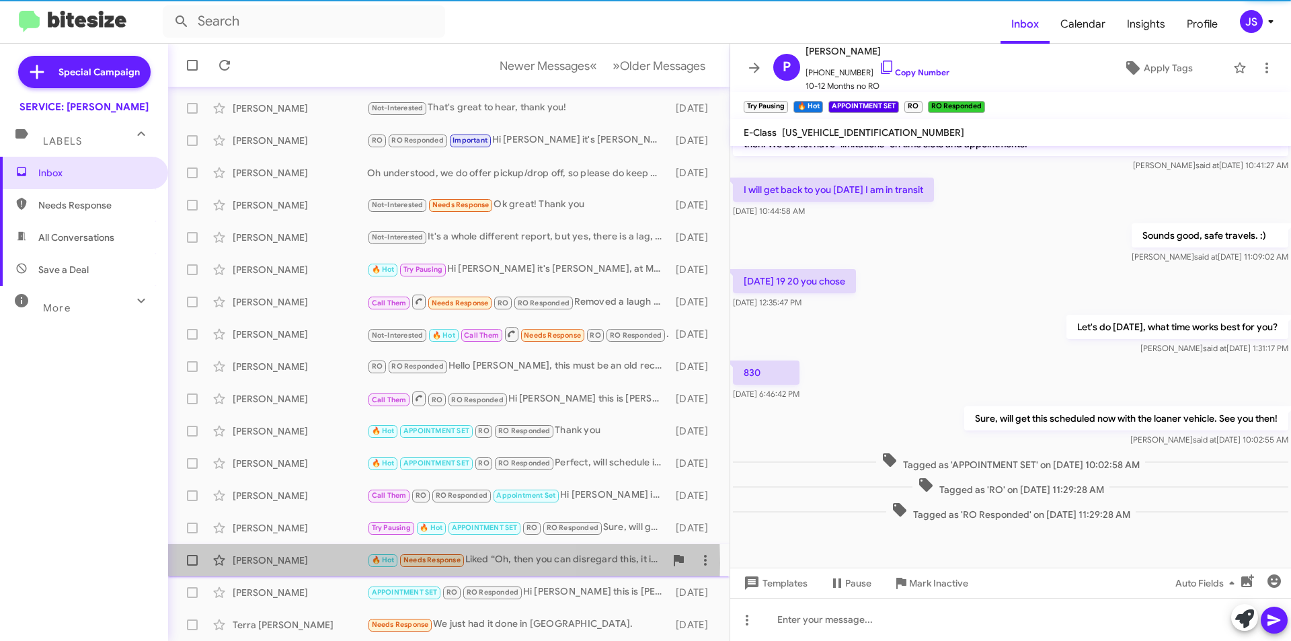
click at [306, 563] on div "Sarah Baxter" at bounding box center [300, 559] width 134 height 13
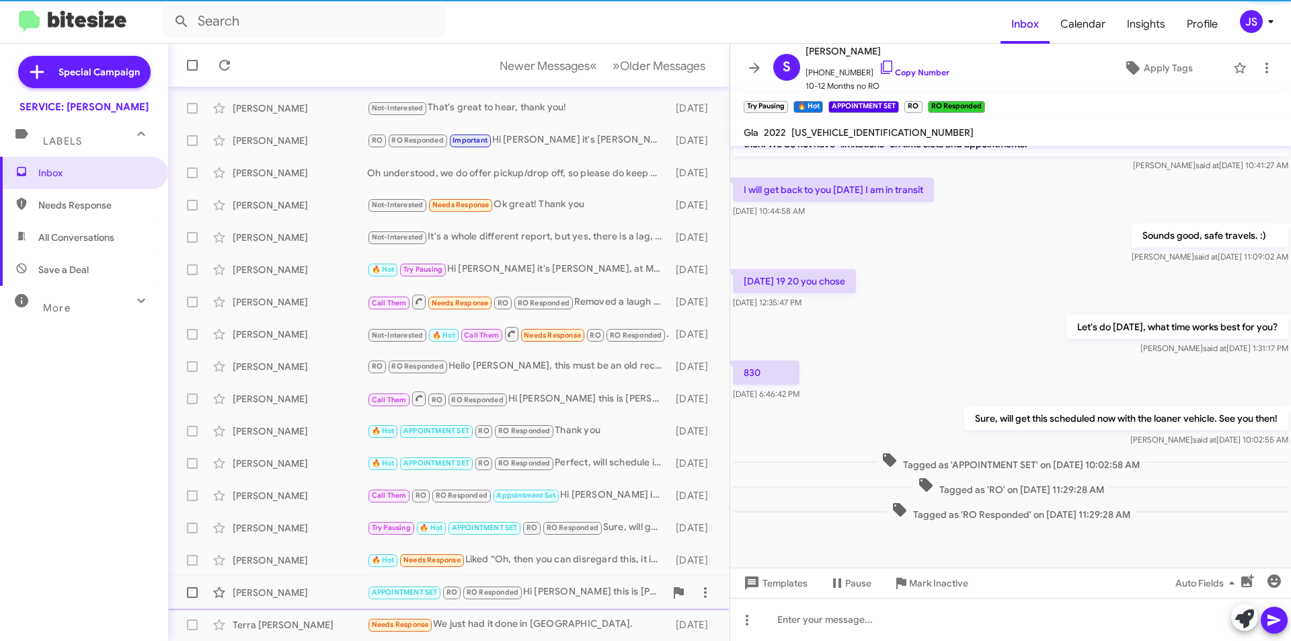
scroll to position [65, 0]
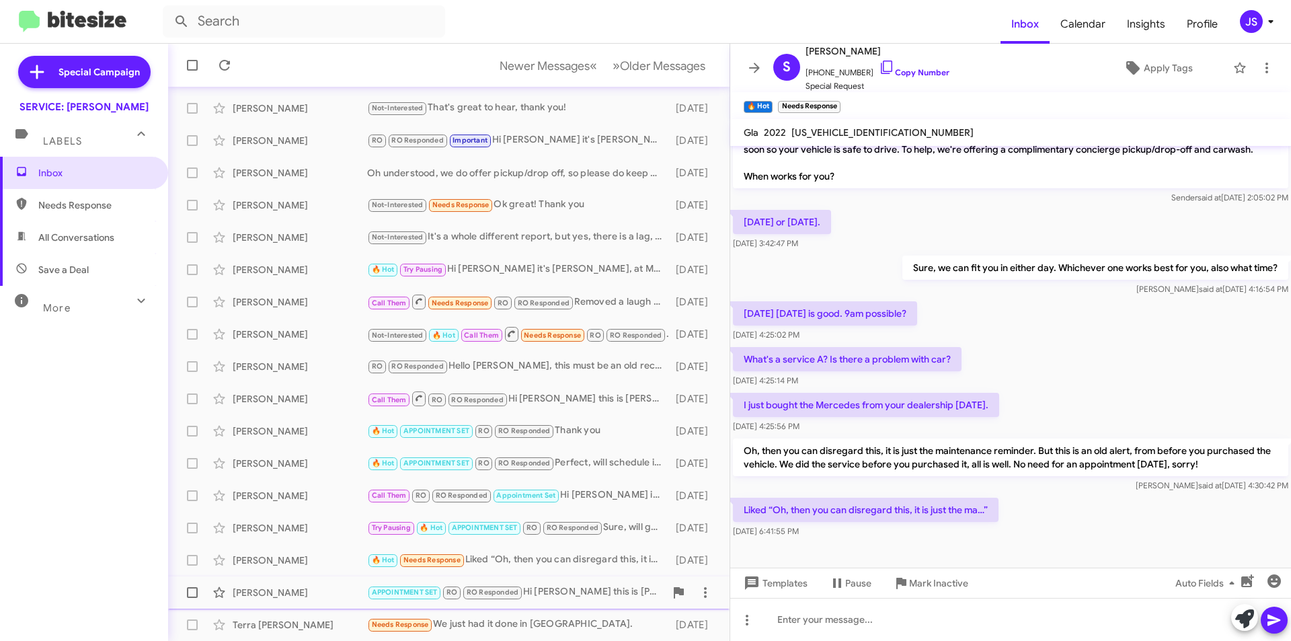
click at [309, 588] on div "John Supple" at bounding box center [300, 592] width 134 height 13
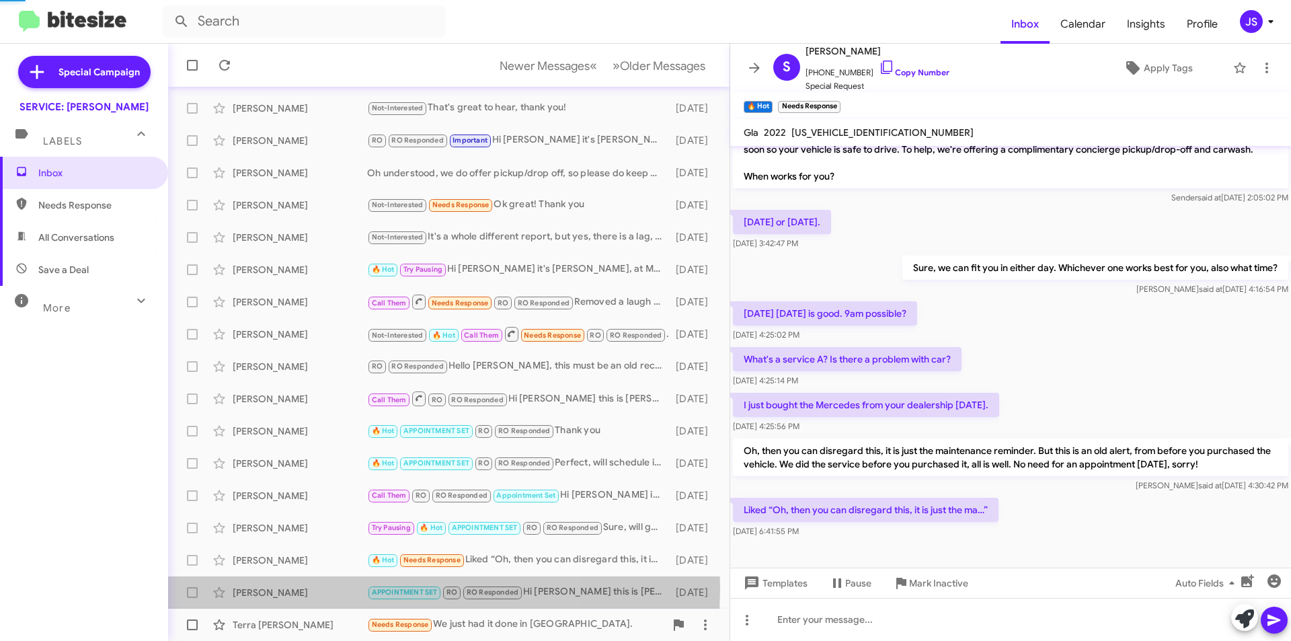
scroll to position [419, 0]
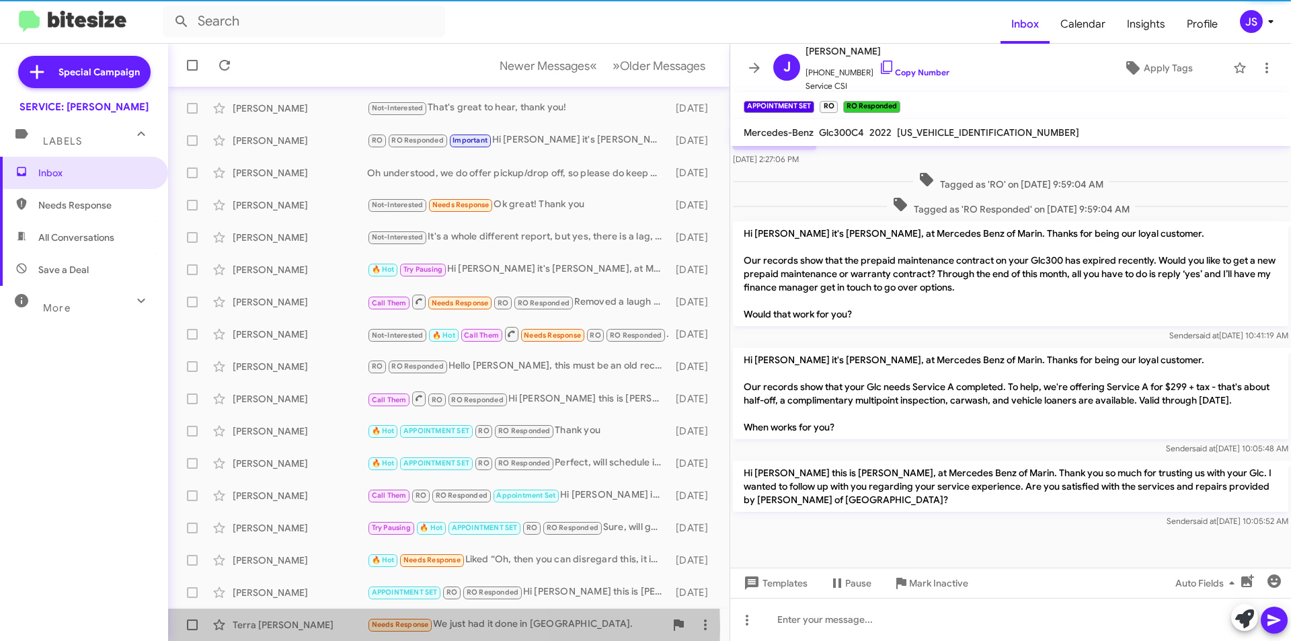
click at [292, 627] on div "Terra Linda" at bounding box center [300, 624] width 134 height 13
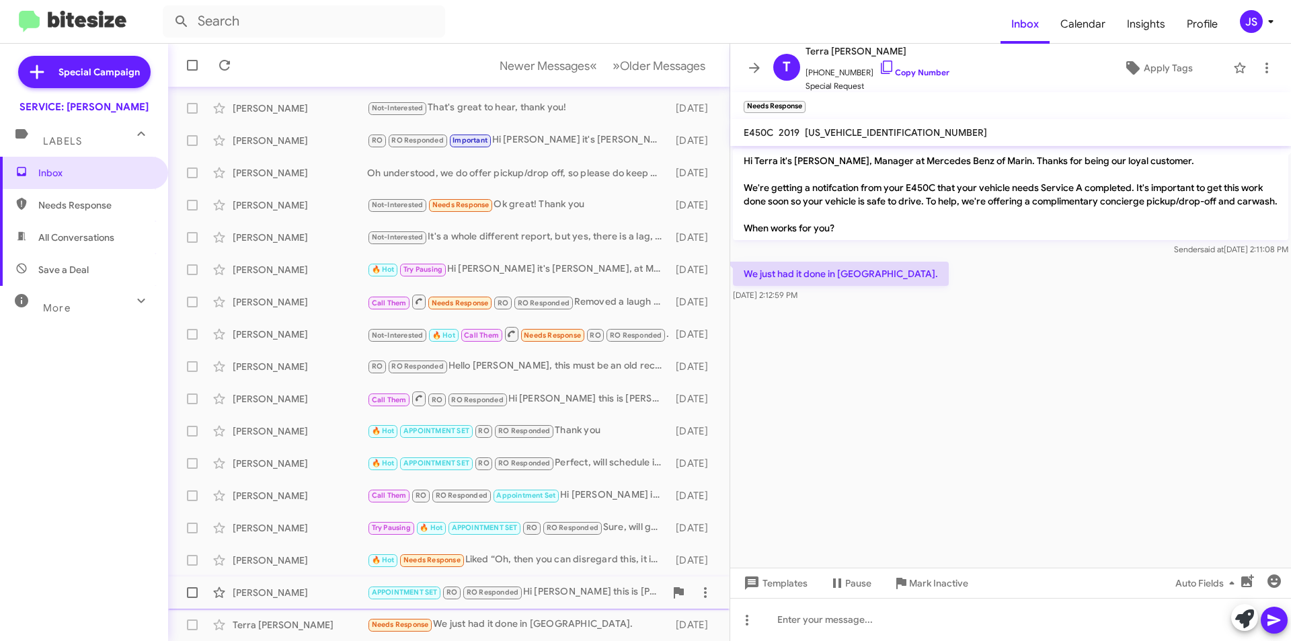
click at [301, 594] on div "John Supple" at bounding box center [300, 592] width 134 height 13
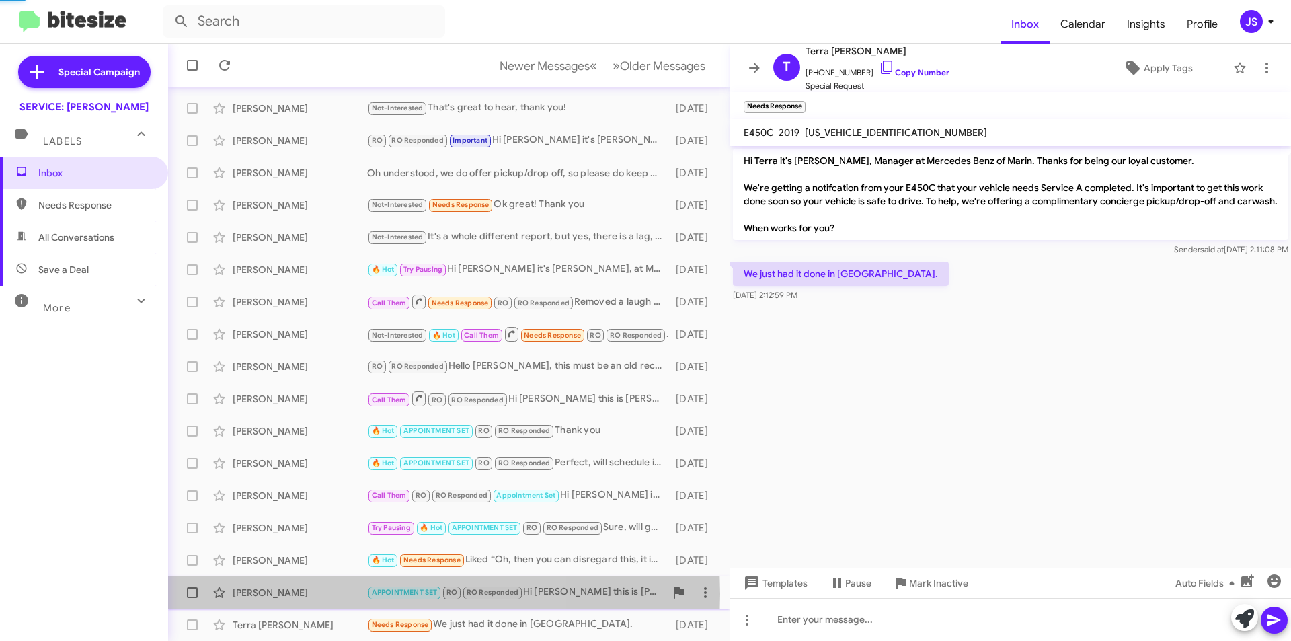
scroll to position [419, 0]
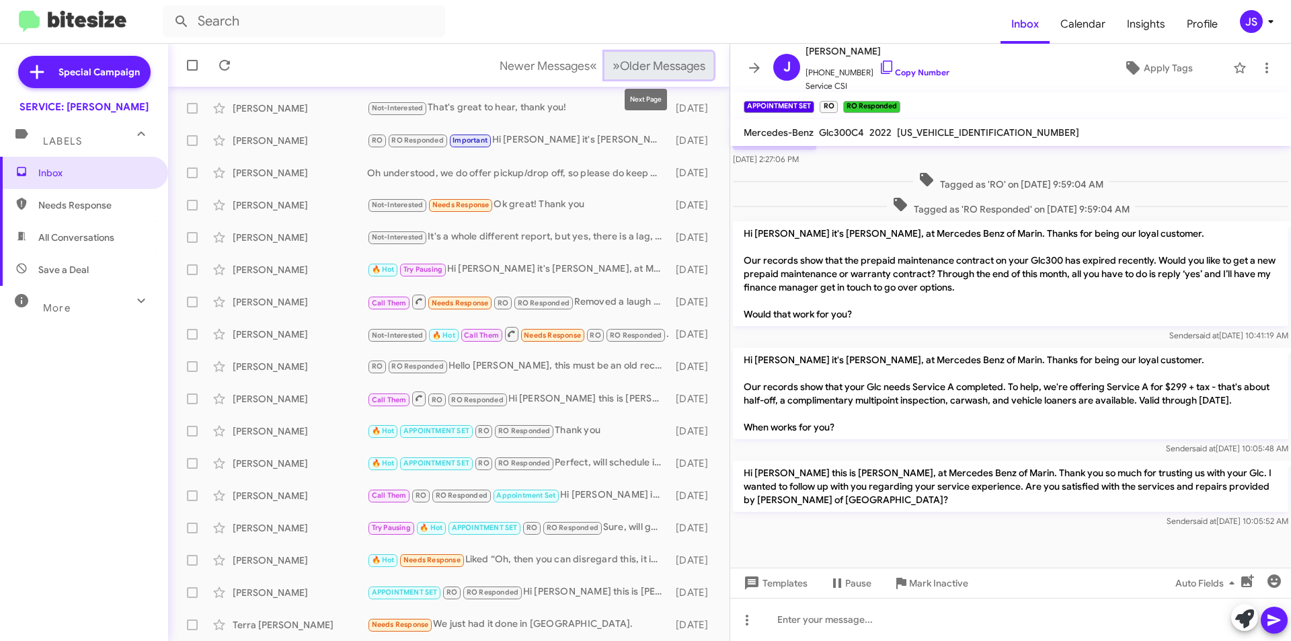
click at [688, 63] on span "Older Messages" at bounding box center [662, 65] width 85 height 15
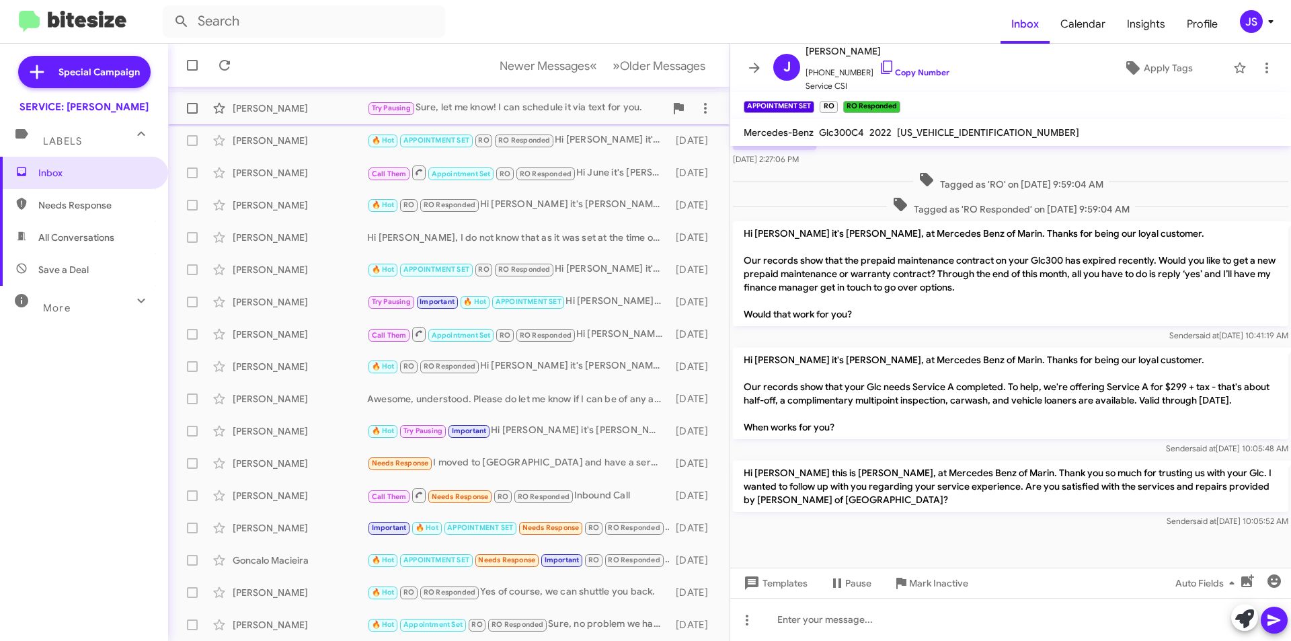
click at [271, 106] on div "David Escobar" at bounding box center [300, 108] width 134 height 13
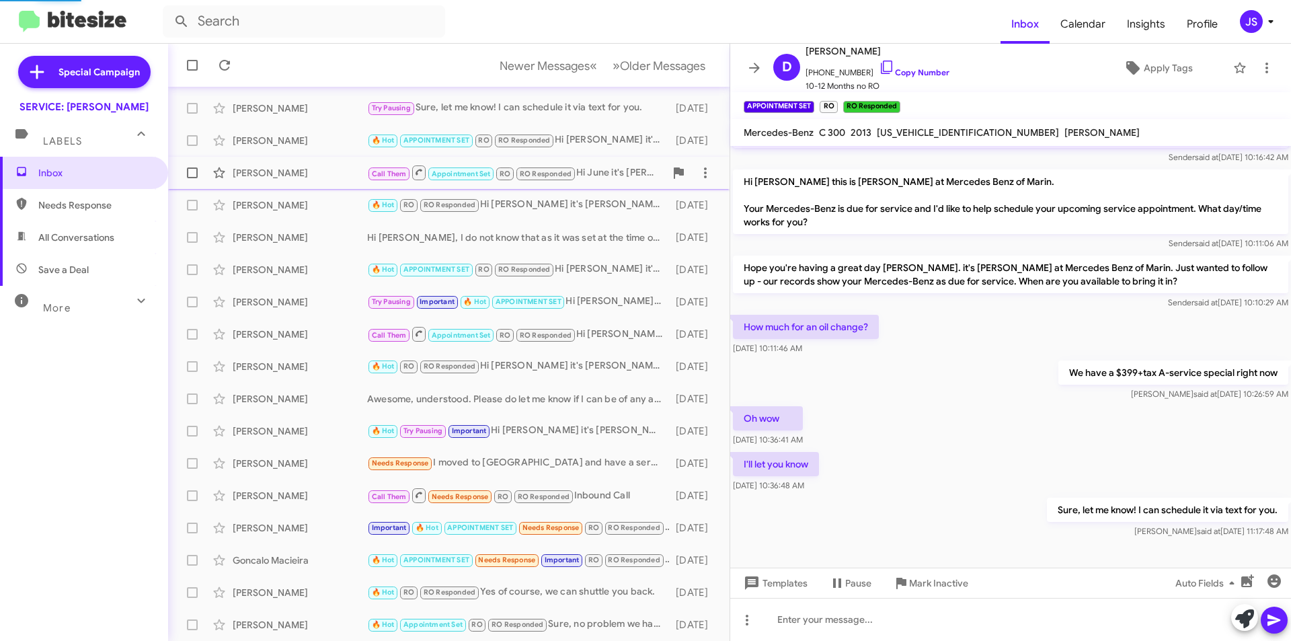
scroll to position [65, 0]
click at [274, 149] on div "Carly Cooper 🔥 Hot APPOINTMENT SET RO RO Responded Hi Carly it's Omar Ibrahimi,…" at bounding box center [449, 140] width 540 height 27
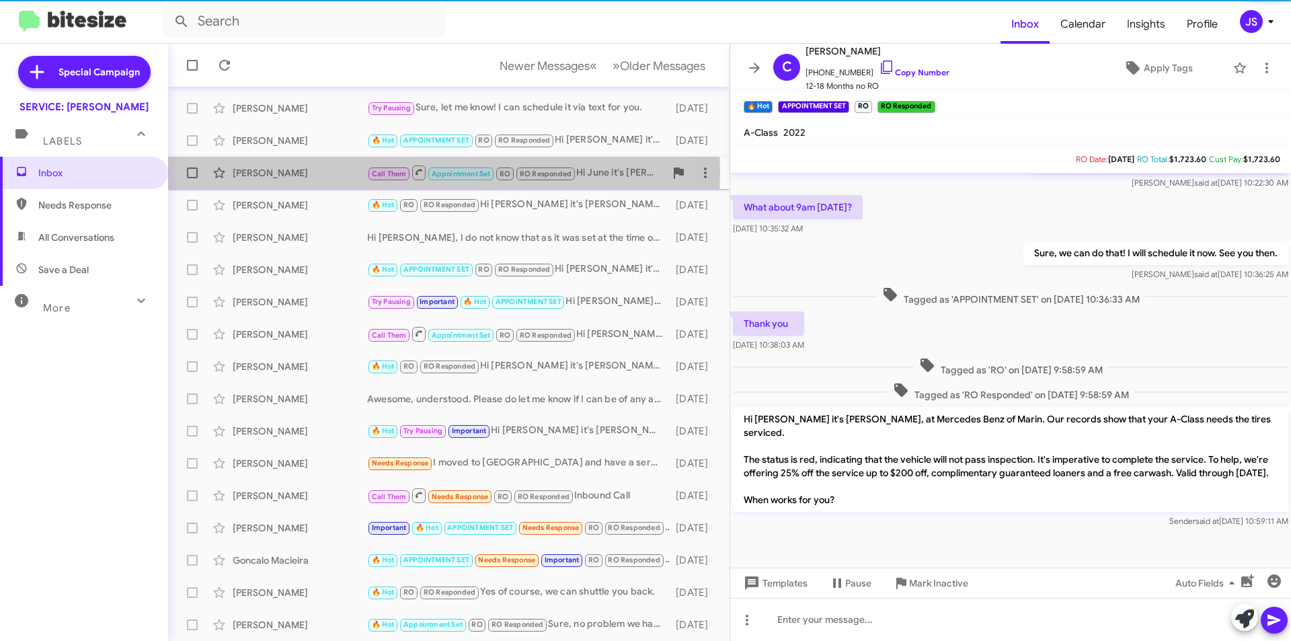
click at [278, 171] on div "June Rongey" at bounding box center [300, 172] width 134 height 13
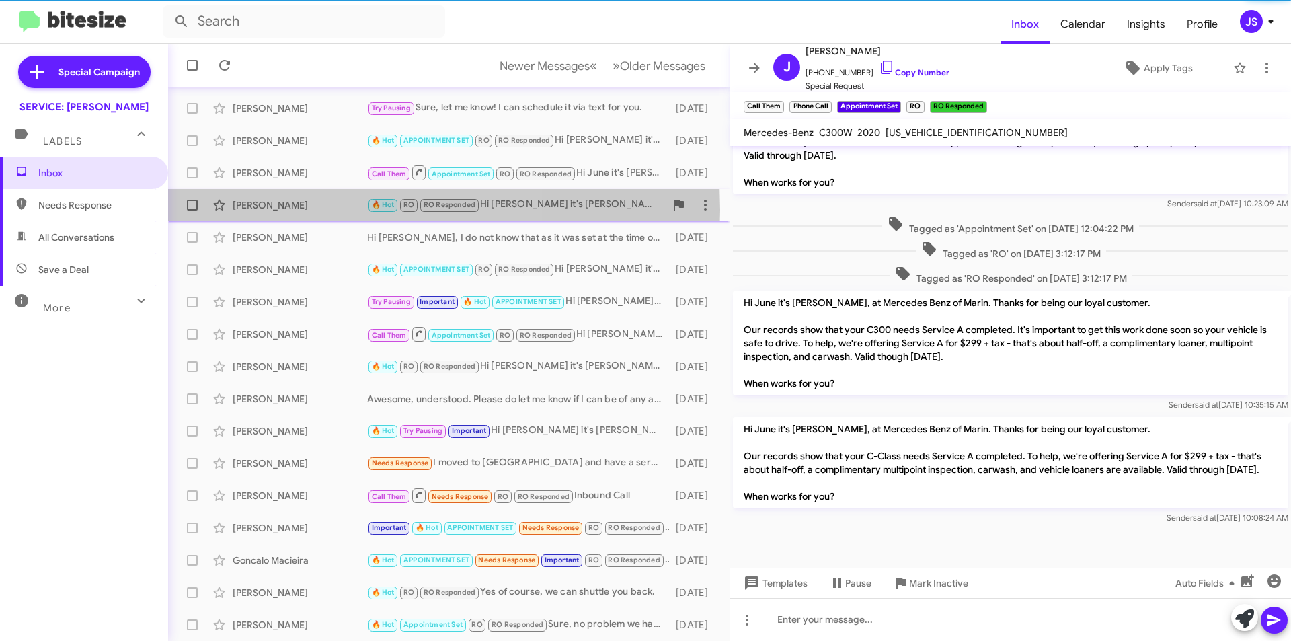
click at [289, 210] on div "David Geffon" at bounding box center [300, 204] width 134 height 13
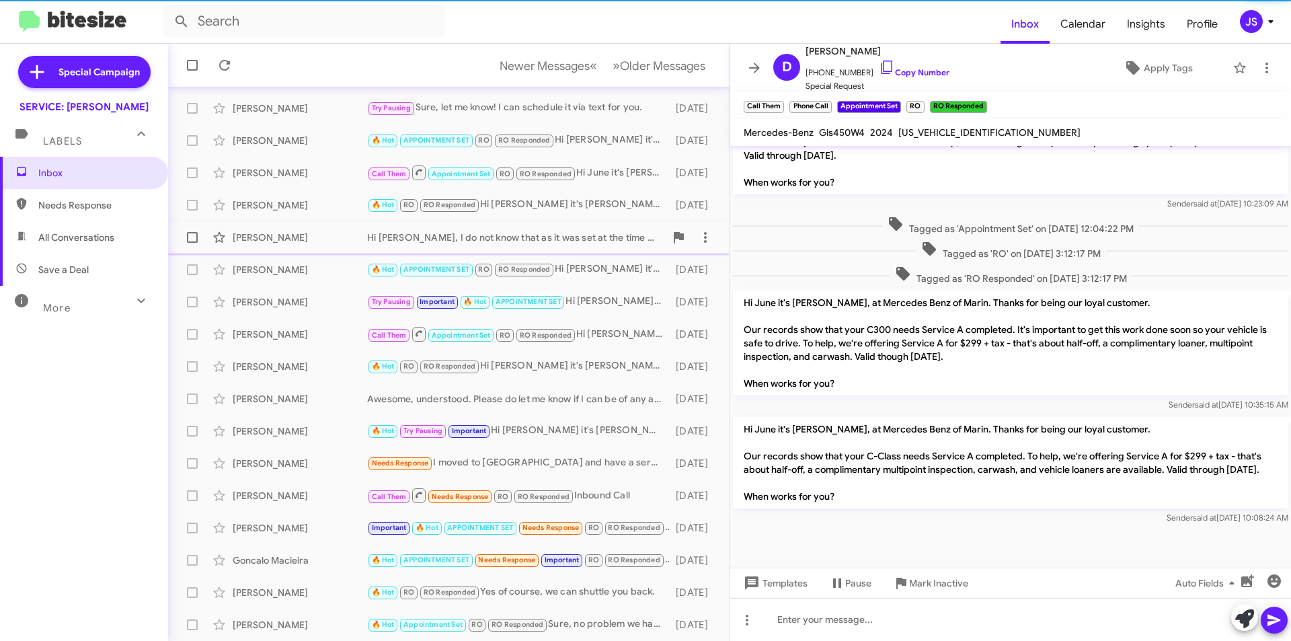
scroll to position [140, 0]
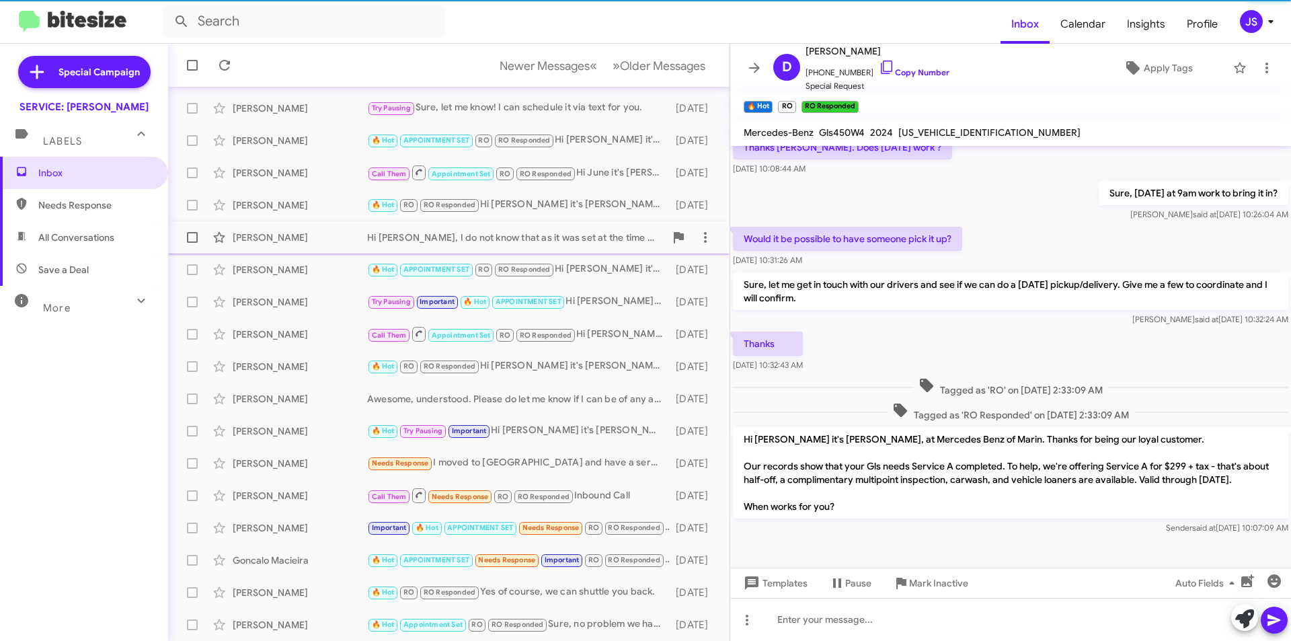
click at [304, 238] on div "Iraj Gochehreh" at bounding box center [300, 237] width 134 height 13
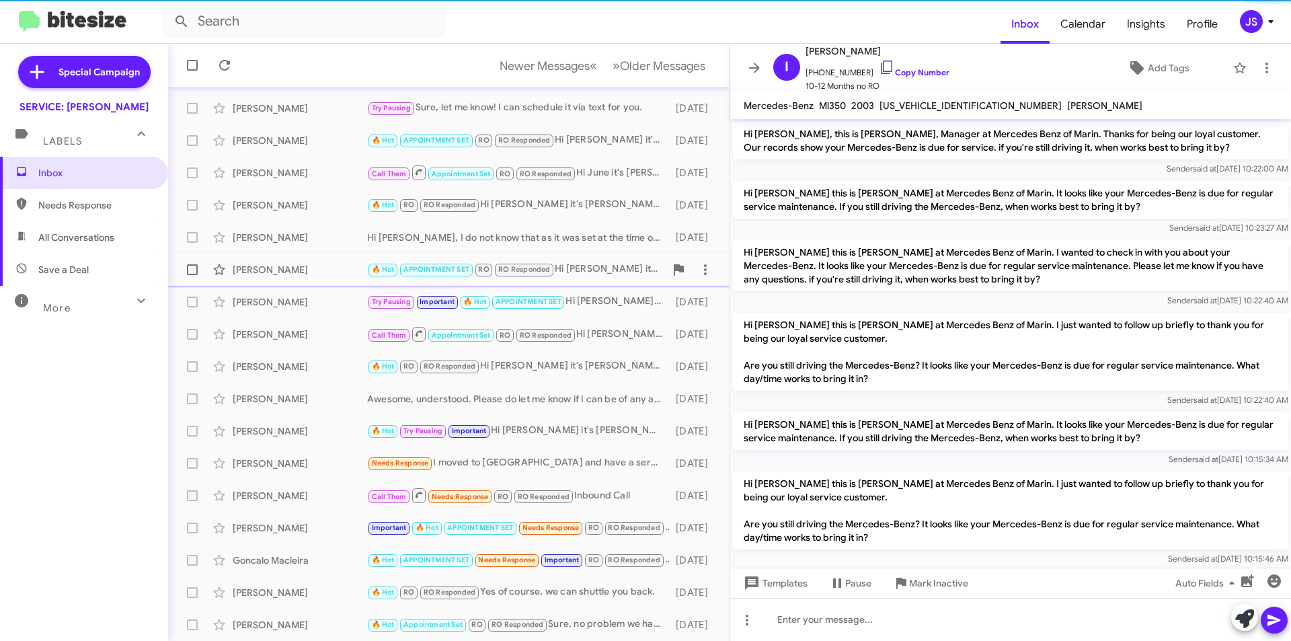
click at [307, 264] on div "Barbara Blackman" at bounding box center [300, 269] width 134 height 13
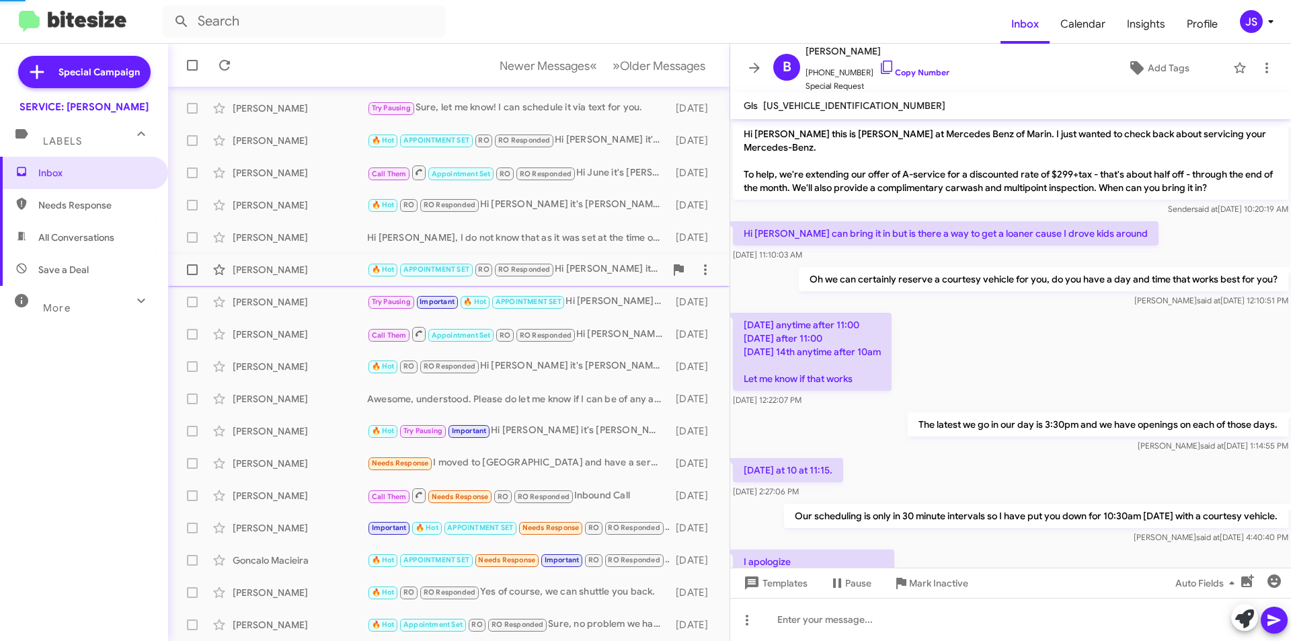
scroll to position [860, 0]
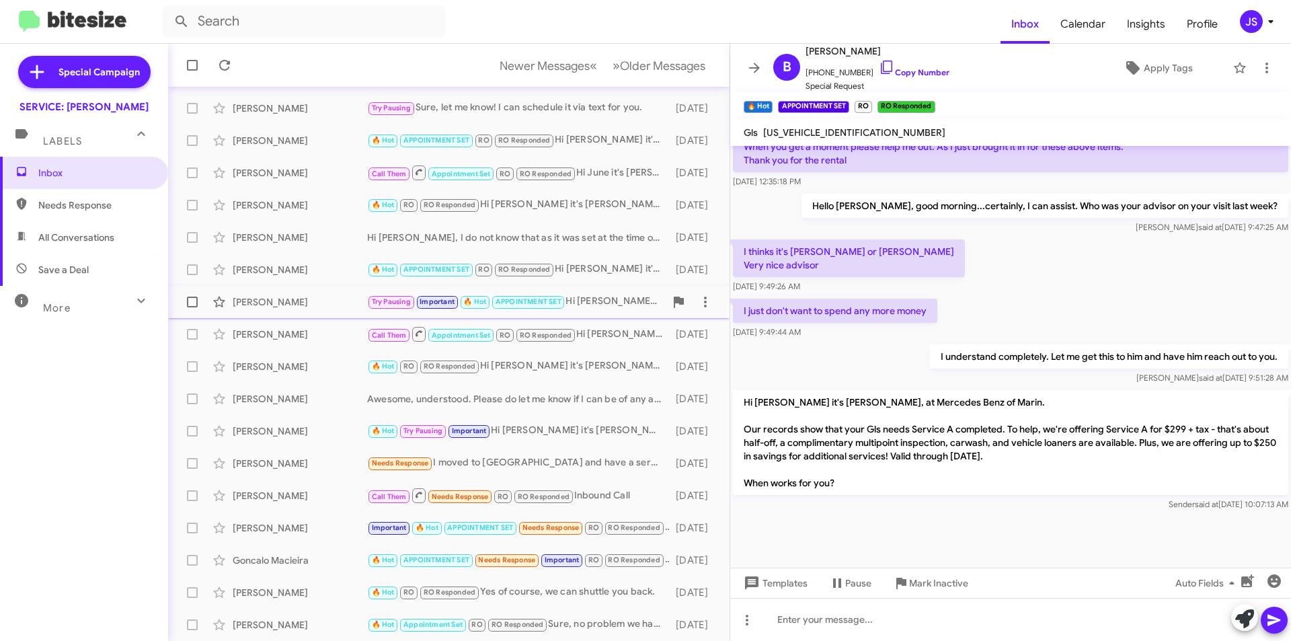
click at [312, 304] on div "Michael Allen" at bounding box center [300, 301] width 134 height 13
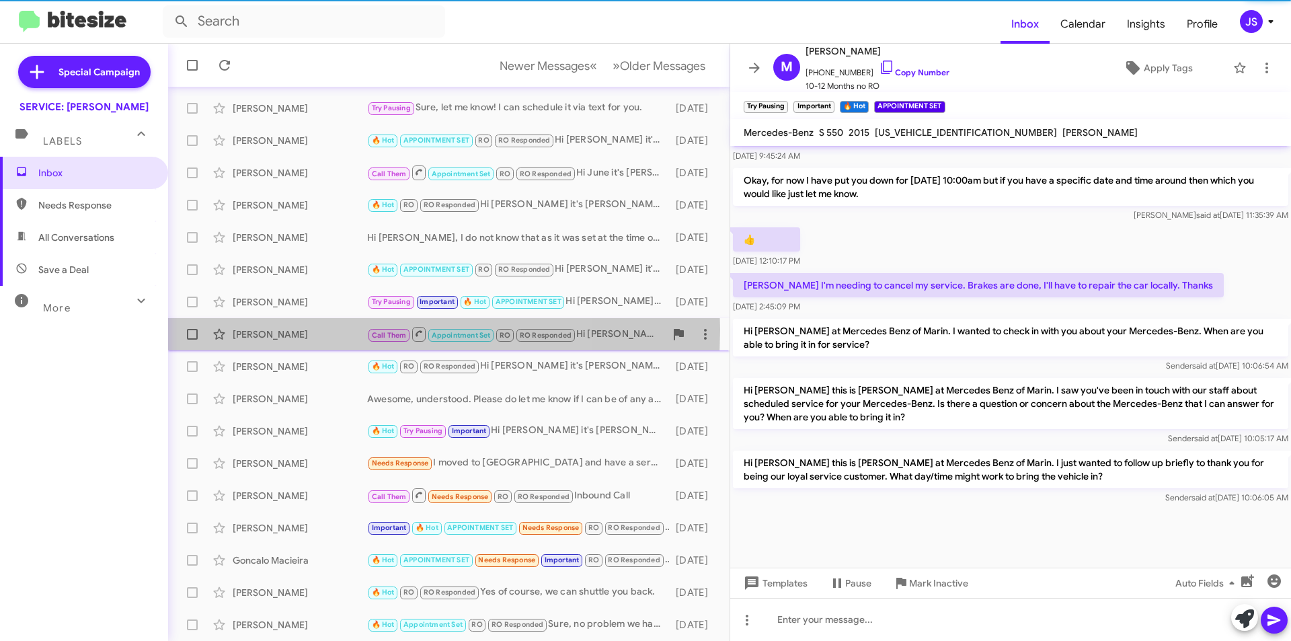
click at [314, 329] on div "Katharine Norris" at bounding box center [300, 333] width 134 height 13
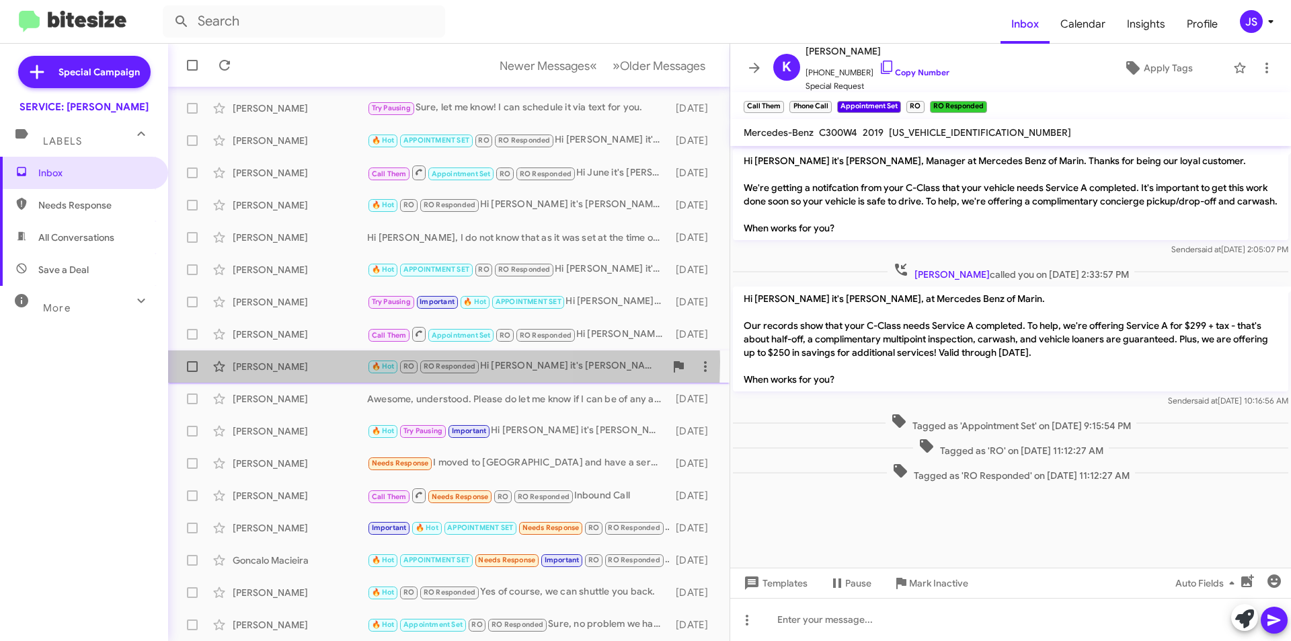
click at [305, 361] on div "Maryann Wilkinson" at bounding box center [300, 366] width 134 height 13
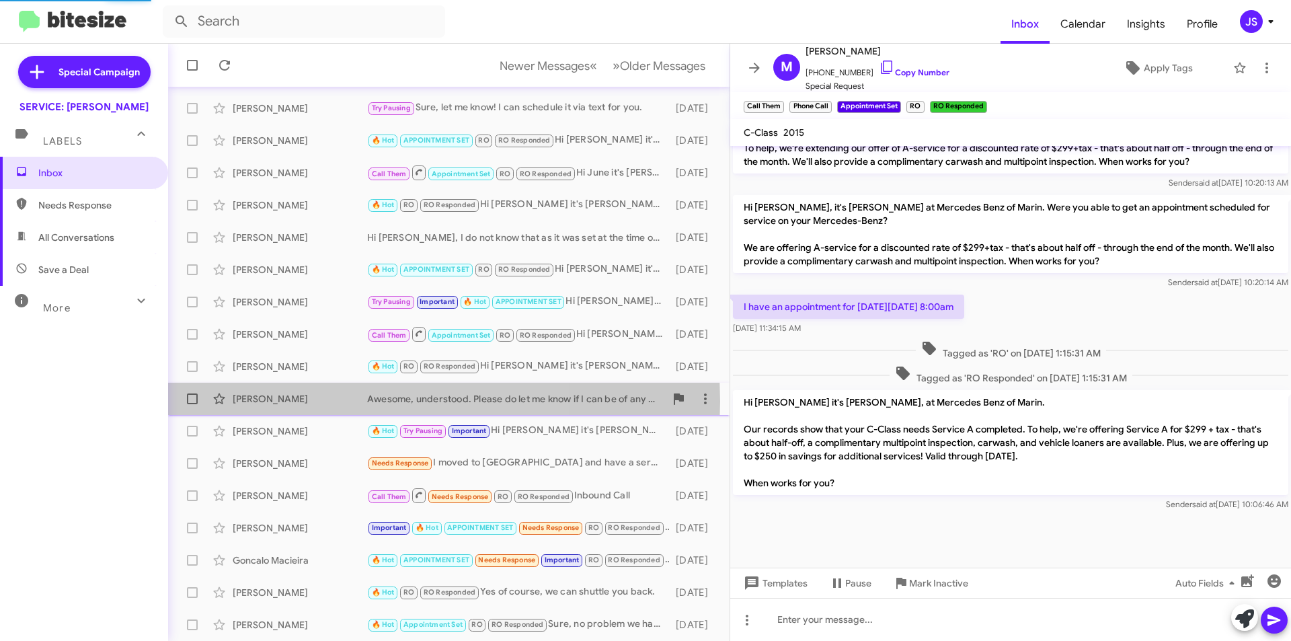
click at [303, 401] on div "Michael Seaman" at bounding box center [300, 398] width 134 height 13
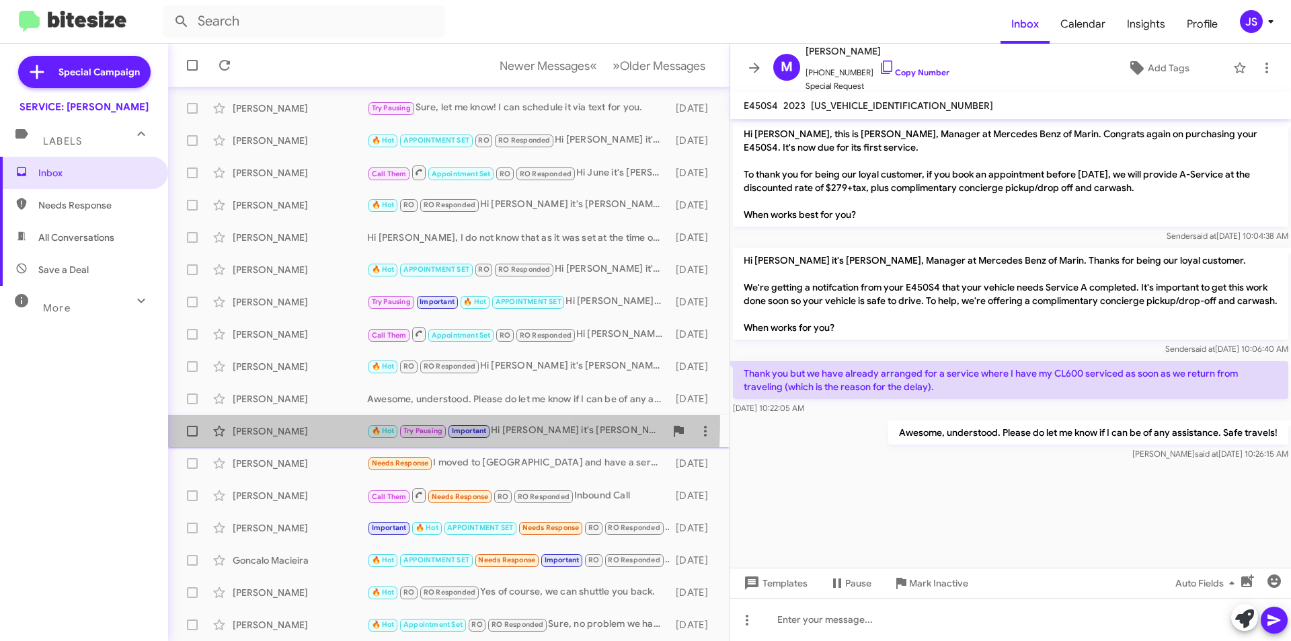
click at [305, 423] on div "Marina Butler 🔥 Hot Try Pausing Important Hi Marina it's Omar Ibrahimi, at Merc…" at bounding box center [449, 430] width 540 height 27
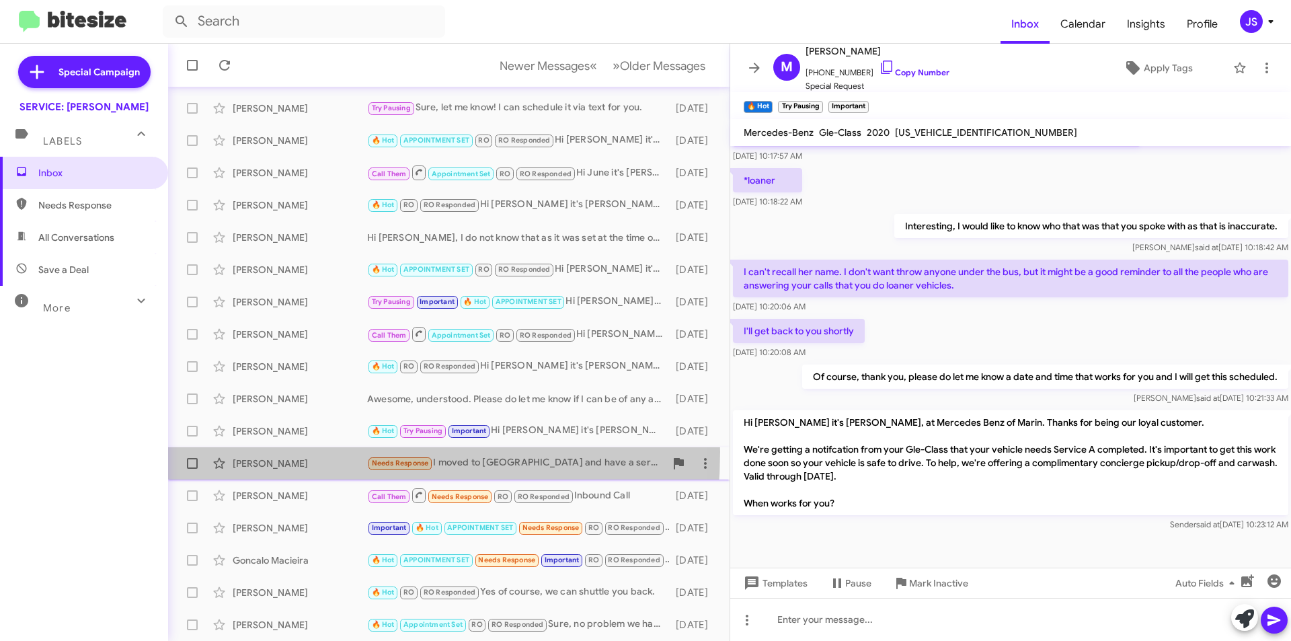
click at [286, 452] on div "Bailey Cushing Needs Response I moved to MA and have a service scheduled at the…" at bounding box center [449, 463] width 540 height 27
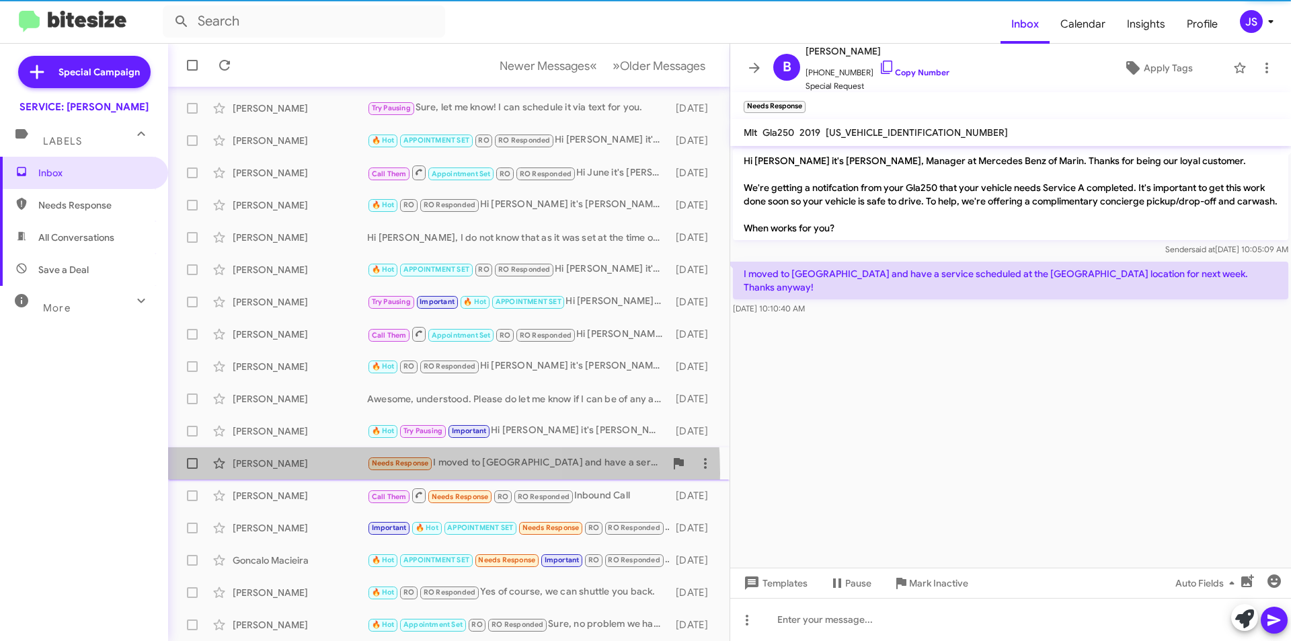
click at [299, 473] on div "Bailey Cushing Needs Response I moved to MA and have a service scheduled at the…" at bounding box center [449, 463] width 540 height 27
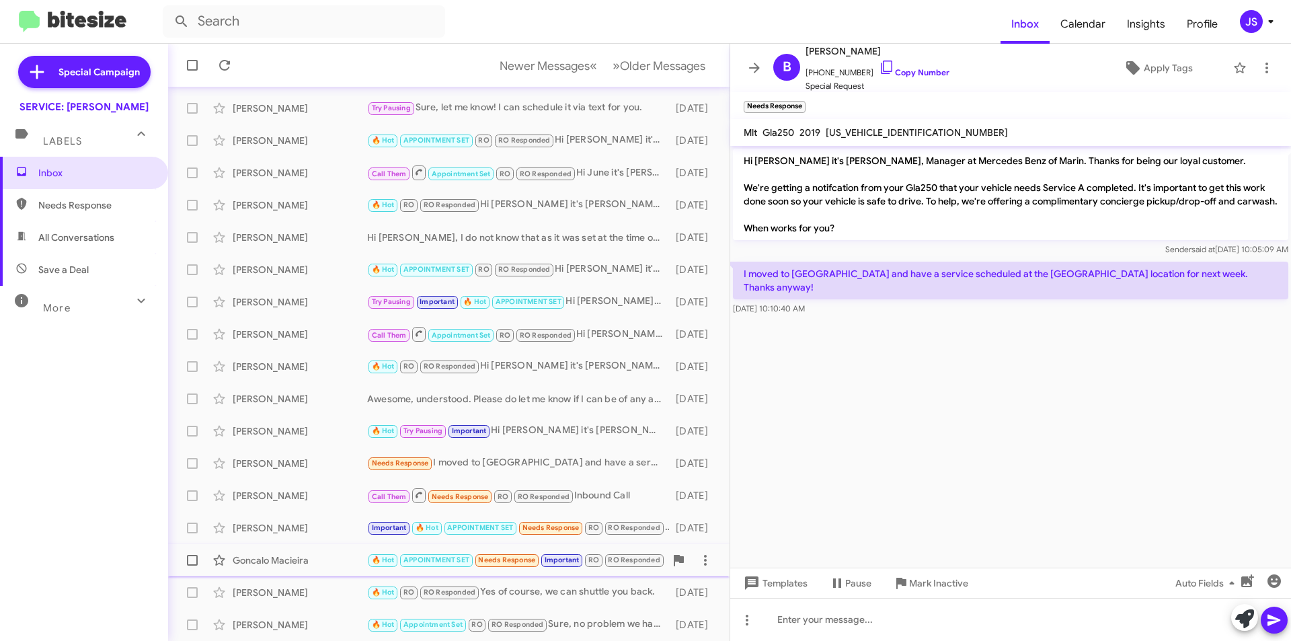
click at [282, 548] on div "Goncalo Macieira 🔥 Hot APPOINTMENT SET Needs Response Important RO RO Responded…" at bounding box center [449, 560] width 540 height 27
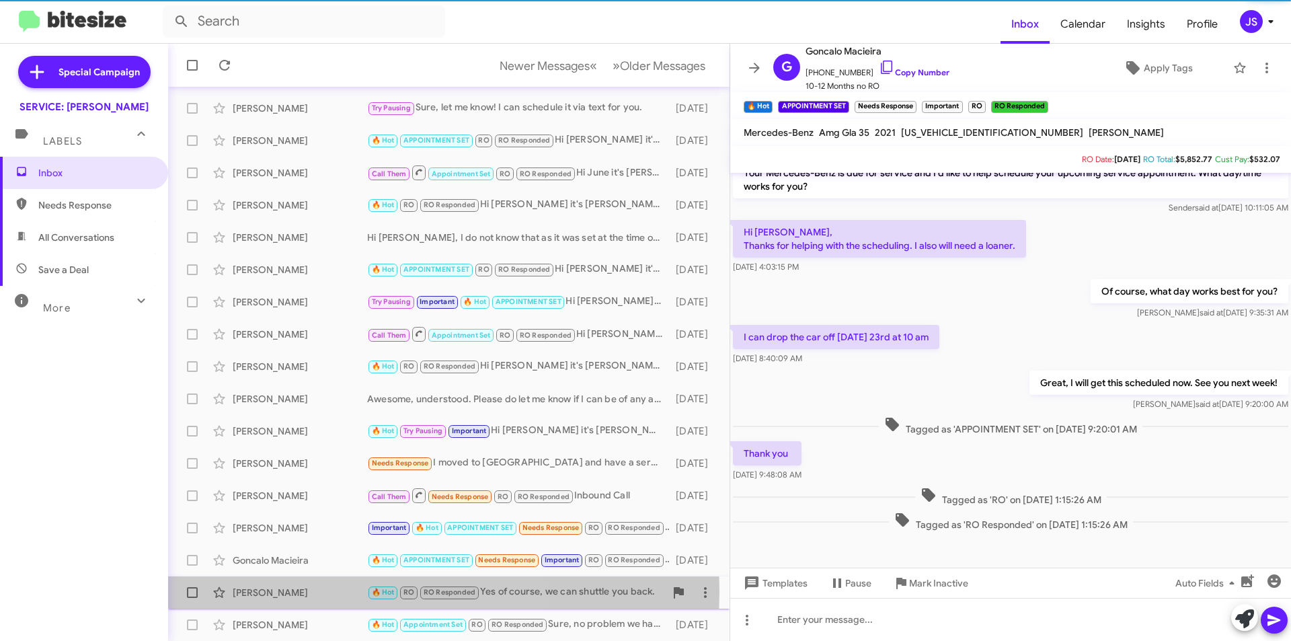
click at [290, 592] on div "Martin Soja" at bounding box center [300, 592] width 134 height 13
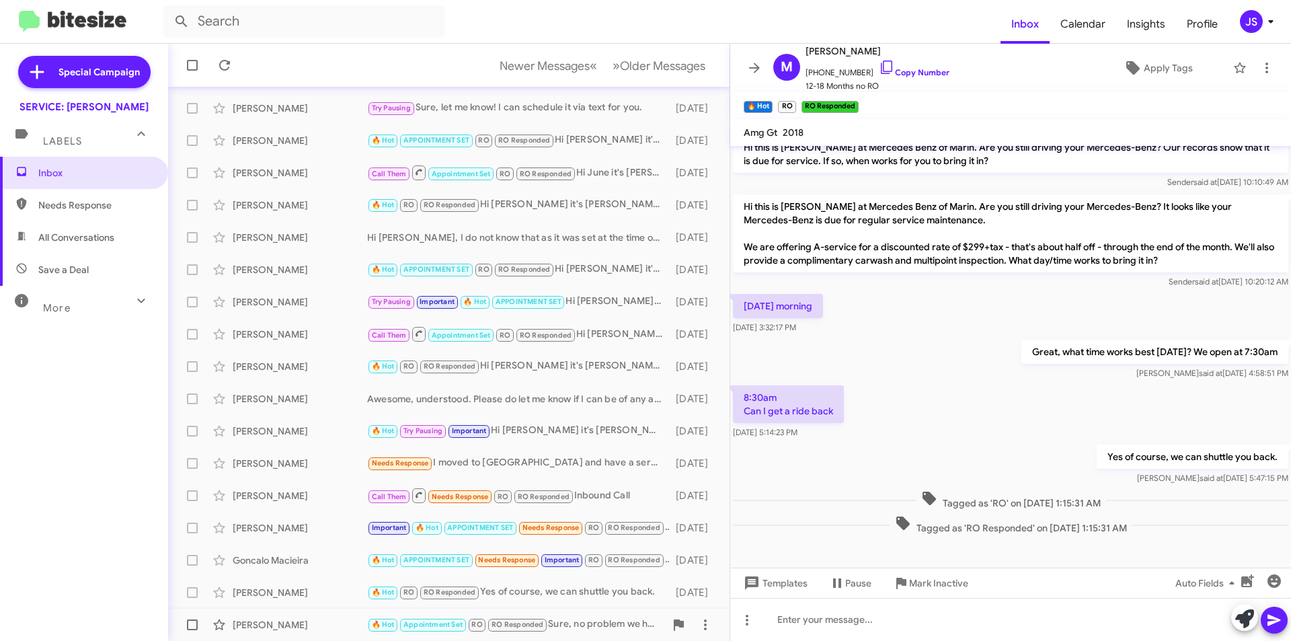
click at [280, 623] on div "Natalie Stewart" at bounding box center [300, 624] width 134 height 13
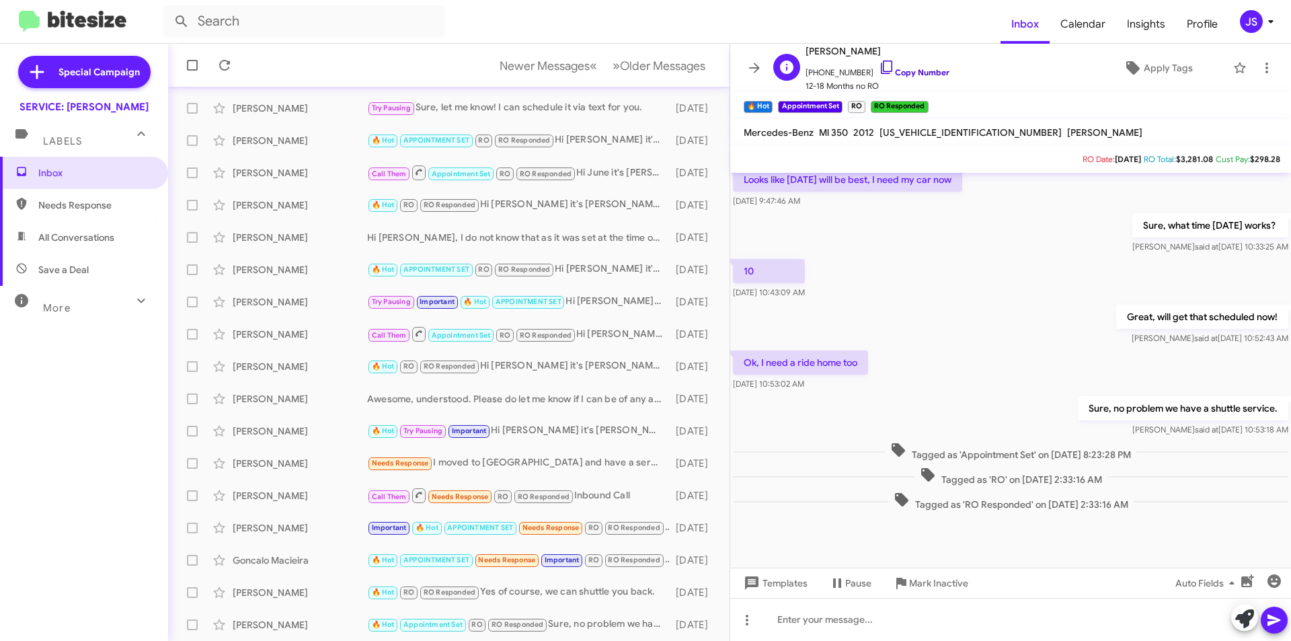
click at [879, 65] on icon at bounding box center [887, 67] width 16 height 16
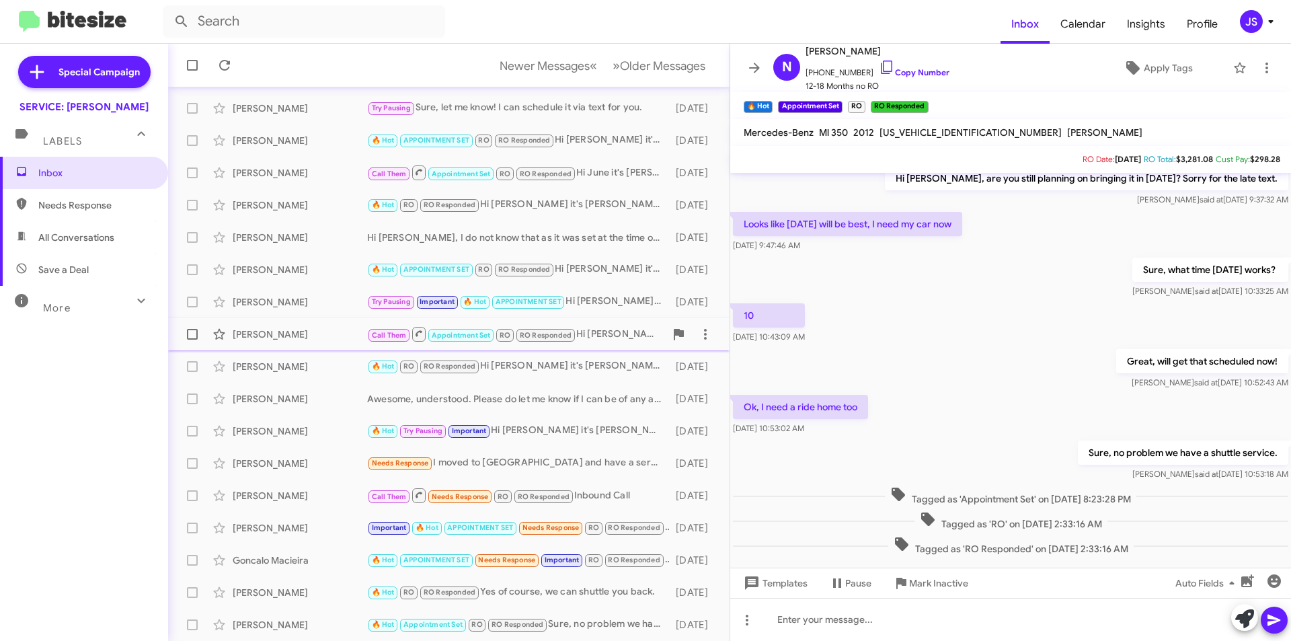
scroll to position [368, 0]
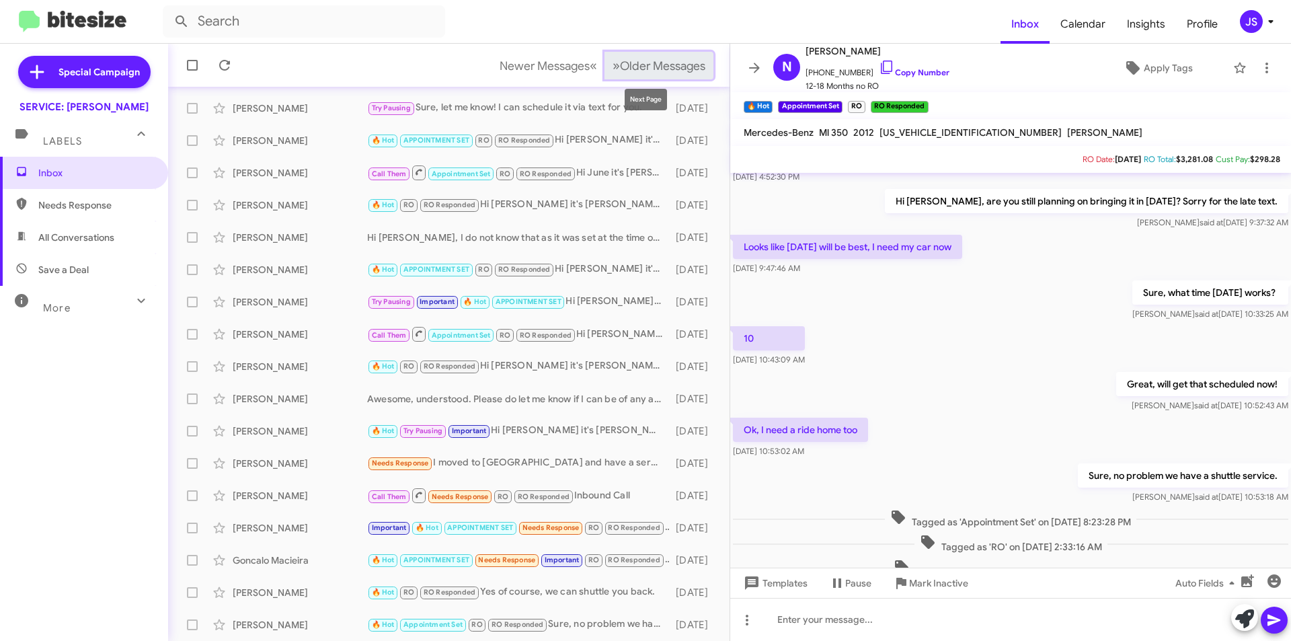
click at [635, 58] on span "Older Messages" at bounding box center [662, 65] width 85 height 15
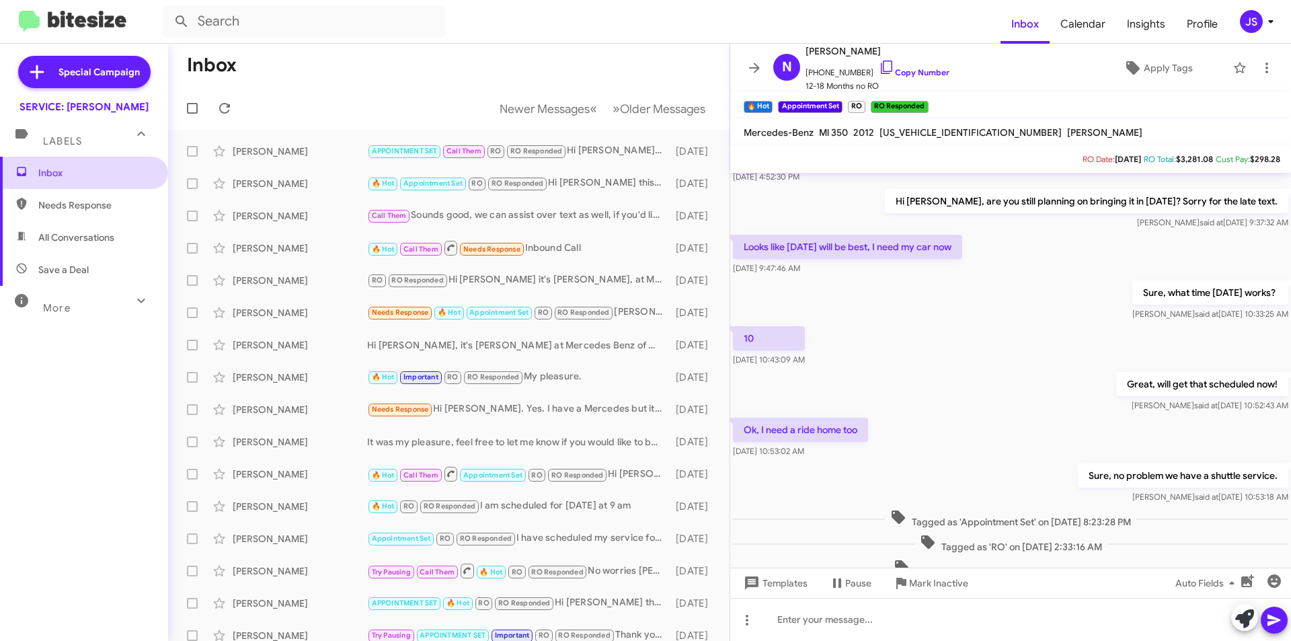
click at [52, 173] on span "Inbox" at bounding box center [95, 172] width 114 height 13
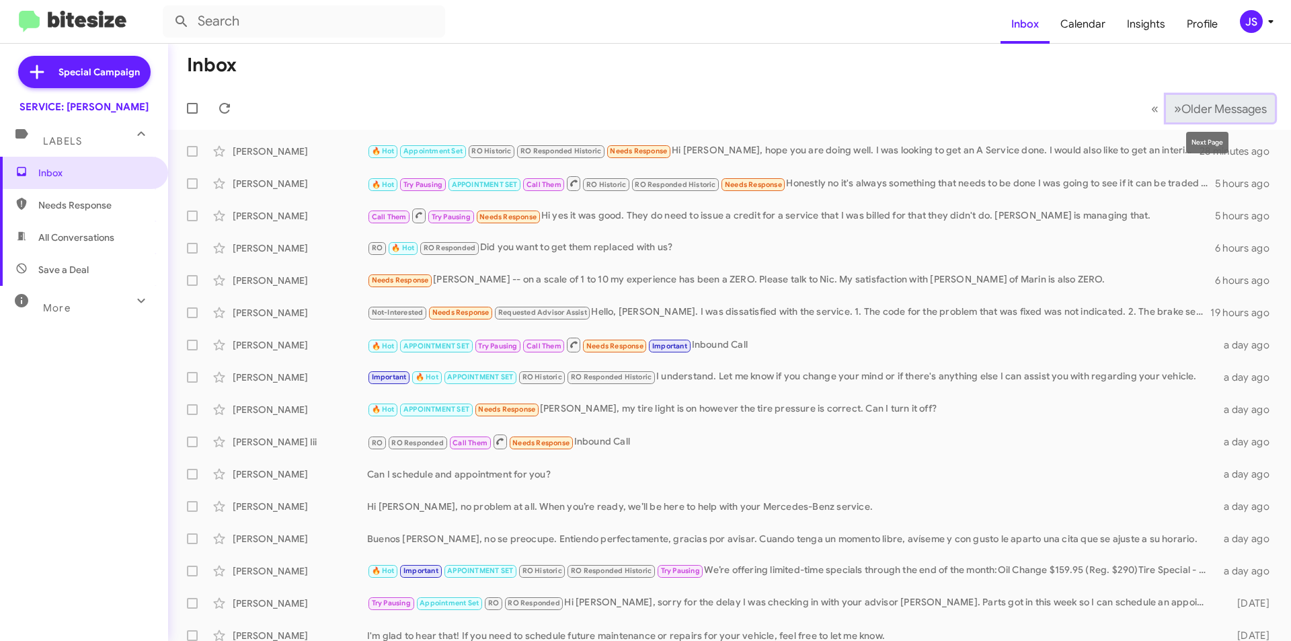
click at [1193, 97] on button "» Next Older Messages" at bounding box center [1220, 109] width 109 height 28
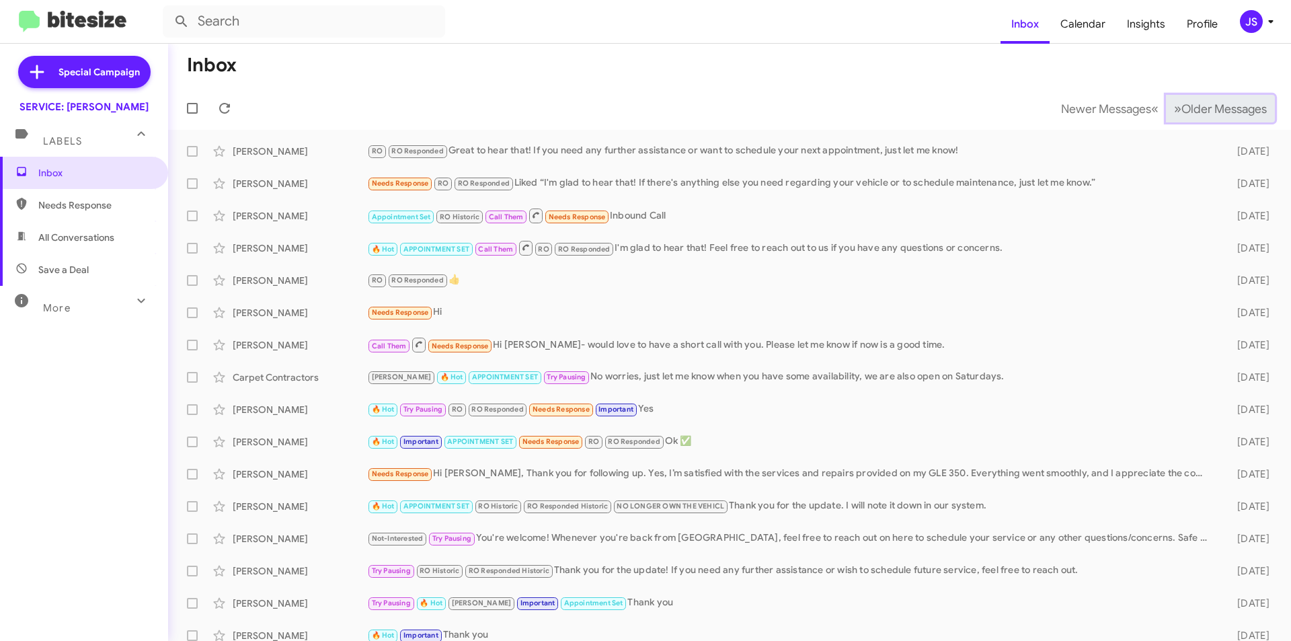
click at [1195, 97] on button "» Next Older Messages" at bounding box center [1220, 109] width 109 height 28
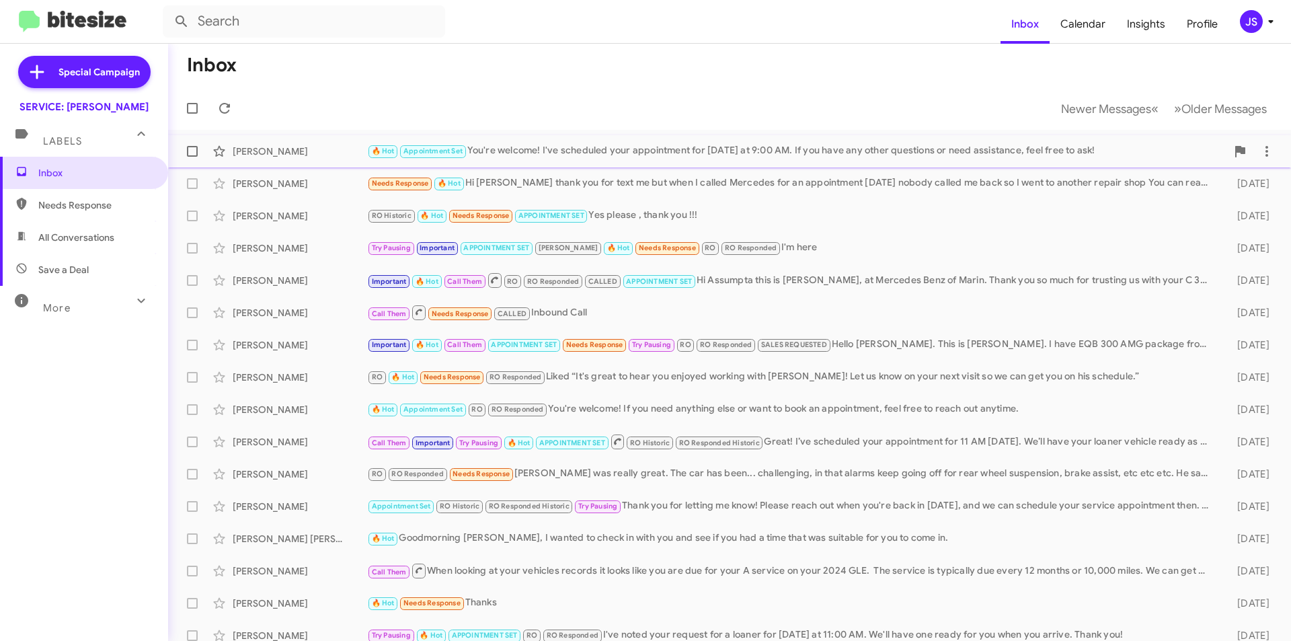
click at [752, 152] on div "🔥 Hot Appointment Set You're welcome! I've scheduled your appointment for next …" at bounding box center [796, 150] width 859 height 15
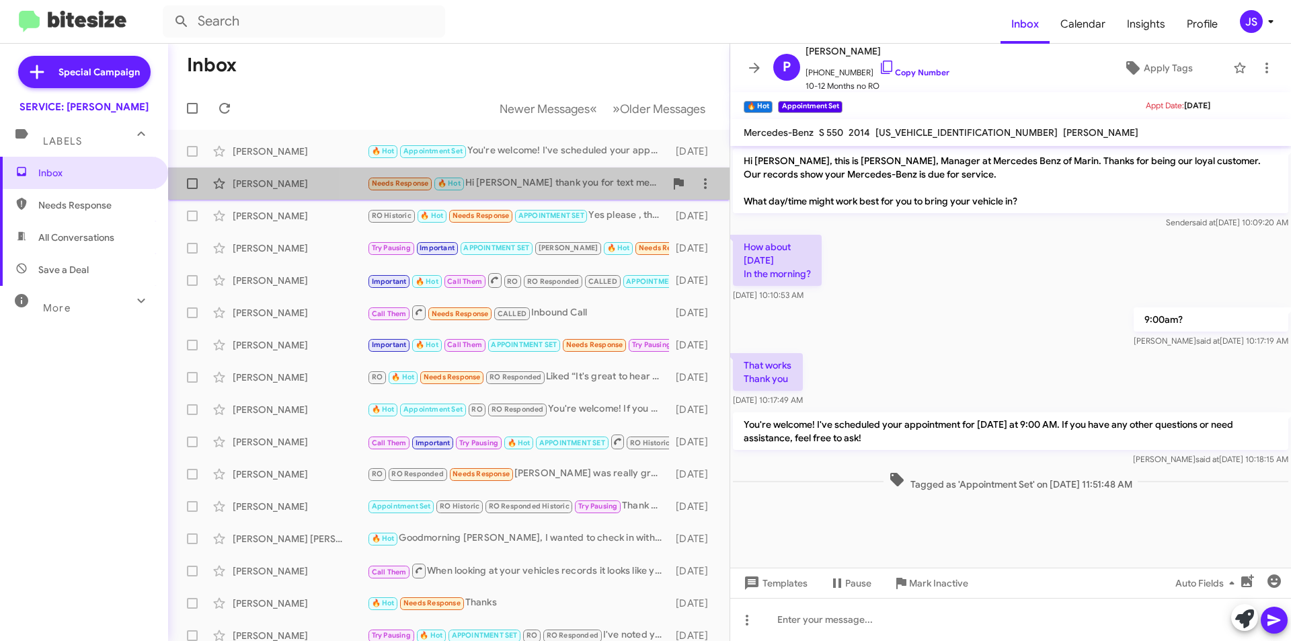
click at [610, 187] on div "Needs Response 🔥 Hot Hi Omar thank you for text me but when I called Mercedes f…" at bounding box center [516, 182] width 298 height 15
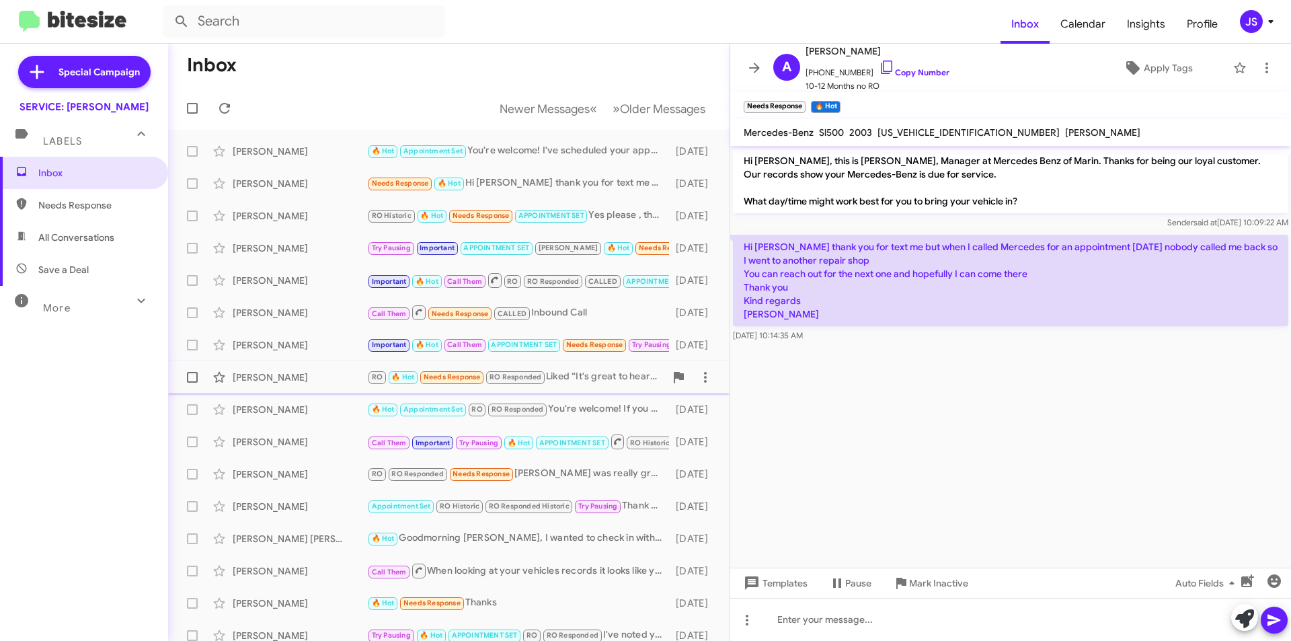
click at [337, 390] on div "Susan Bloom RO 🔥 Hot Needs Response RO Responded Liked “It's great to hear you …" at bounding box center [449, 377] width 540 height 27
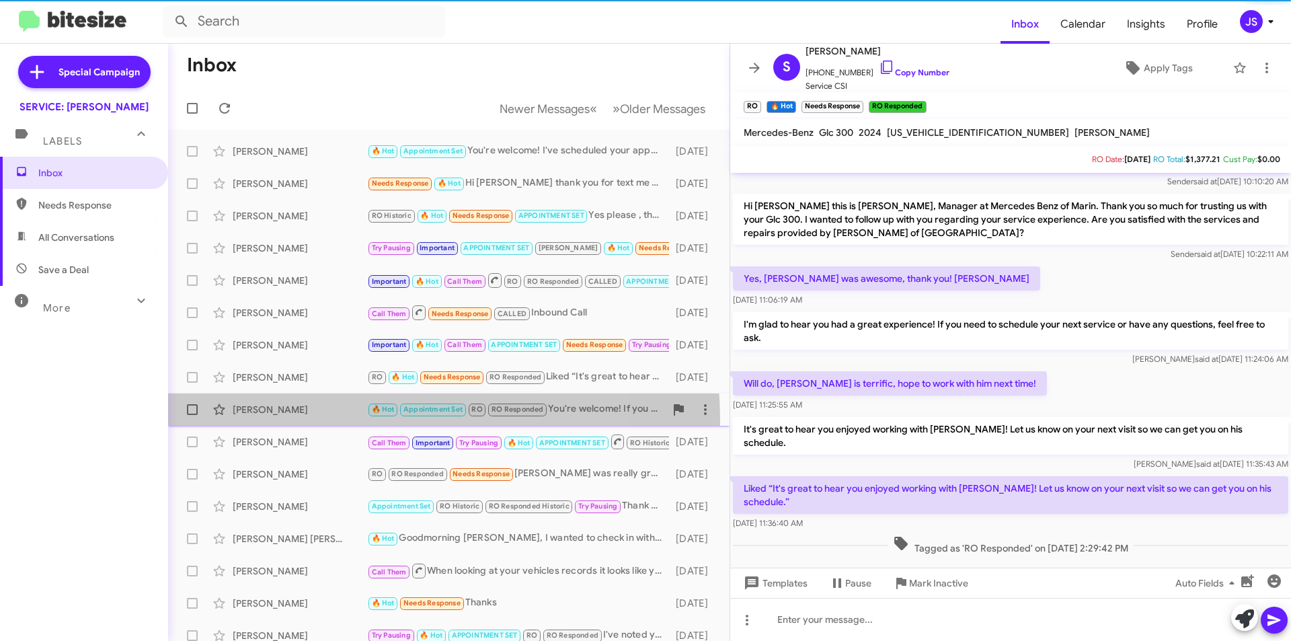
click at [333, 420] on div "James Jordan 🔥 Hot Appointment Set RO RO Responded You're welcome! If you need …" at bounding box center [449, 409] width 540 height 27
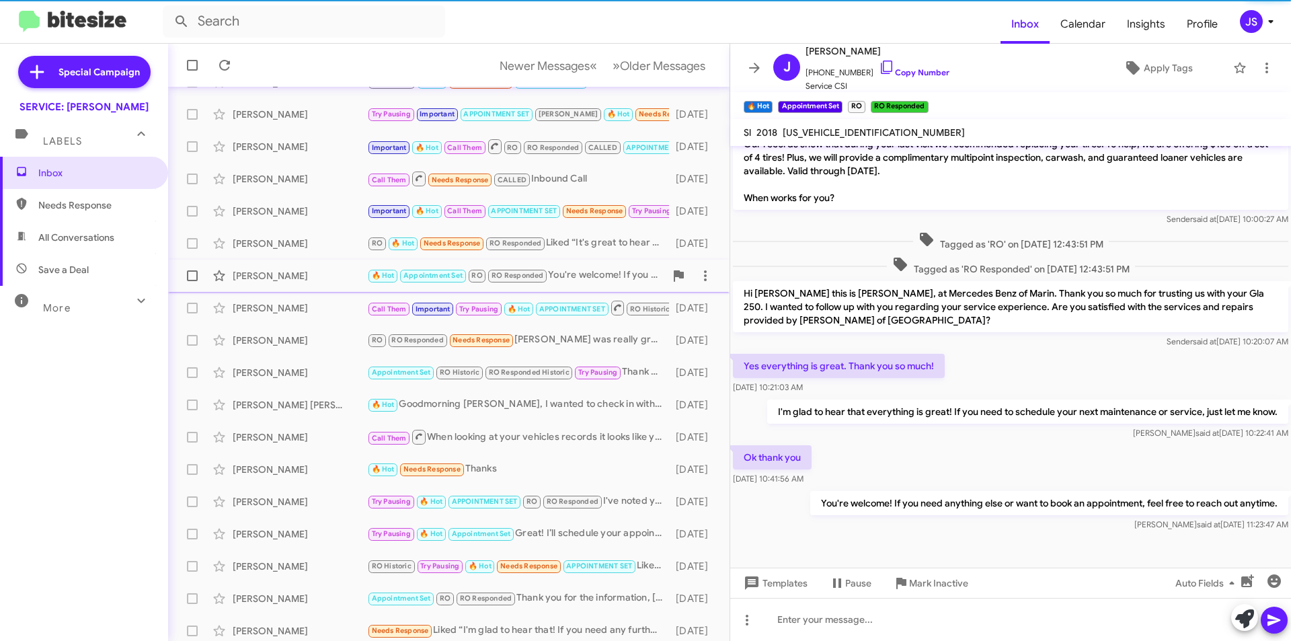
scroll to position [134, 0]
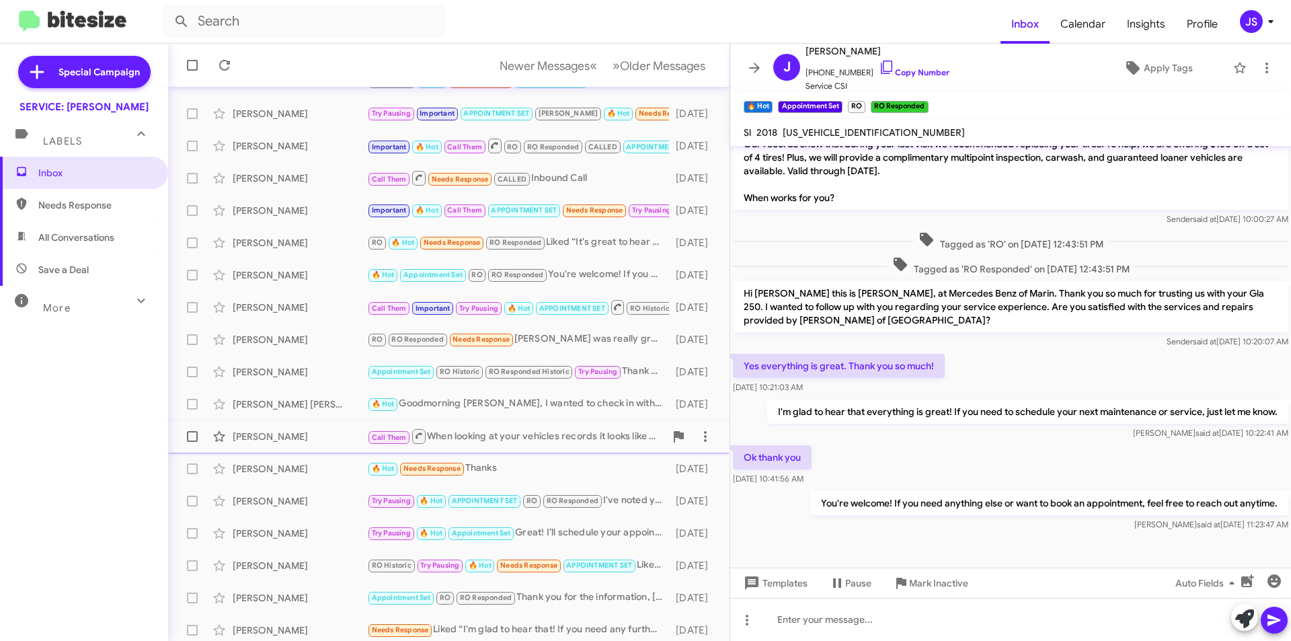
click at [333, 420] on span "Peter Jizrawi Call Them When looking at your vehicles records it looks like you…" at bounding box center [448, 436] width 561 height 32
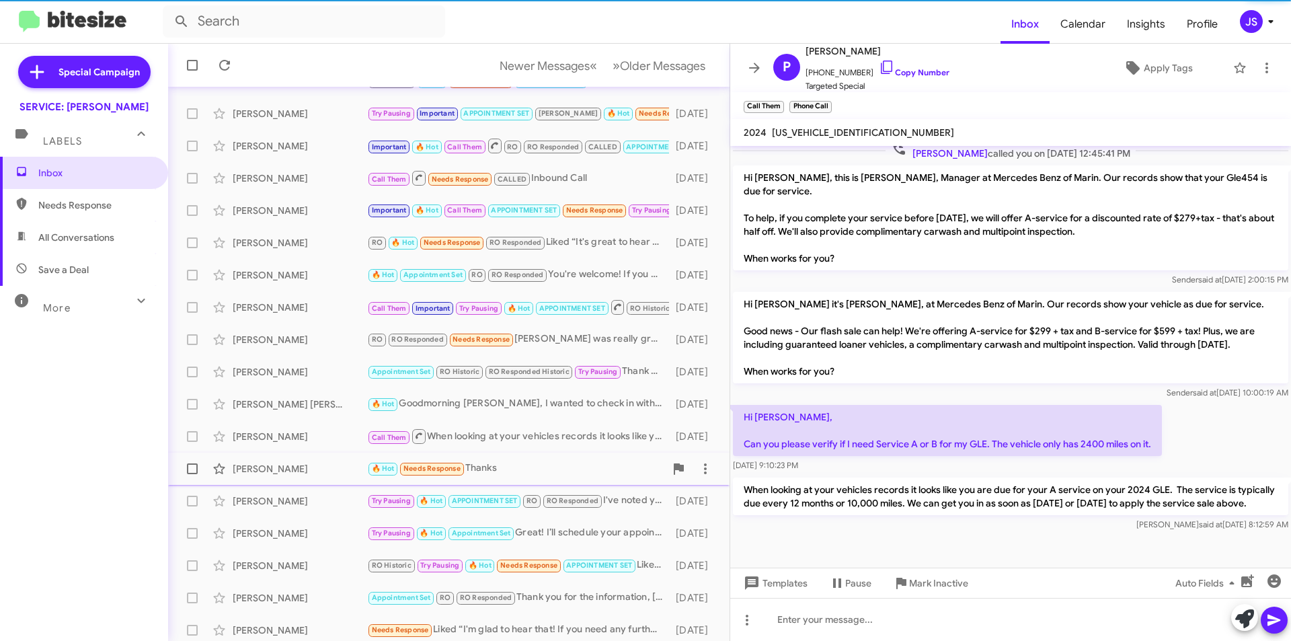
click at [340, 463] on div "Michael Dyett" at bounding box center [300, 468] width 134 height 13
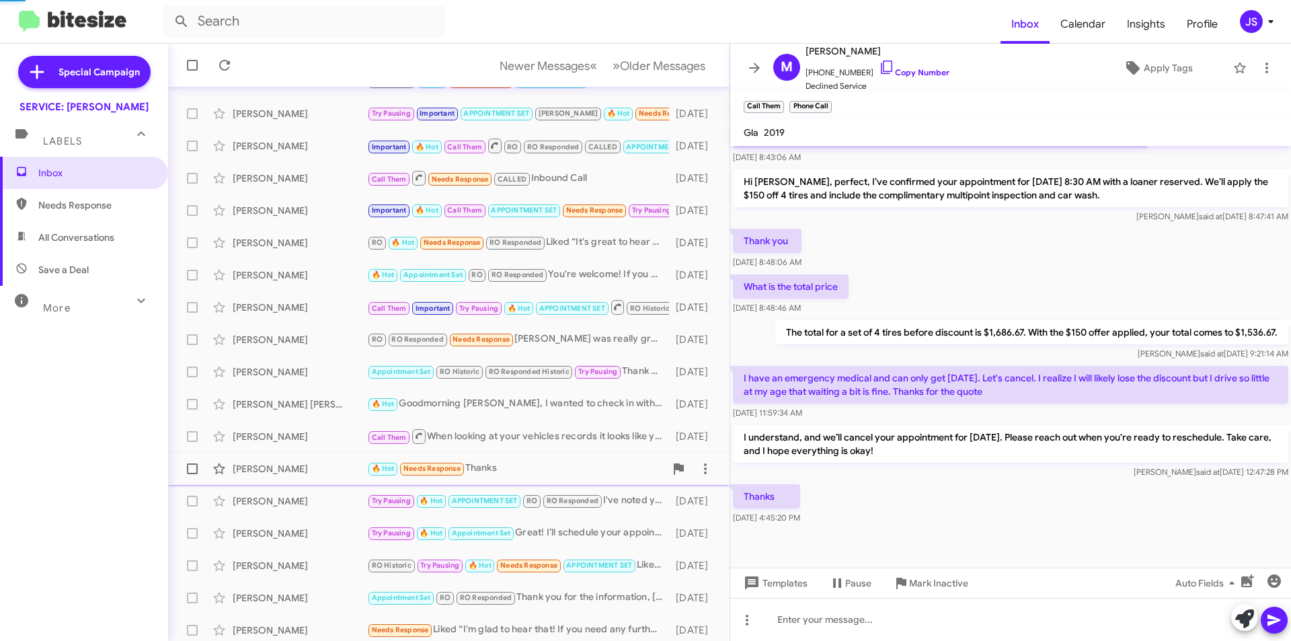
scroll to position [302, 0]
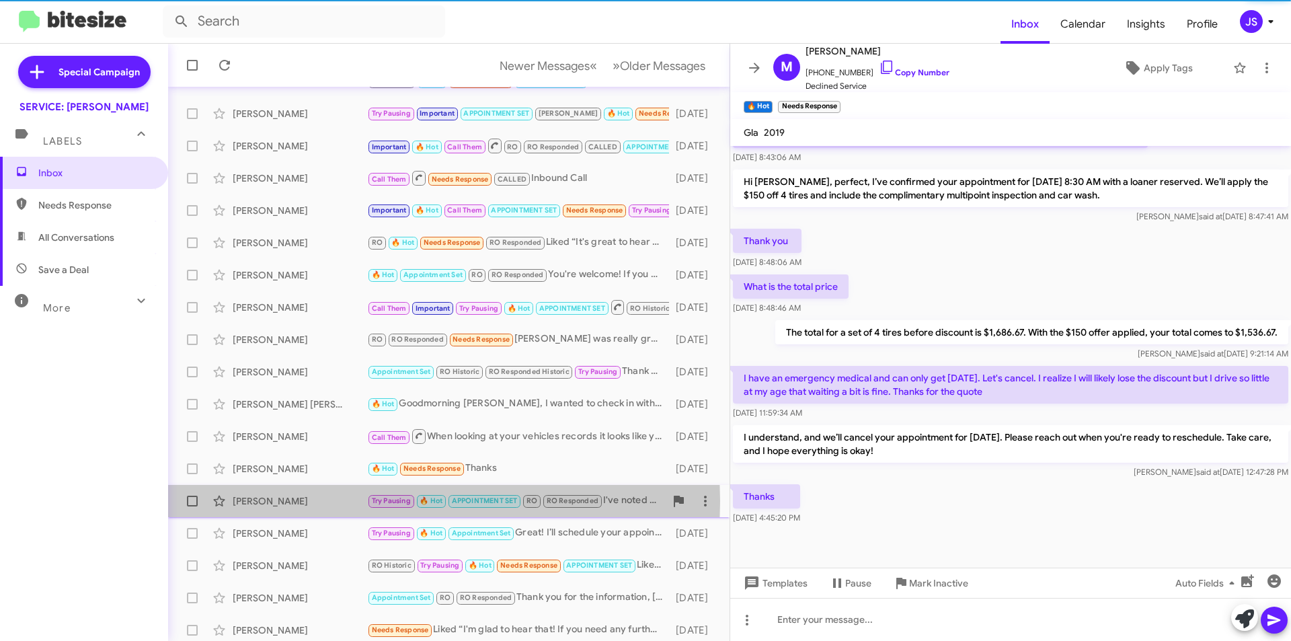
drag, startPoint x: 333, startPoint y: 501, endPoint x: 327, endPoint y: 497, distance: 6.9
click at [332, 501] on div "Greg Bulliung" at bounding box center [300, 500] width 134 height 13
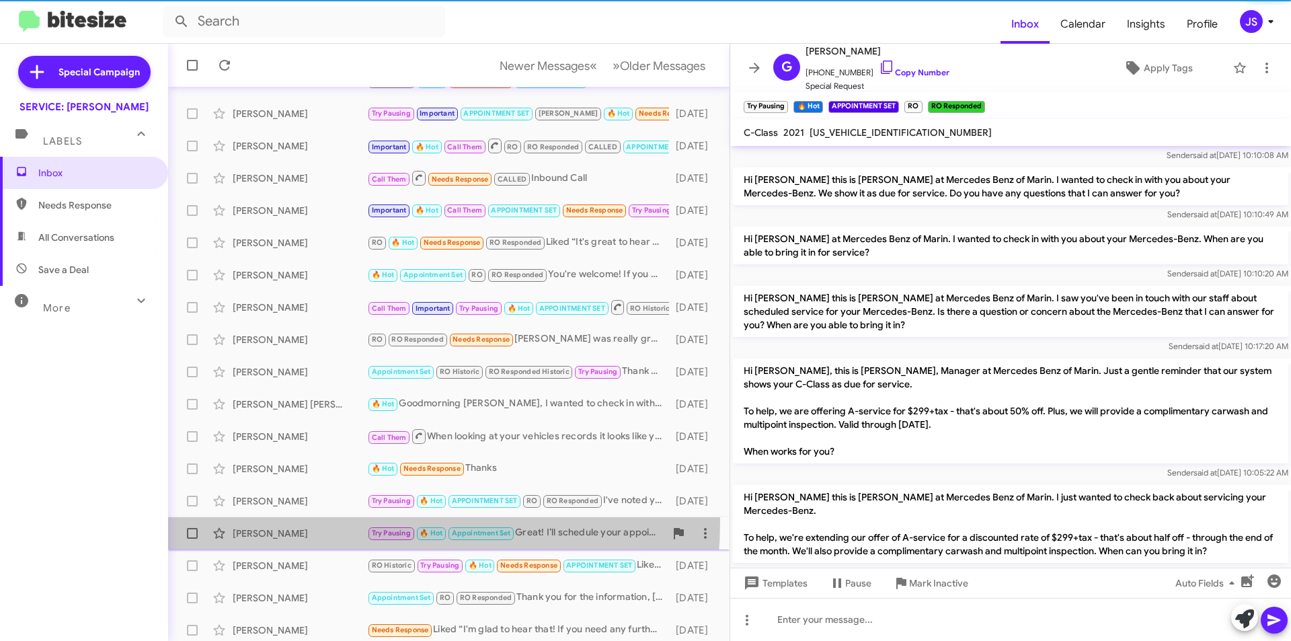
click at [339, 522] on div "Daniel Moynihan Try Pausing 🔥 Hot Appointment Set Great! I’ll schedule your app…" at bounding box center [449, 533] width 540 height 27
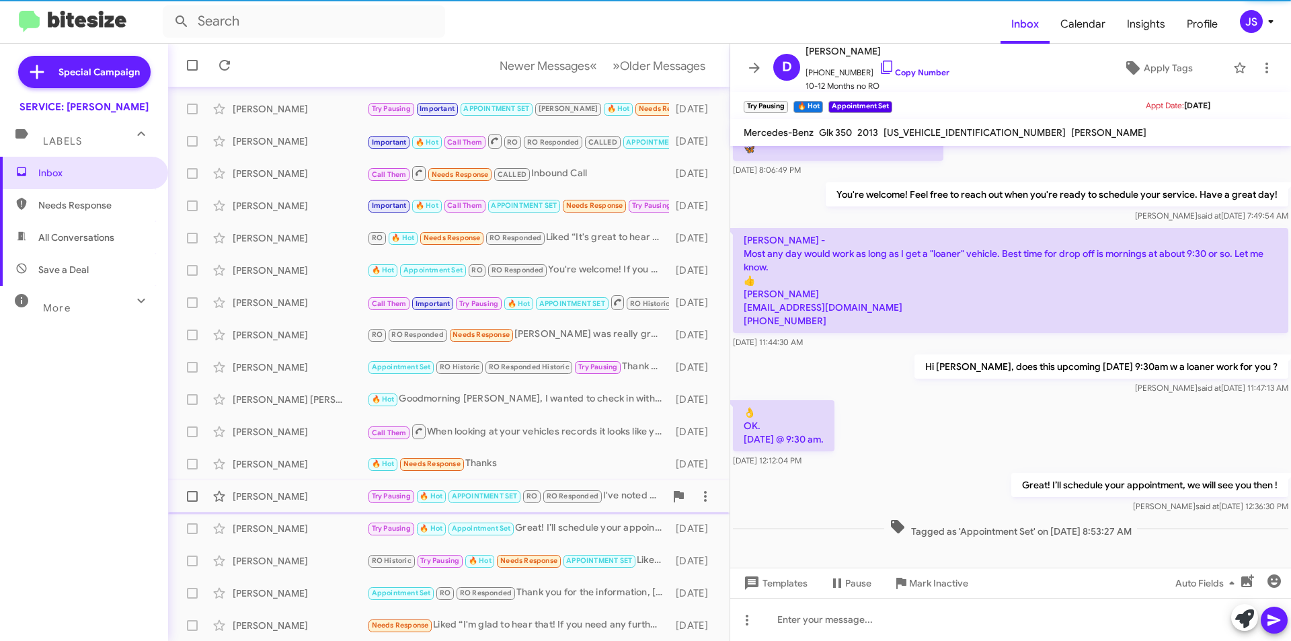
scroll to position [140, 0]
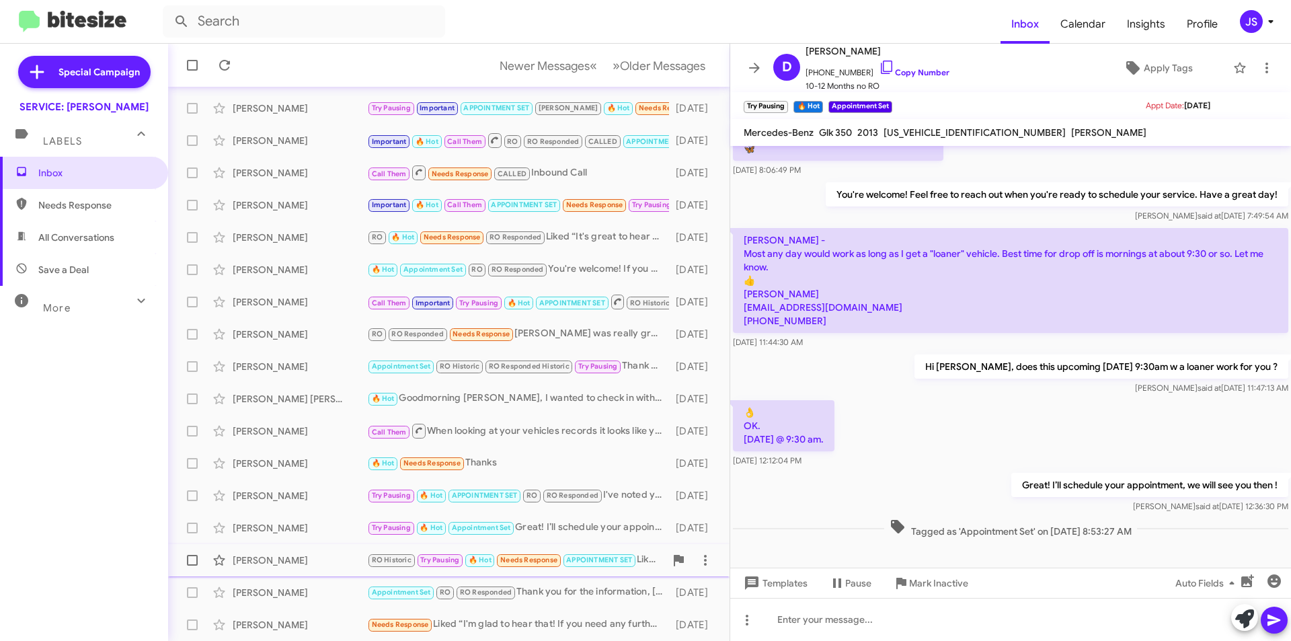
click at [325, 556] on div "Michael Mccarthy" at bounding box center [300, 559] width 134 height 13
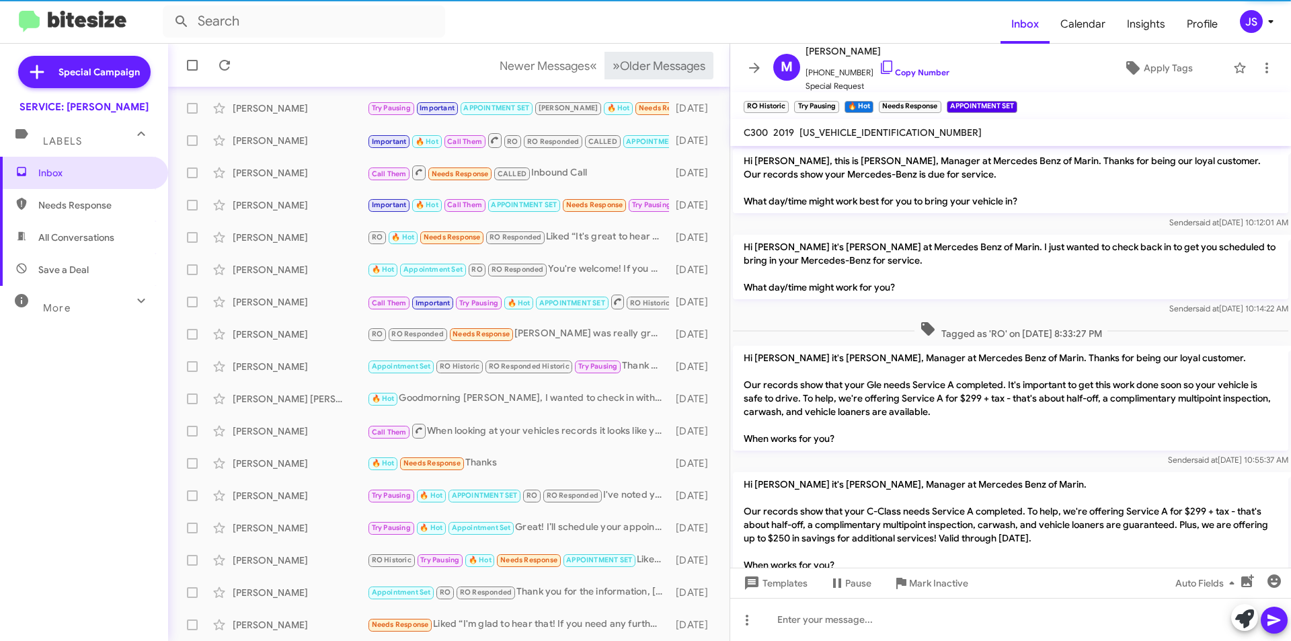
scroll to position [67, 0]
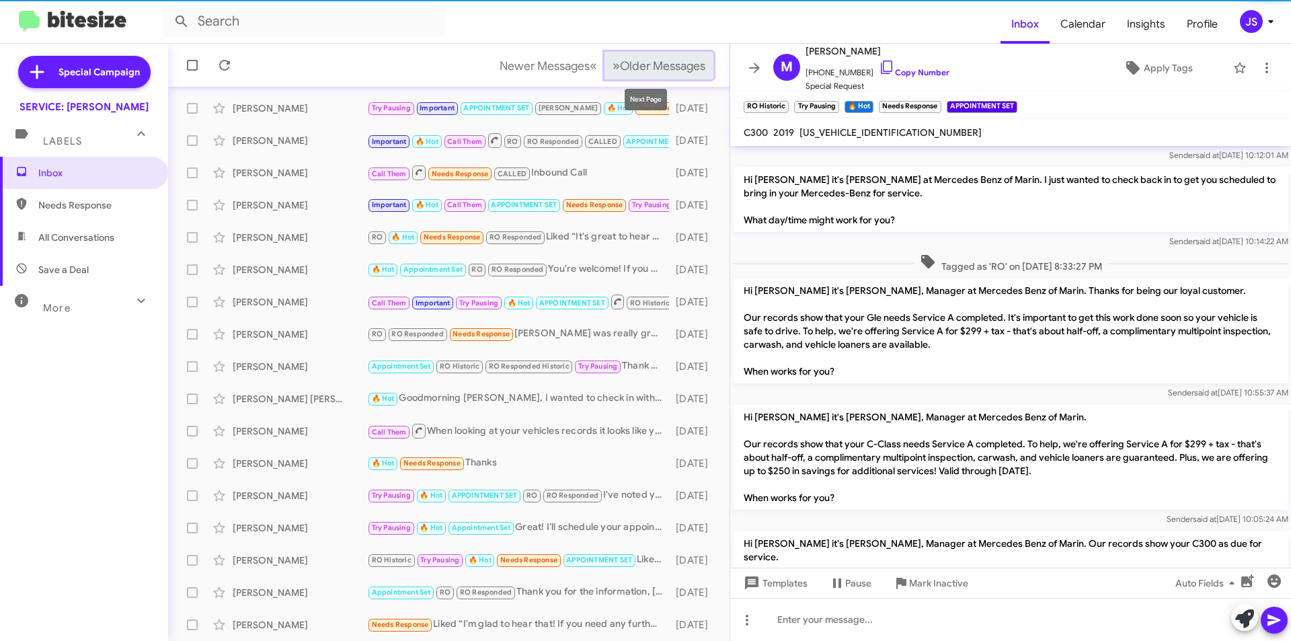
click at [618, 55] on button "» Next Older Messages" at bounding box center [658, 66] width 109 height 28
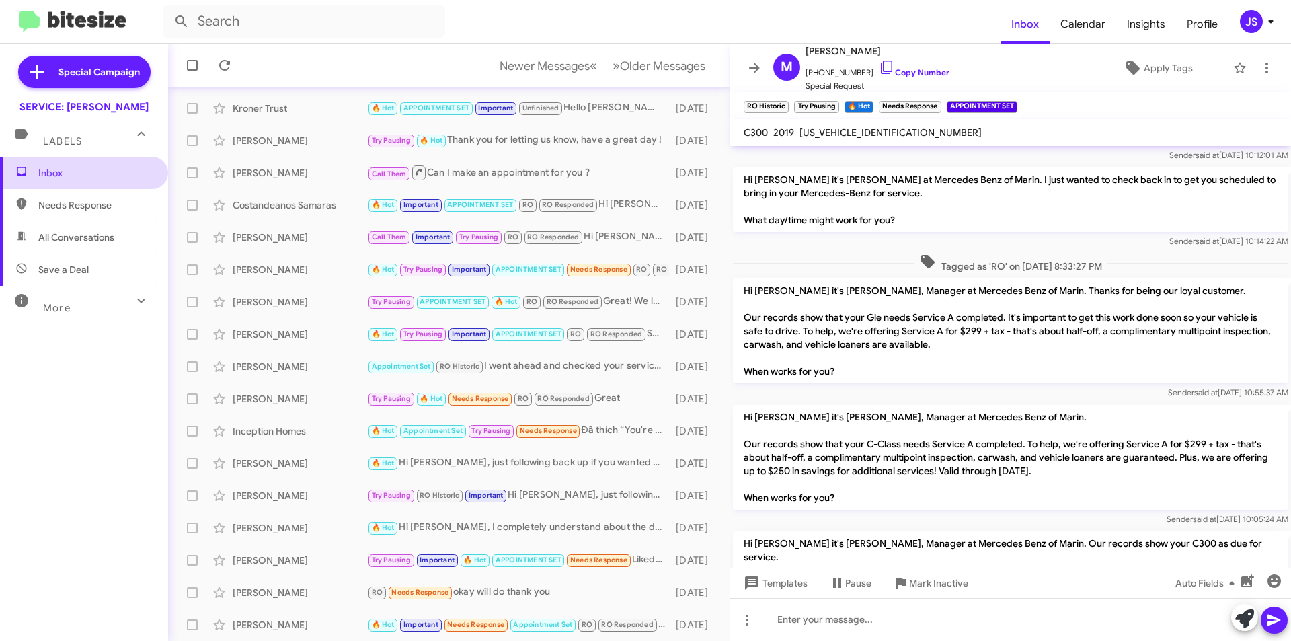
click at [32, 167] on span "Inbox" at bounding box center [84, 173] width 168 height 32
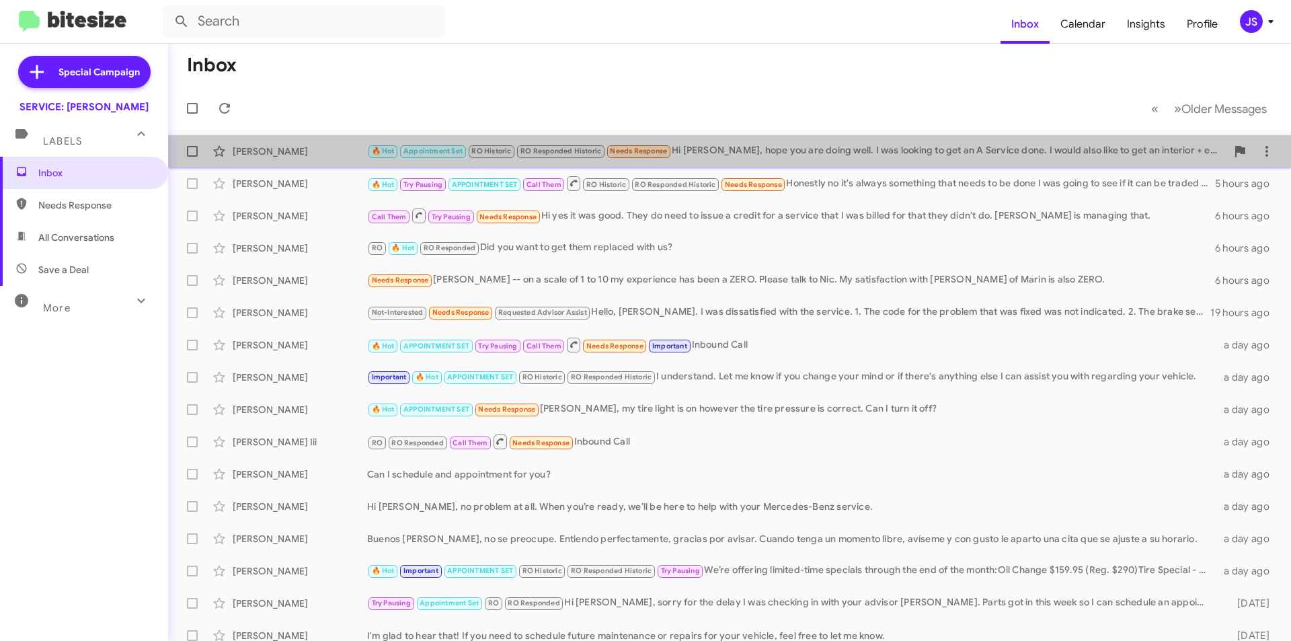
click at [761, 161] on div "Nitin Jose 🔥 Hot Appointment Set RO Historic RO Responded Historic Needs Respon…" at bounding box center [729, 151] width 1101 height 27
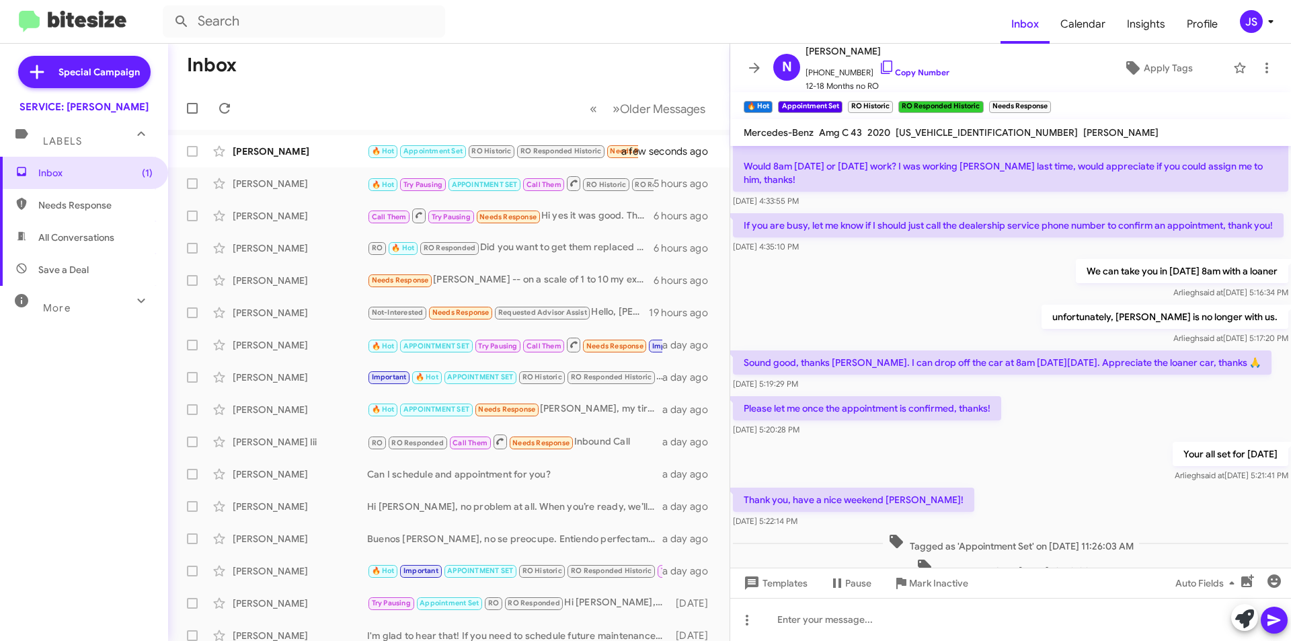
scroll to position [739, 0]
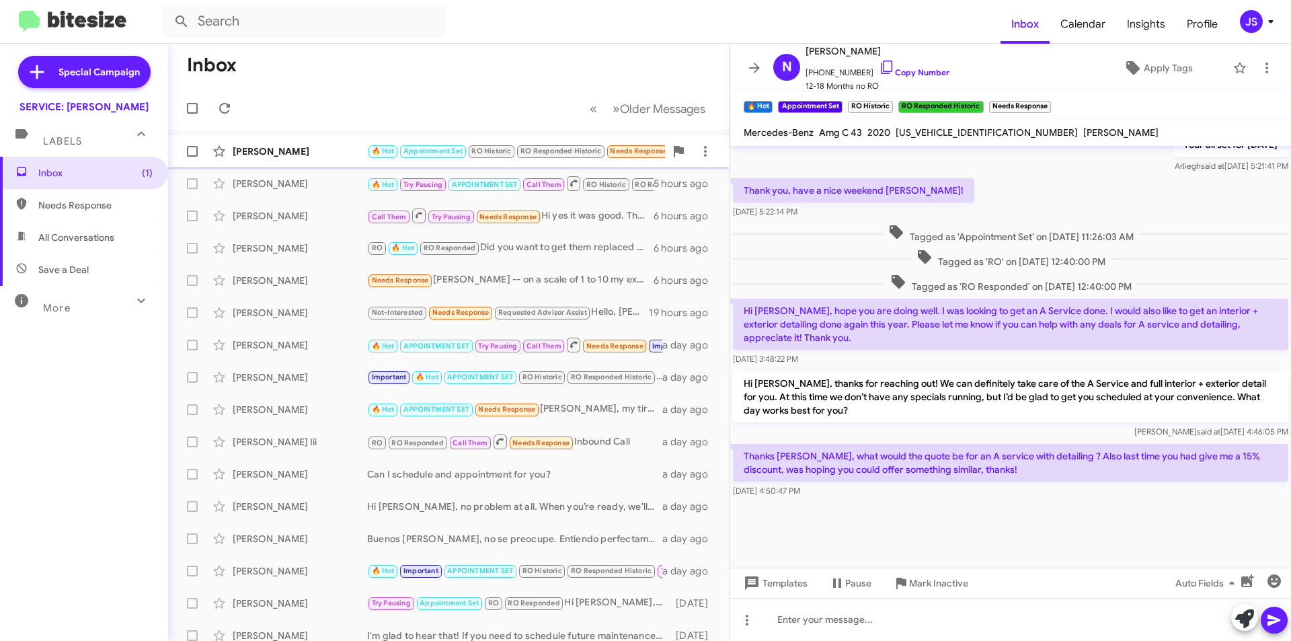
click at [347, 151] on div "[PERSON_NAME]" at bounding box center [300, 151] width 134 height 13
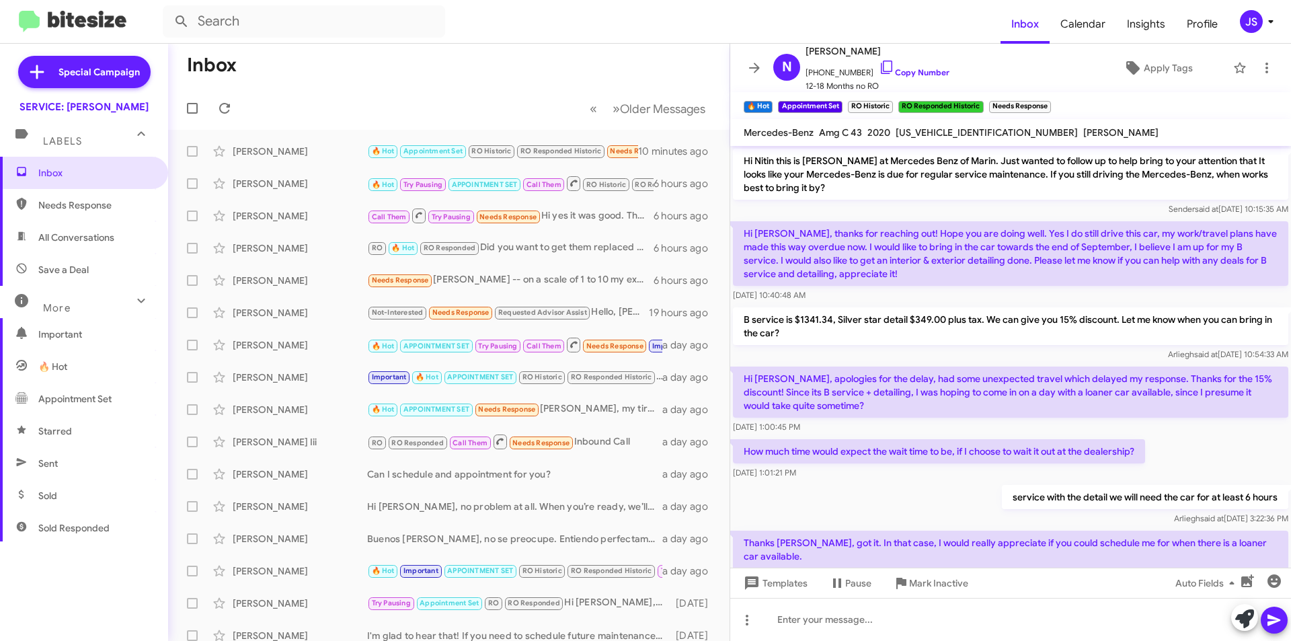
scroll to position [739, 0]
